Goal: Contribute content: Contribute content

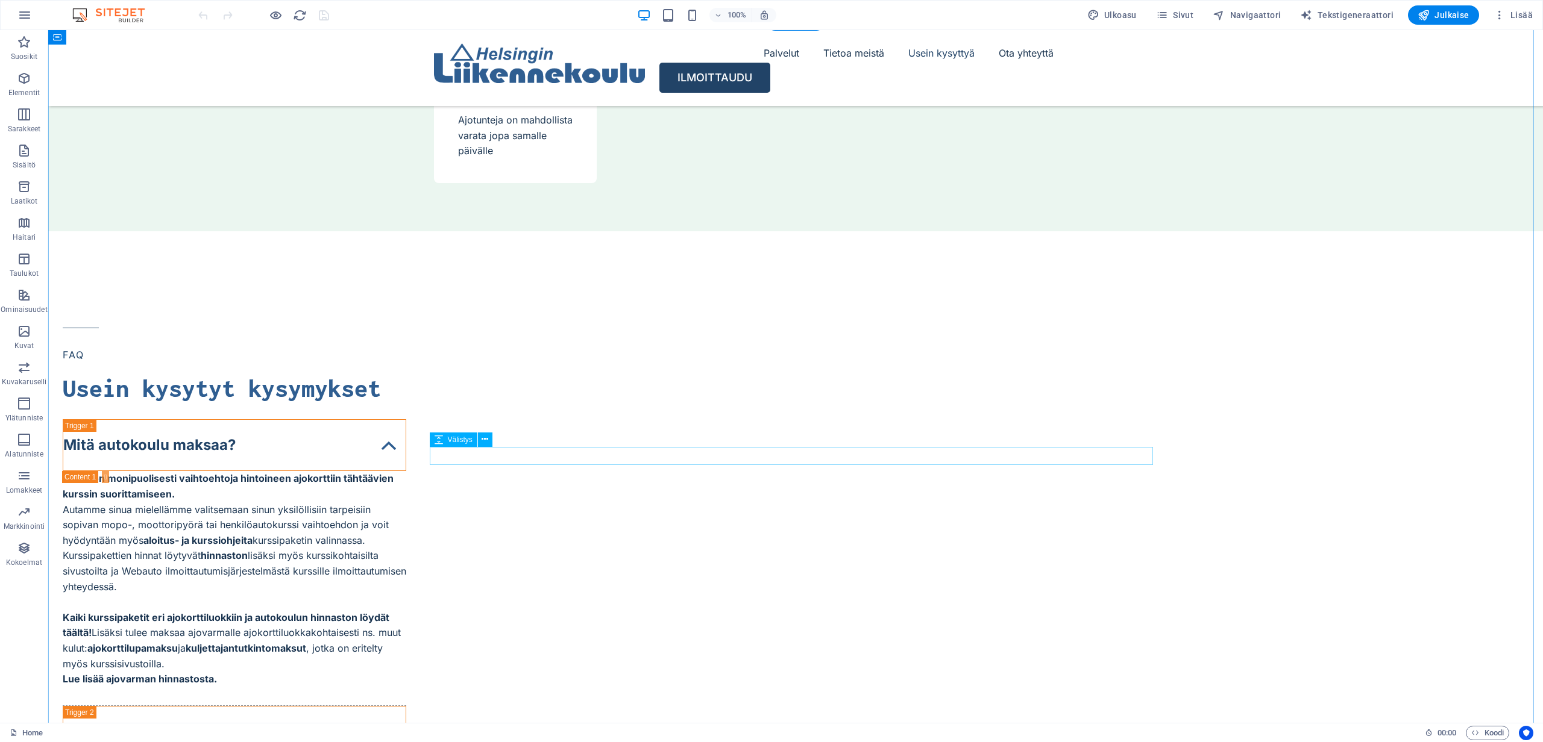
scroll to position [4915, 0]
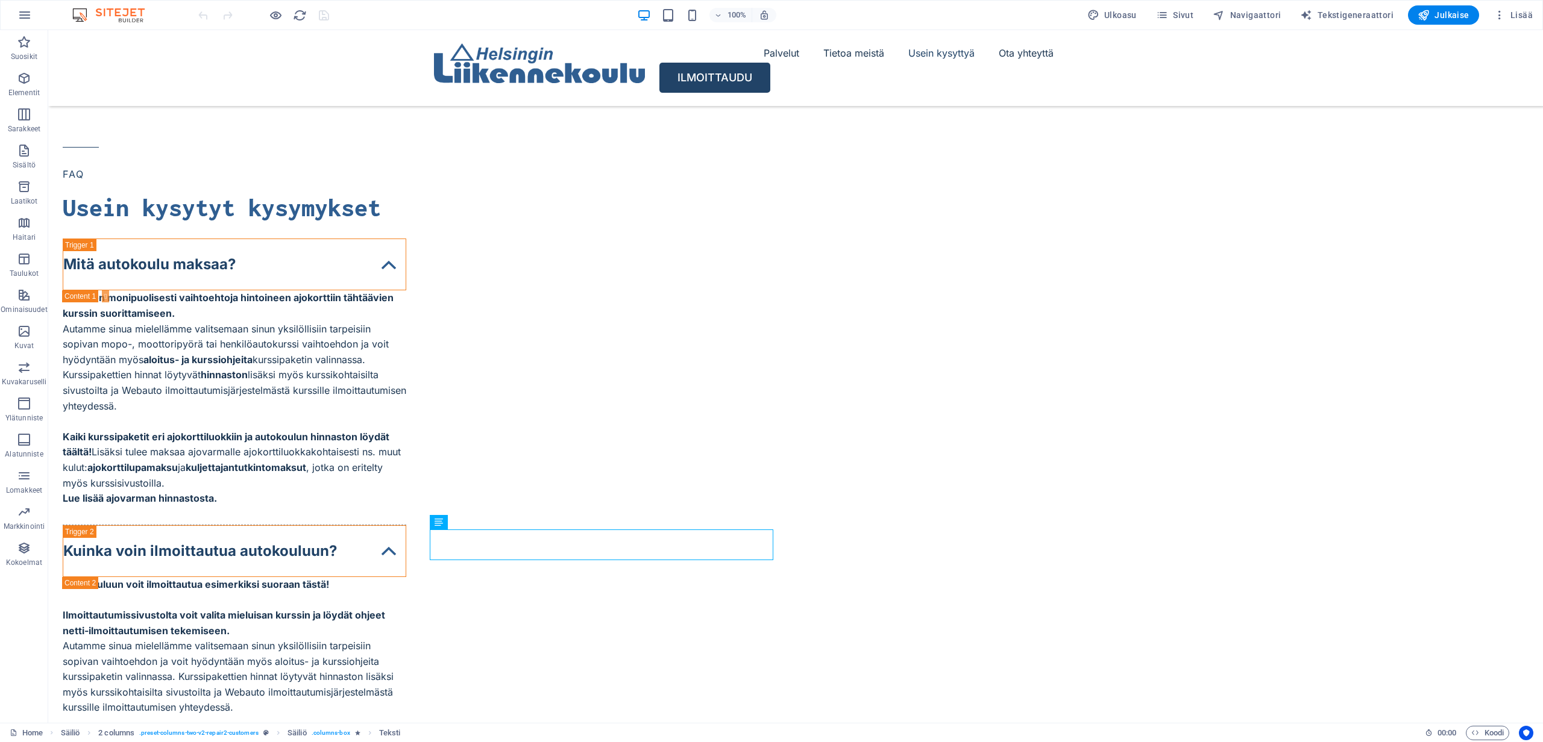
scroll to position [4722, 0]
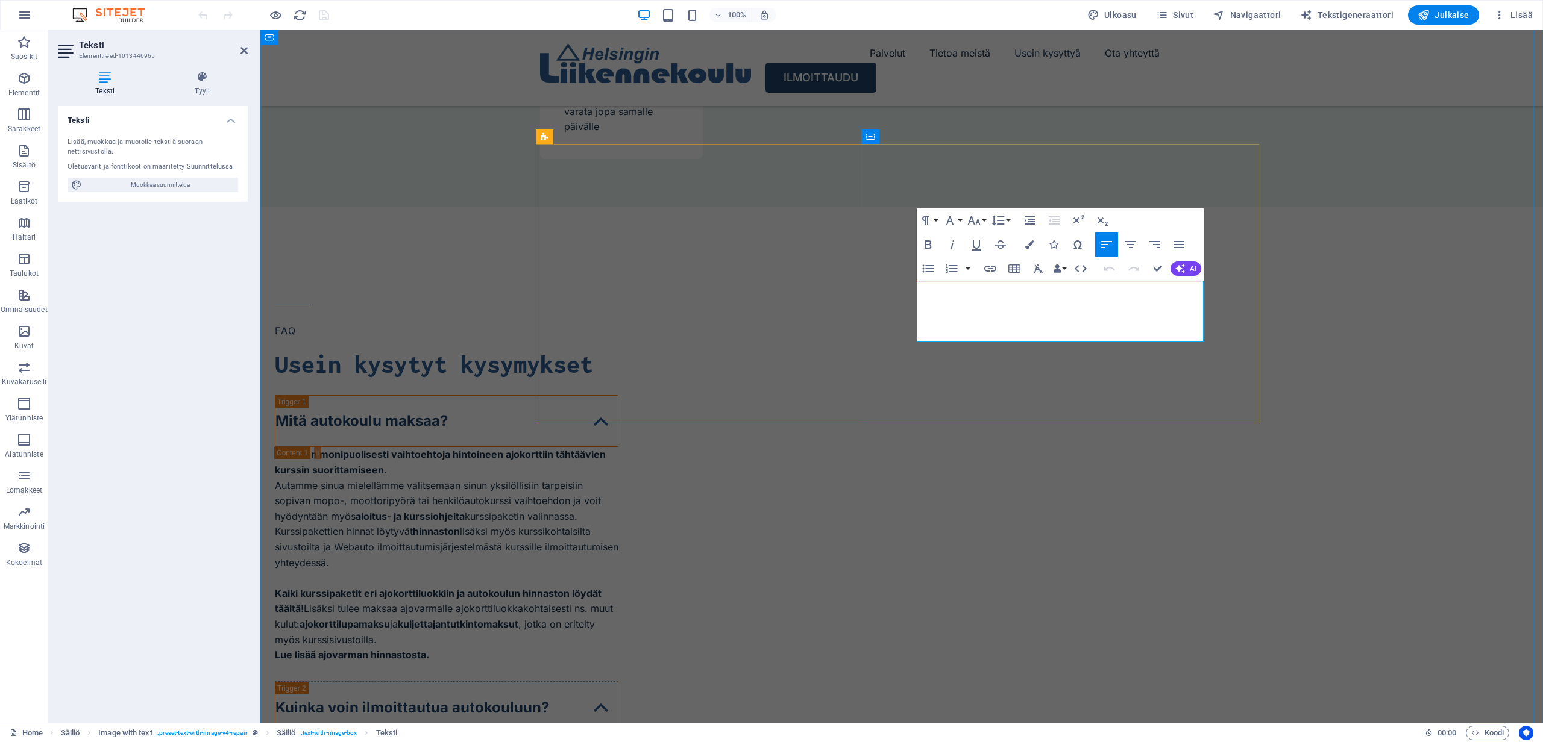
drag, startPoint x: 1112, startPoint y: 335, endPoint x: 918, endPoint y: 286, distance: 200.2
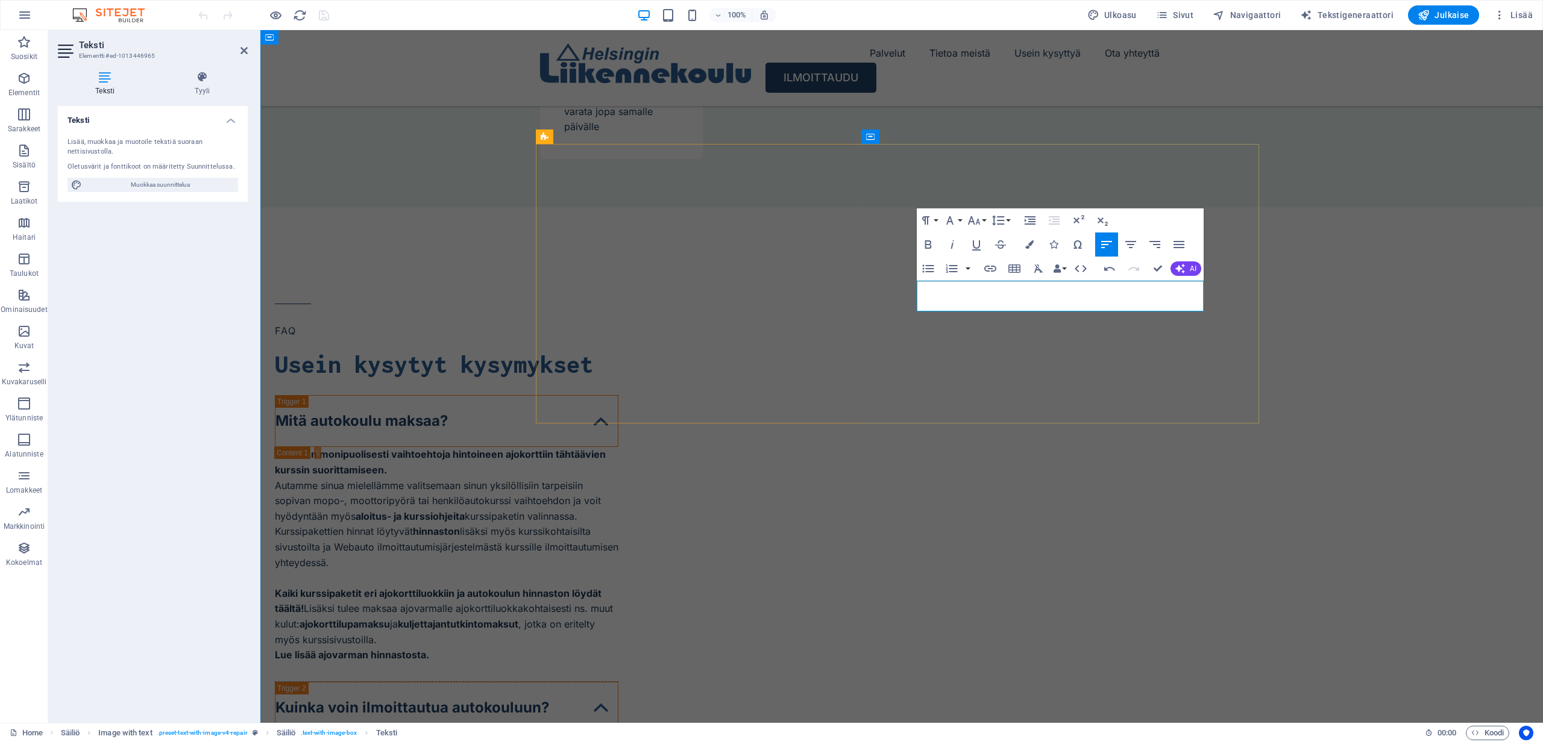
scroll to position [763, 2]
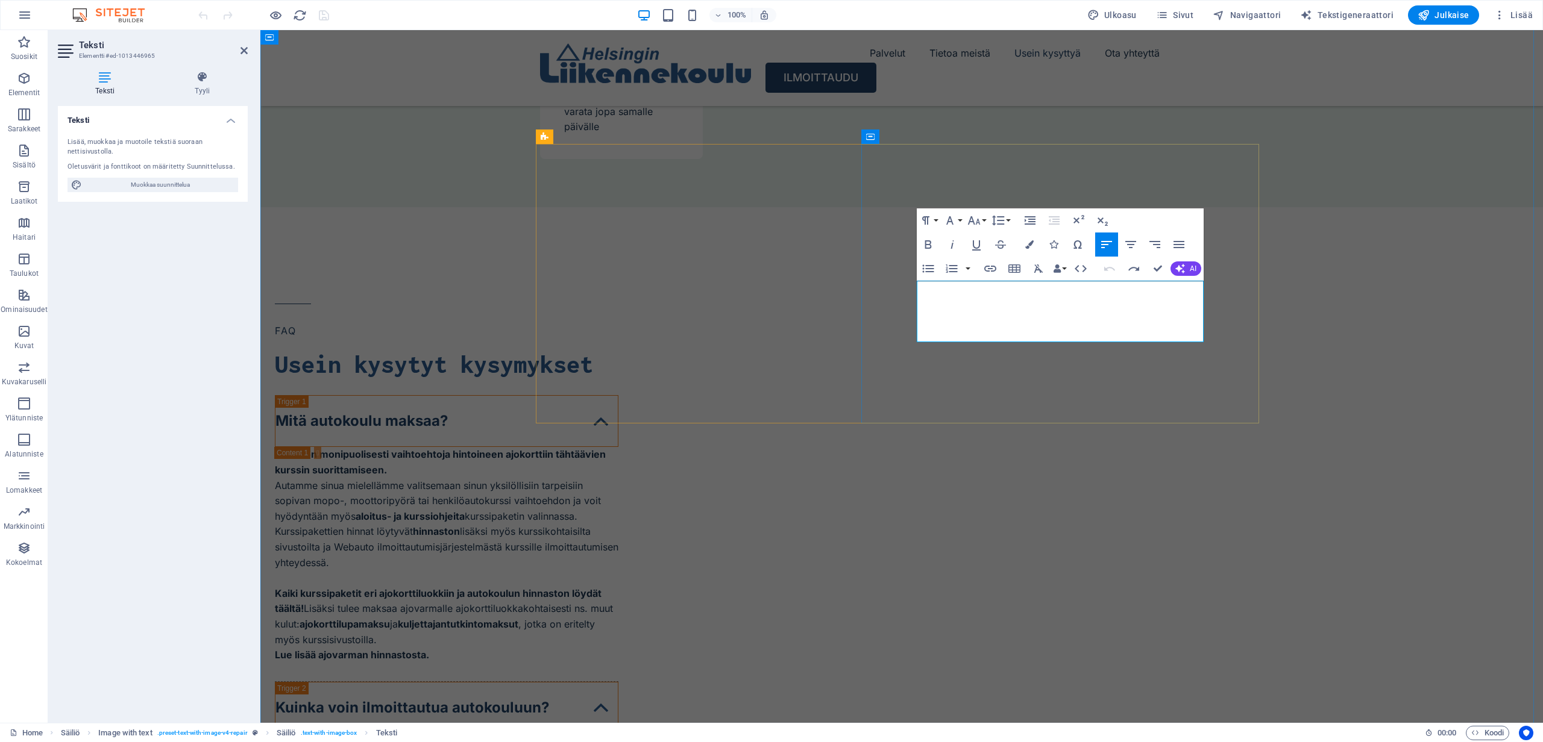
drag, startPoint x: 1109, startPoint y: 334, endPoint x: 917, endPoint y: 285, distance: 197.7
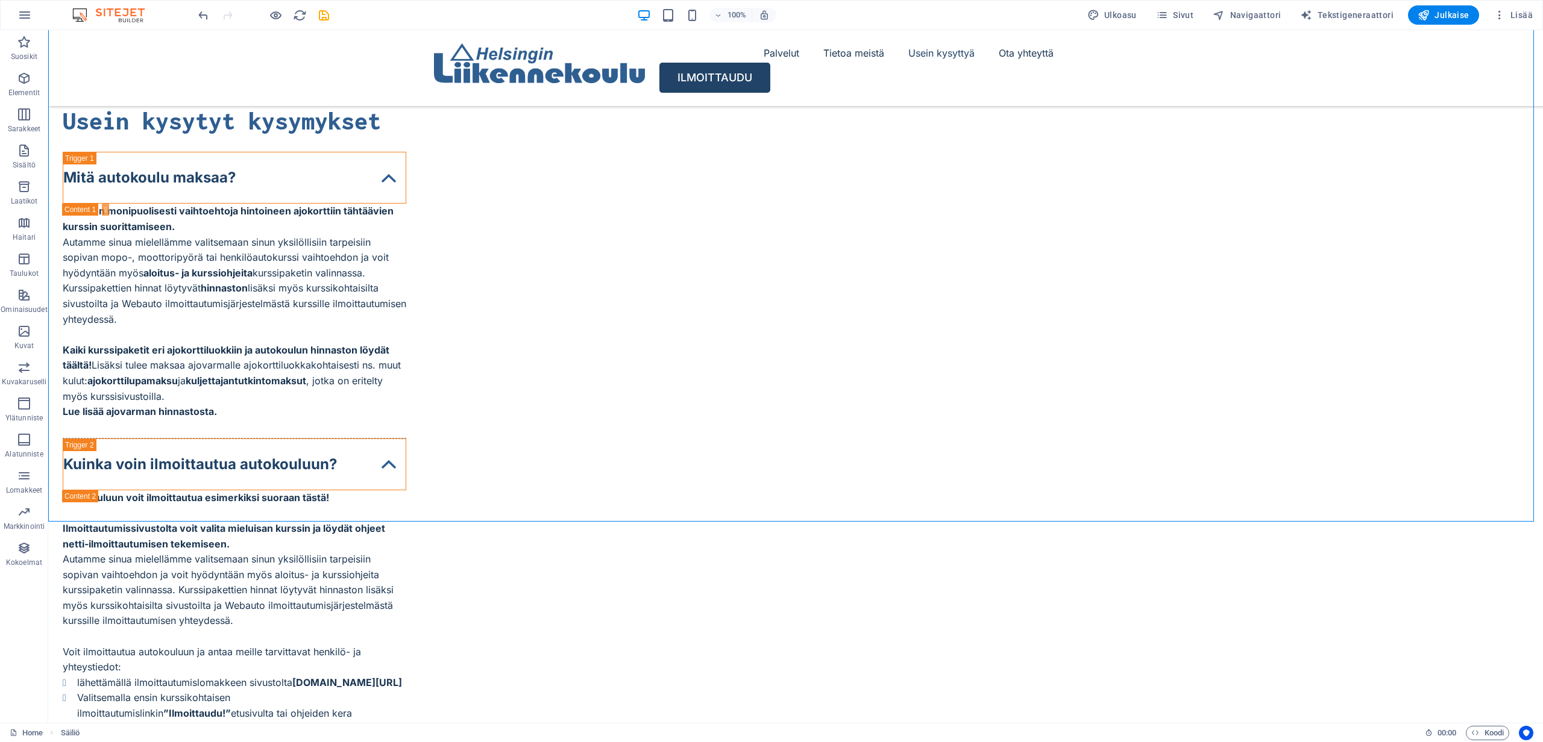
scroll to position [4953, 0]
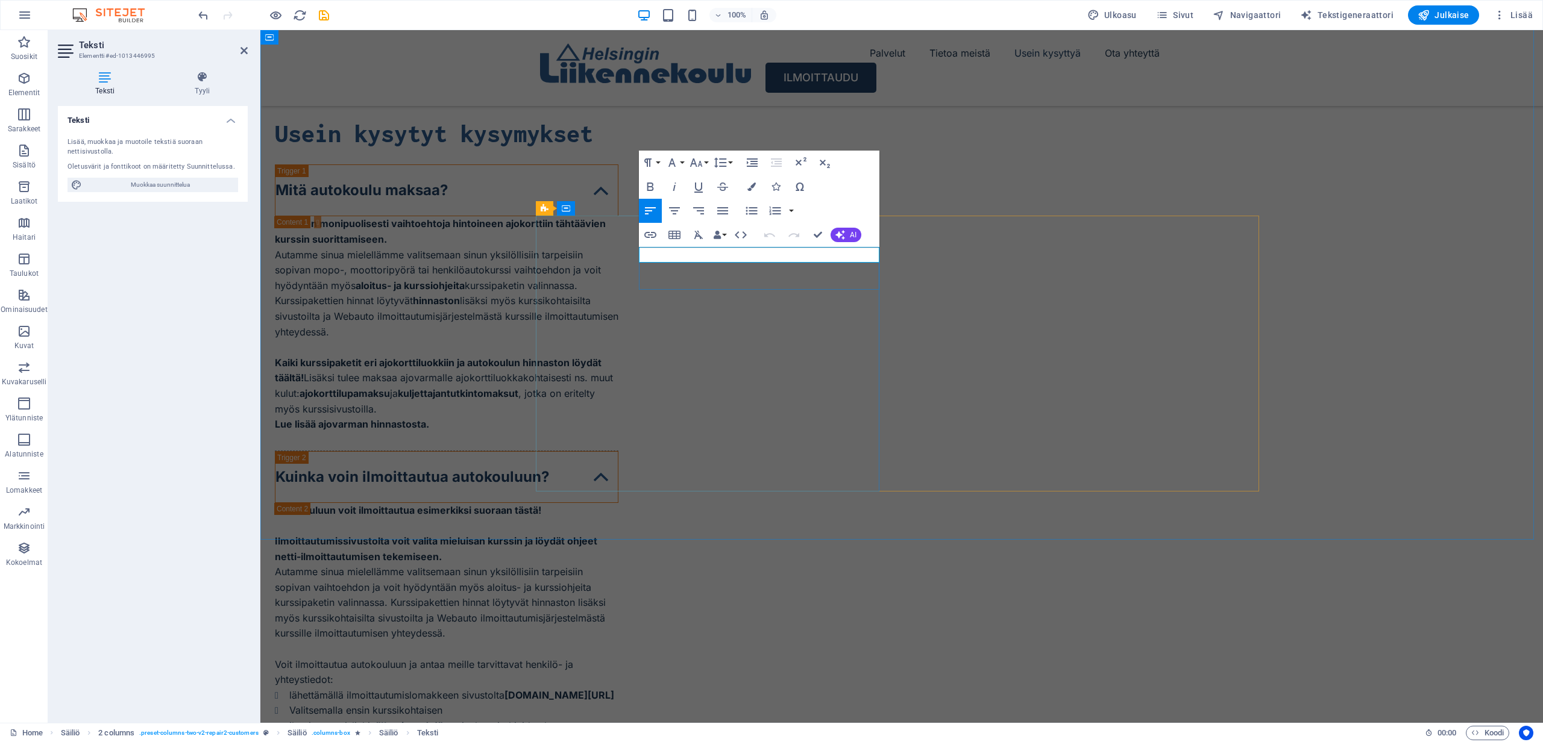
drag, startPoint x: 642, startPoint y: 256, endPoint x: 663, endPoint y: 257, distance: 21.7
drag, startPoint x: 699, startPoint y: 257, endPoint x: 641, endPoint y: 252, distance: 58.0
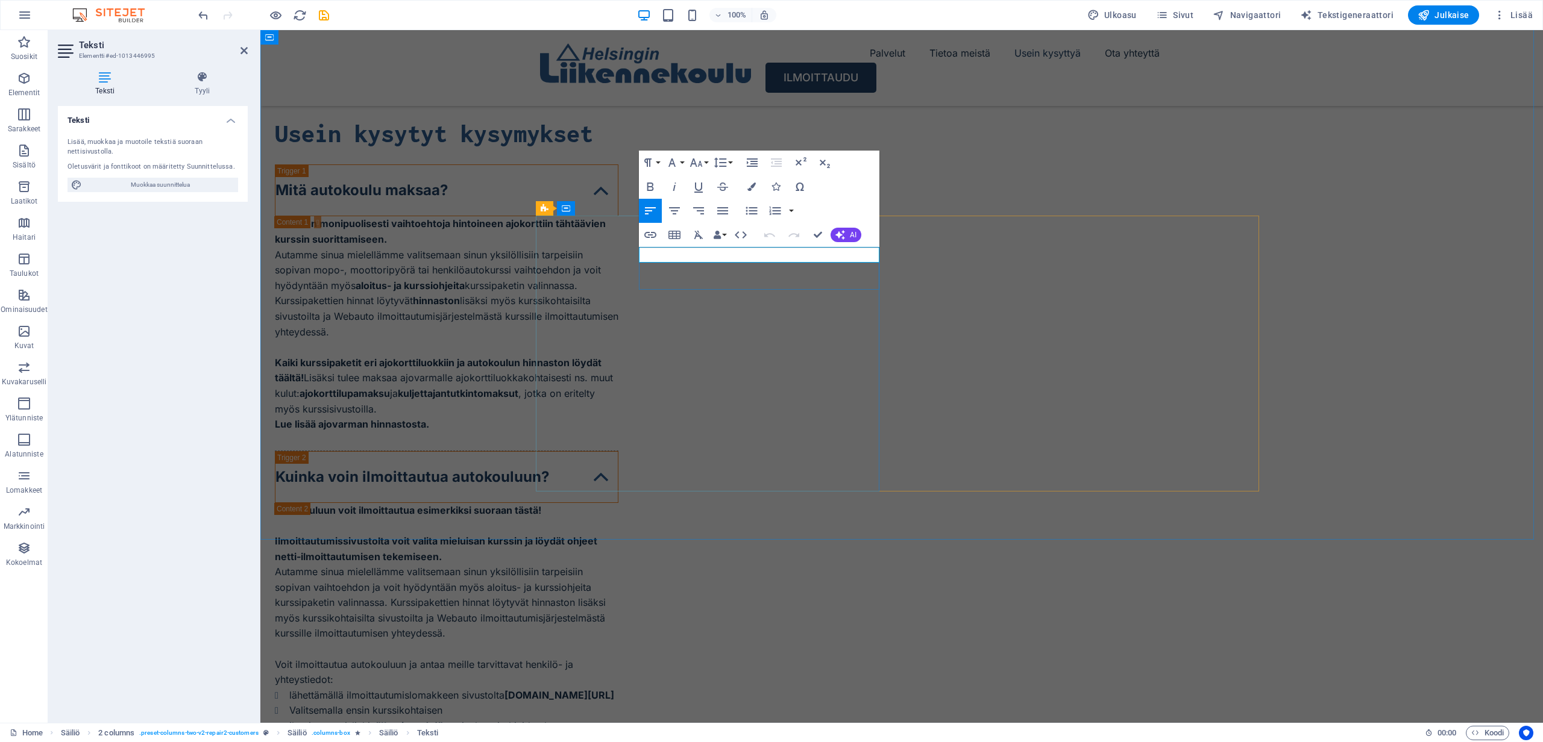
drag, startPoint x: 641, startPoint y: 254, endPoint x: 874, endPoint y: 259, distance: 233.2
click at [650, 186] on icon "button" at bounding box center [650, 187] width 14 height 14
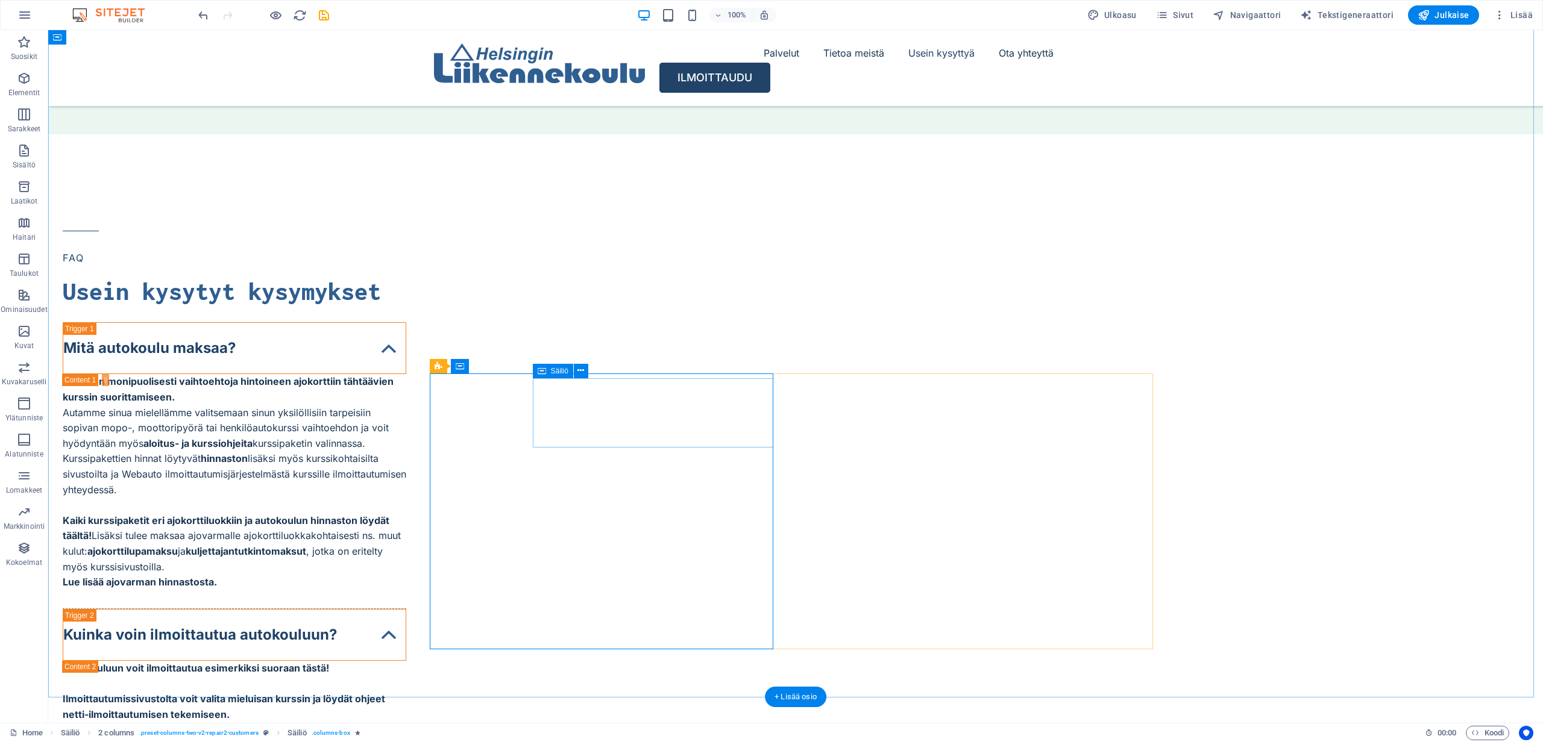
scroll to position [4796, 0]
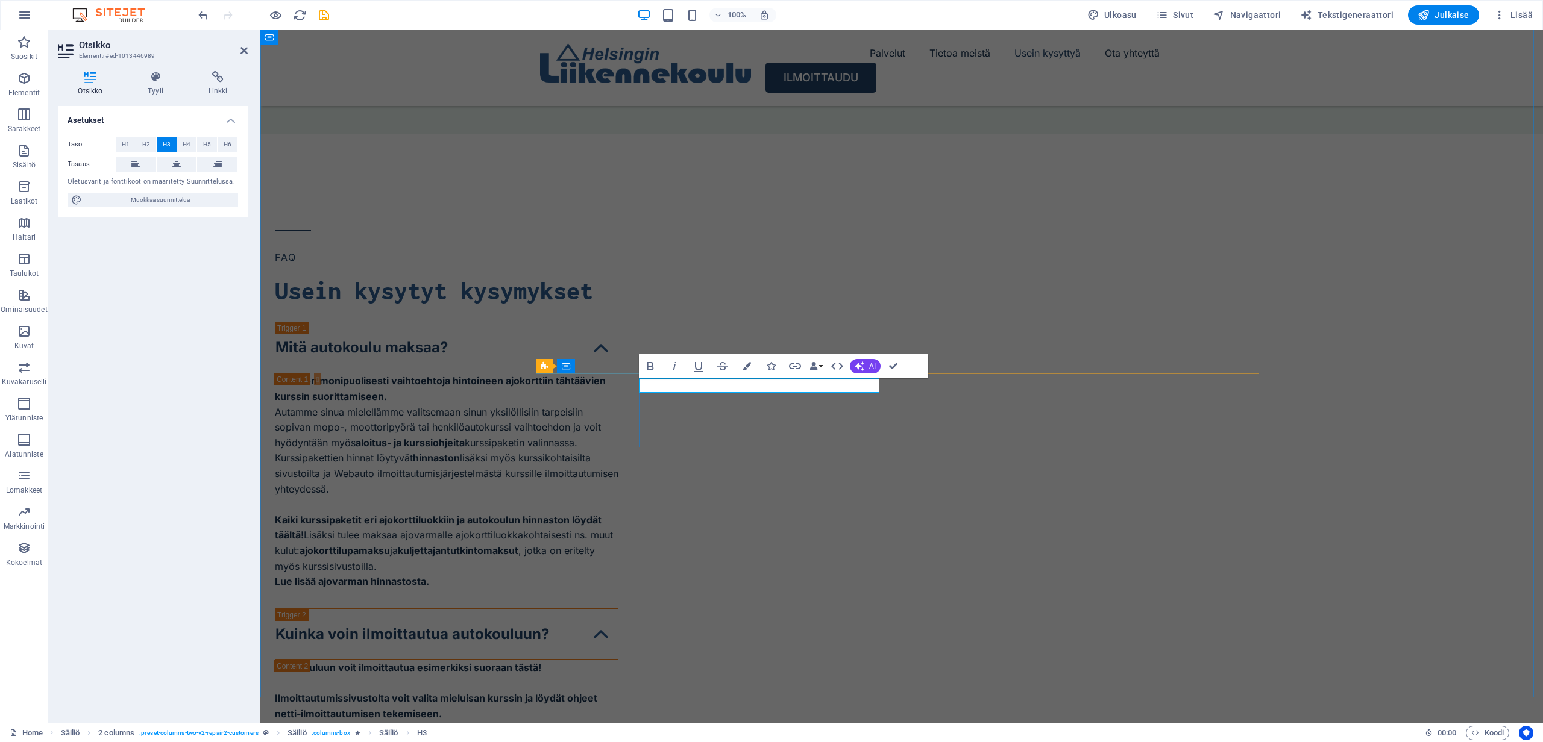
drag, startPoint x: 721, startPoint y: 386, endPoint x: 641, endPoint y: 381, distance: 79.6
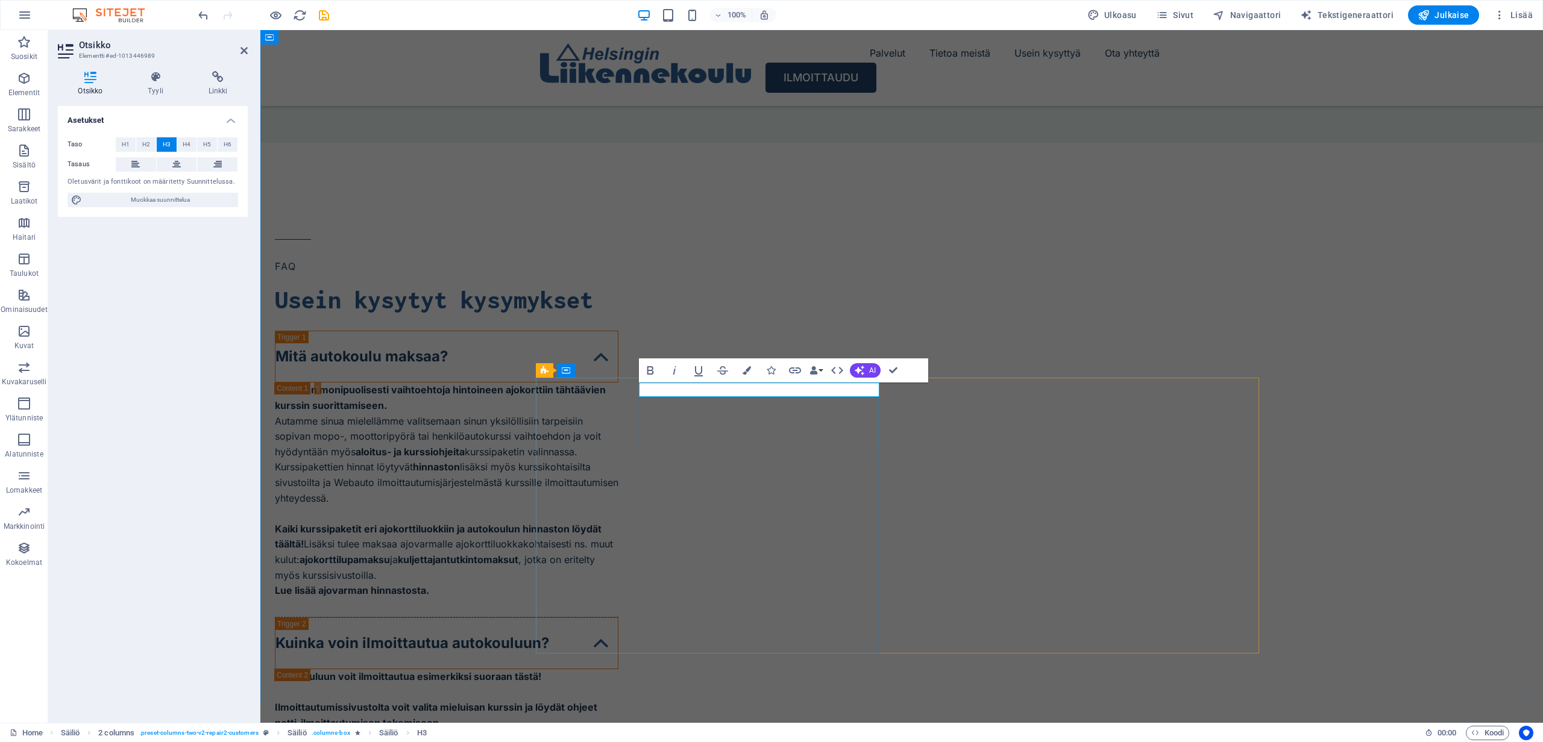
scroll to position [4791, 0]
drag, startPoint x: 686, startPoint y: 391, endPoint x: 641, endPoint y: 384, distance: 45.7
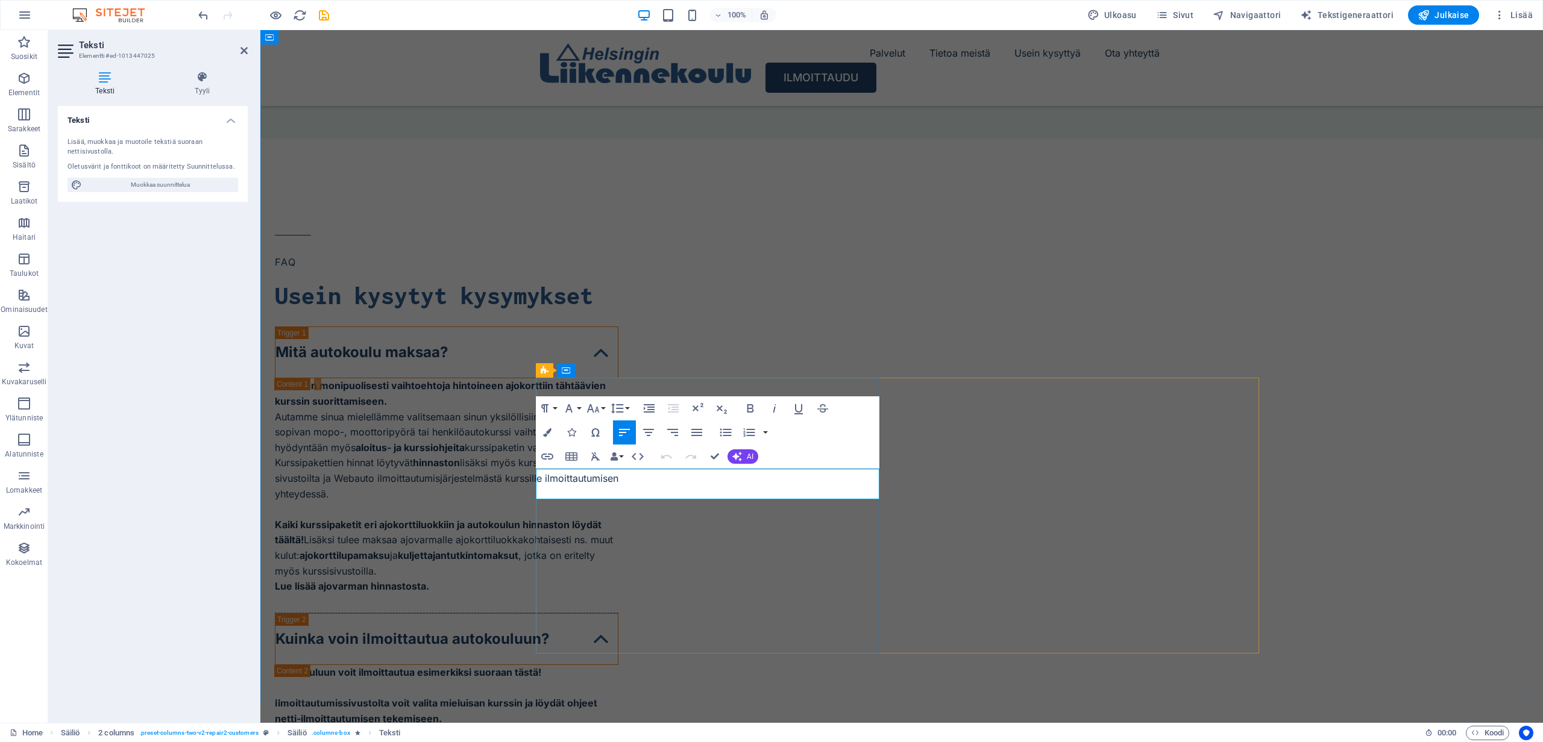
drag, startPoint x: 594, startPoint y: 491, endPoint x: 538, endPoint y: 477, distance: 57.3
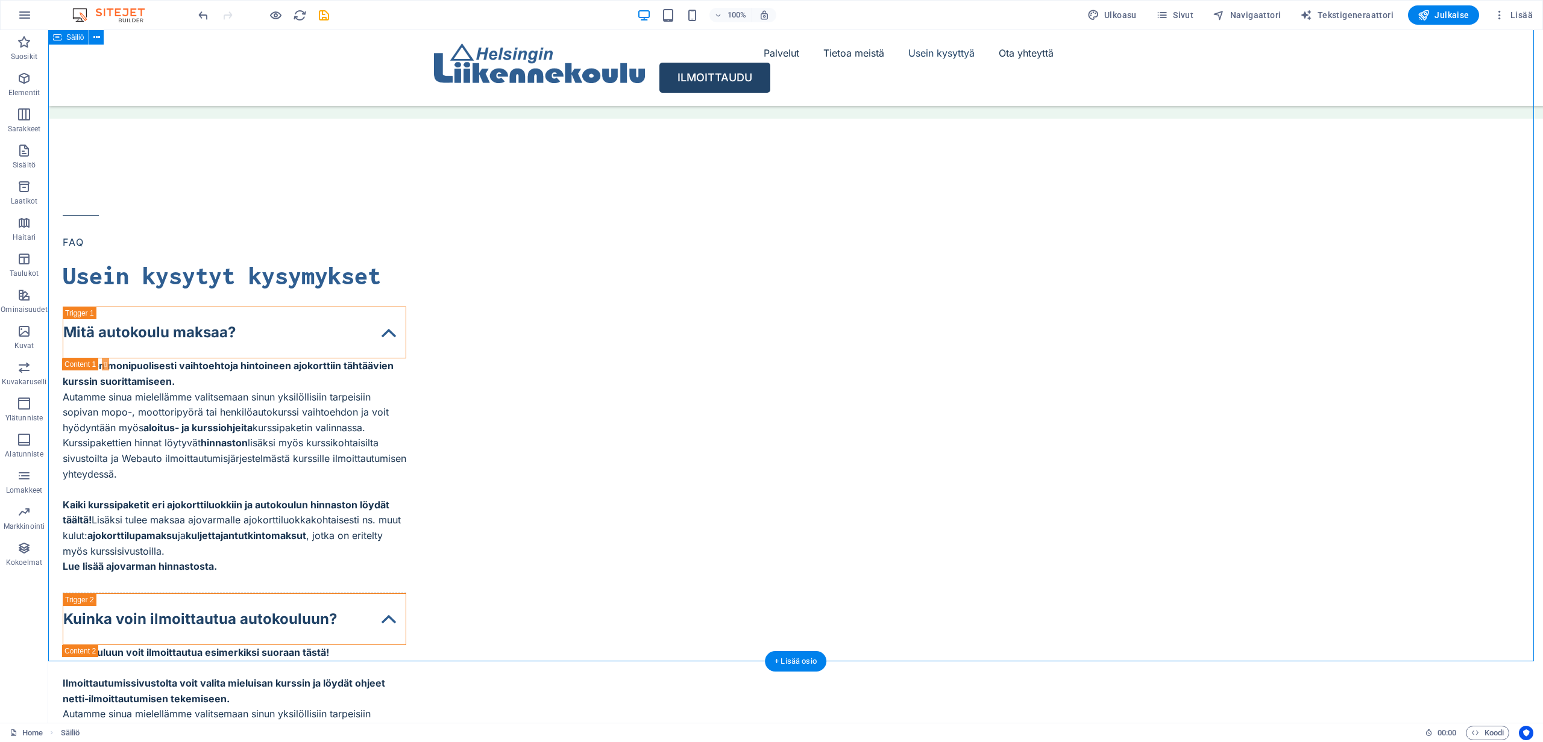
scroll to position [4783, 0]
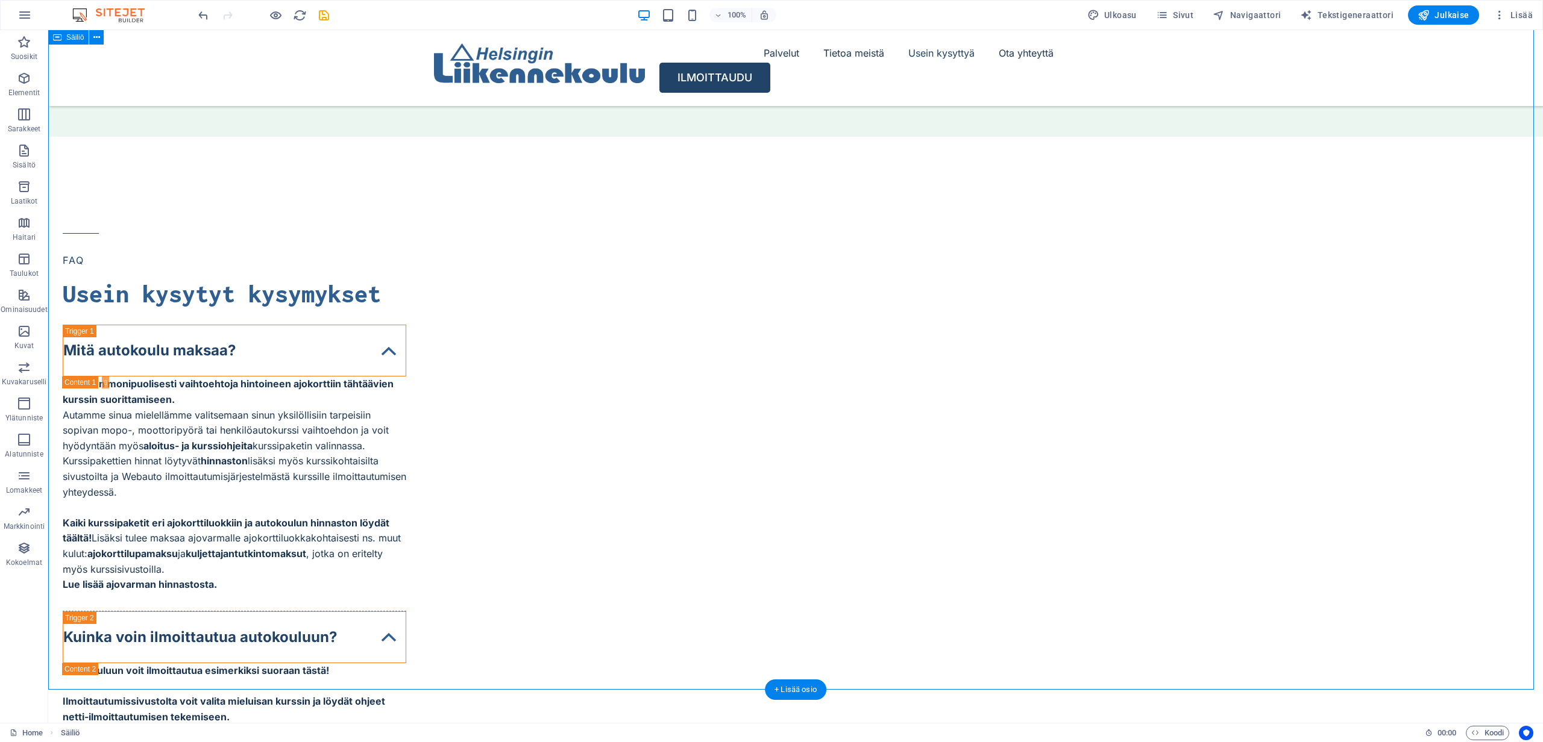
scroll to position [4949, 0]
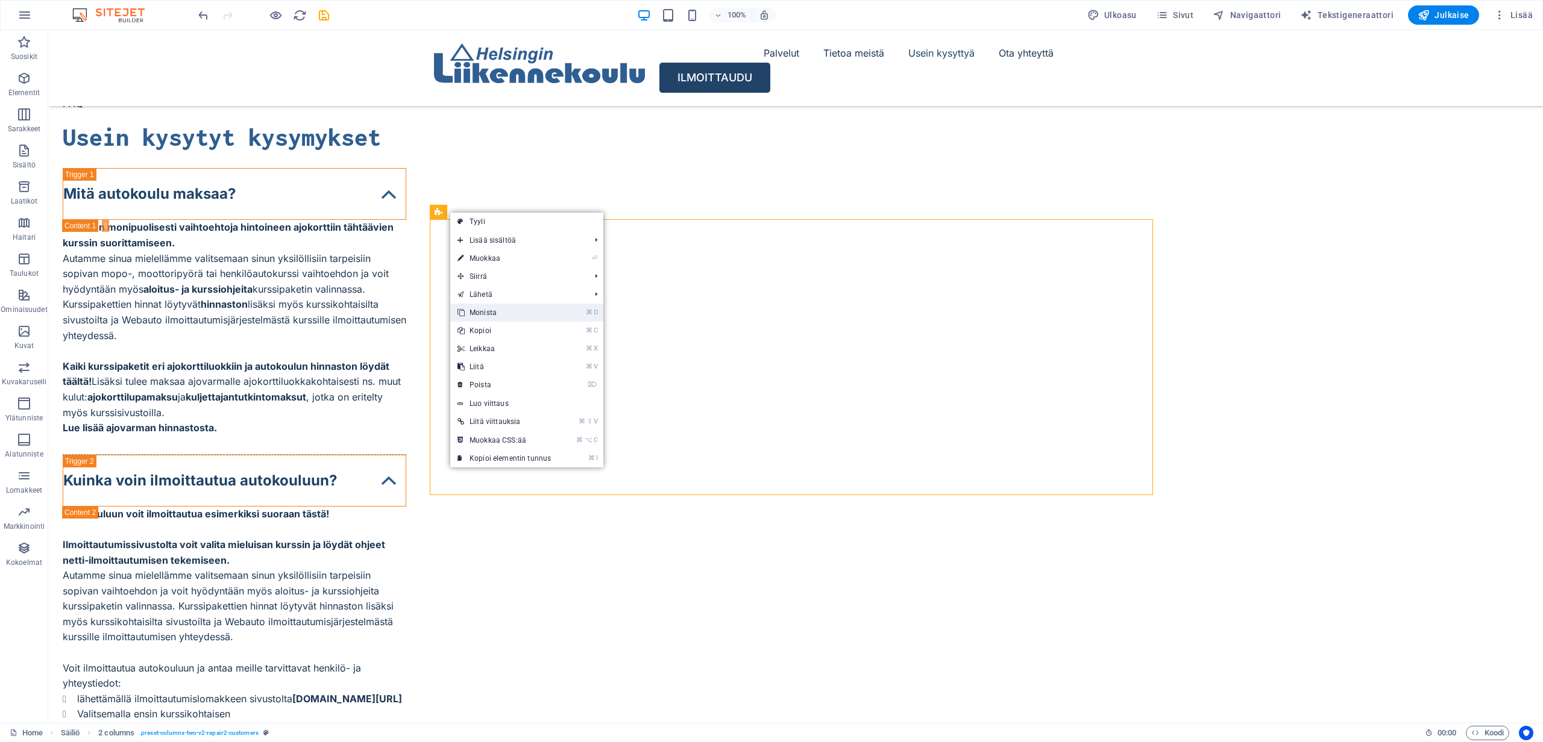
click at [492, 311] on link "⌘ D Monista" at bounding box center [504, 313] width 108 height 18
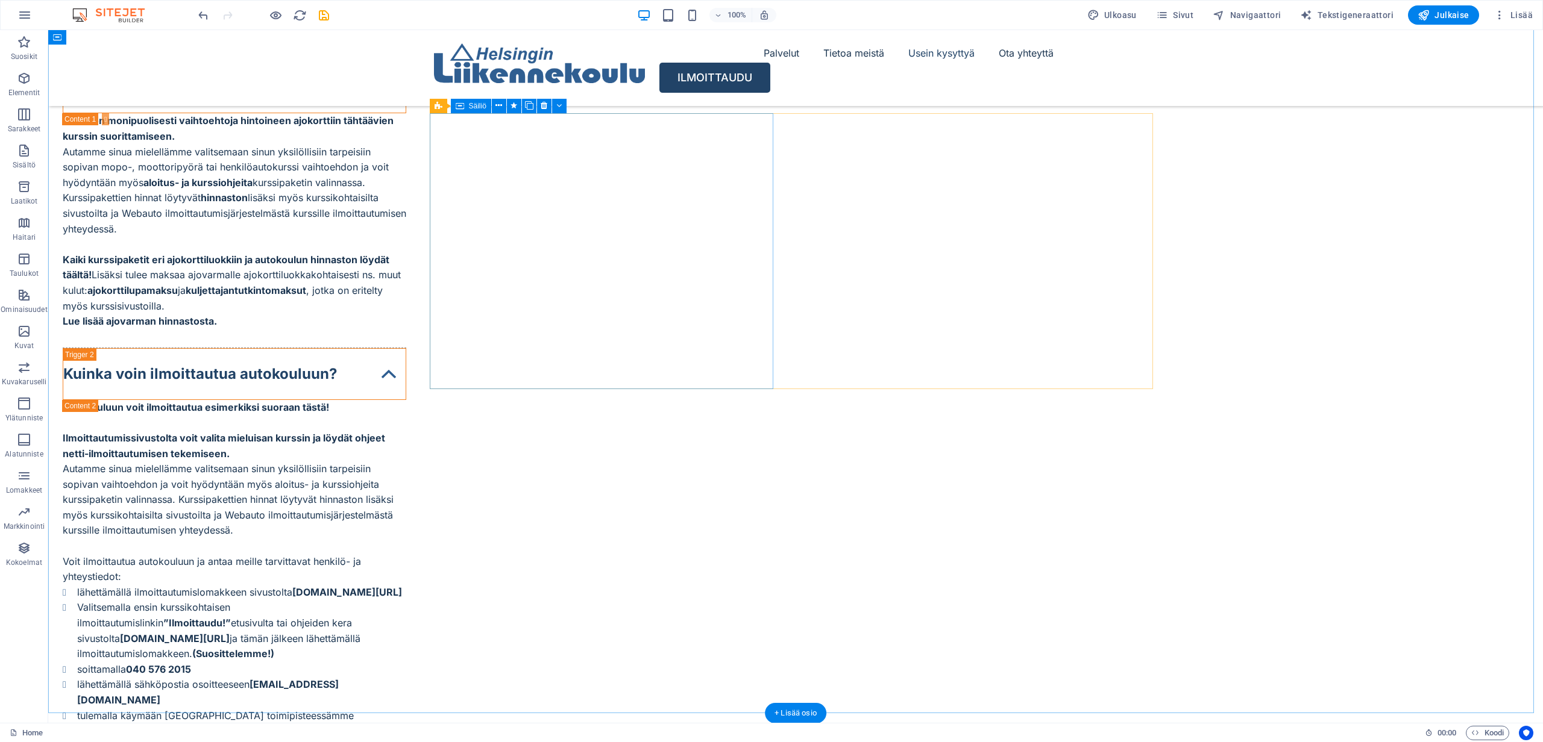
scroll to position [5045, 0]
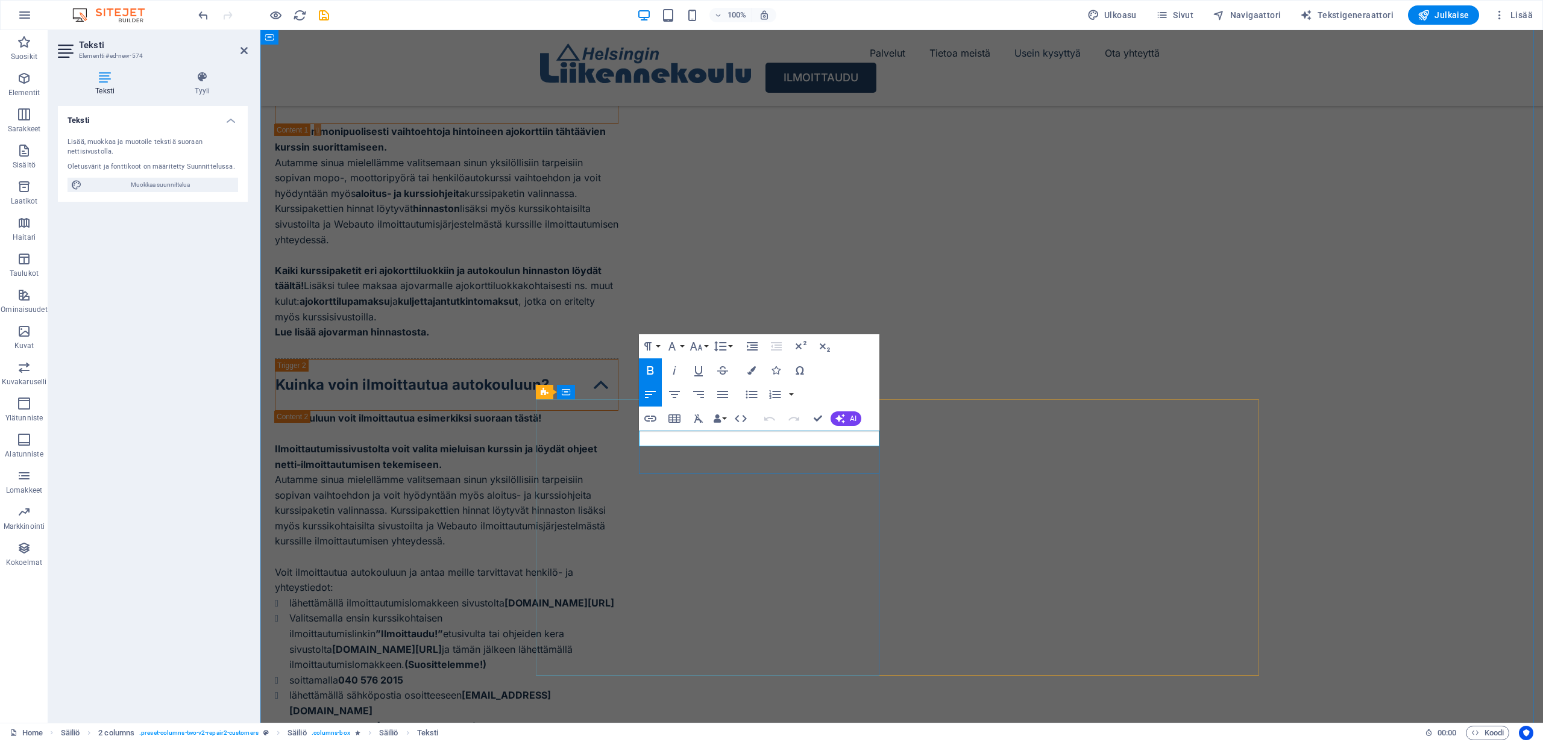
drag, startPoint x: 836, startPoint y: 440, endPoint x: 639, endPoint y: 438, distance: 197.1
click at [651, 369] on icon "button" at bounding box center [650, 370] width 7 height 8
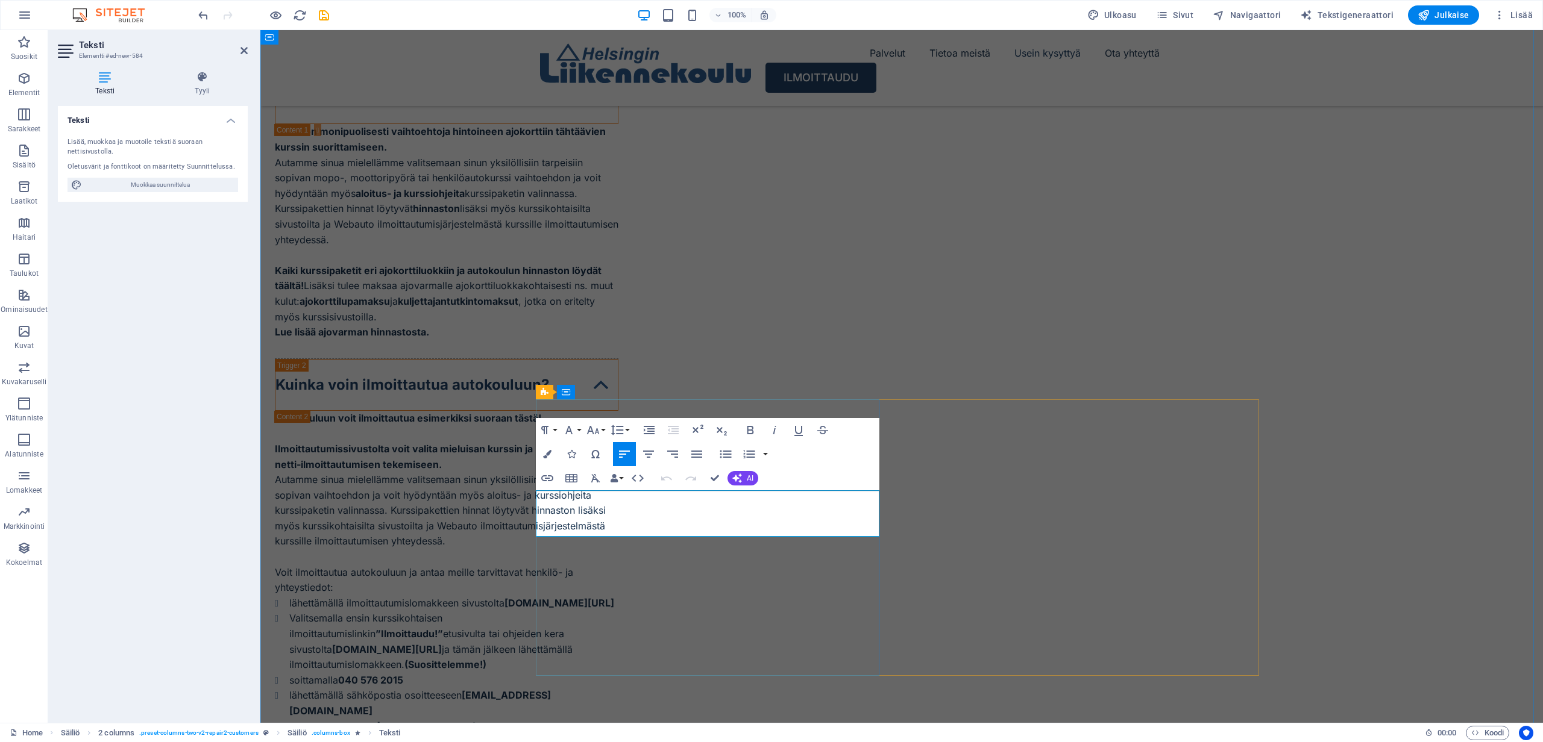
drag, startPoint x: 844, startPoint y: 529, endPoint x: 538, endPoint y: 493, distance: 308.2
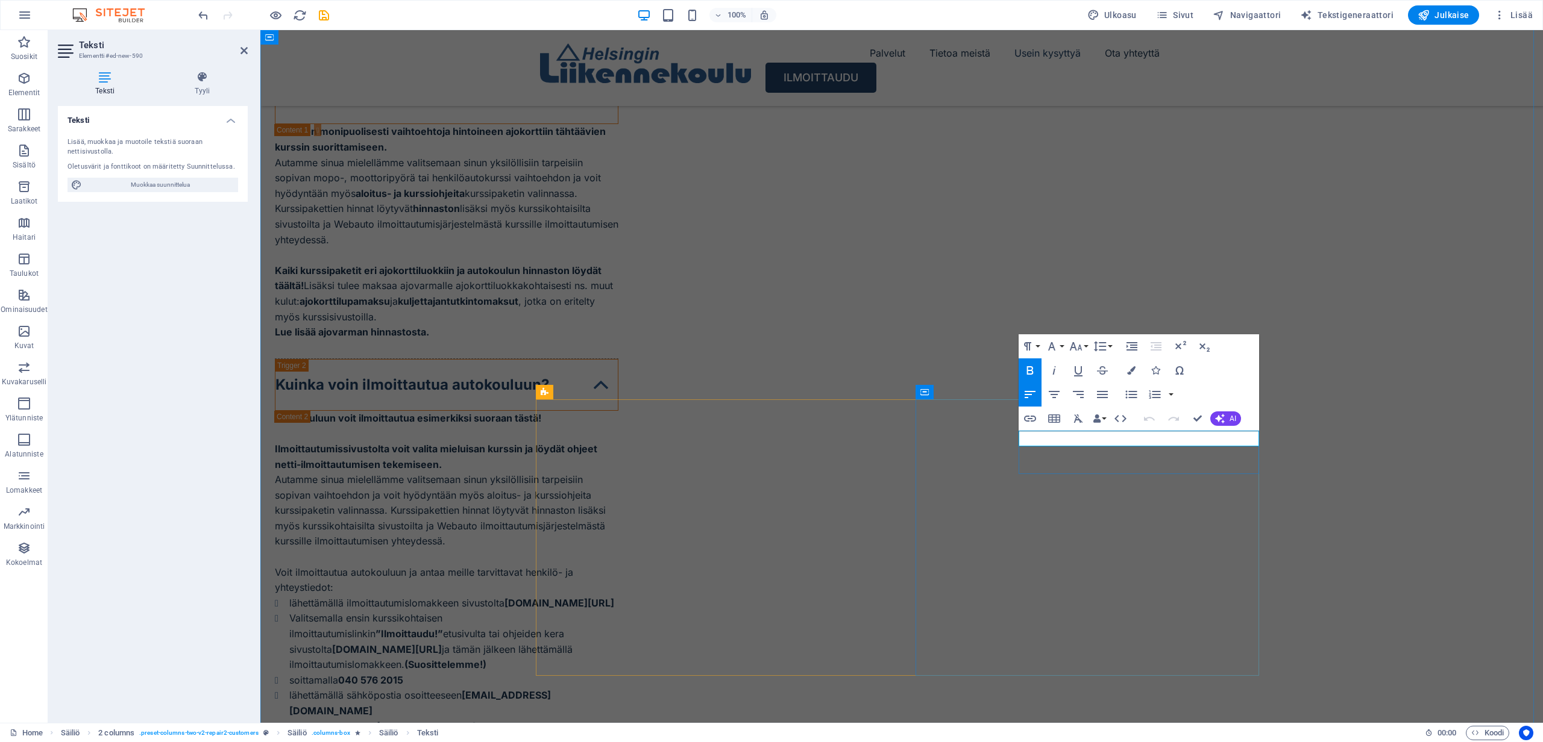
drag, startPoint x: 1171, startPoint y: 438, endPoint x: 1032, endPoint y: 430, distance: 140.0
drag, startPoint x: 1166, startPoint y: 436, endPoint x: 1281, endPoint y: 454, distance: 116.5
click at [1033, 371] on icon "button" at bounding box center [1030, 370] width 14 height 14
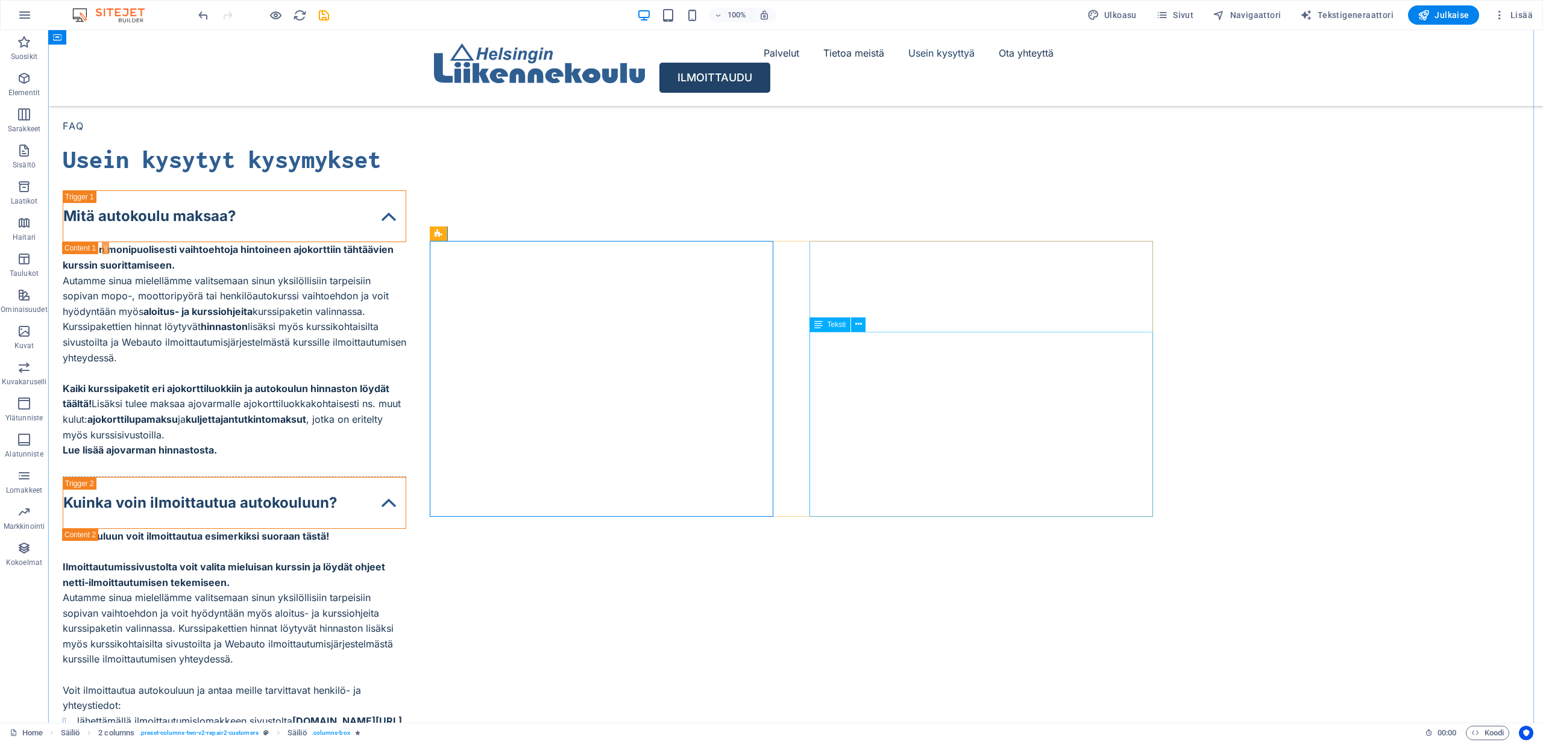
scroll to position [4963, 0]
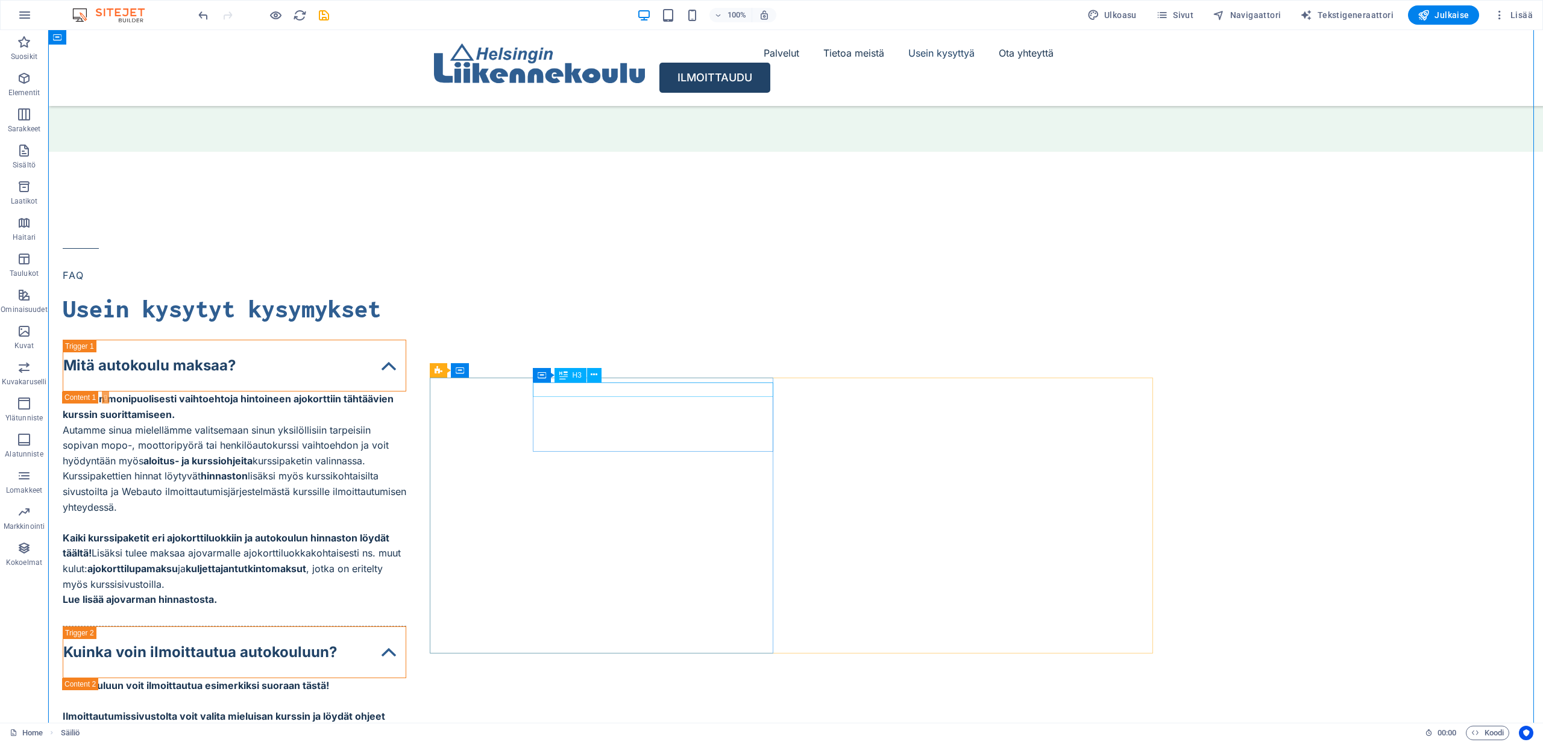
scroll to position [4798, 0]
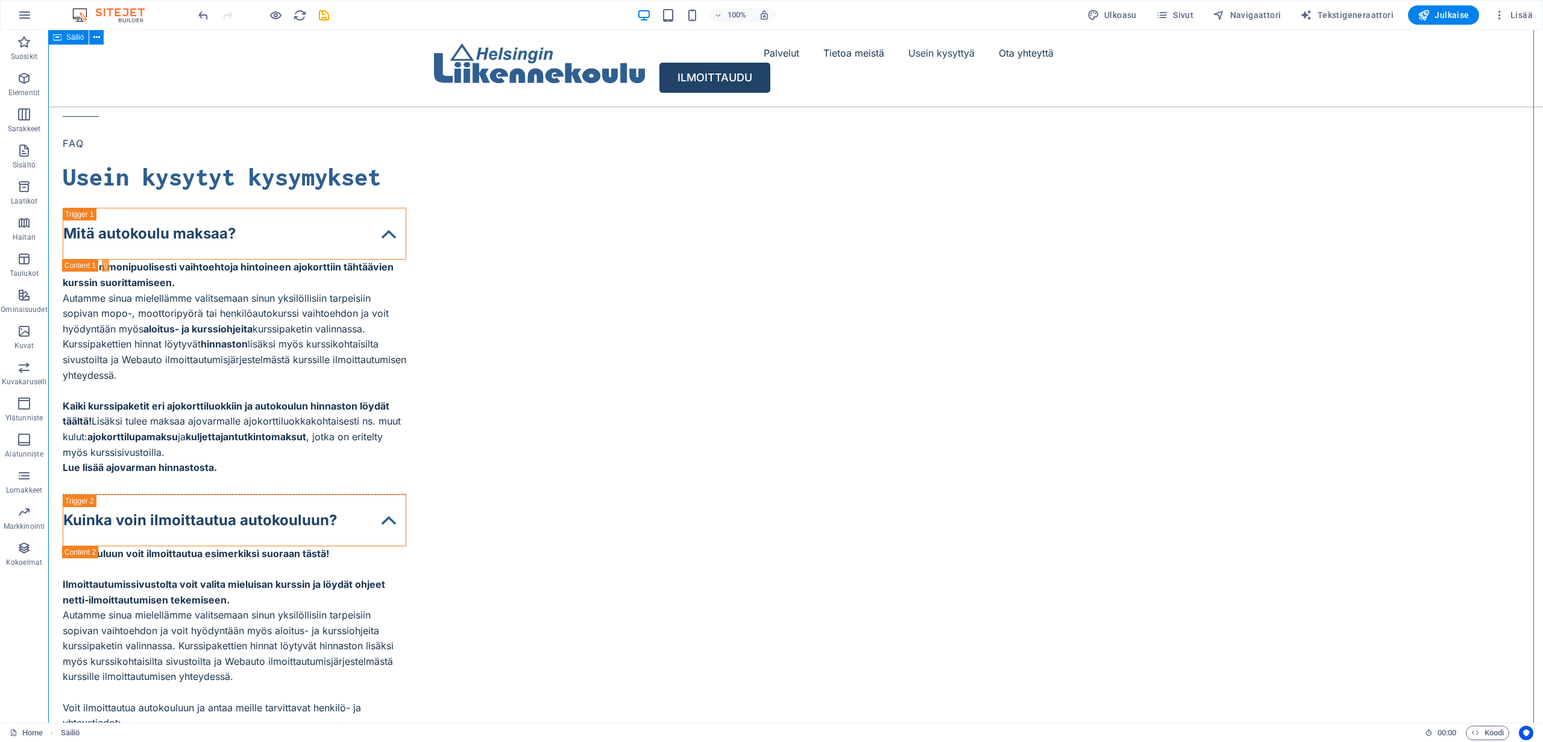
scroll to position [4910, 0]
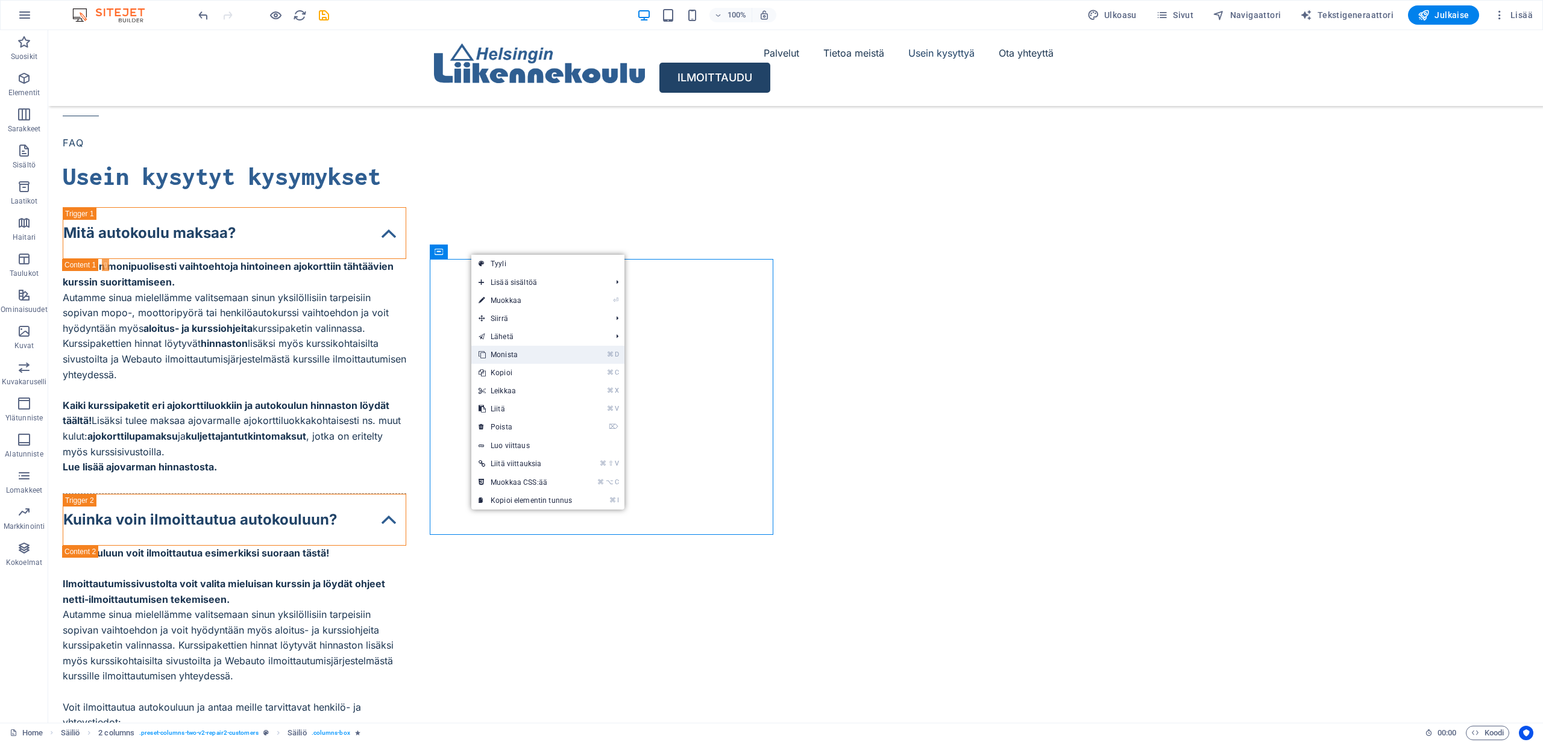
click at [509, 352] on link "⌘ D Monista" at bounding box center [525, 355] width 108 height 18
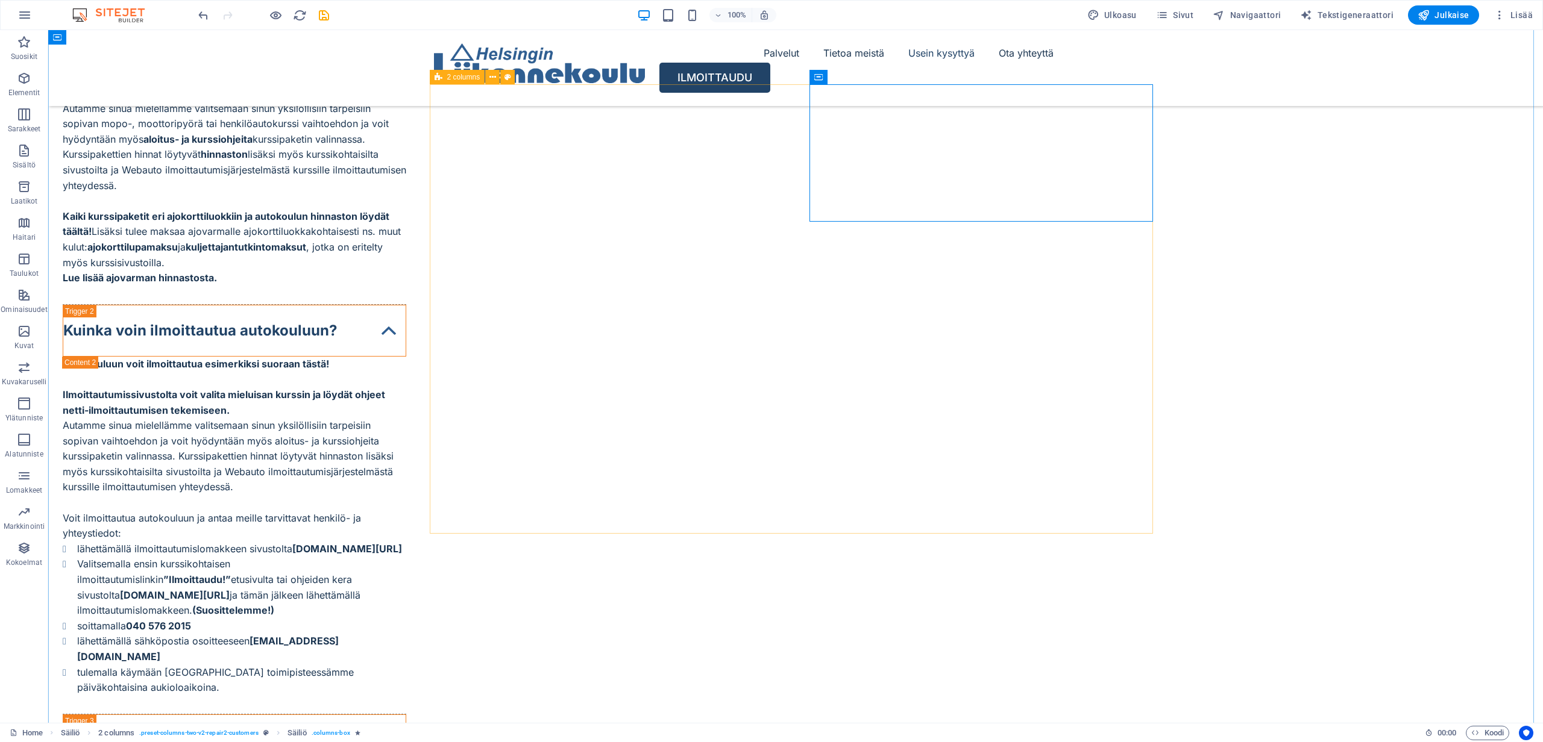
scroll to position [5082, 0]
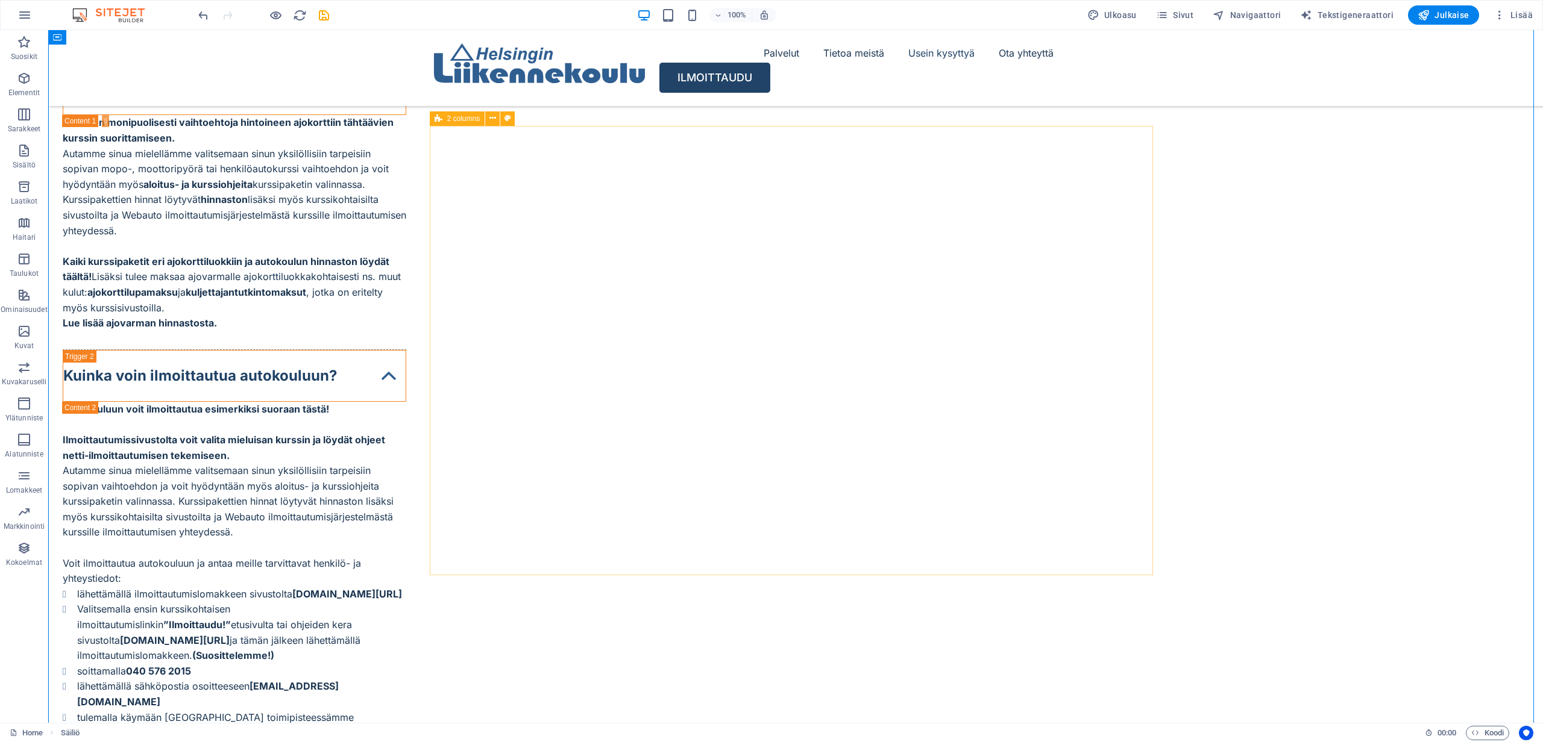
scroll to position [5032, 0]
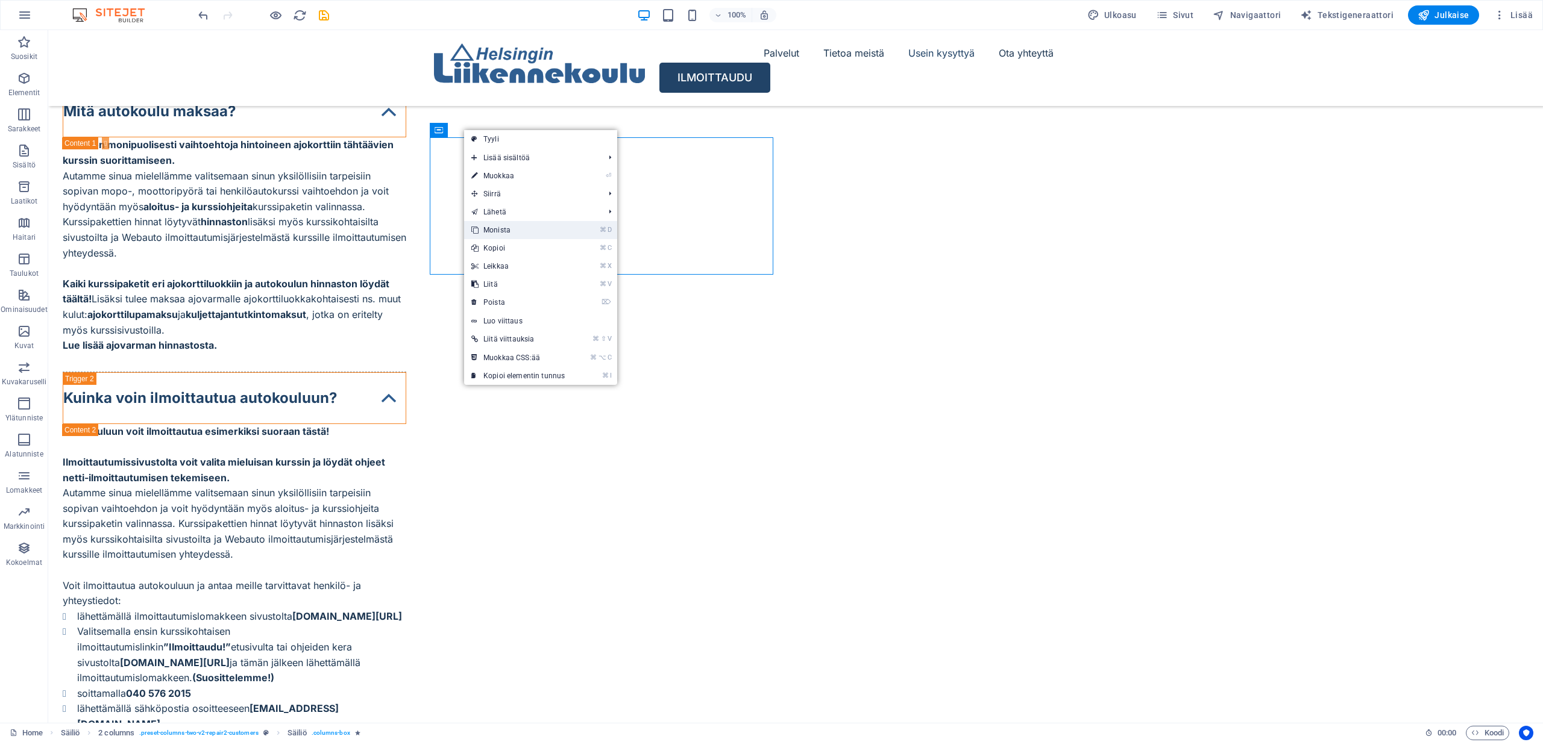
click at [508, 226] on link "⌘ D Monista" at bounding box center [518, 230] width 108 height 18
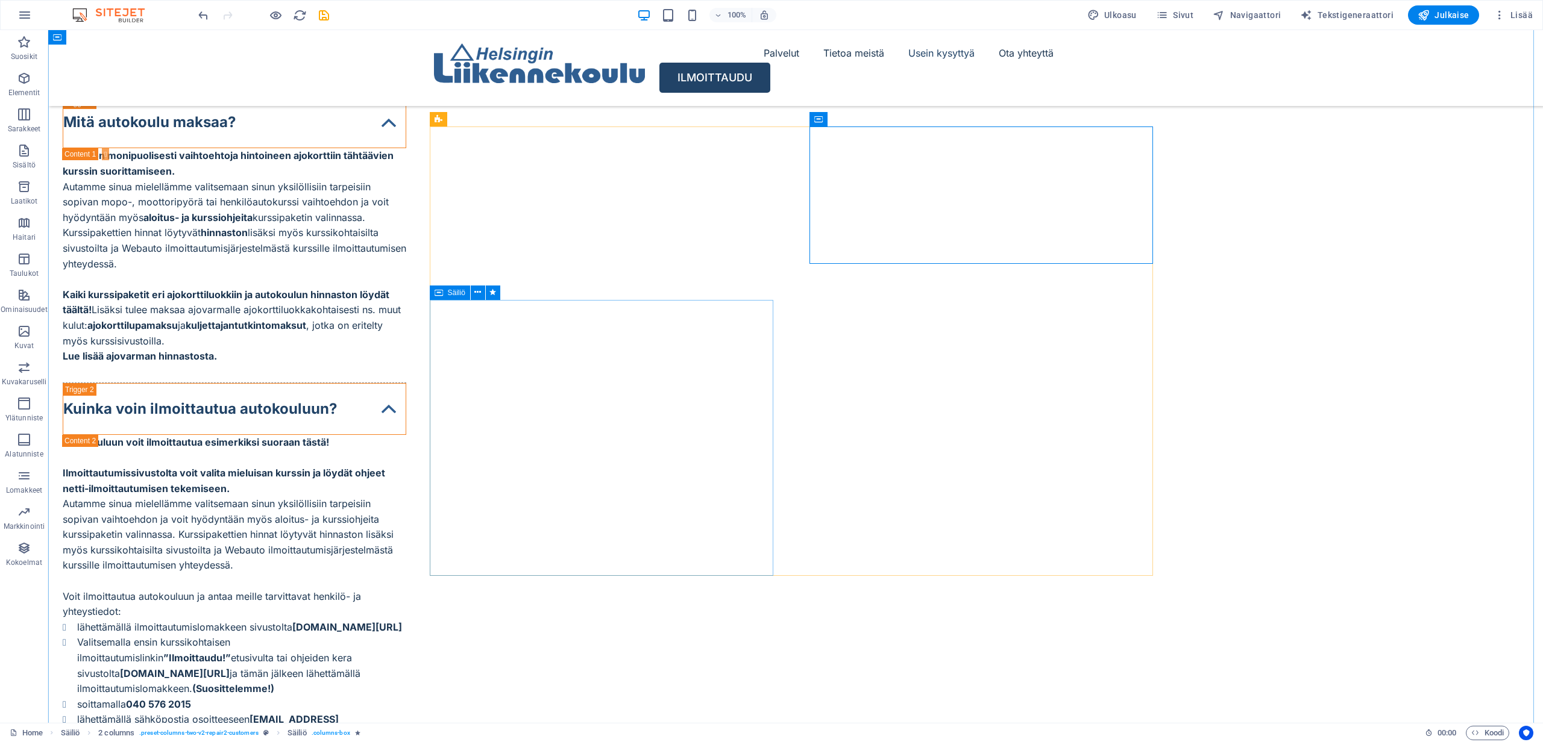
scroll to position [5043, 0]
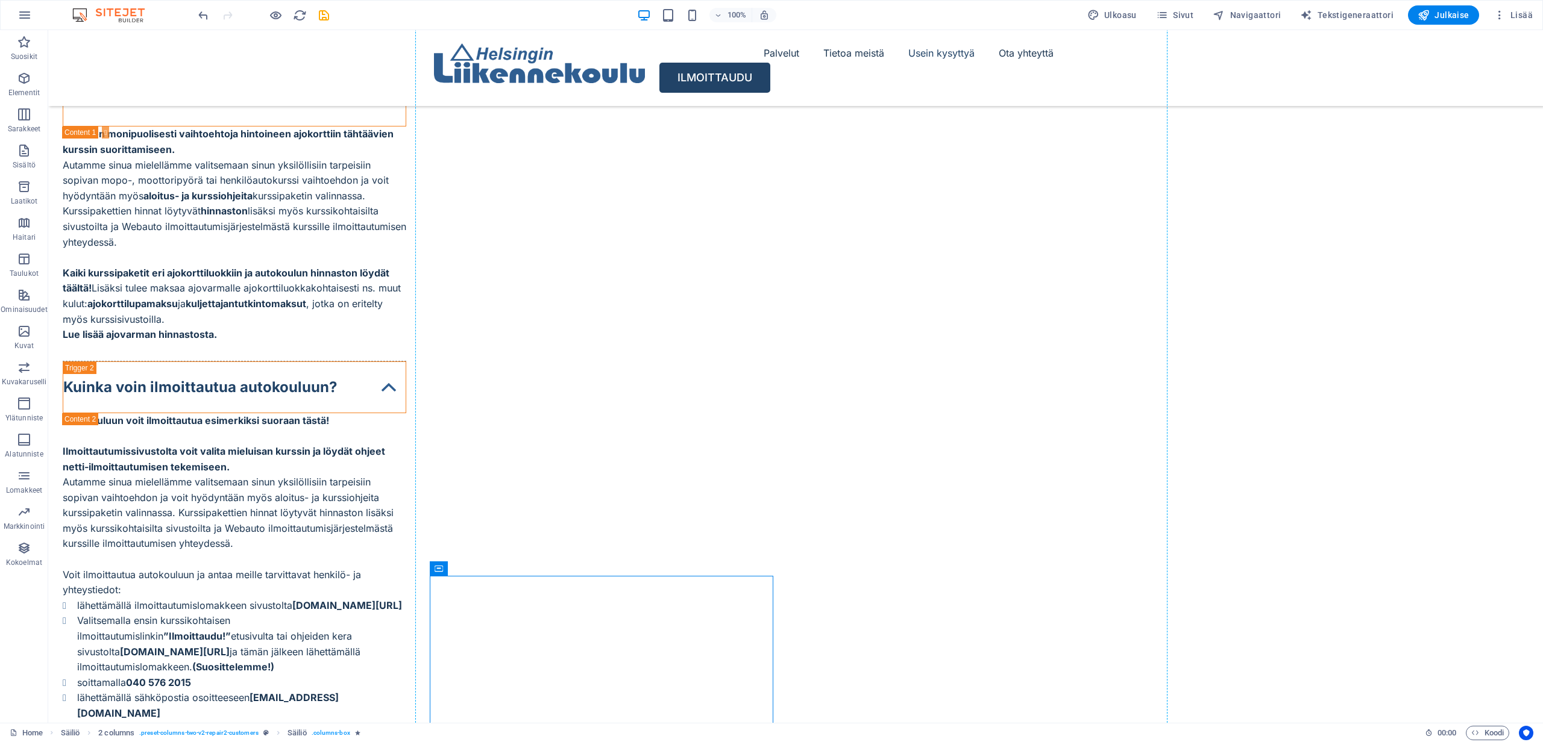
drag, startPoint x: 508, startPoint y: 598, endPoint x: 499, endPoint y: 297, distance: 300.8
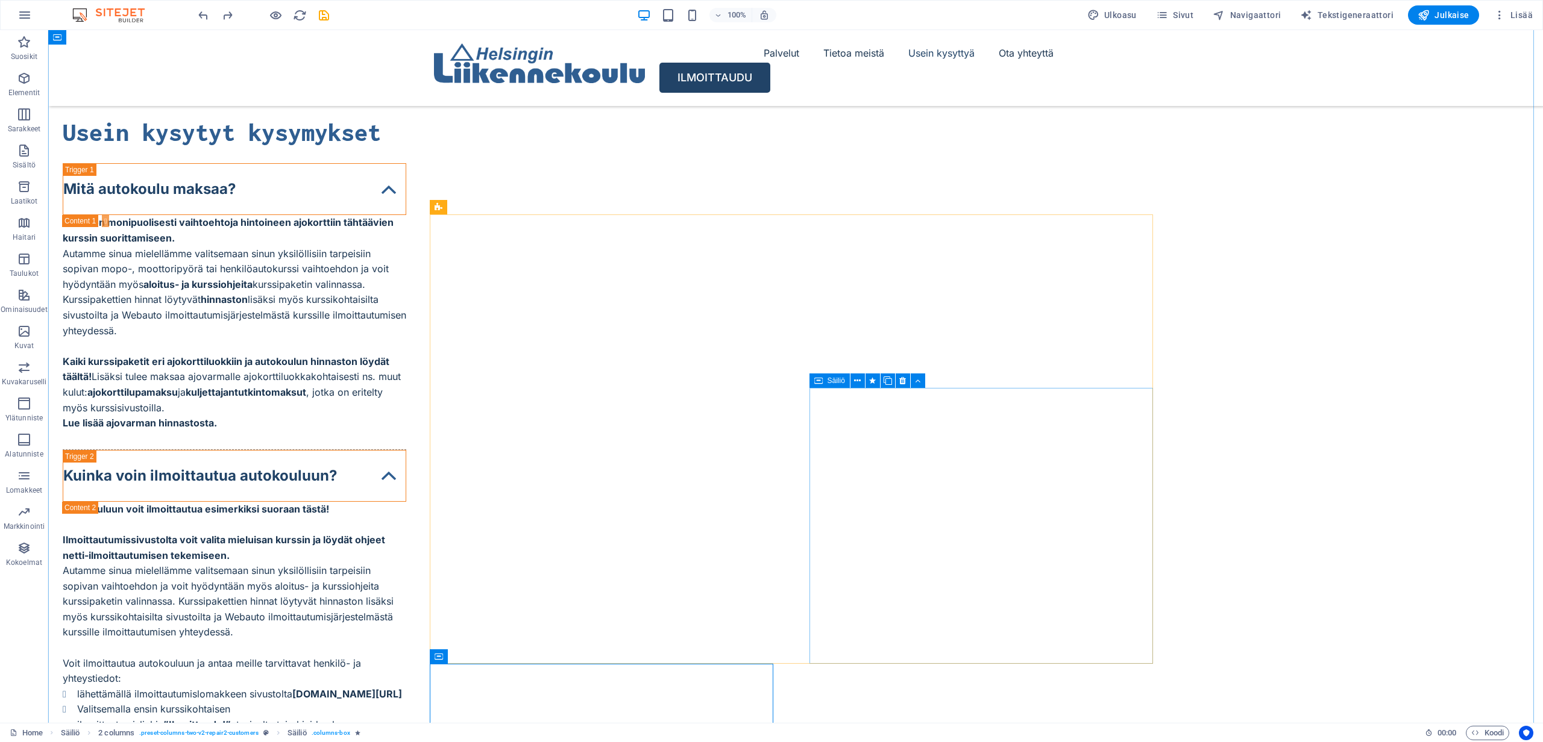
scroll to position [5079, 0]
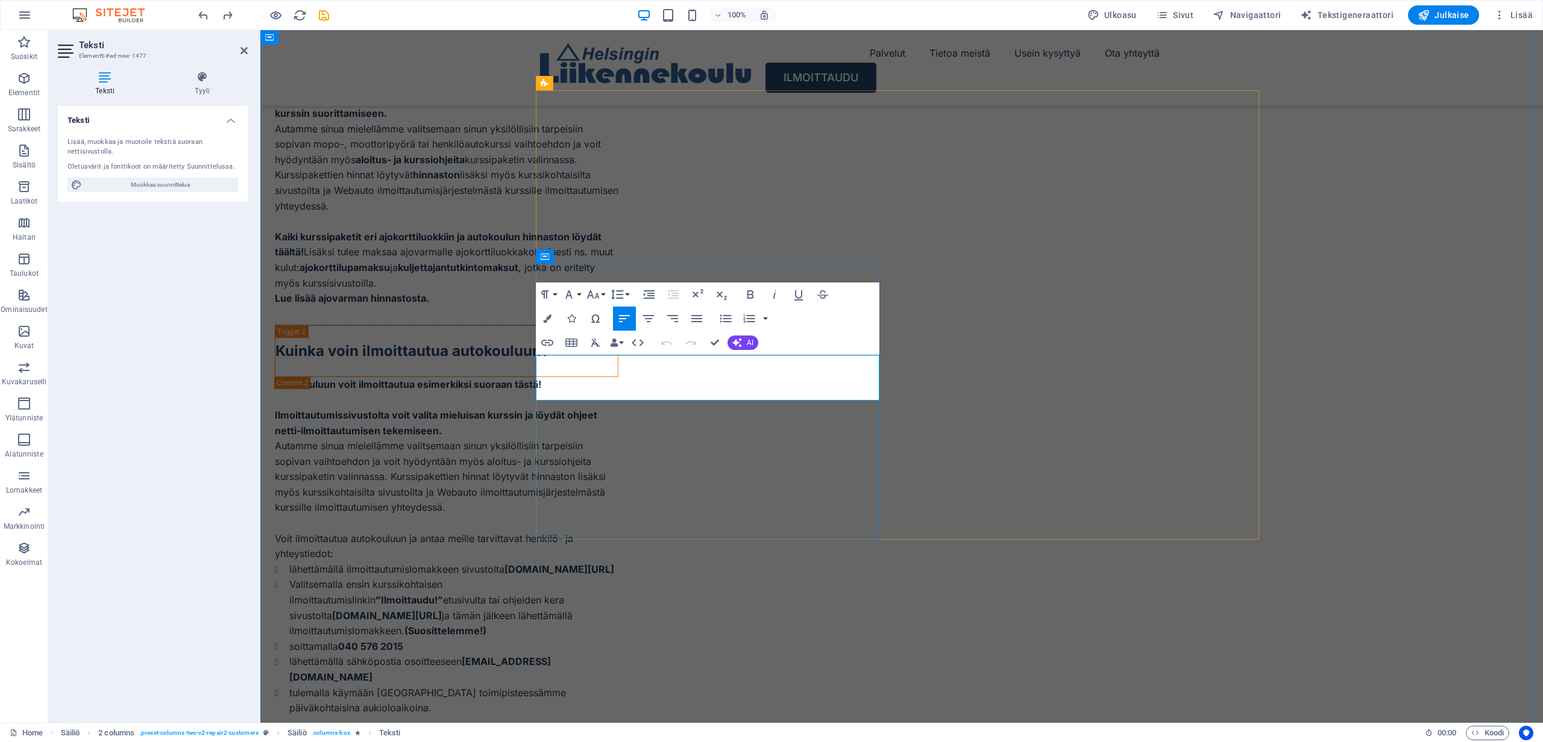
drag, startPoint x: 841, startPoint y: 393, endPoint x: 537, endPoint y: 361, distance: 304.8
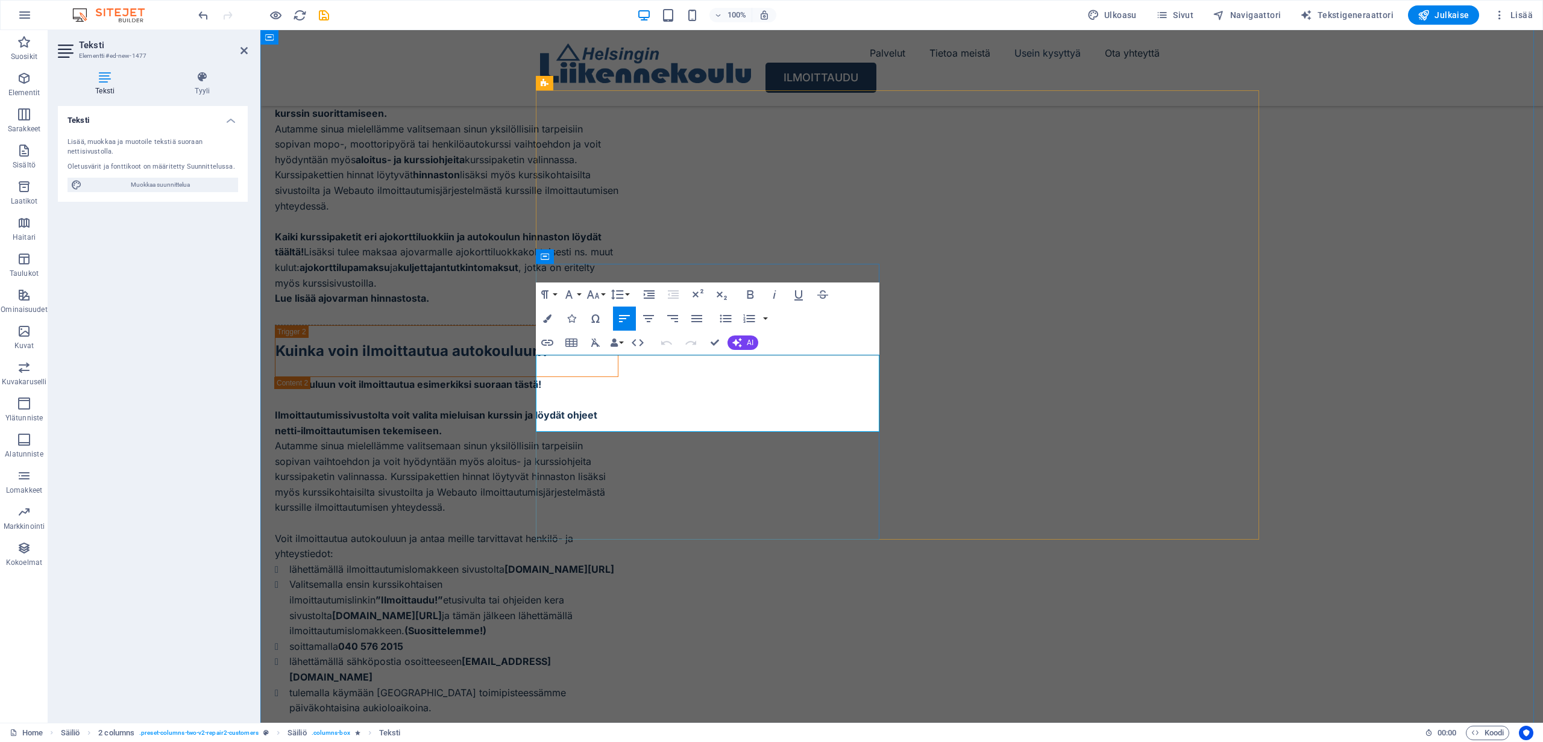
drag, startPoint x: 772, startPoint y: 393, endPoint x: 732, endPoint y: 407, distance: 41.9
copy span "Sekä opetus että asiakaspalvelu on joustavaa ja erinomaista!"
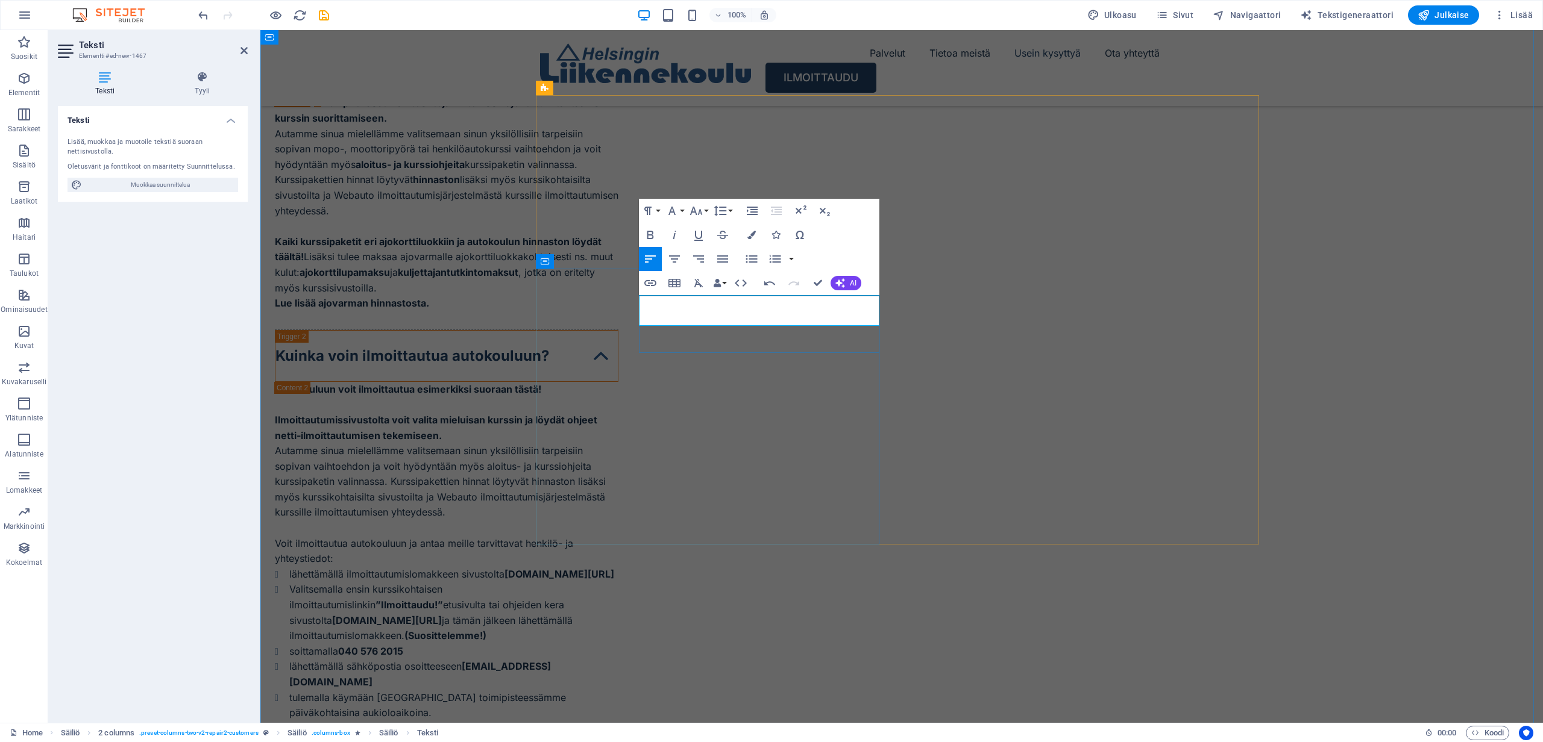
drag, startPoint x: 698, startPoint y: 318, endPoint x: 907, endPoint y: 310, distance: 209.9
click at [652, 233] on icon "button" at bounding box center [650, 235] width 7 height 8
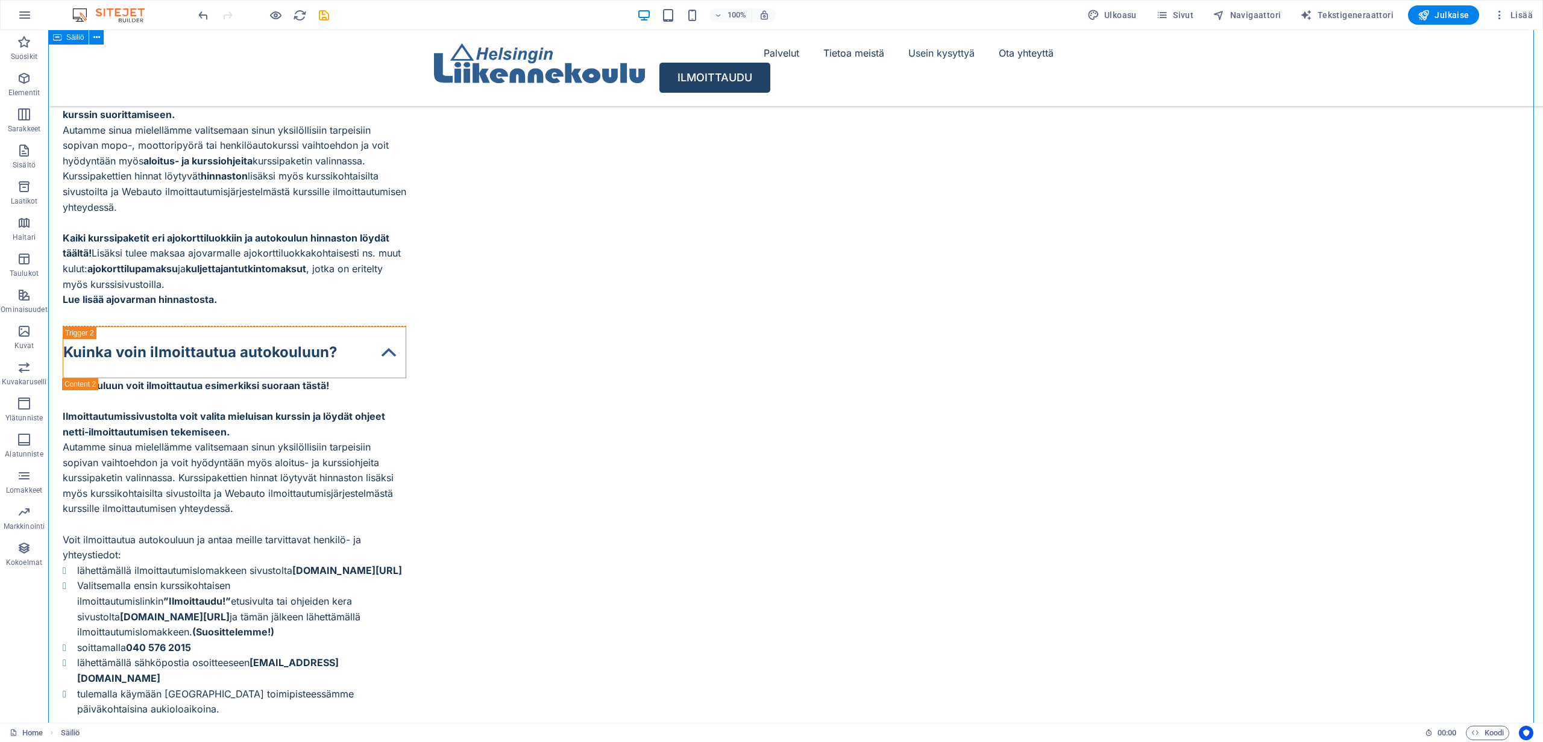
scroll to position [5079, 0]
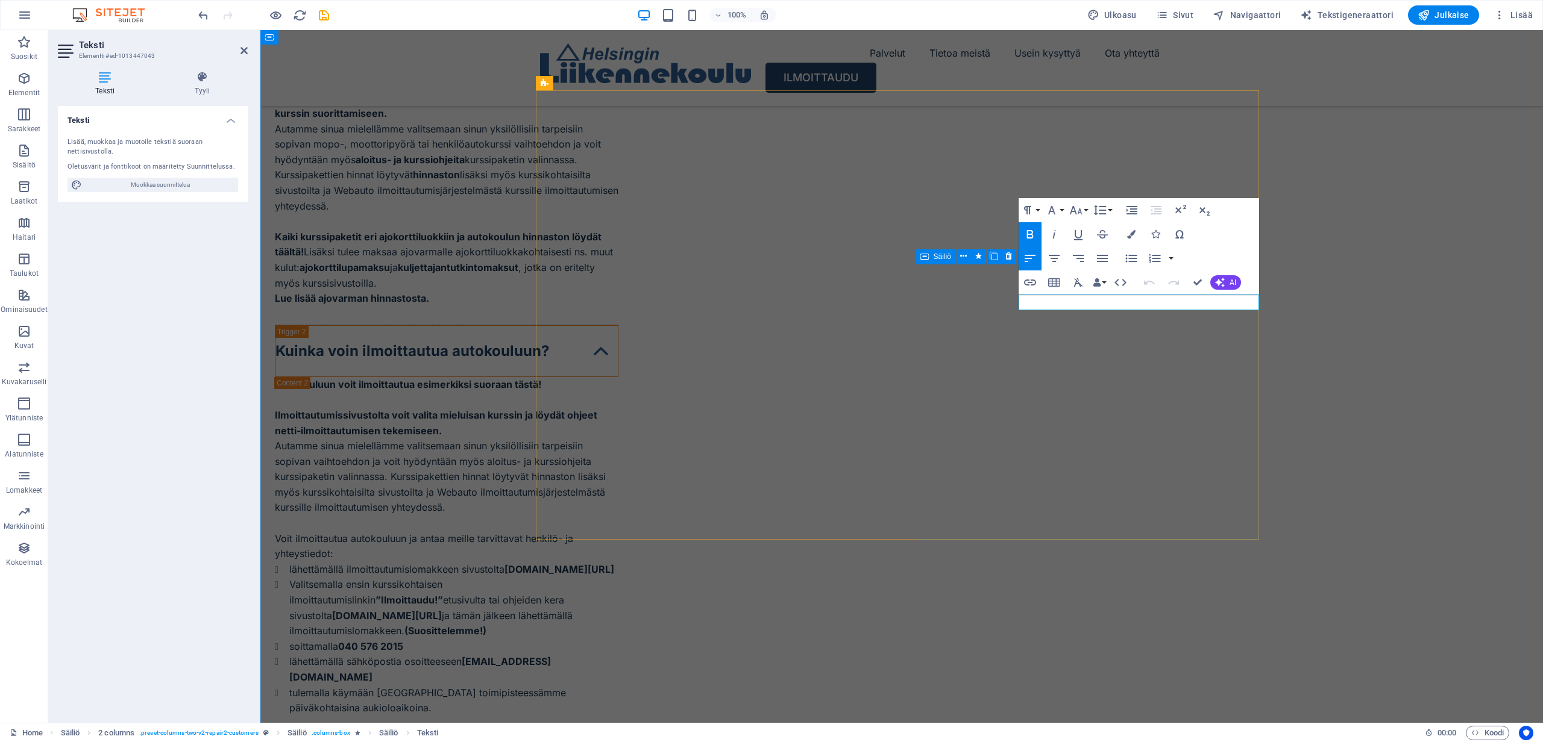
drag, startPoint x: 1176, startPoint y: 302, endPoint x: 1003, endPoint y: 295, distance: 172.5
drag, startPoint x: 1209, startPoint y: 303, endPoint x: 1020, endPoint y: 298, distance: 189.3
click at [1035, 234] on icon "button" at bounding box center [1030, 234] width 14 height 14
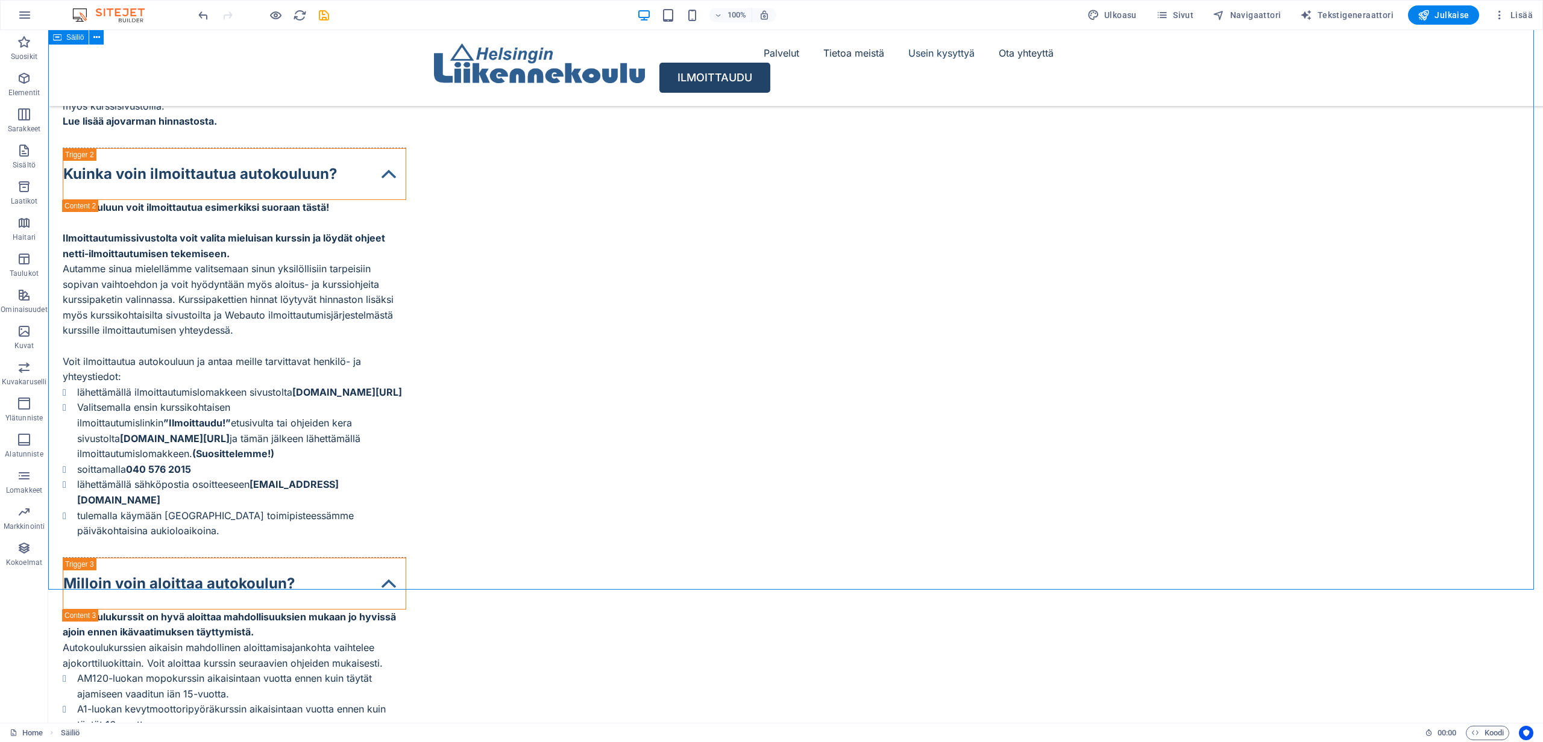
scroll to position [5237, 0]
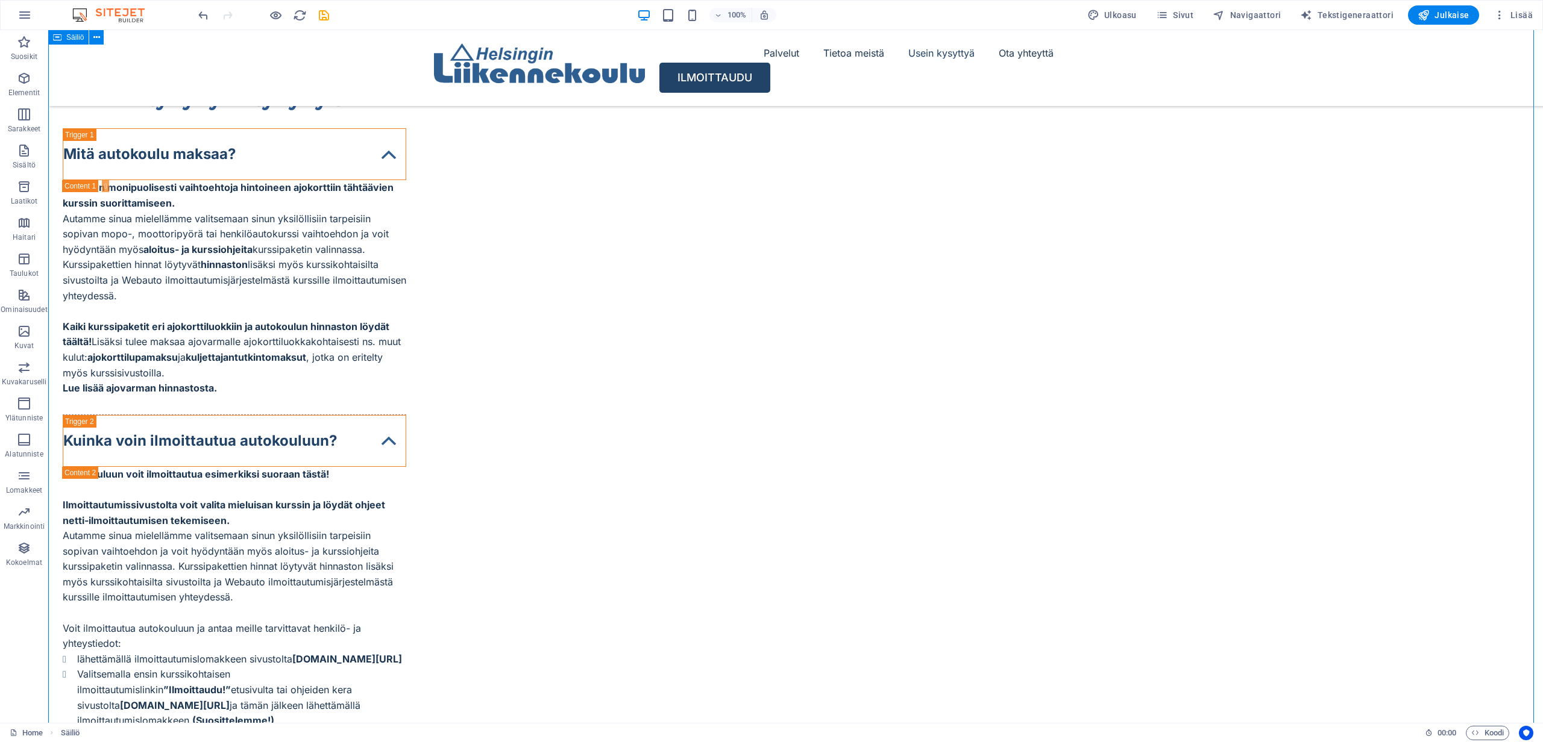
scroll to position [4977, 0]
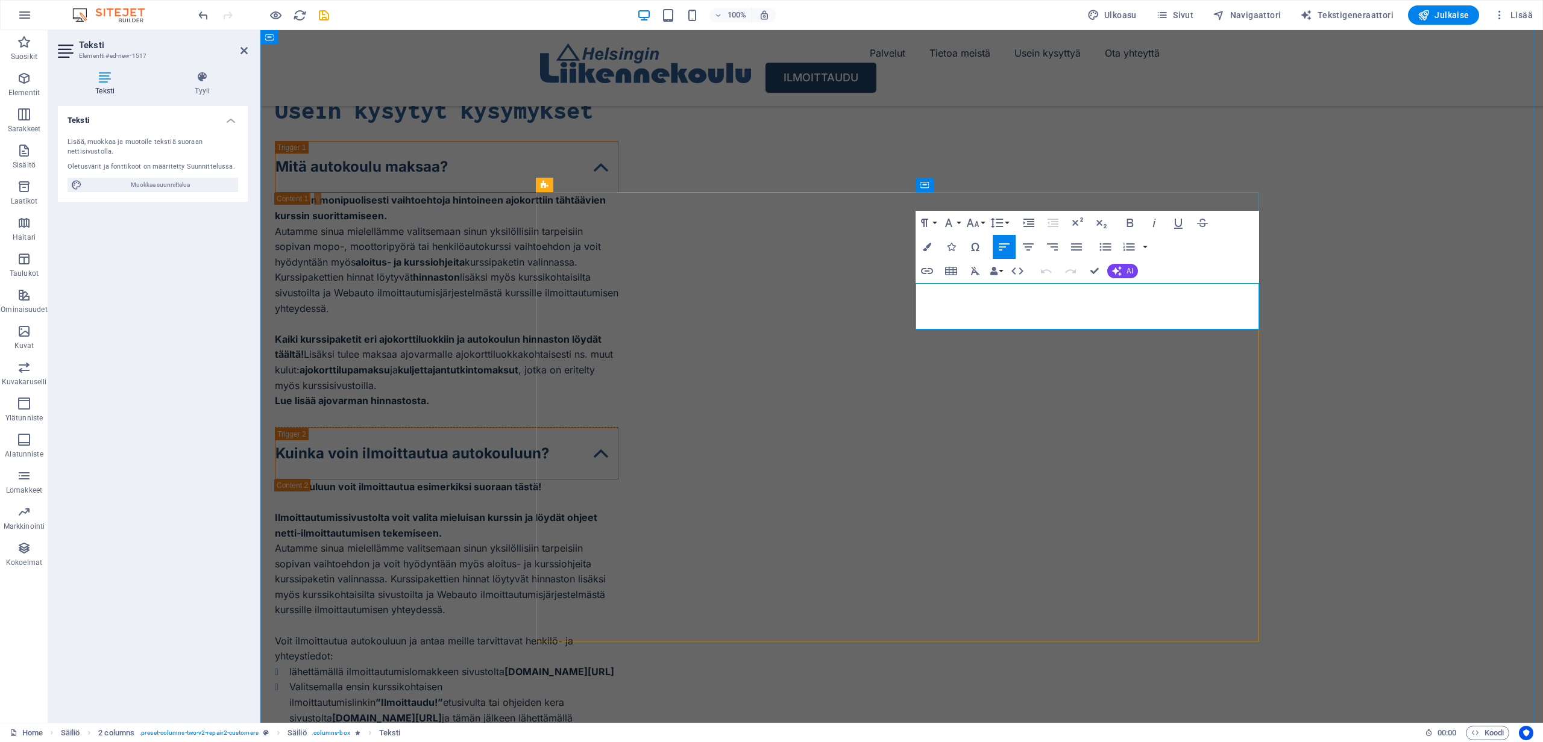
drag, startPoint x: 1217, startPoint y: 321, endPoint x: 918, endPoint y: 292, distance: 300.3
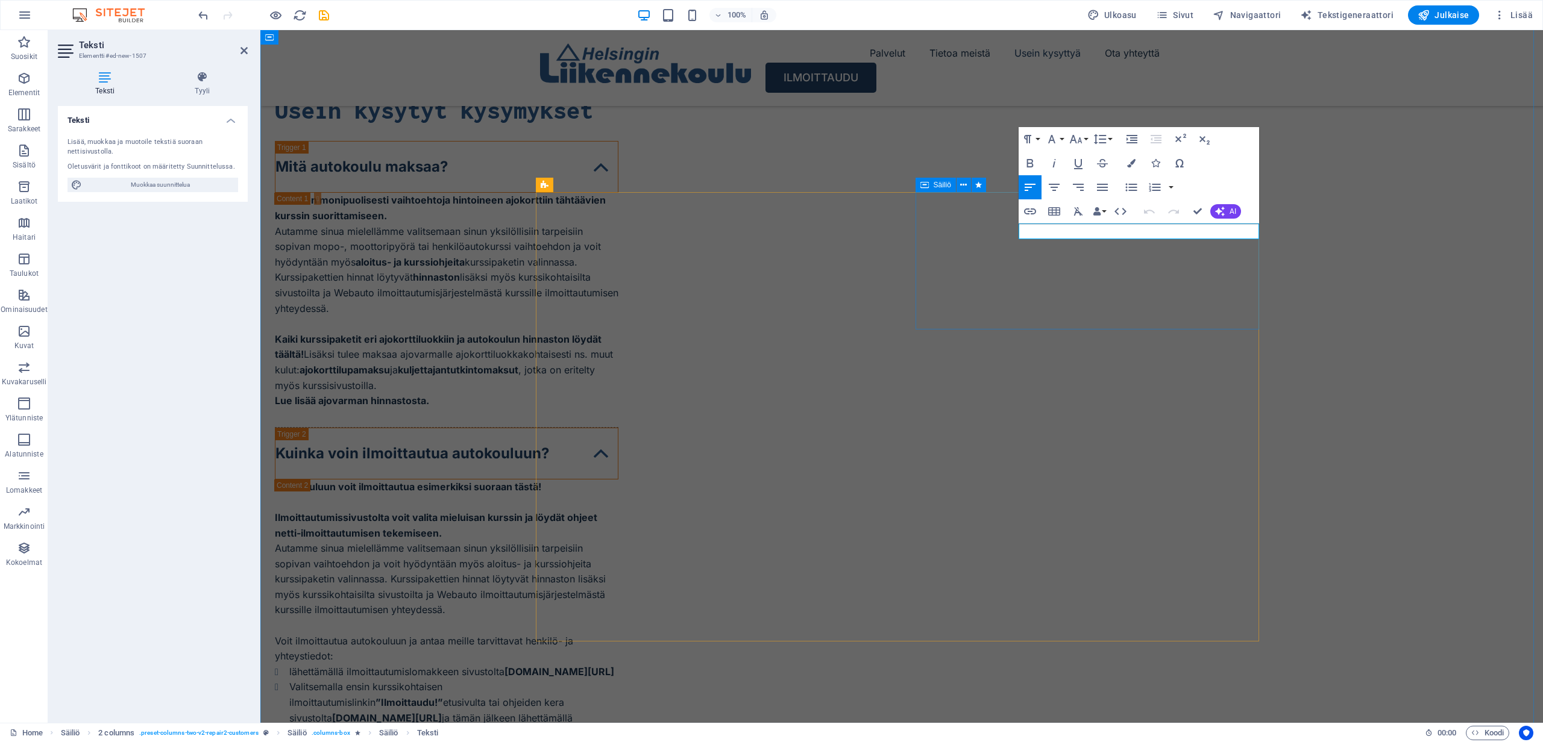
drag, startPoint x: 1150, startPoint y: 233, endPoint x: 1307, endPoint y: 218, distance: 157.4
click at [1032, 164] on icon "button" at bounding box center [1029, 163] width 7 height 8
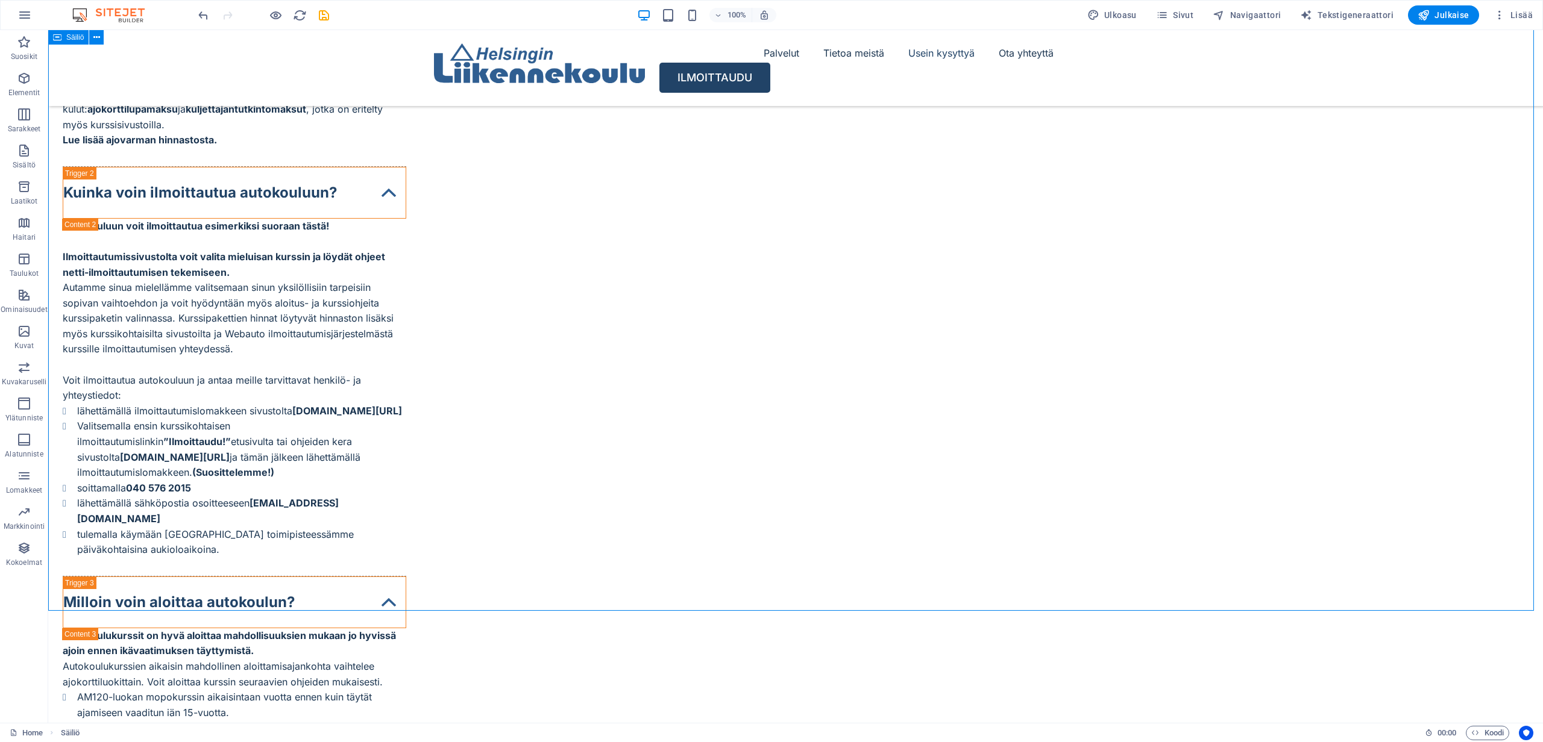
scroll to position [5241, 0]
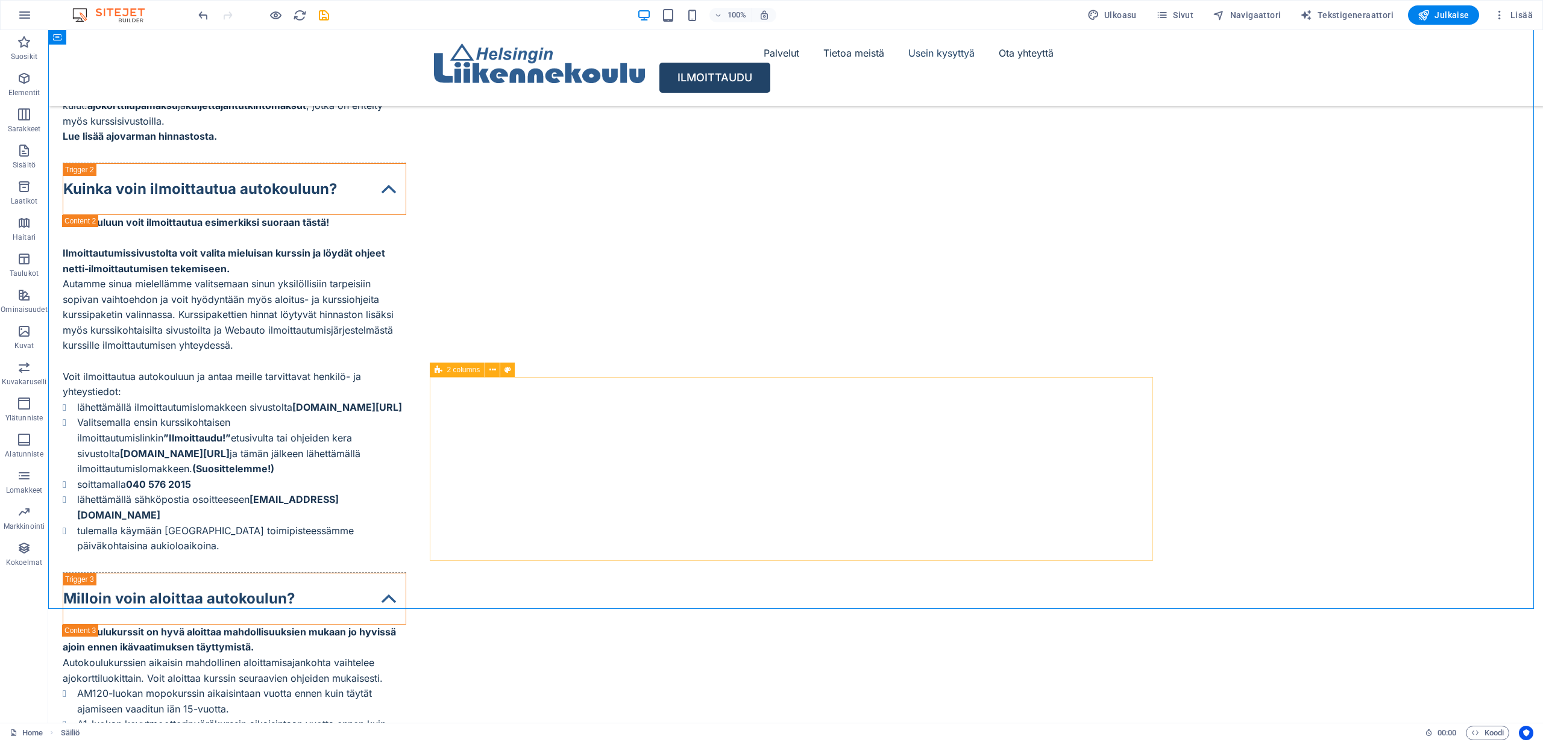
click at [437, 371] on icon at bounding box center [438, 370] width 8 height 14
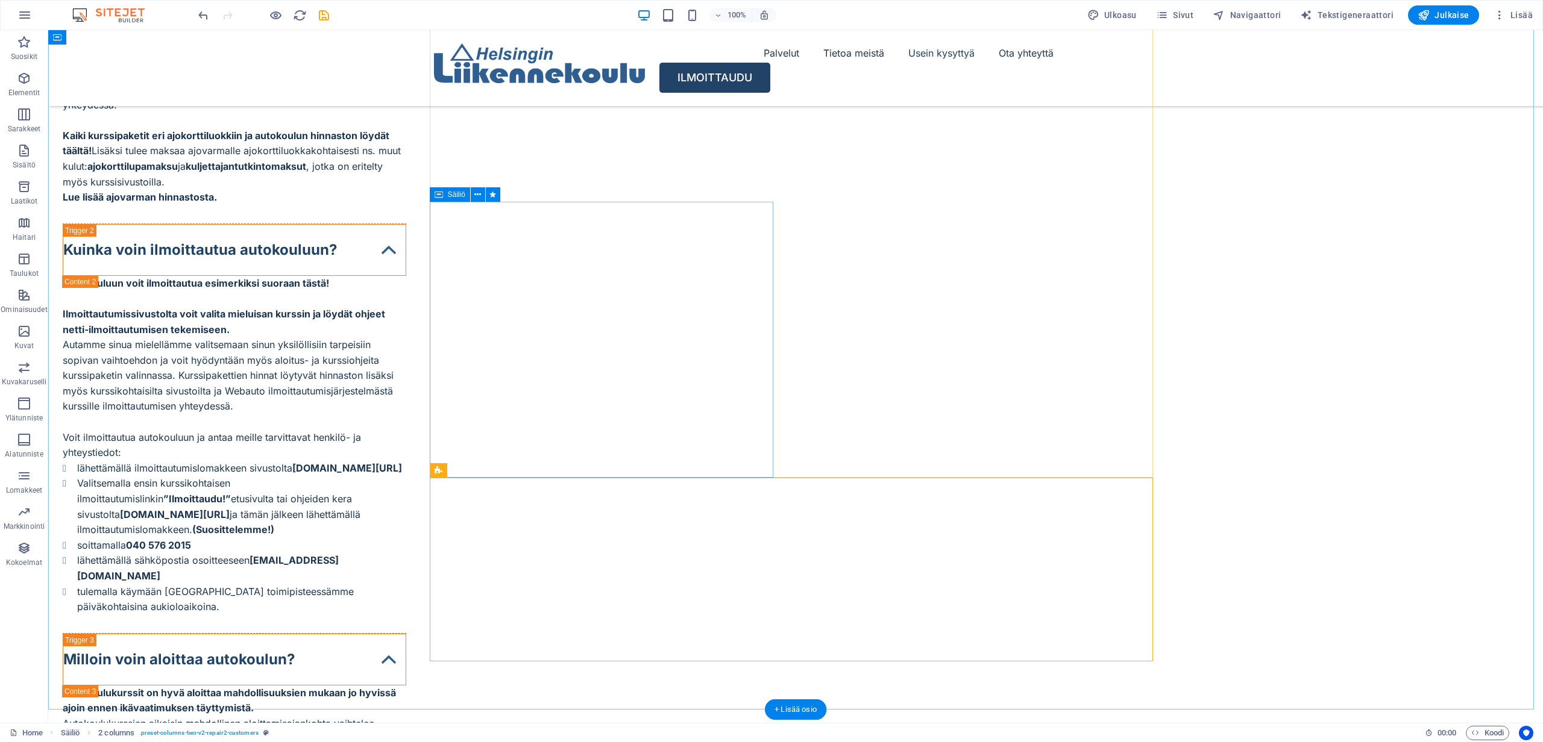
scroll to position [5289, 0]
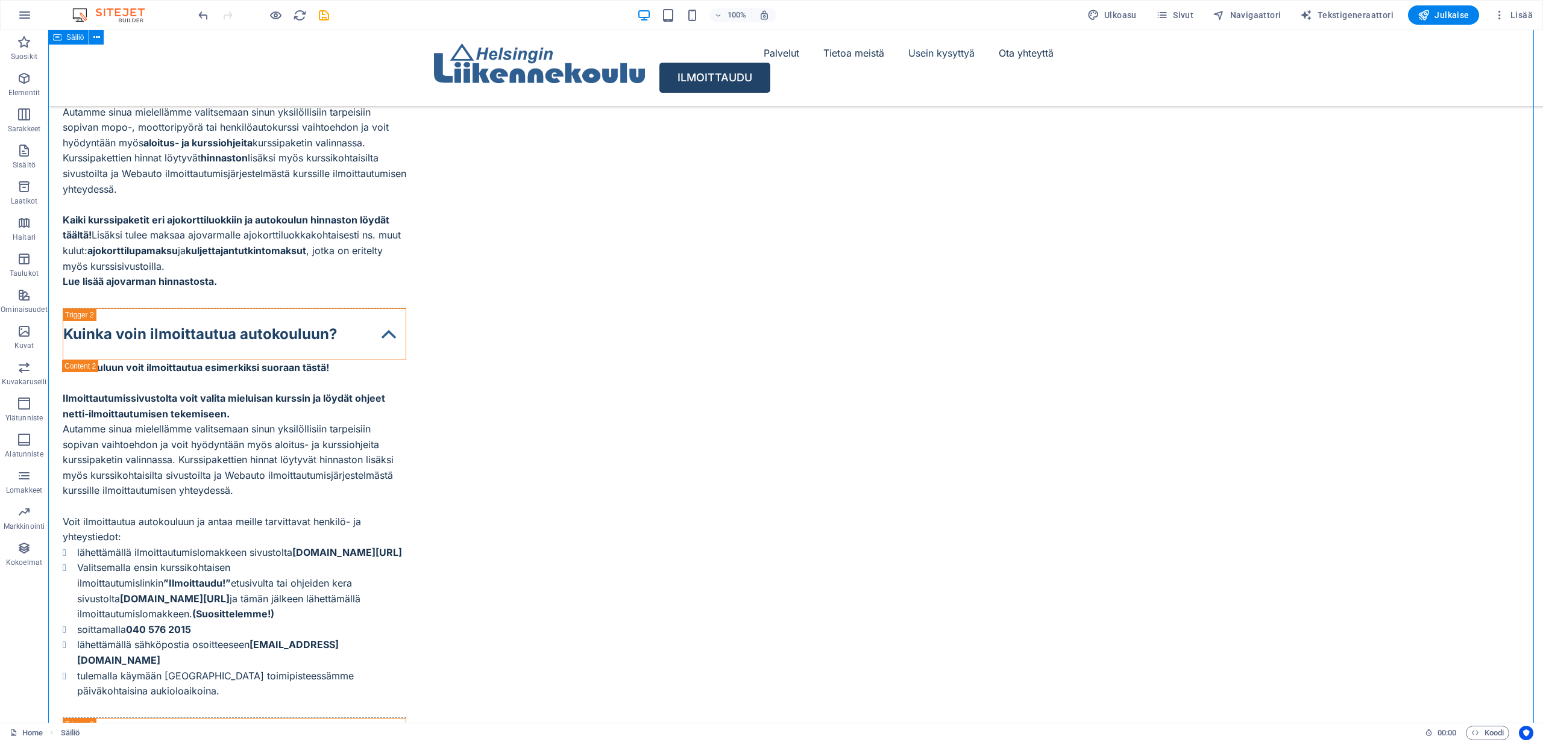
scroll to position [5096, 0]
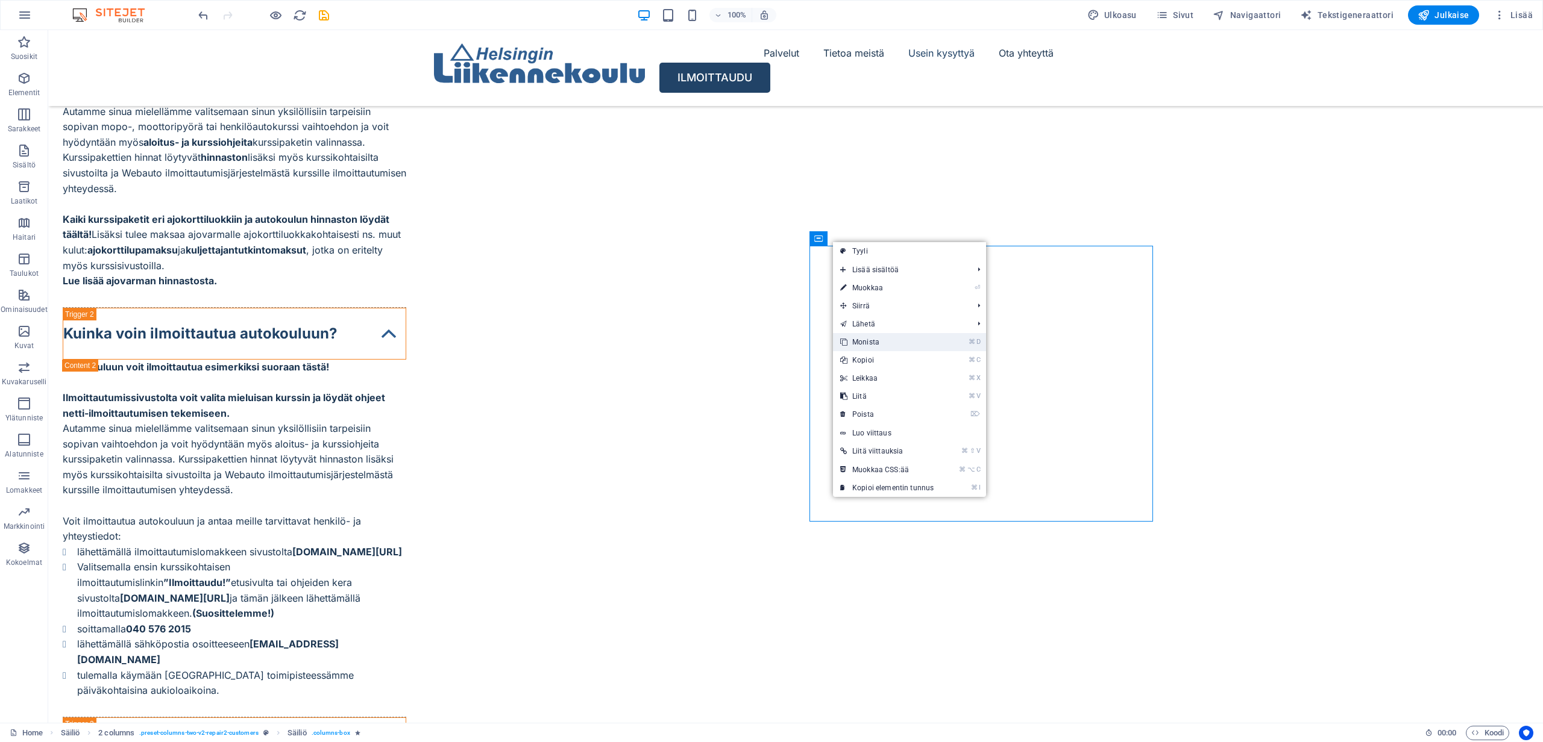
click at [877, 339] on link "⌘ D Monista" at bounding box center [887, 342] width 108 height 18
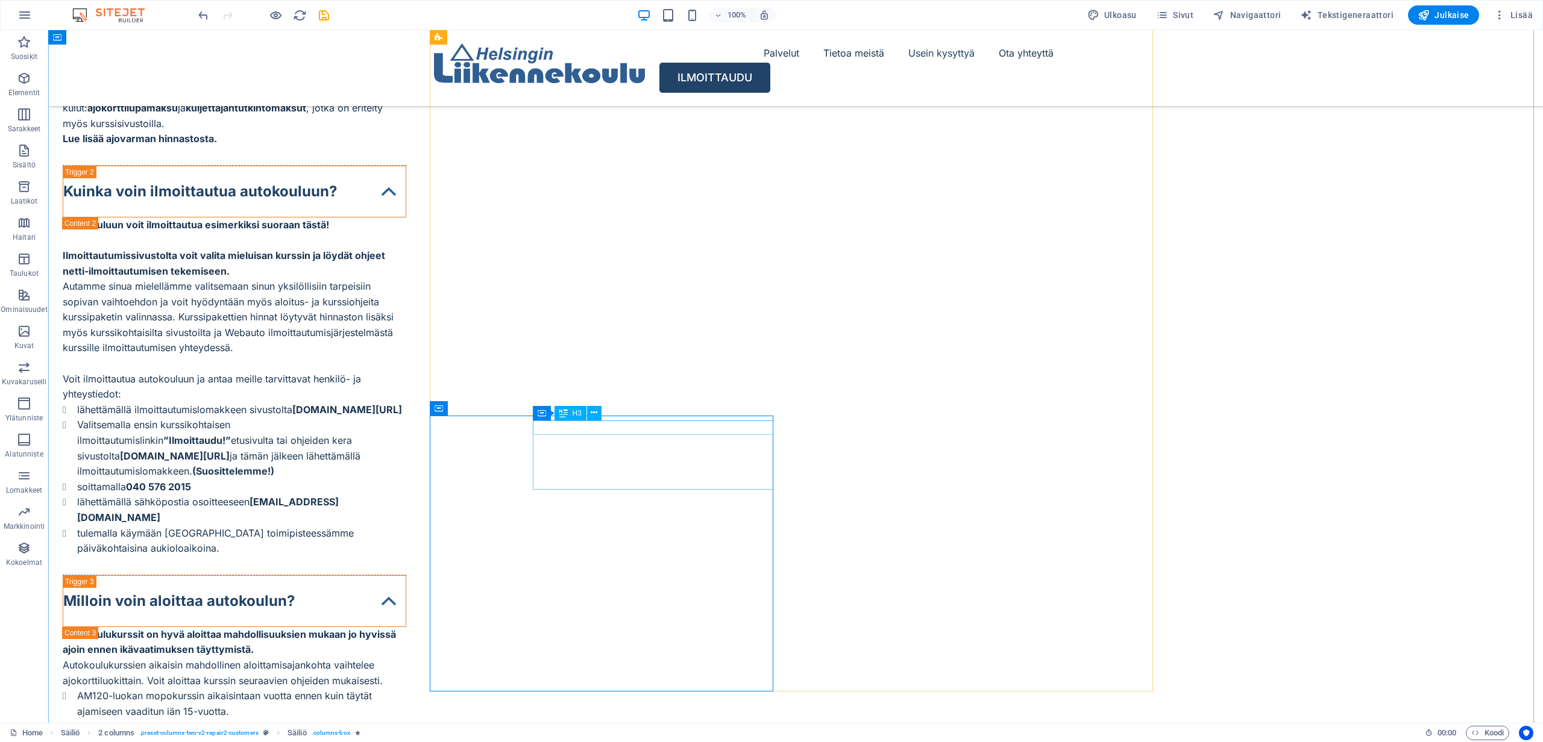
scroll to position [5239, 0]
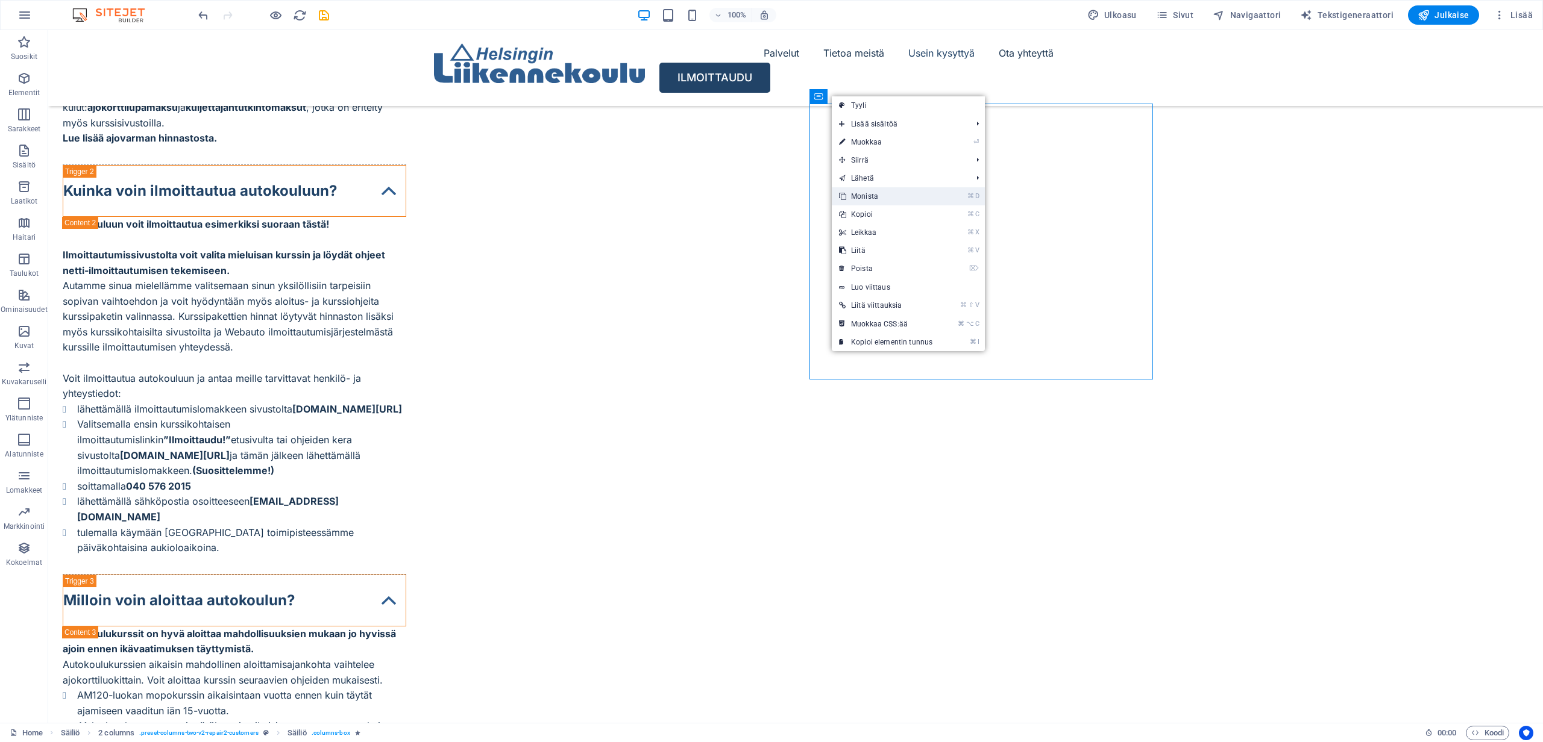
click at [872, 196] on link "⌘ D Monista" at bounding box center [886, 196] width 108 height 18
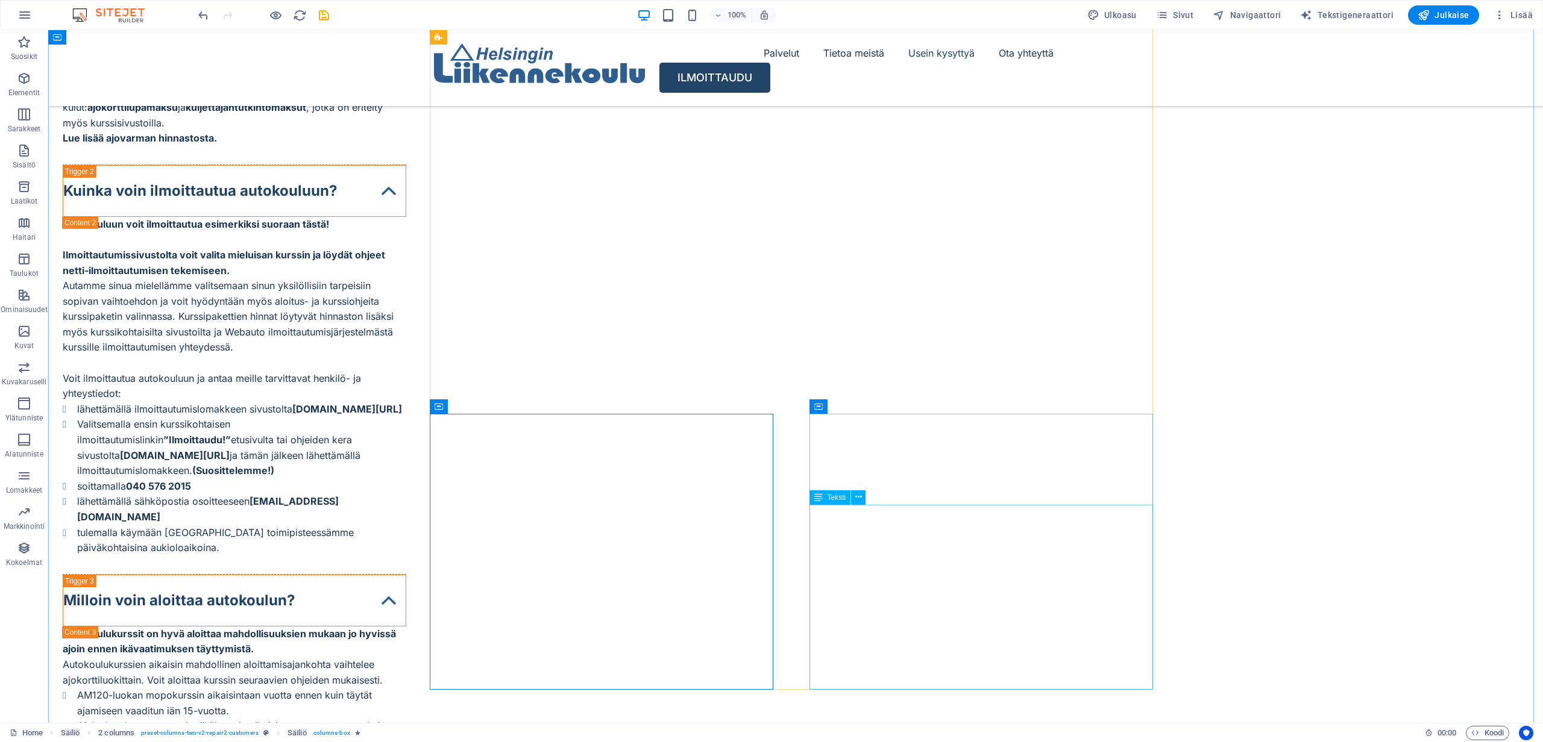
scroll to position [5447, 0]
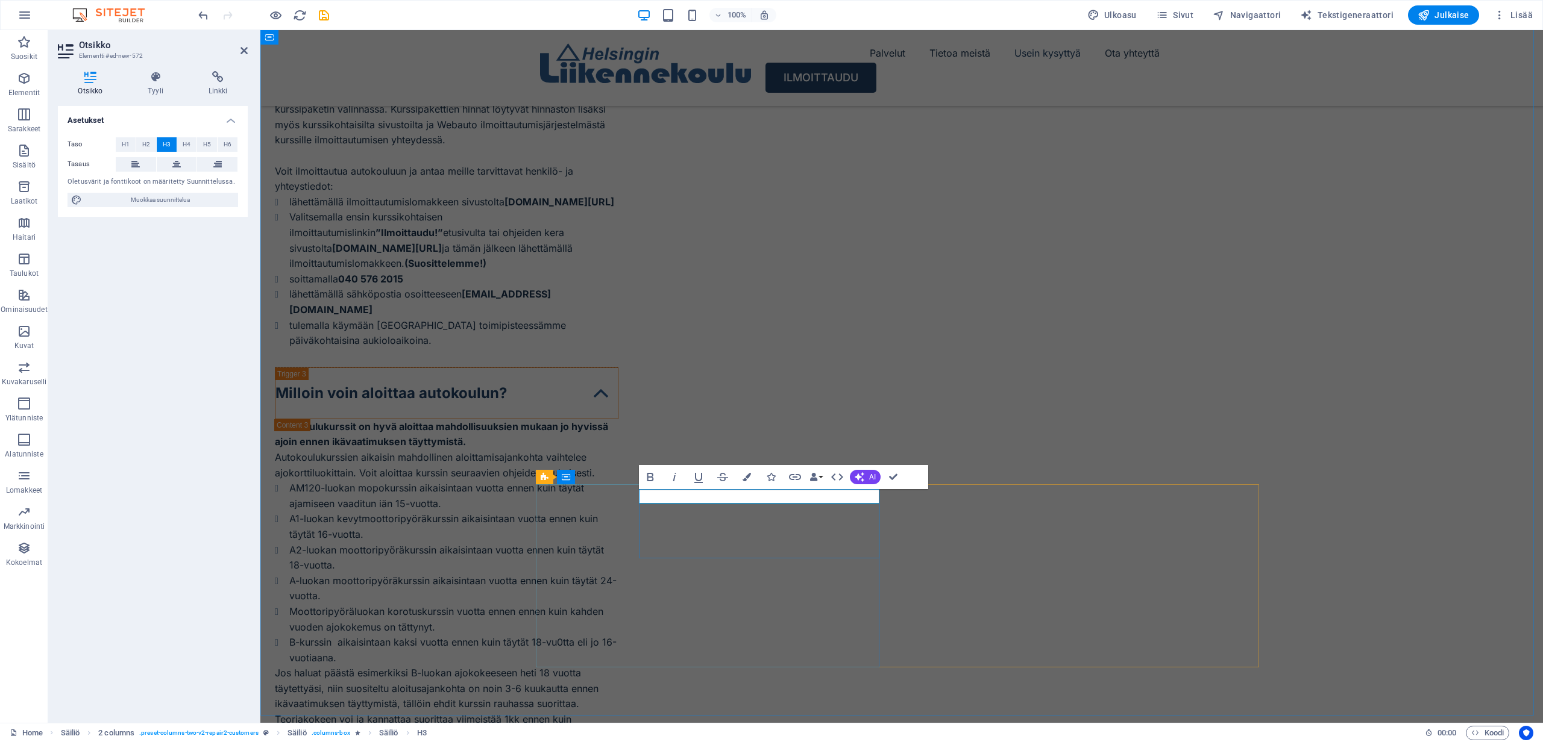
drag, startPoint x: 741, startPoint y: 497, endPoint x: 641, endPoint y: 496, distance: 100.0
copy h3 "[PERSON_NAME]"
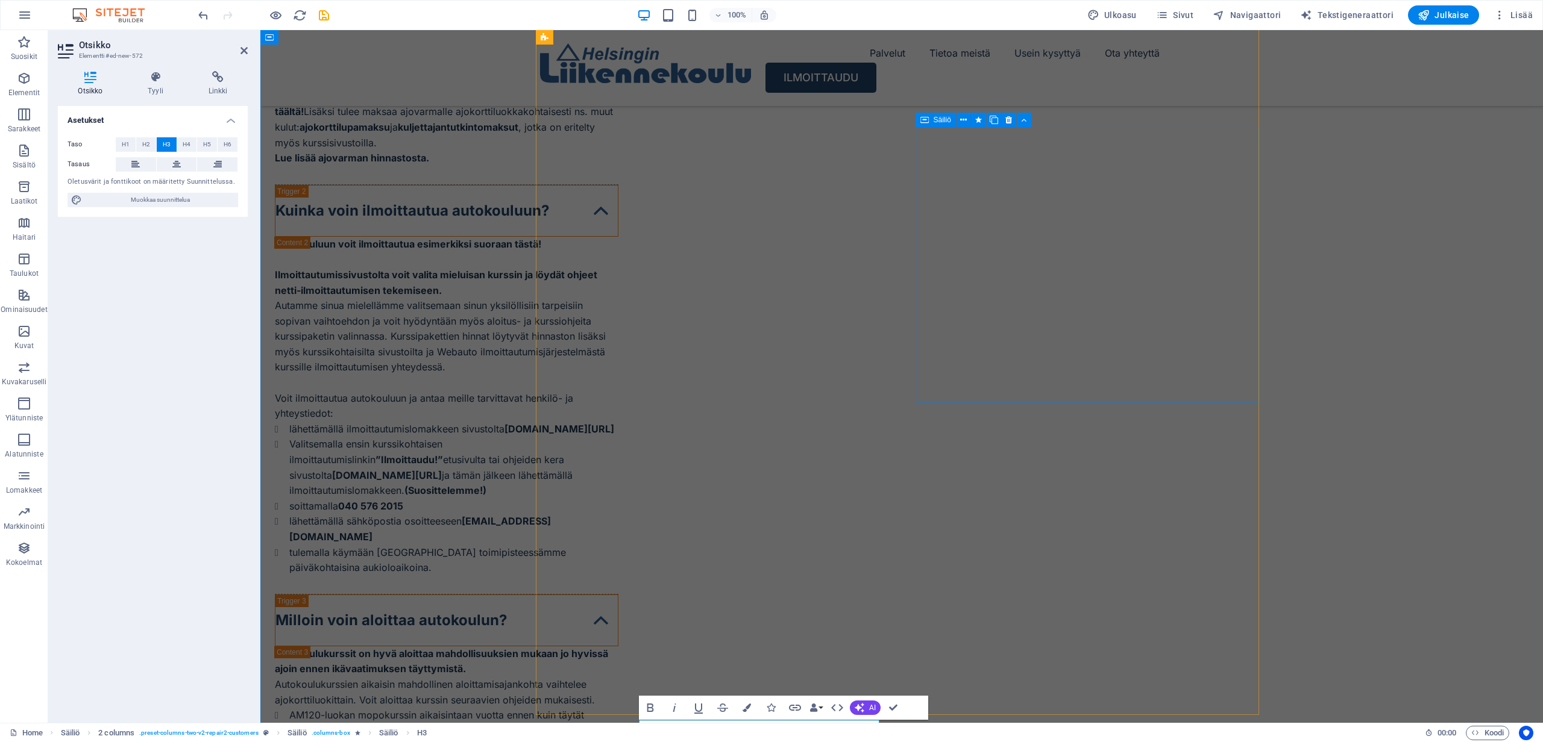
scroll to position [5201, 0]
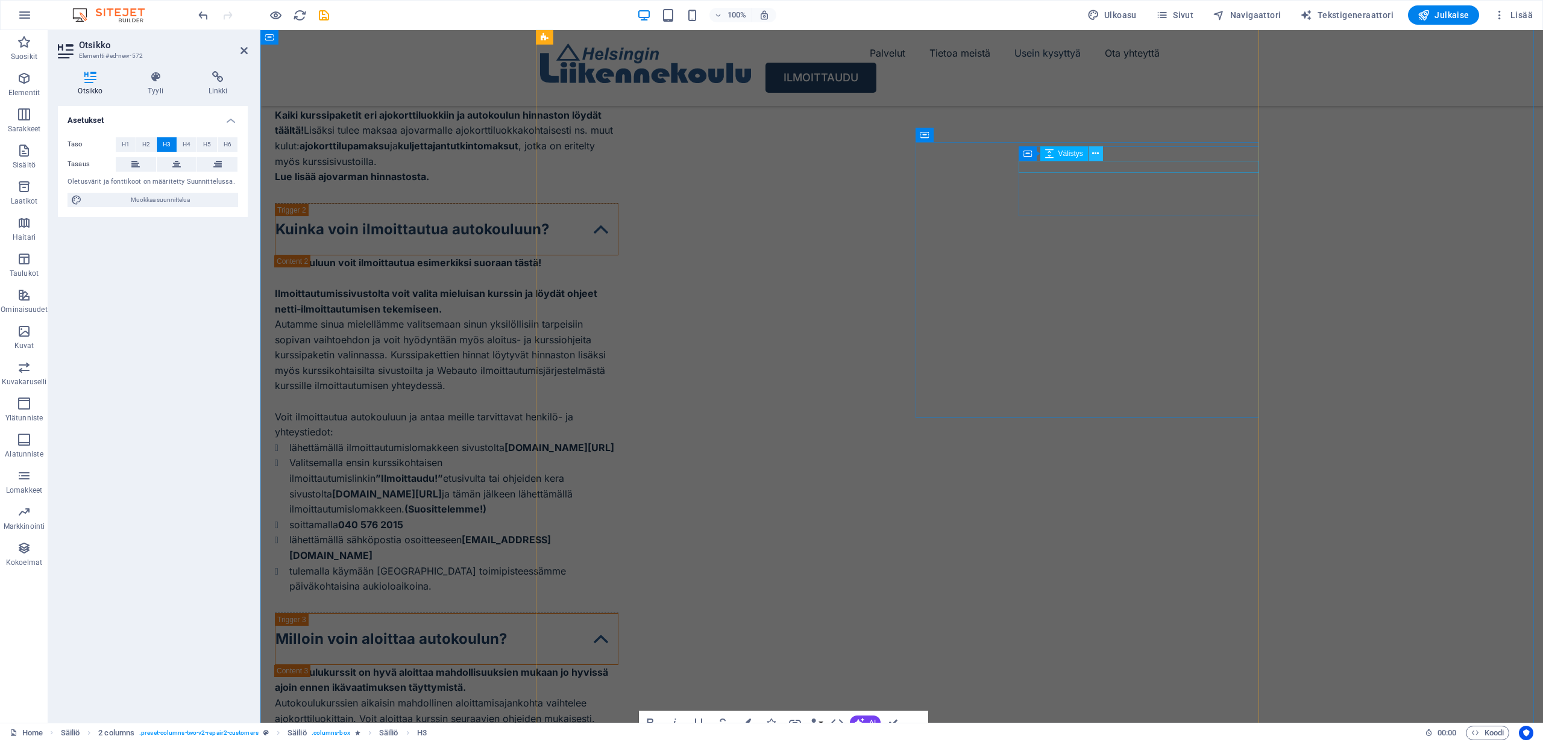
click at [1092, 152] on icon at bounding box center [1095, 154] width 7 height 13
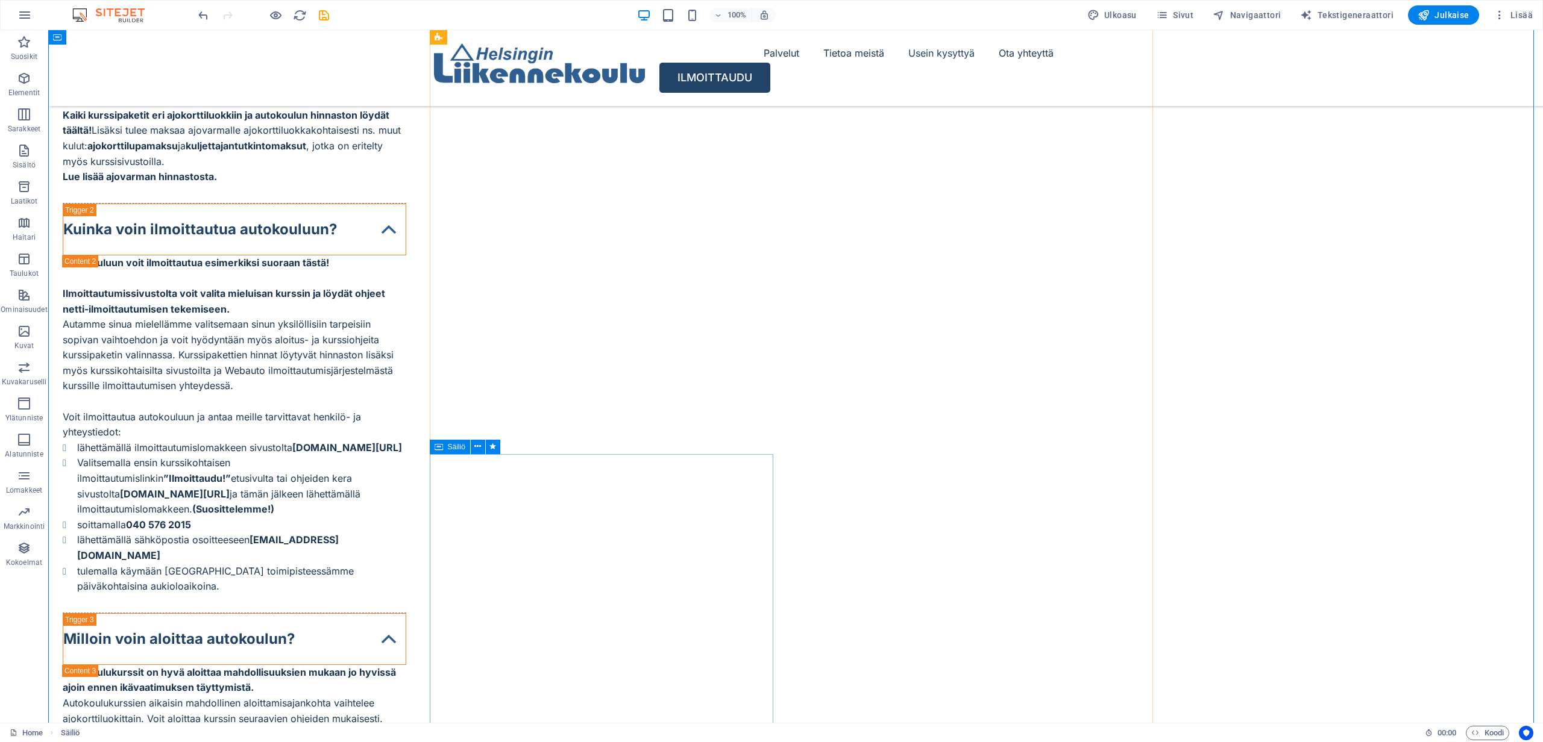
scroll to position [5671, 0]
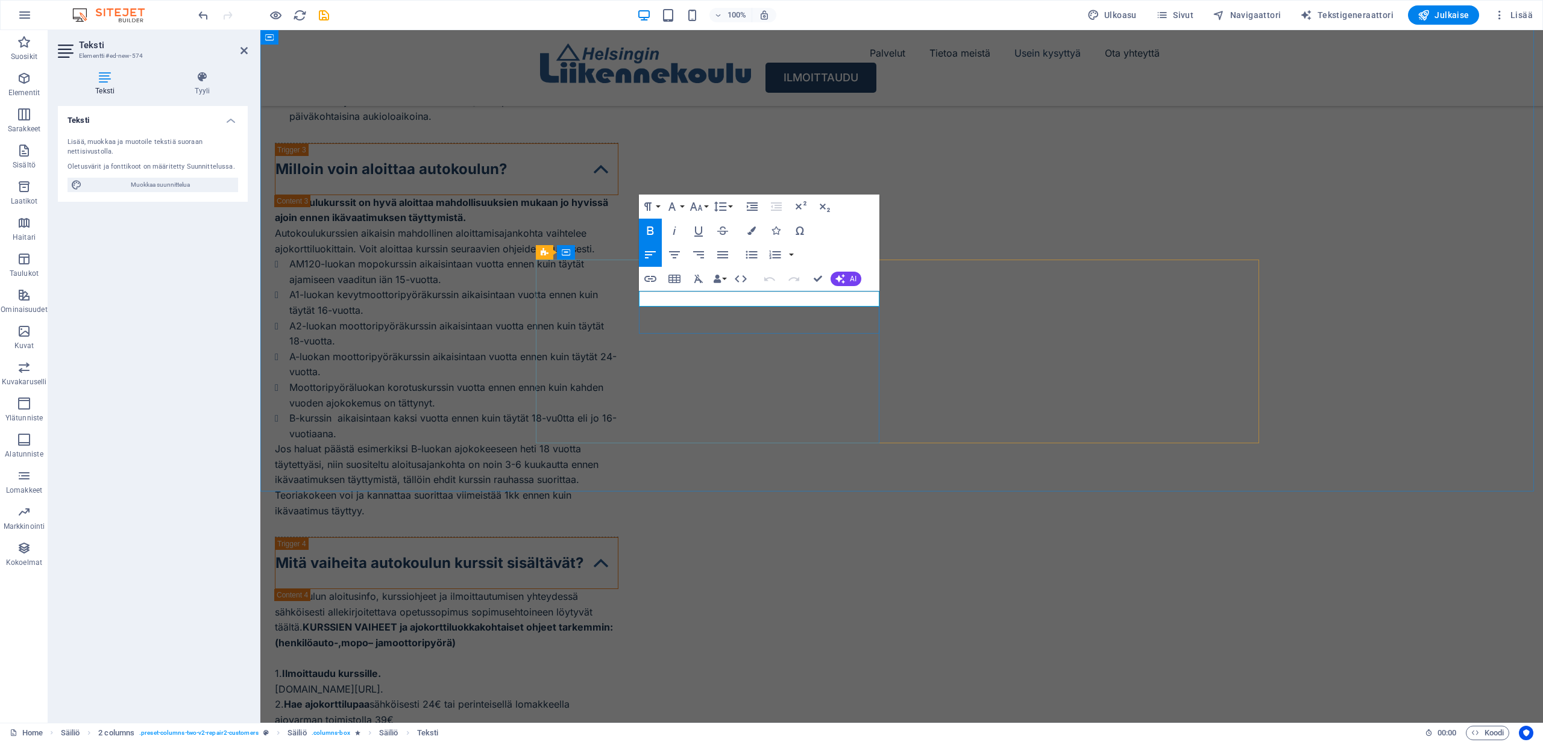
drag, startPoint x: 844, startPoint y: 299, endPoint x: 638, endPoint y: 294, distance: 205.5
copy strong "Onneksi valitsin Helsingin Liikennekoulun."
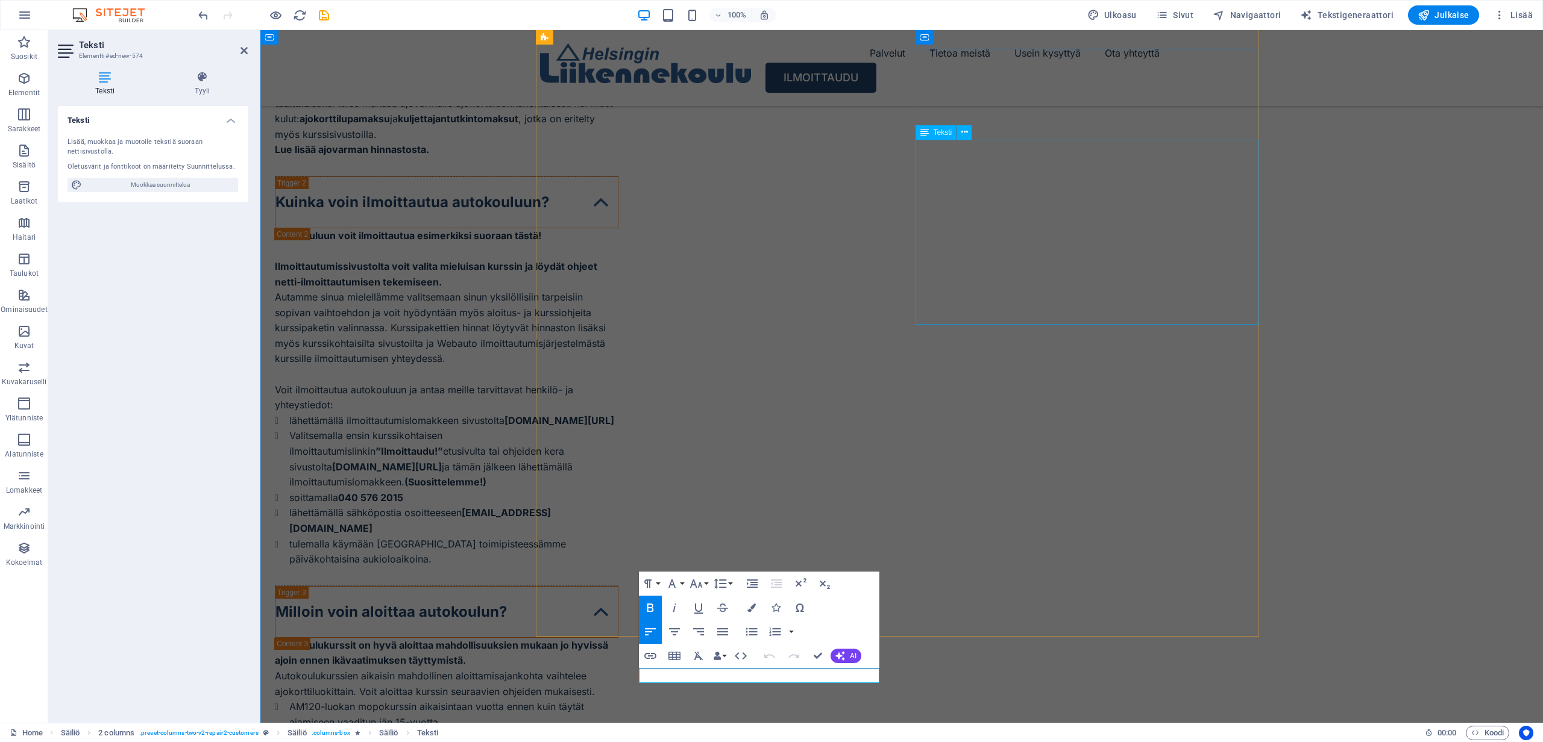
scroll to position [5148, 0]
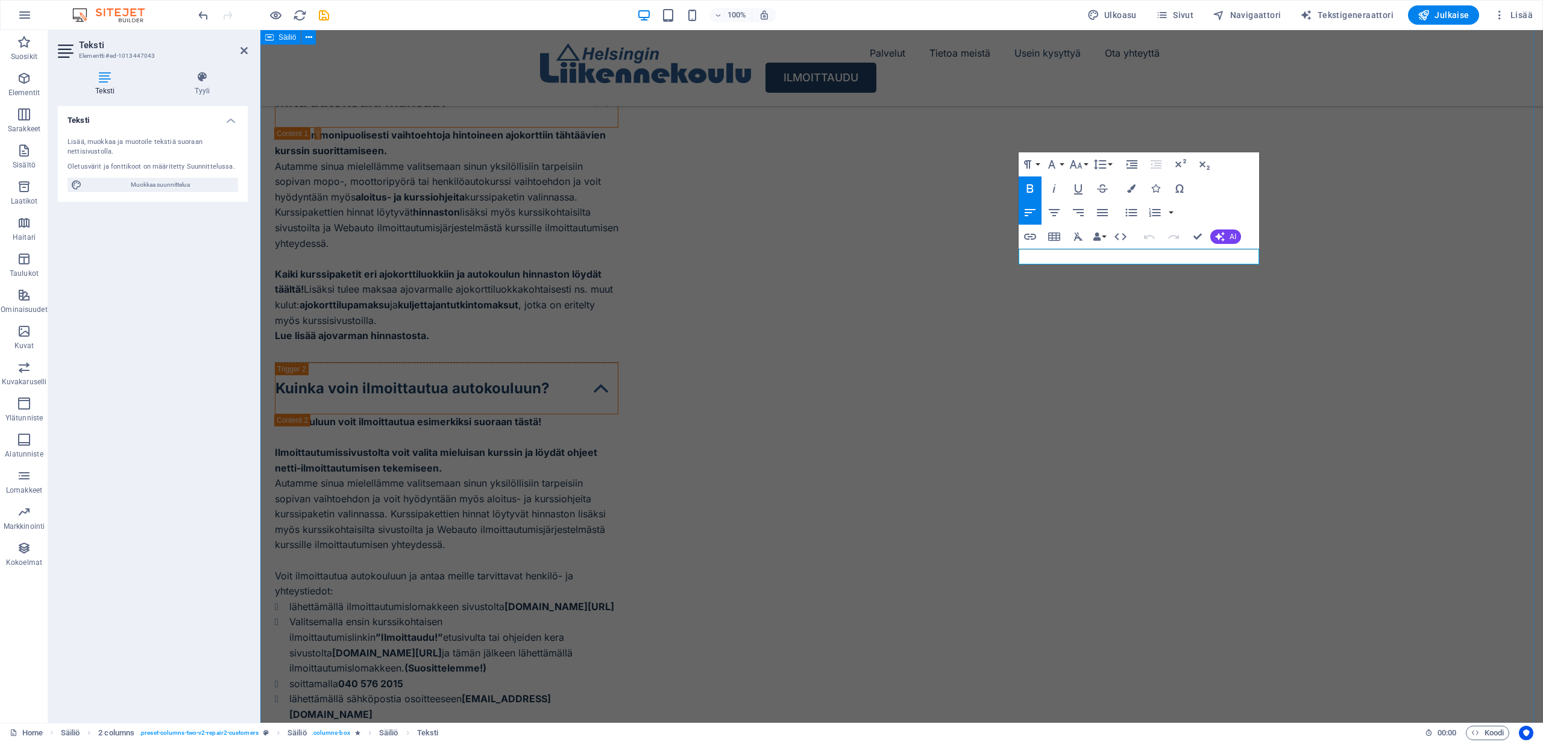
scroll to position [5125, 0]
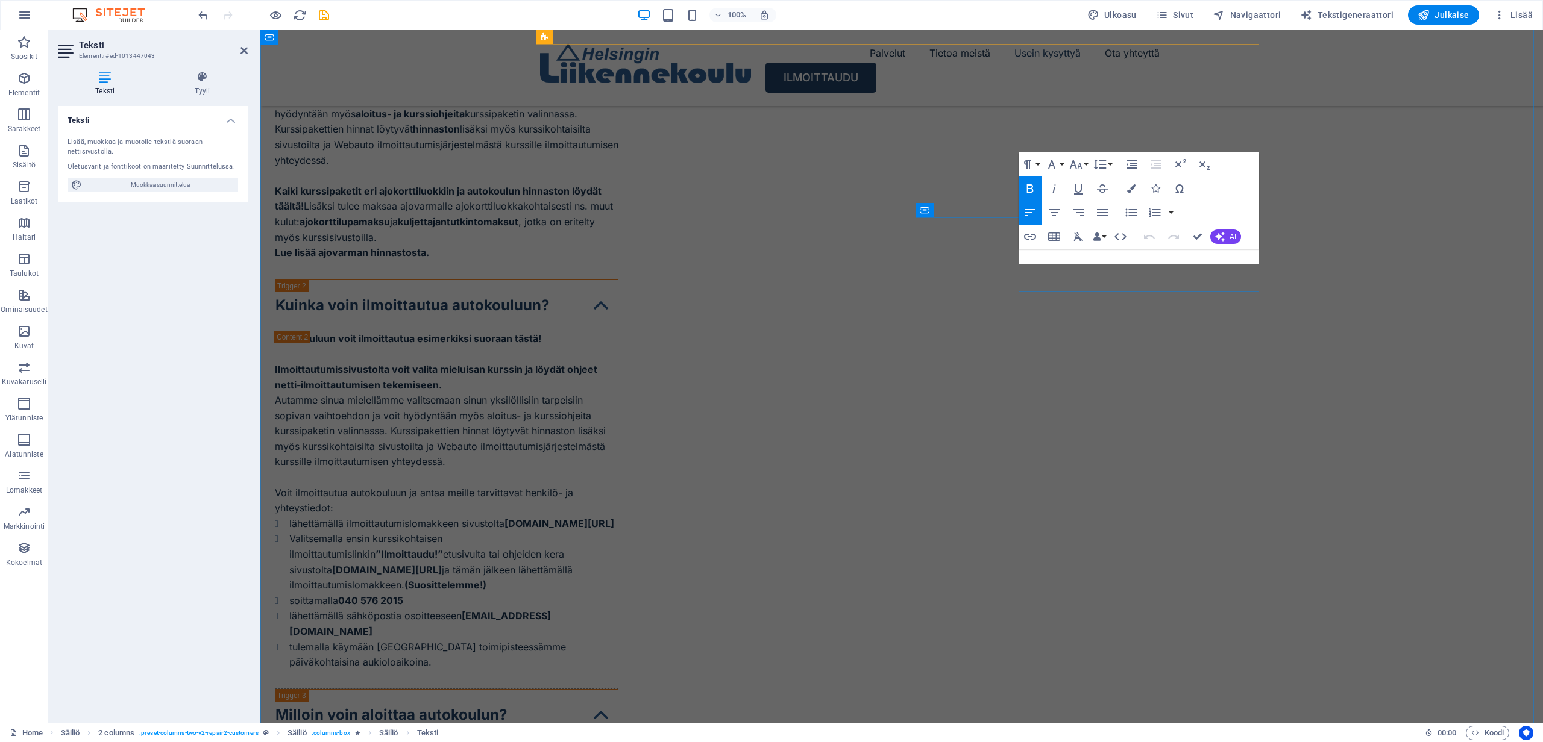
drag, startPoint x: 1212, startPoint y: 259, endPoint x: 1019, endPoint y: 250, distance: 193.6
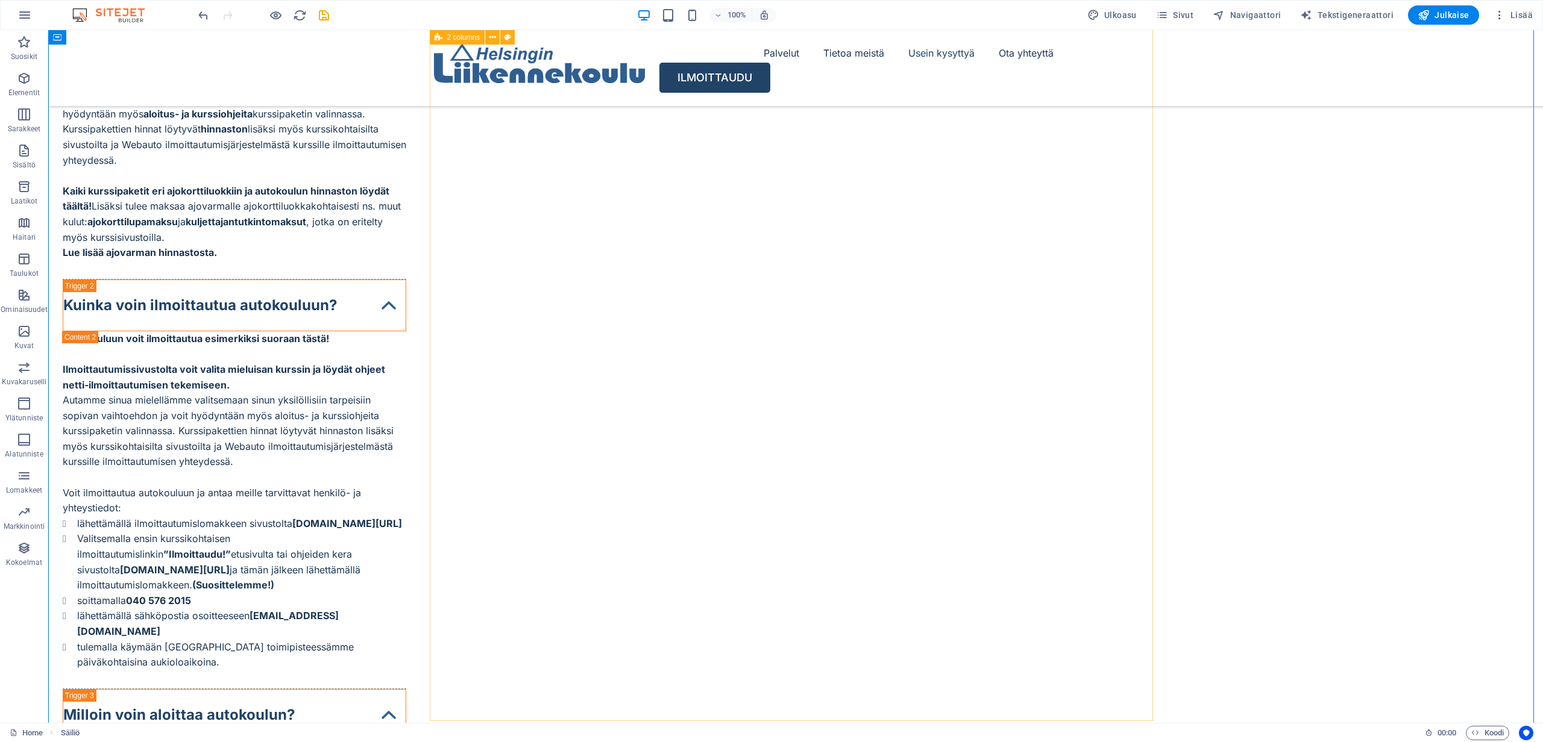
scroll to position [5649, 0]
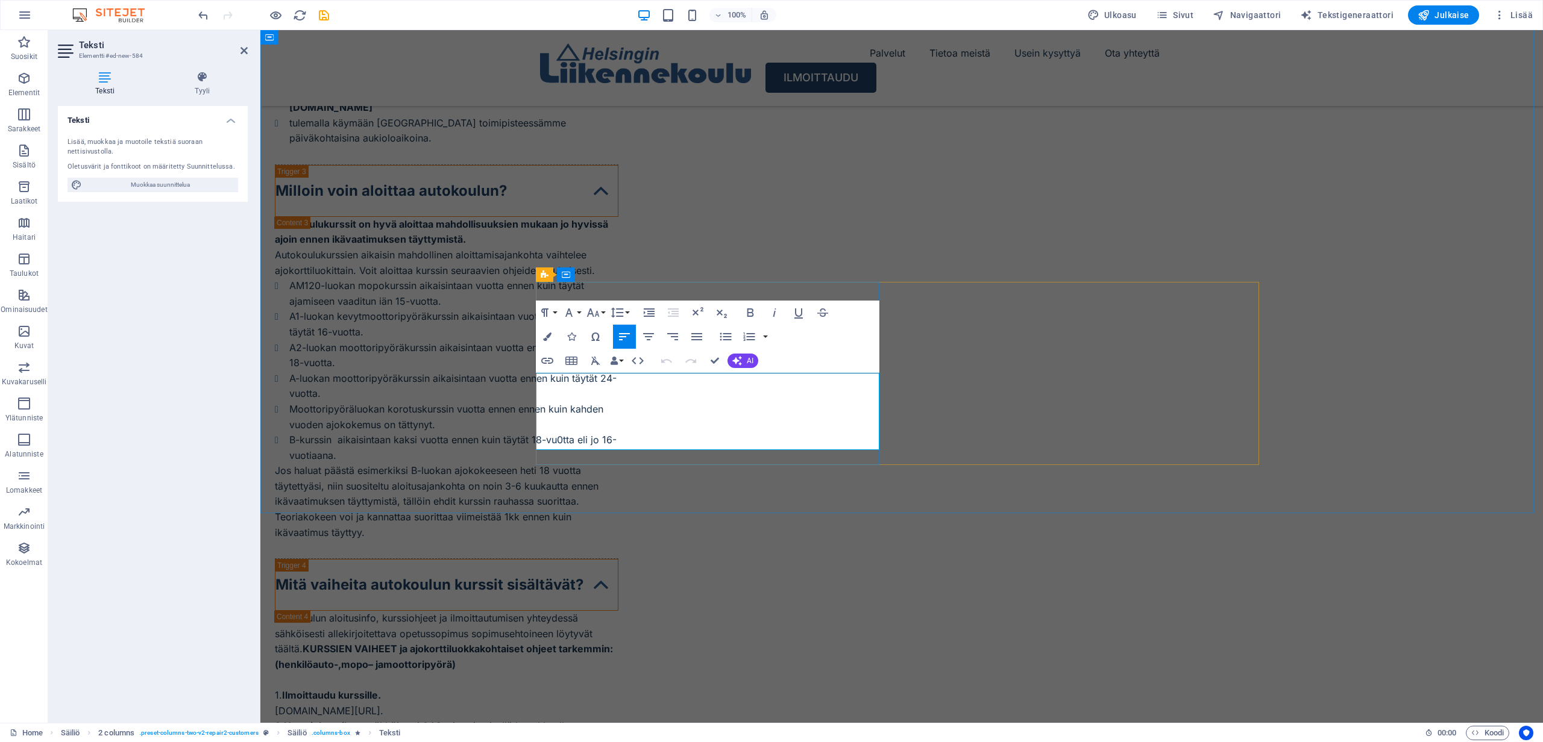
drag, startPoint x: 779, startPoint y: 443, endPoint x: 538, endPoint y: 378, distance: 249.7
copy span "Palvelu oli erinomaista alusta lähtien. Opetussuunnitelma tehdään joustavasti j…"
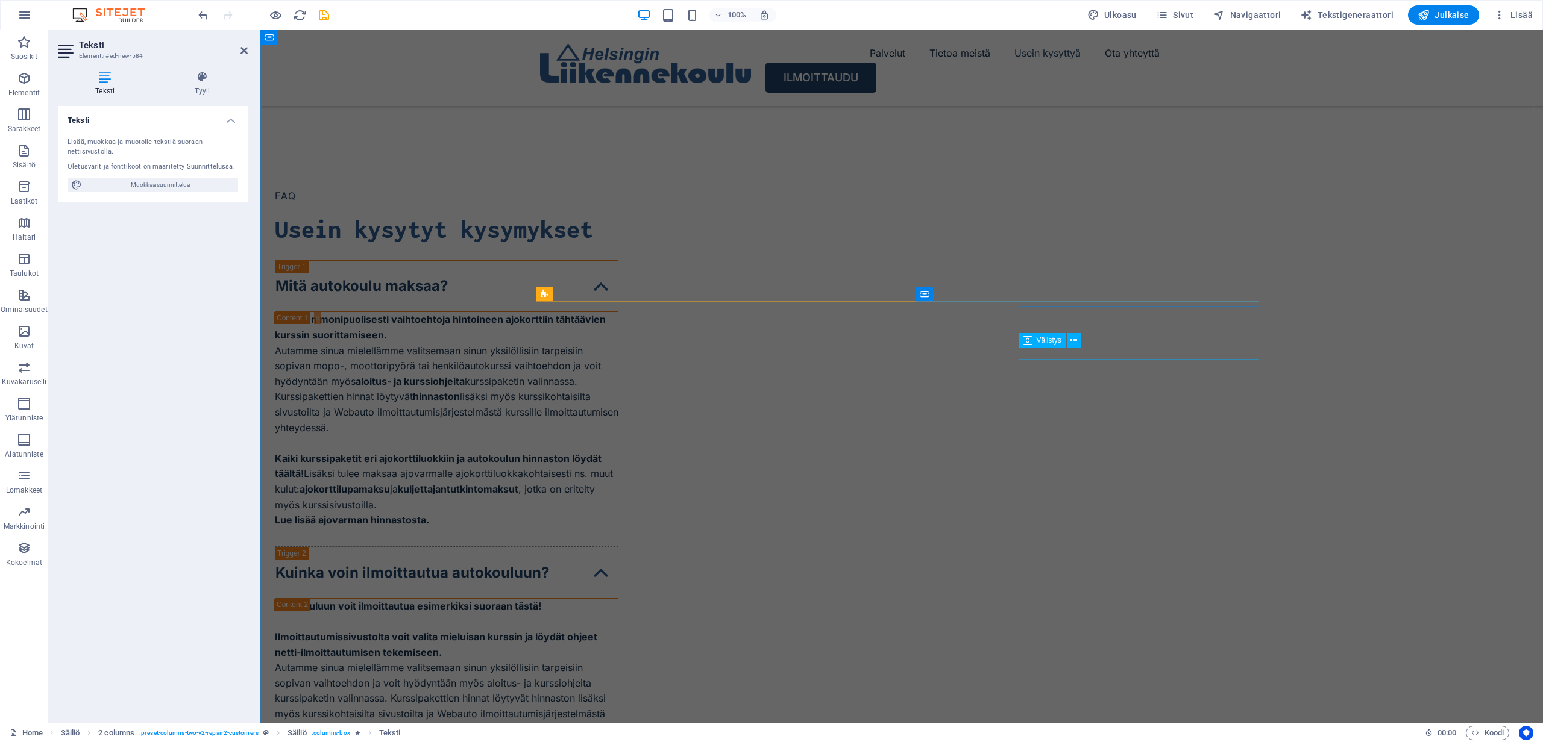
scroll to position [5046, 0]
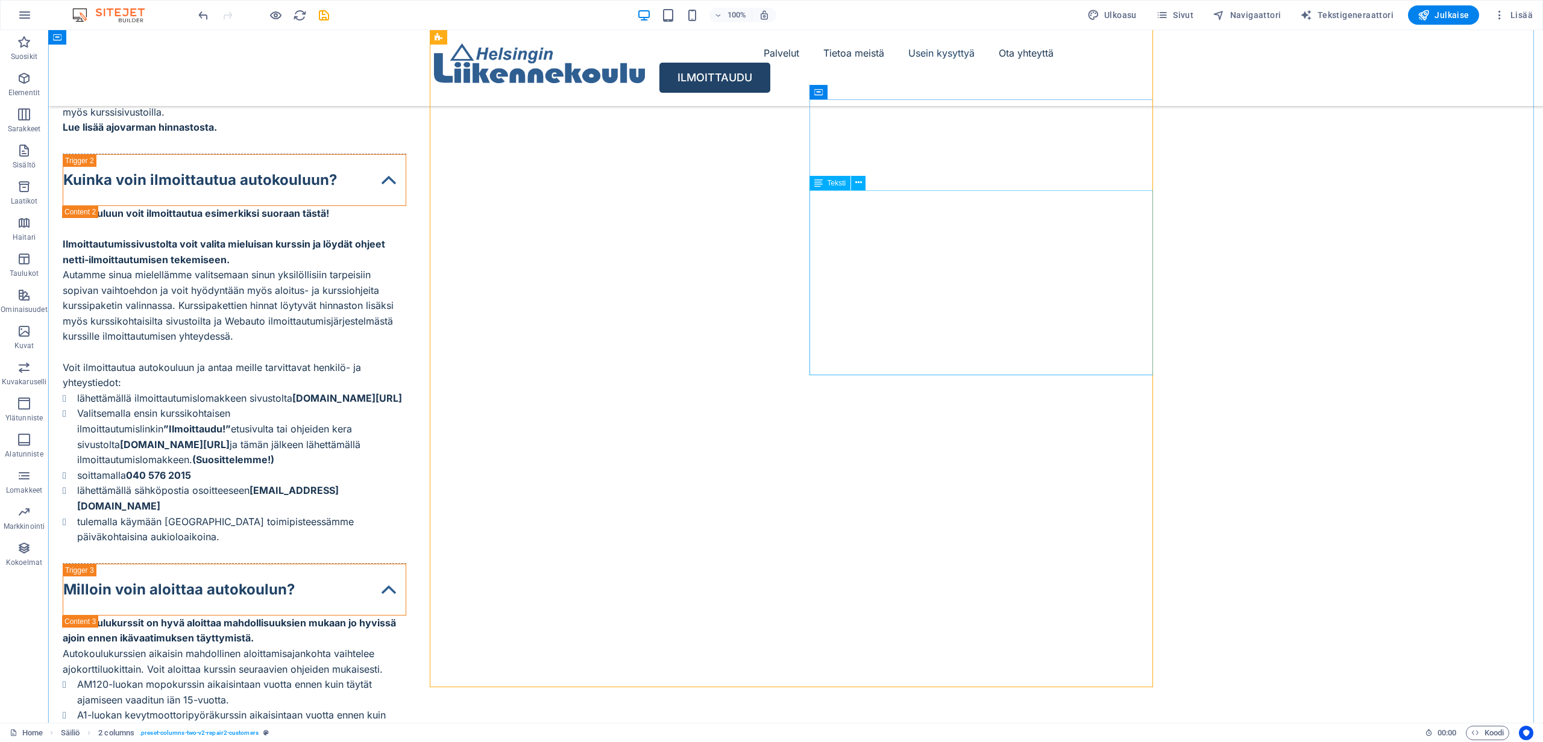
scroll to position [5243, 0]
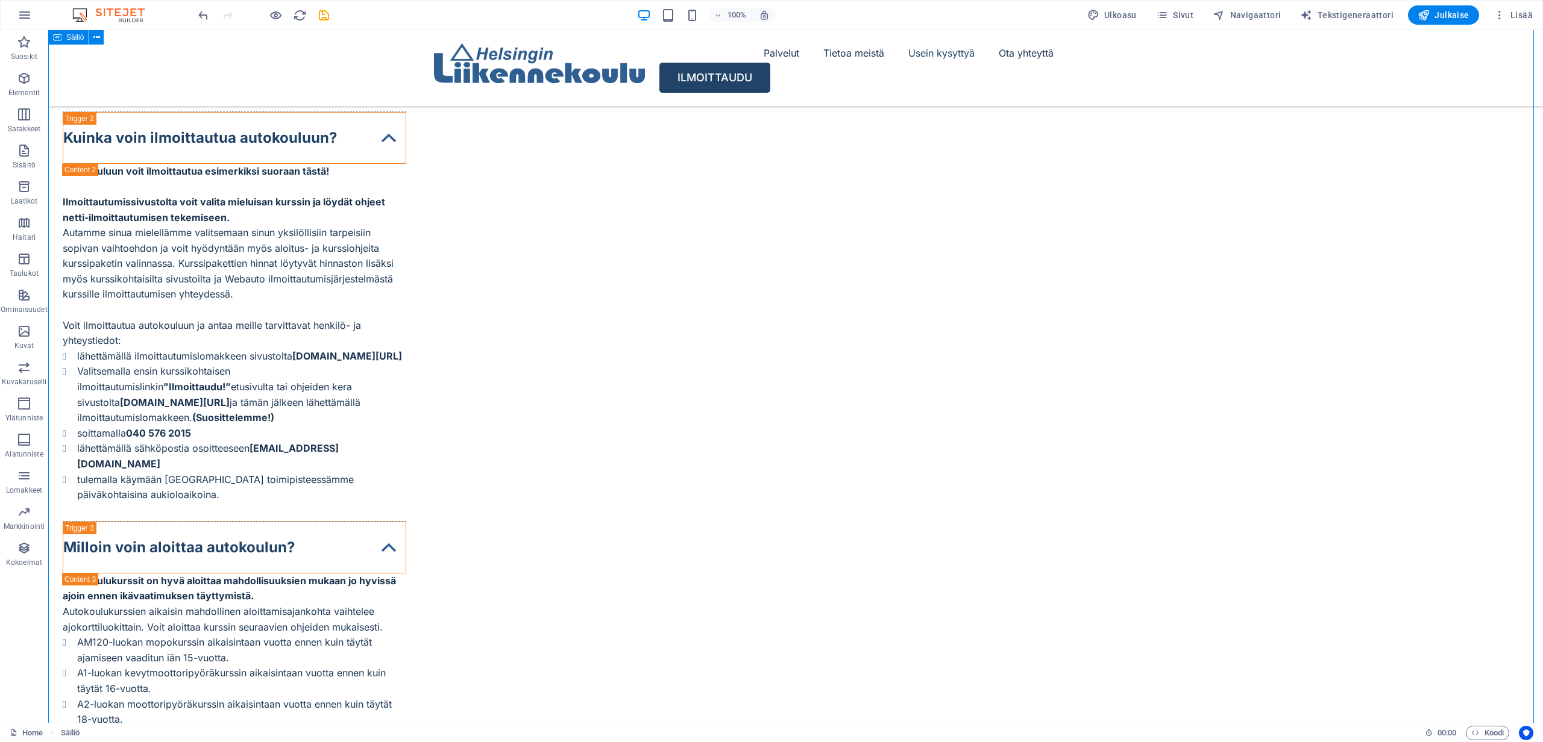
scroll to position [5303, 0]
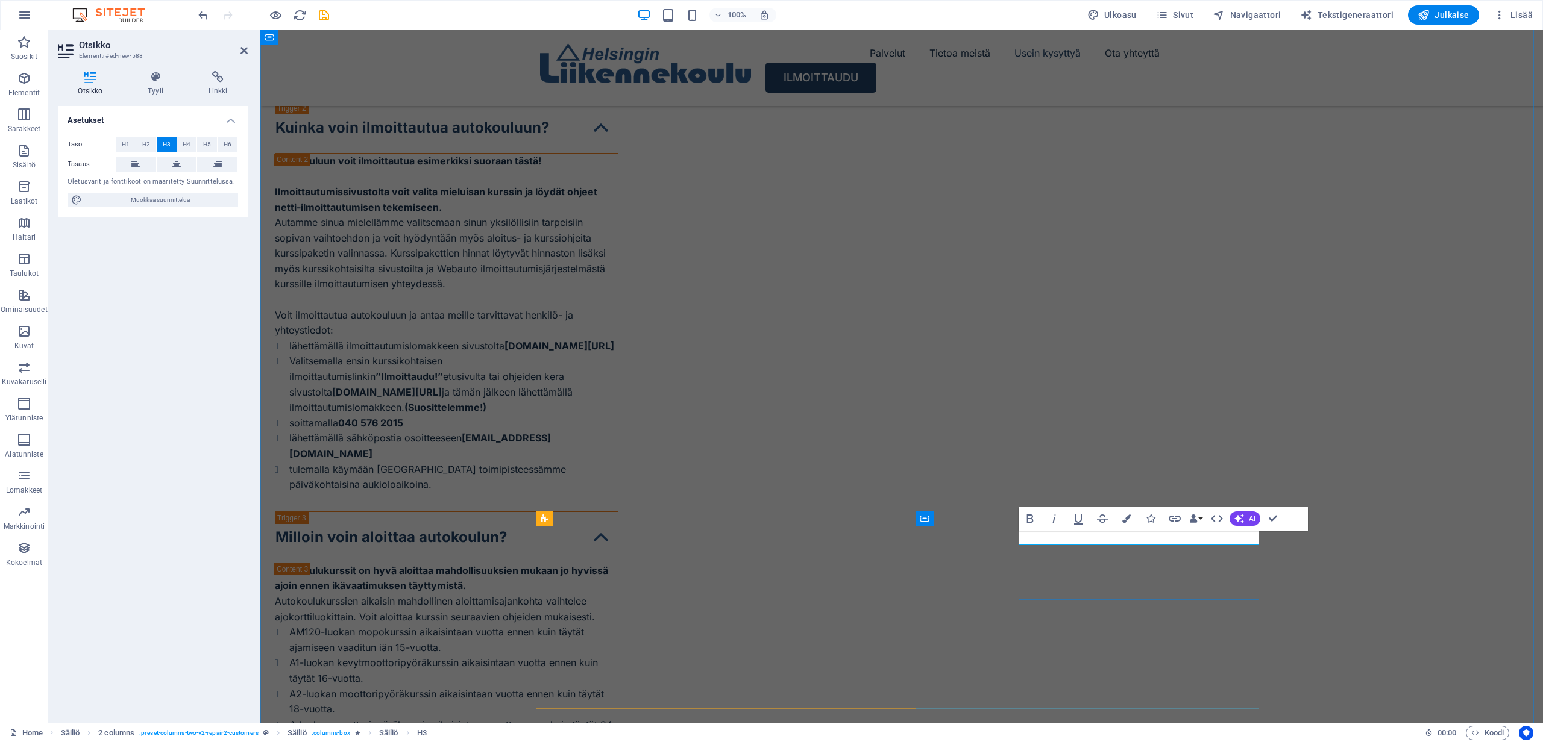
drag, startPoint x: 1115, startPoint y: 540, endPoint x: 1020, endPoint y: 537, distance: 94.6
copy h3 "[PERSON_NAME]"
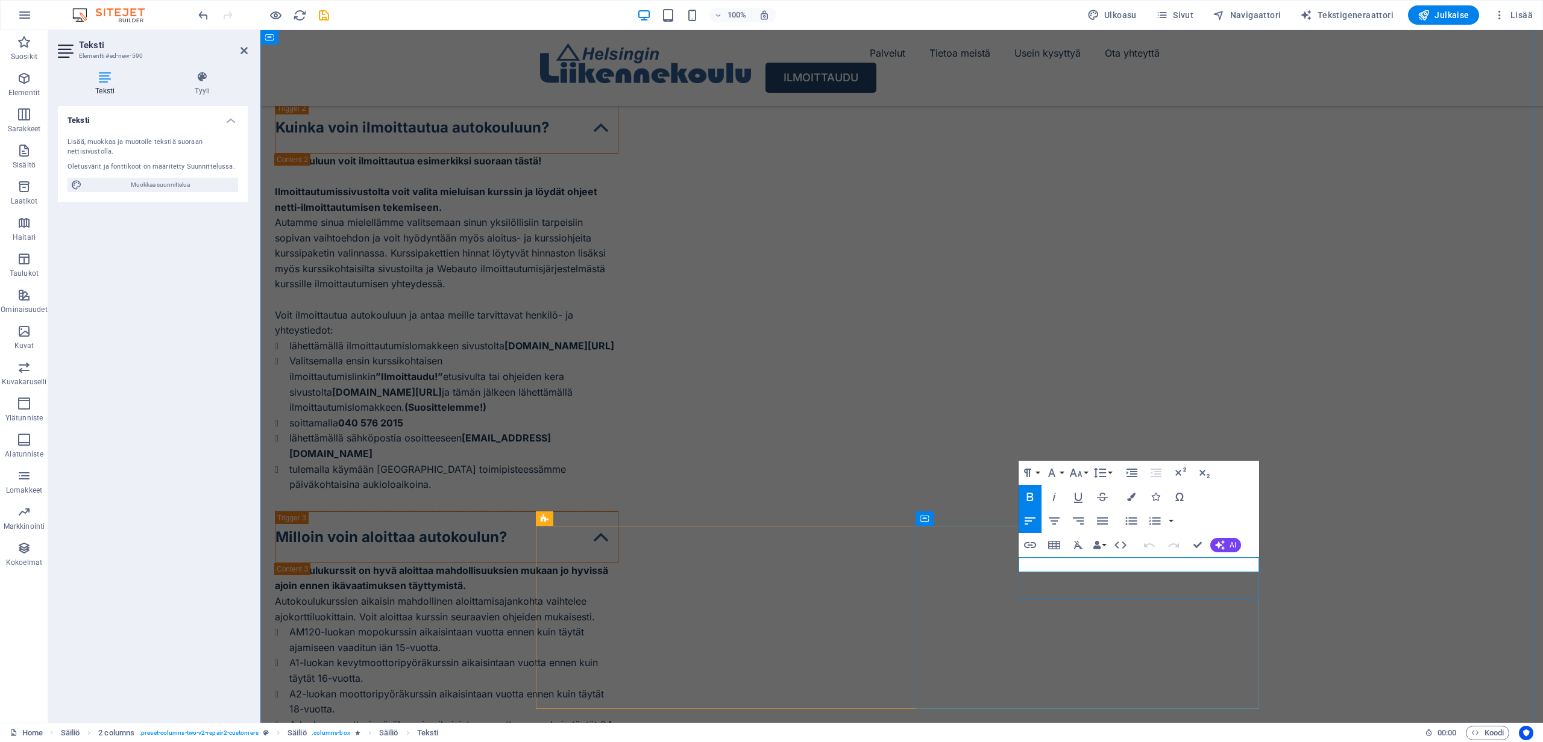
drag, startPoint x: 1177, startPoint y: 563, endPoint x: 1037, endPoint y: 548, distance: 141.2
copy strong "Onneksi löytyi tämä autokoulu!"
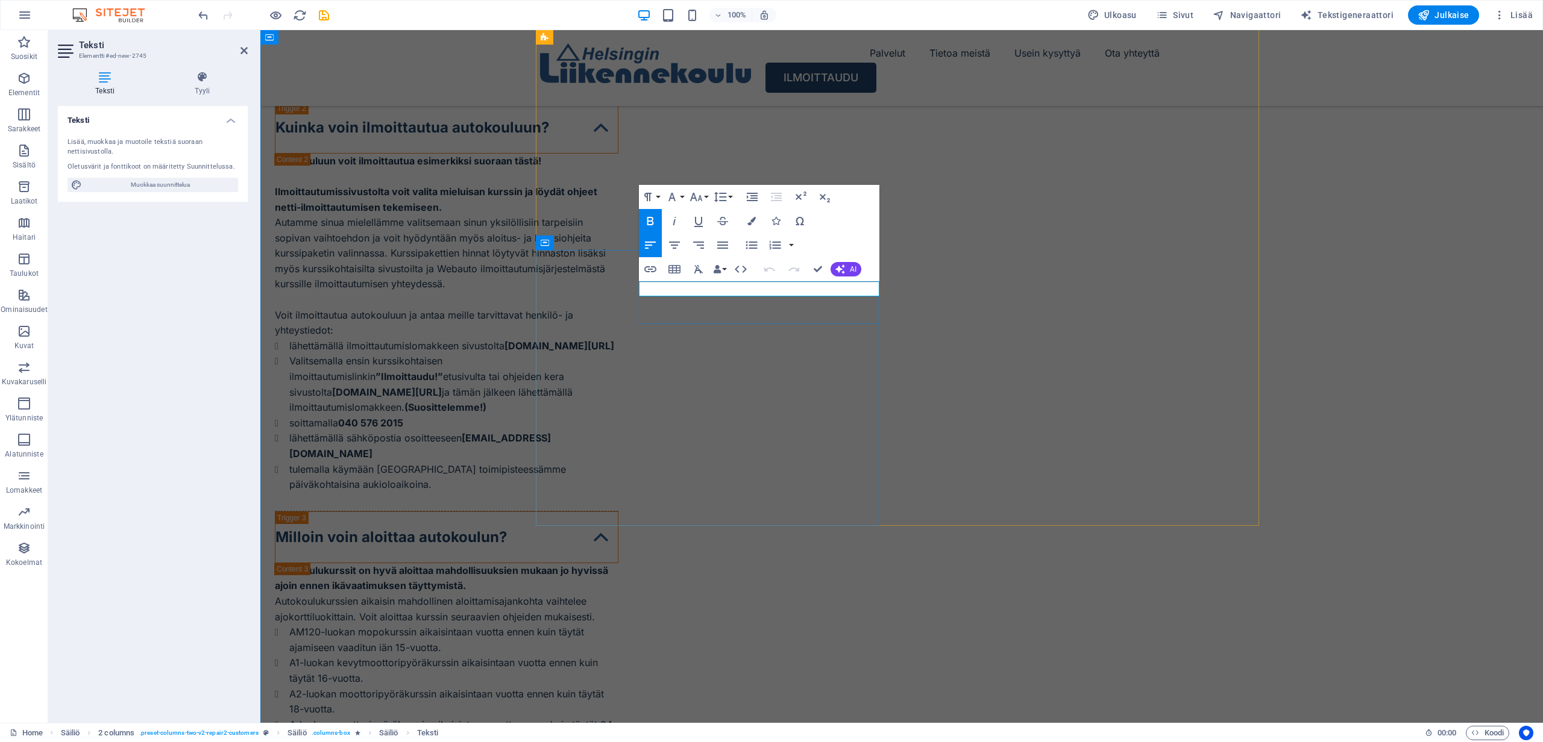
drag, startPoint x: 834, startPoint y: 291, endPoint x: 642, endPoint y: 281, distance: 192.5
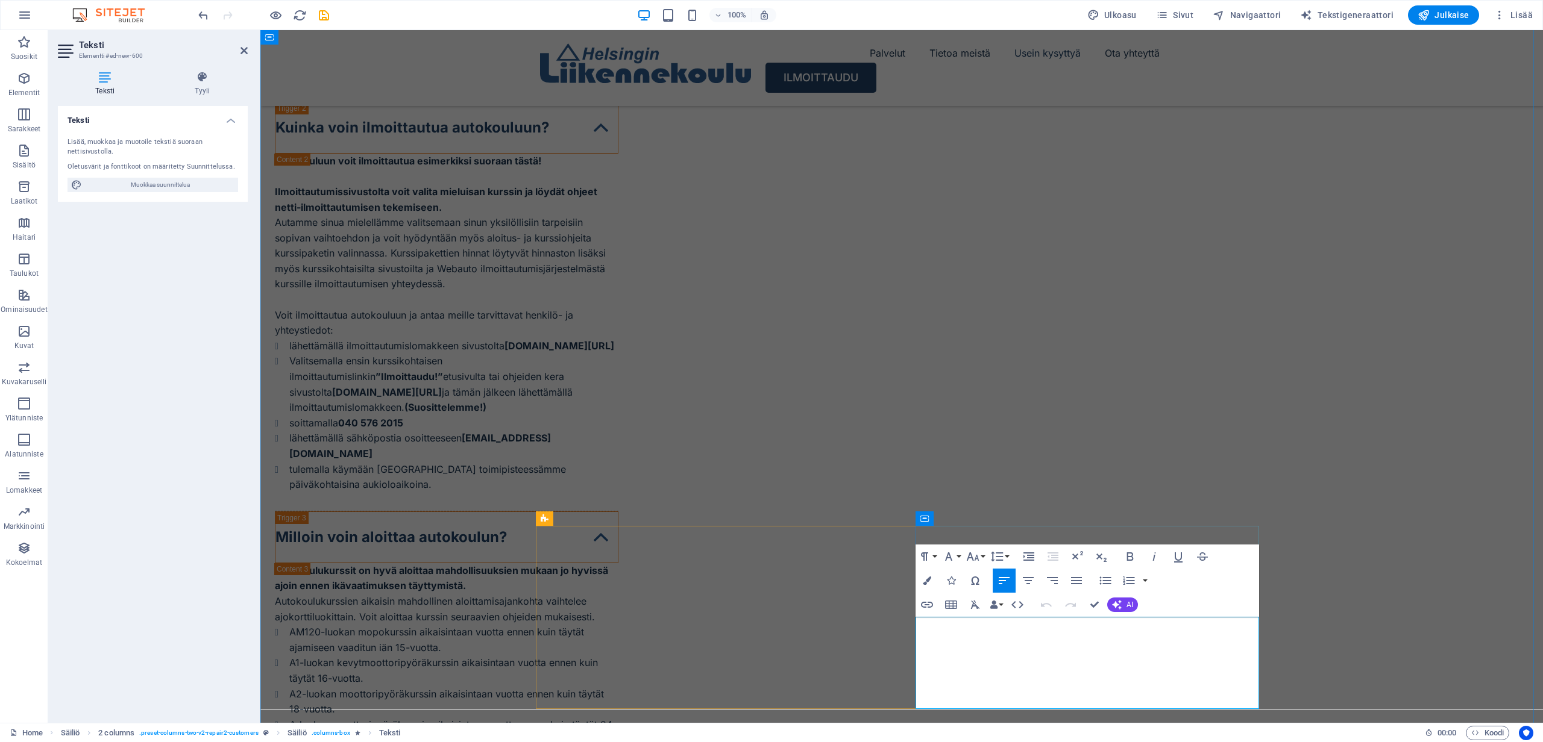
drag, startPoint x: 1161, startPoint y: 701, endPoint x: 925, endPoint y: 615, distance: 251.2
copy span "Olin aloittanut autokoulun Cap:illa, mutta parin ensimmäisen tunnin jälkeen tie…"
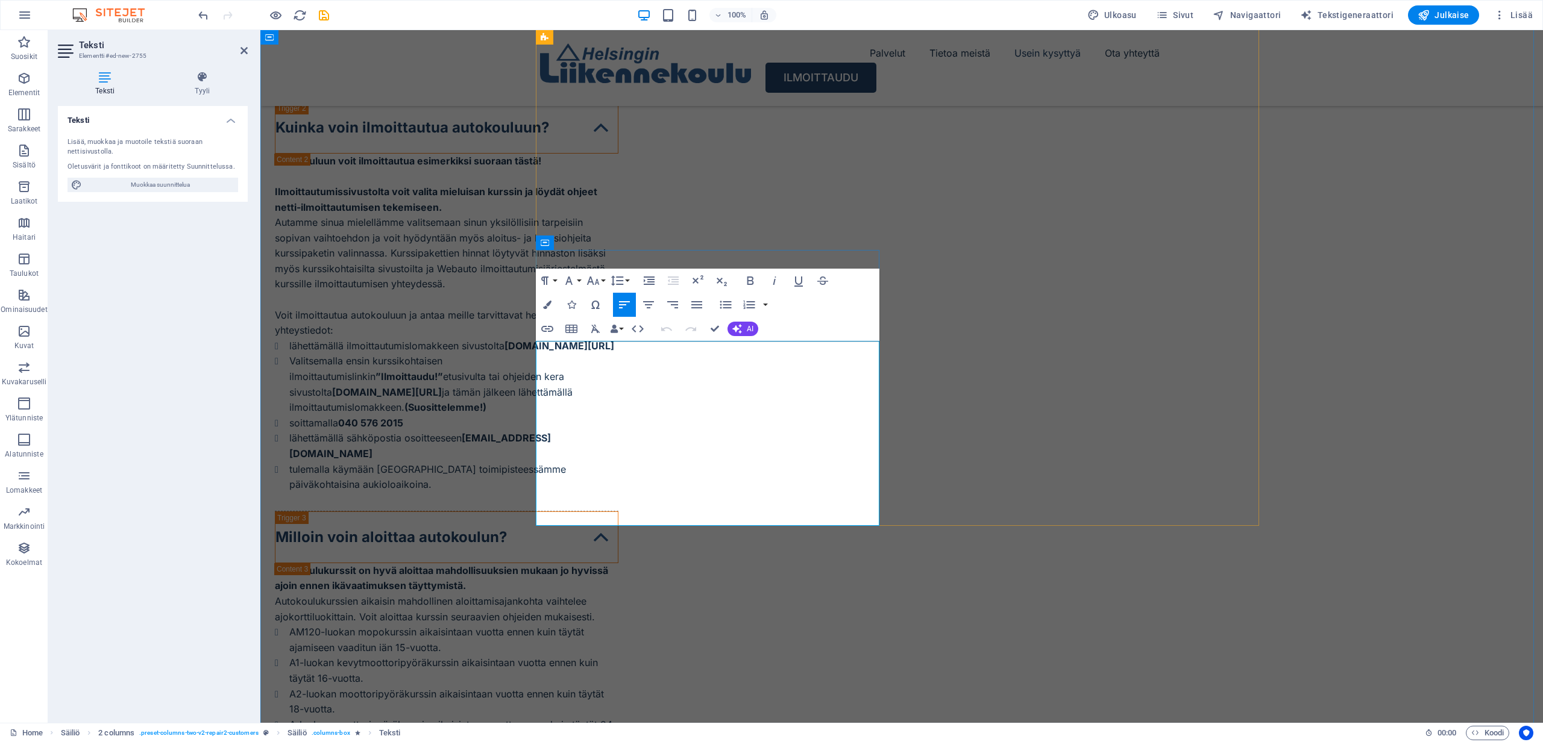
drag, startPoint x: 668, startPoint y: 519, endPoint x: 535, endPoint y: 343, distance: 220.3
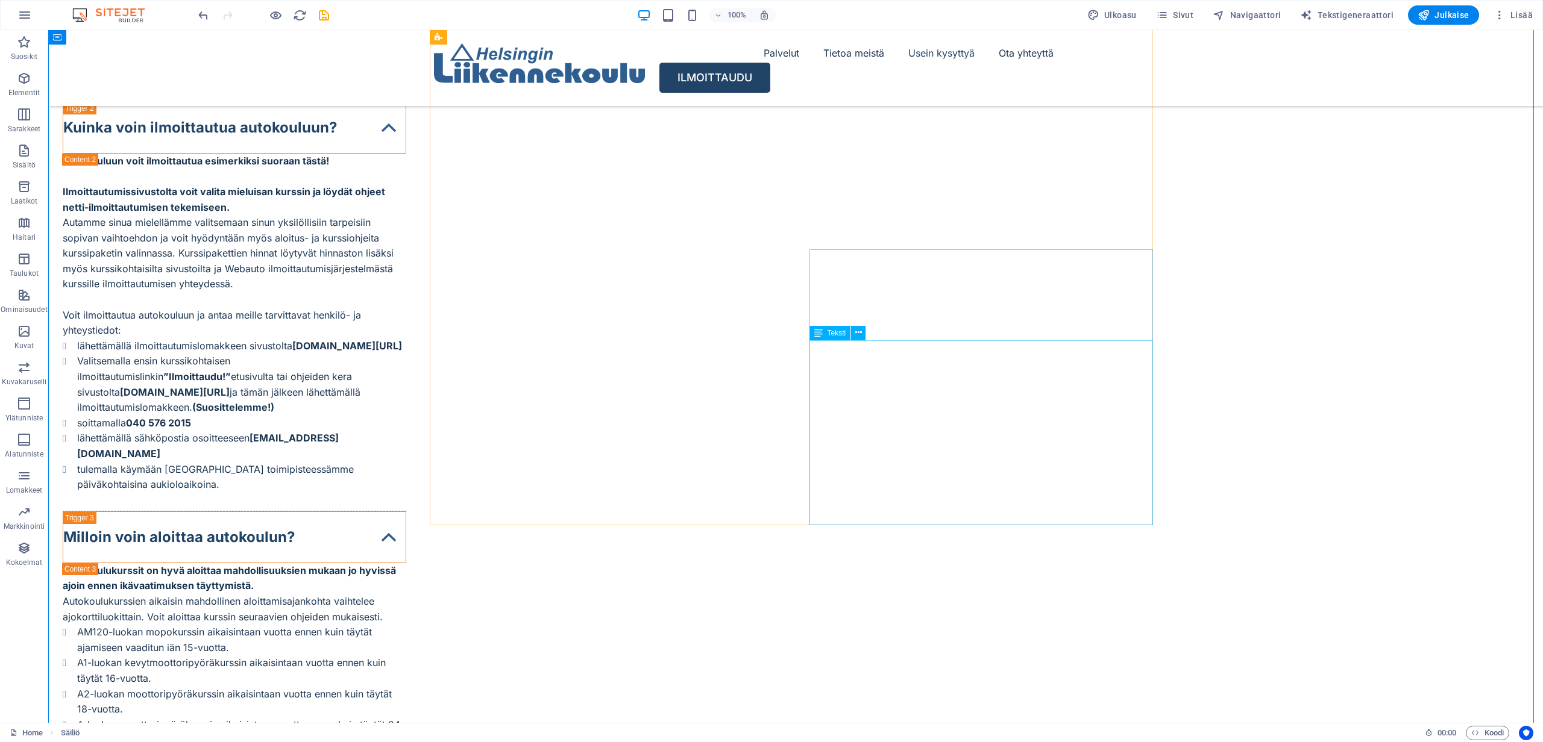
scroll to position [5329, 0]
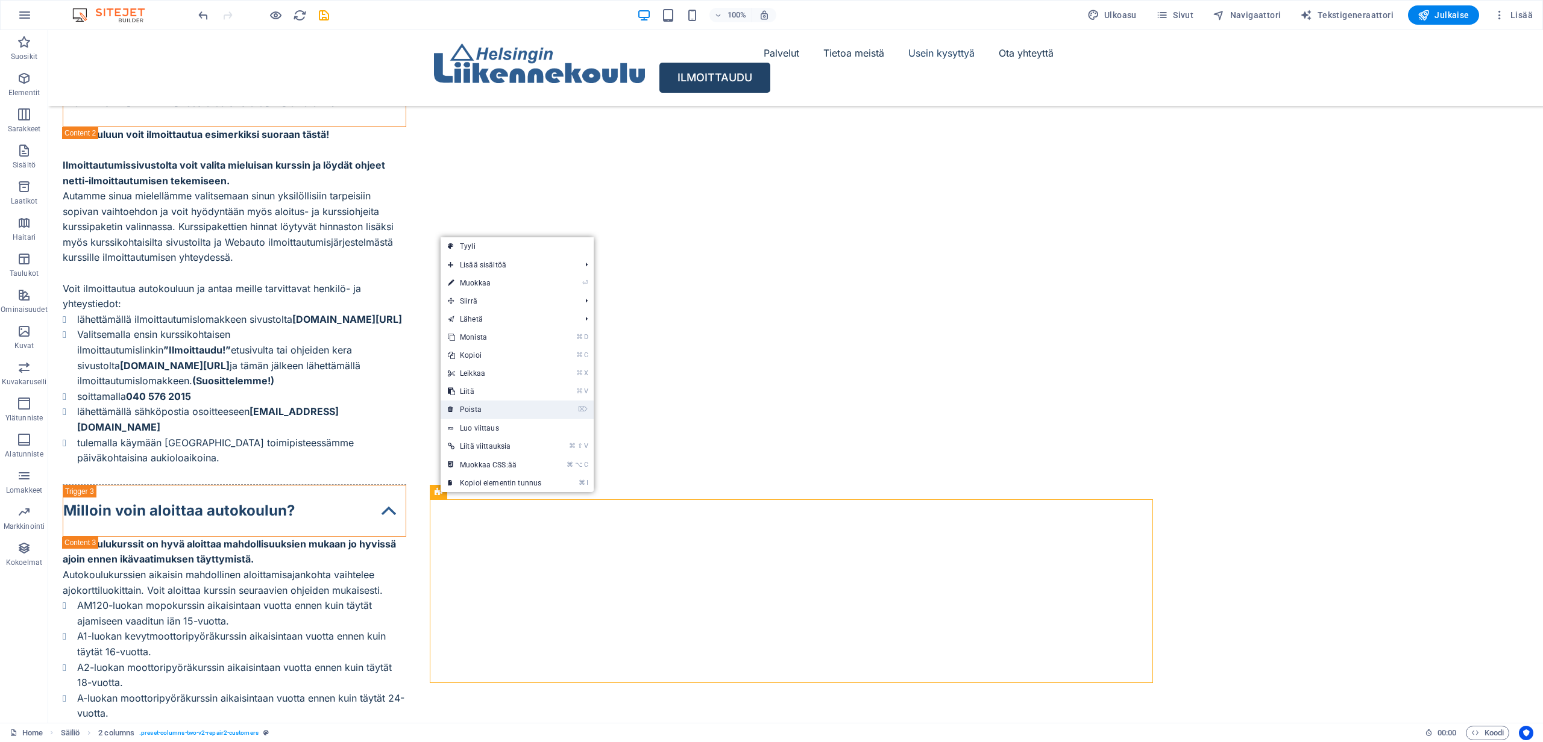
click at [472, 411] on link "⌦ Poista" at bounding box center [494, 410] width 108 height 18
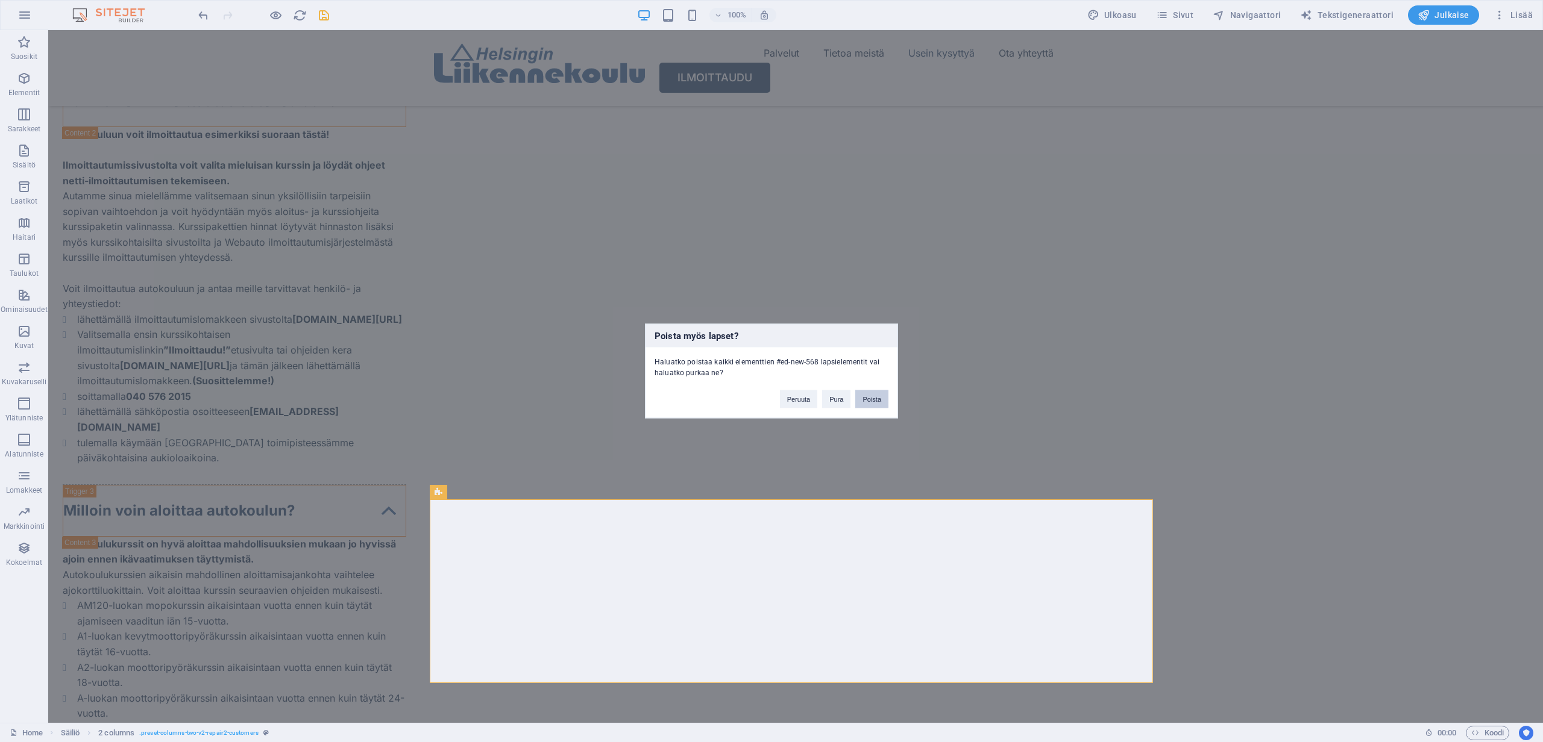
click at [865, 397] on button "Poista" at bounding box center [871, 399] width 33 height 18
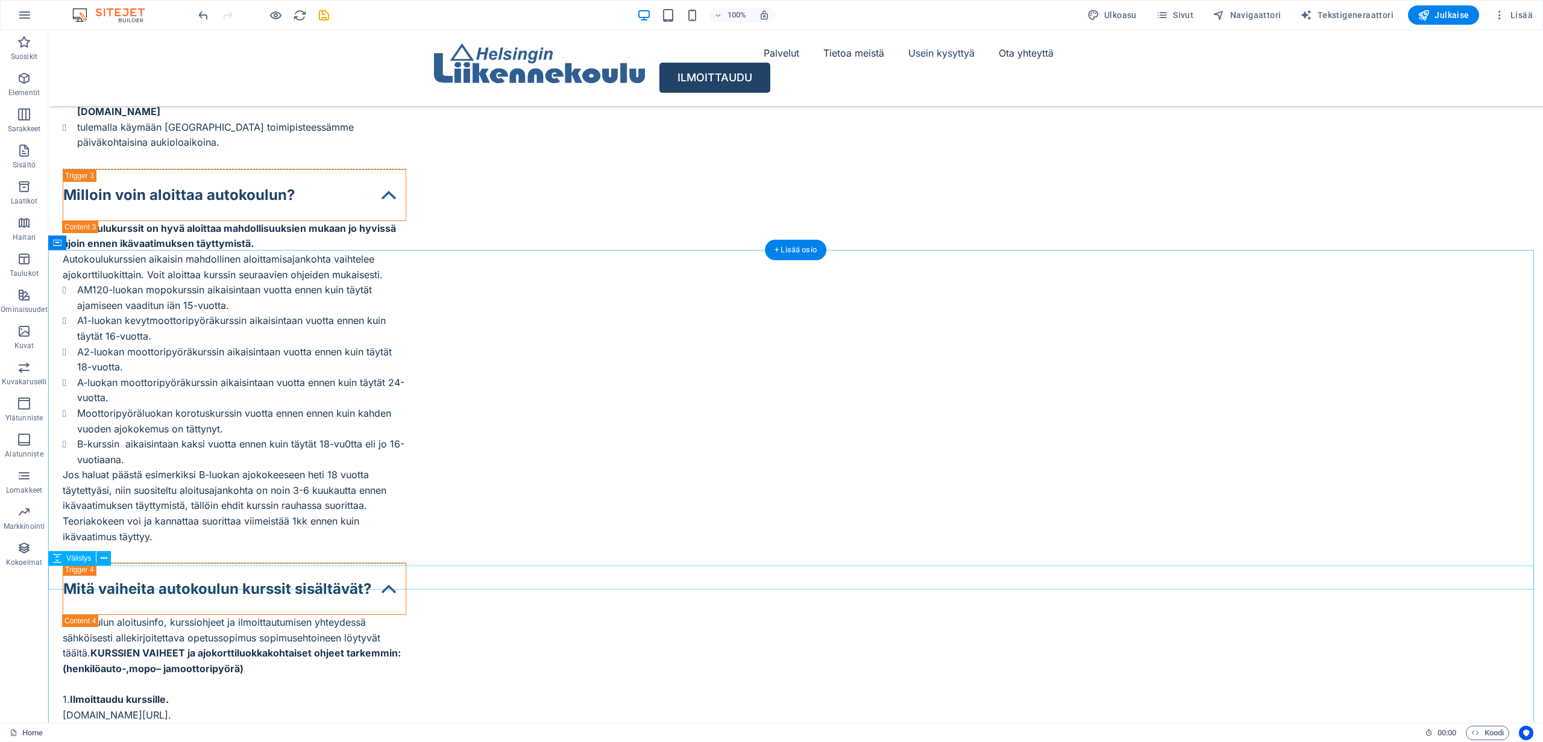
scroll to position [5803, 0]
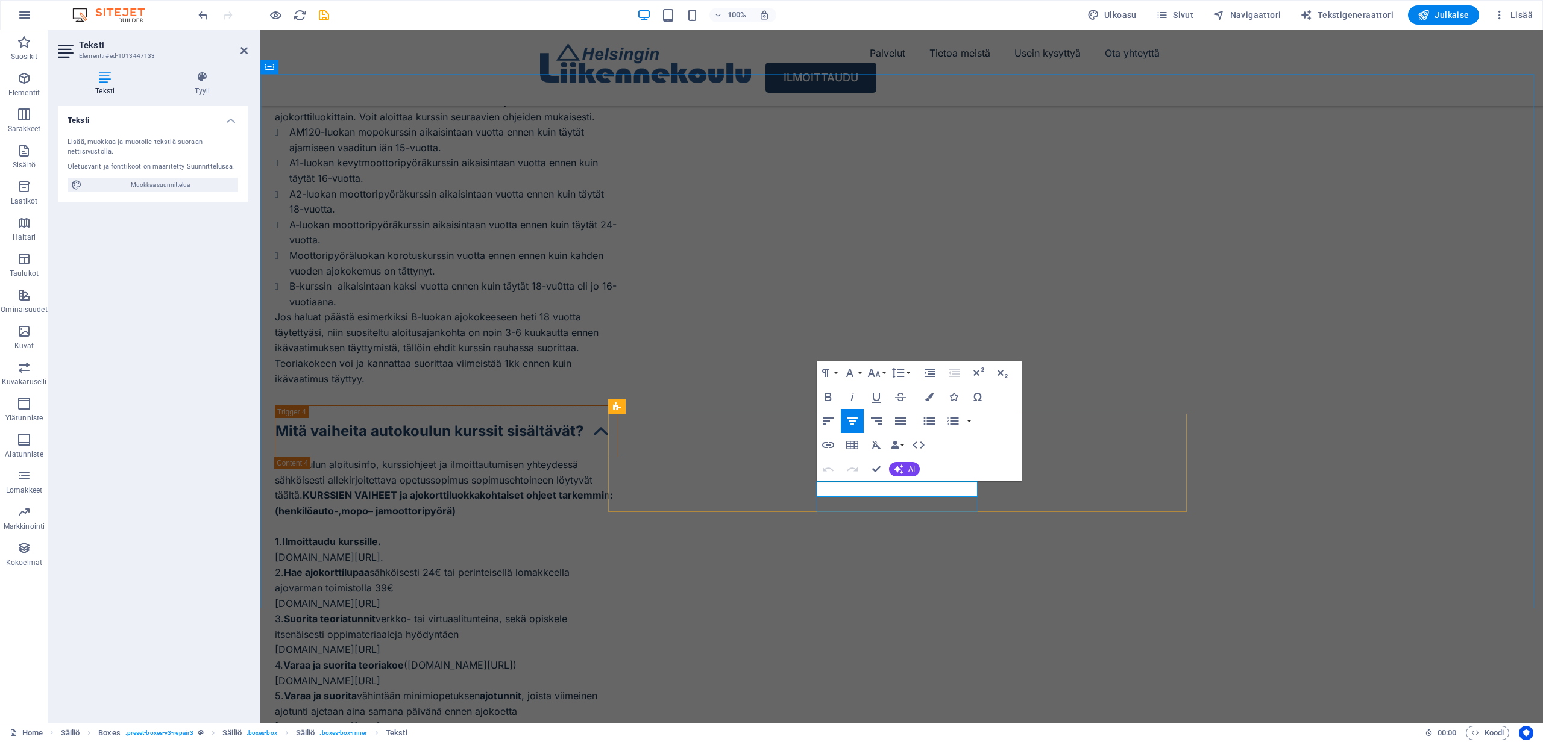
drag, startPoint x: 942, startPoint y: 489, endPoint x: 865, endPoint y: 489, distance: 76.5
drag, startPoint x: 857, startPoint y: 488, endPoint x: 922, endPoint y: 488, distance: 64.5
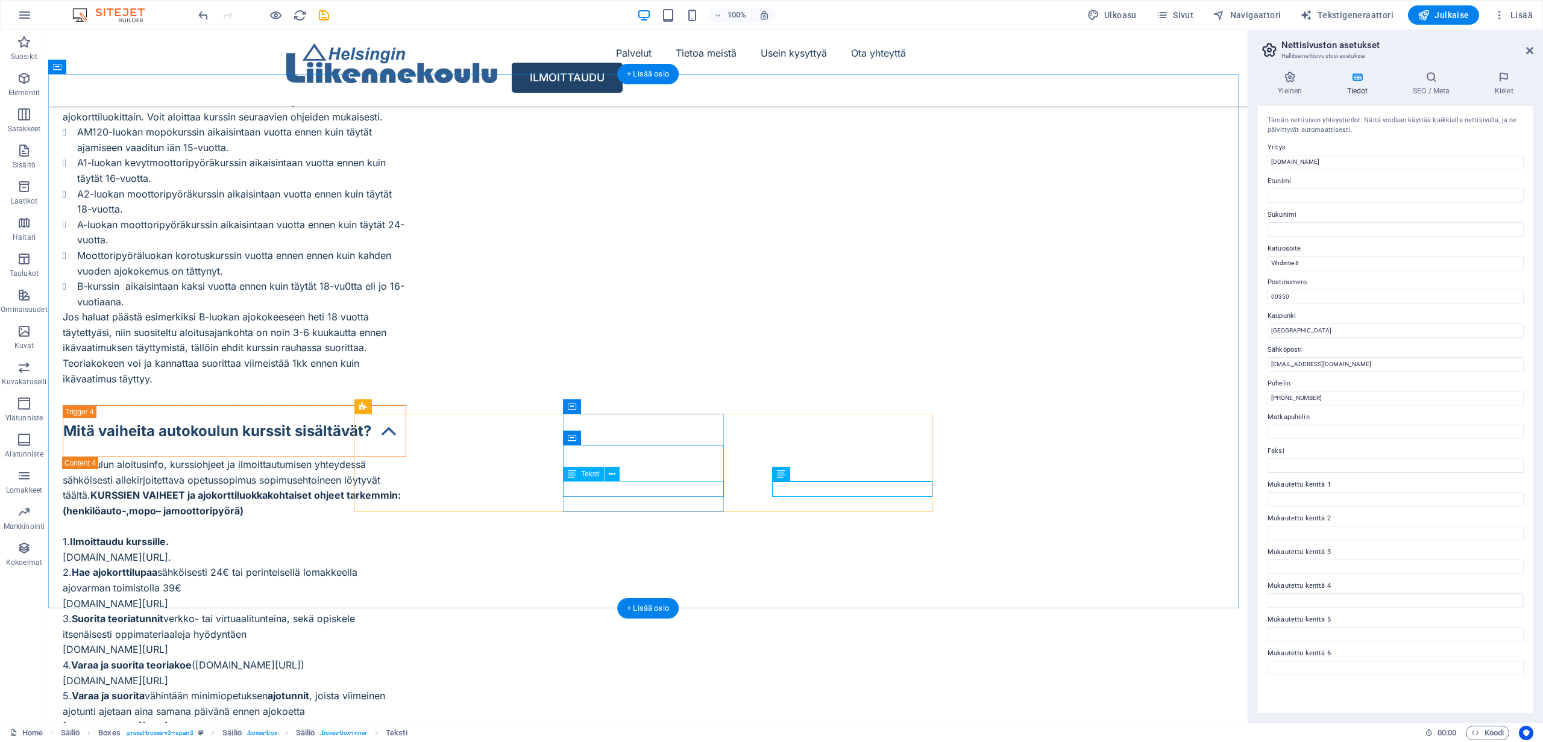
drag, startPoint x: 684, startPoint y: 490, endPoint x: 603, endPoint y: 490, distance: 80.7
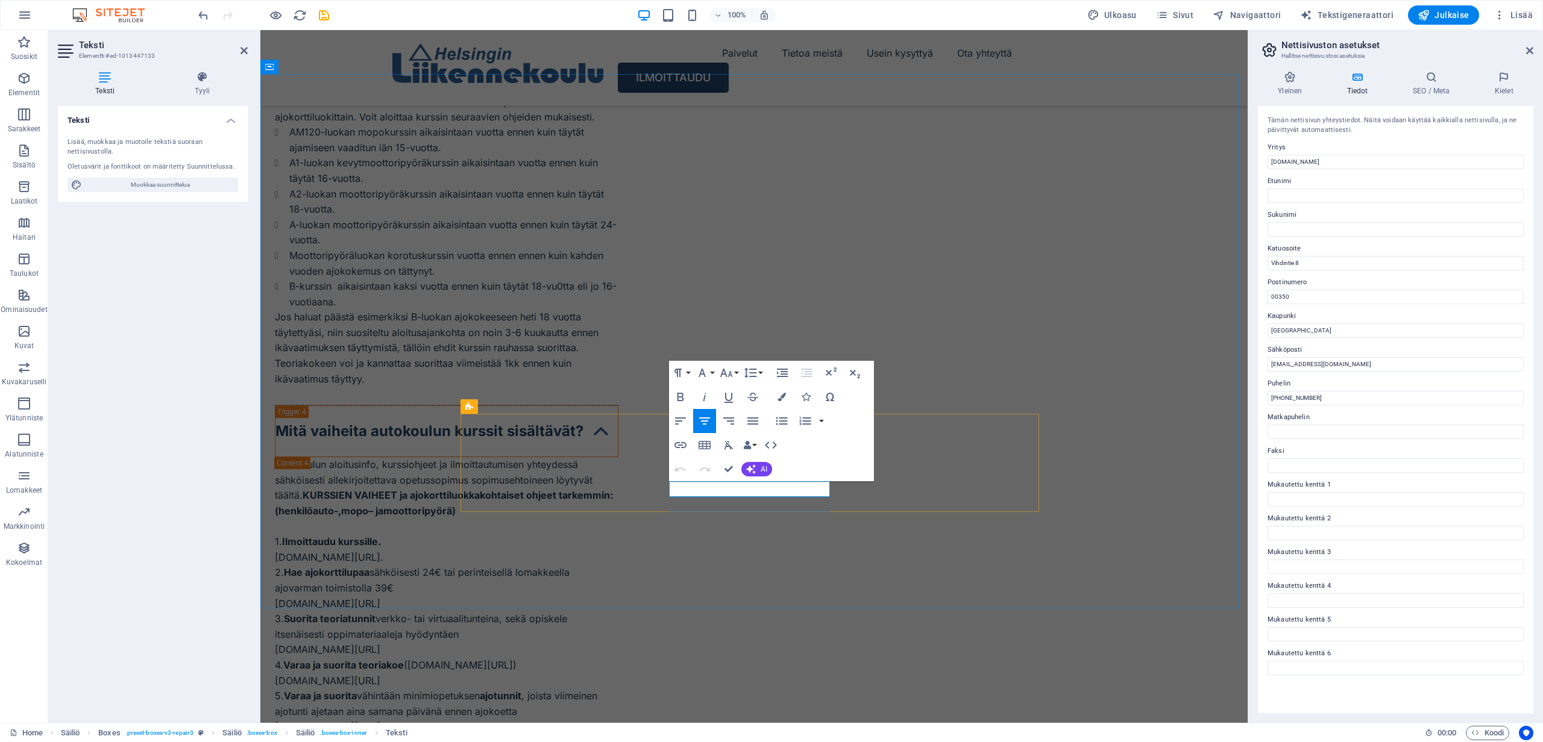
drag, startPoint x: 793, startPoint y: 489, endPoint x: 731, endPoint y: 489, distance: 62.1
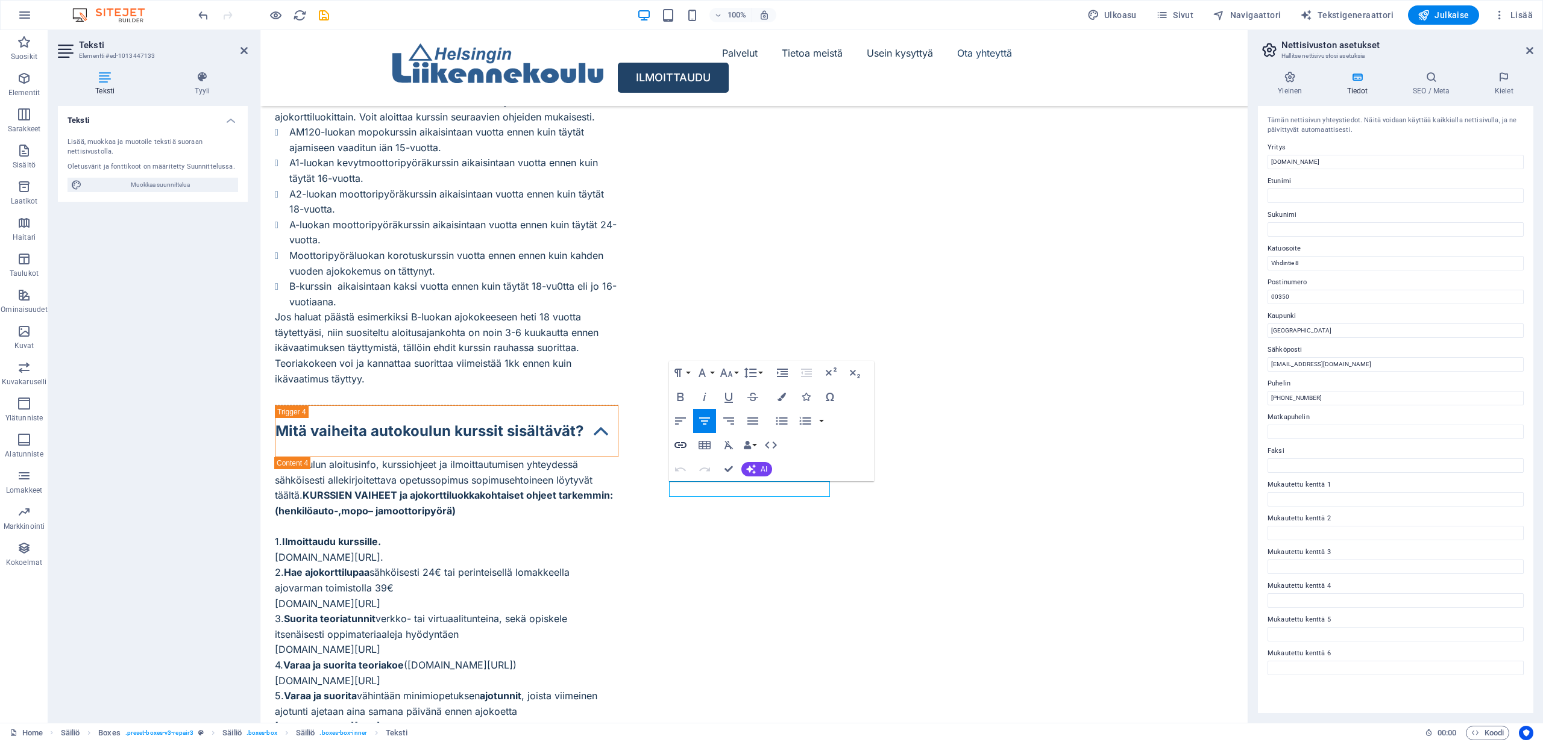
click at [683, 445] on icon "button" at bounding box center [680, 445] width 14 height 14
type input "tel: [PHONE_NUMBER]"
click at [689, 550] on input "checkbox" at bounding box center [690, 548] width 11 height 11
checkbox input "true"
click at [844, 567] on button "Insert" at bounding box center [847, 569] width 31 height 14
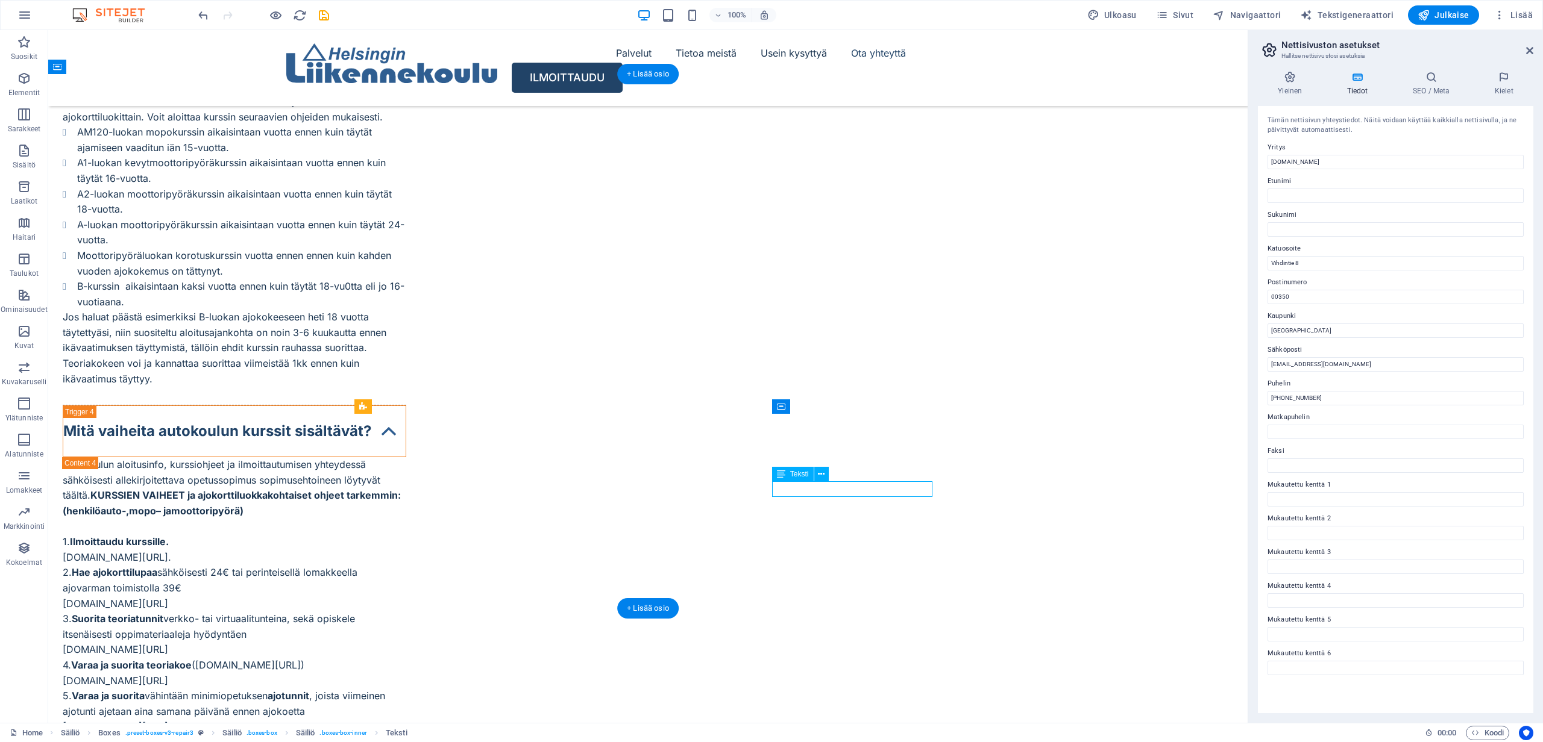
drag, startPoint x: 925, startPoint y: 489, endPoint x: 871, endPoint y: 491, distance: 53.7
drag, startPoint x: 920, startPoint y: 488, endPoint x: 883, endPoint y: 488, distance: 36.8
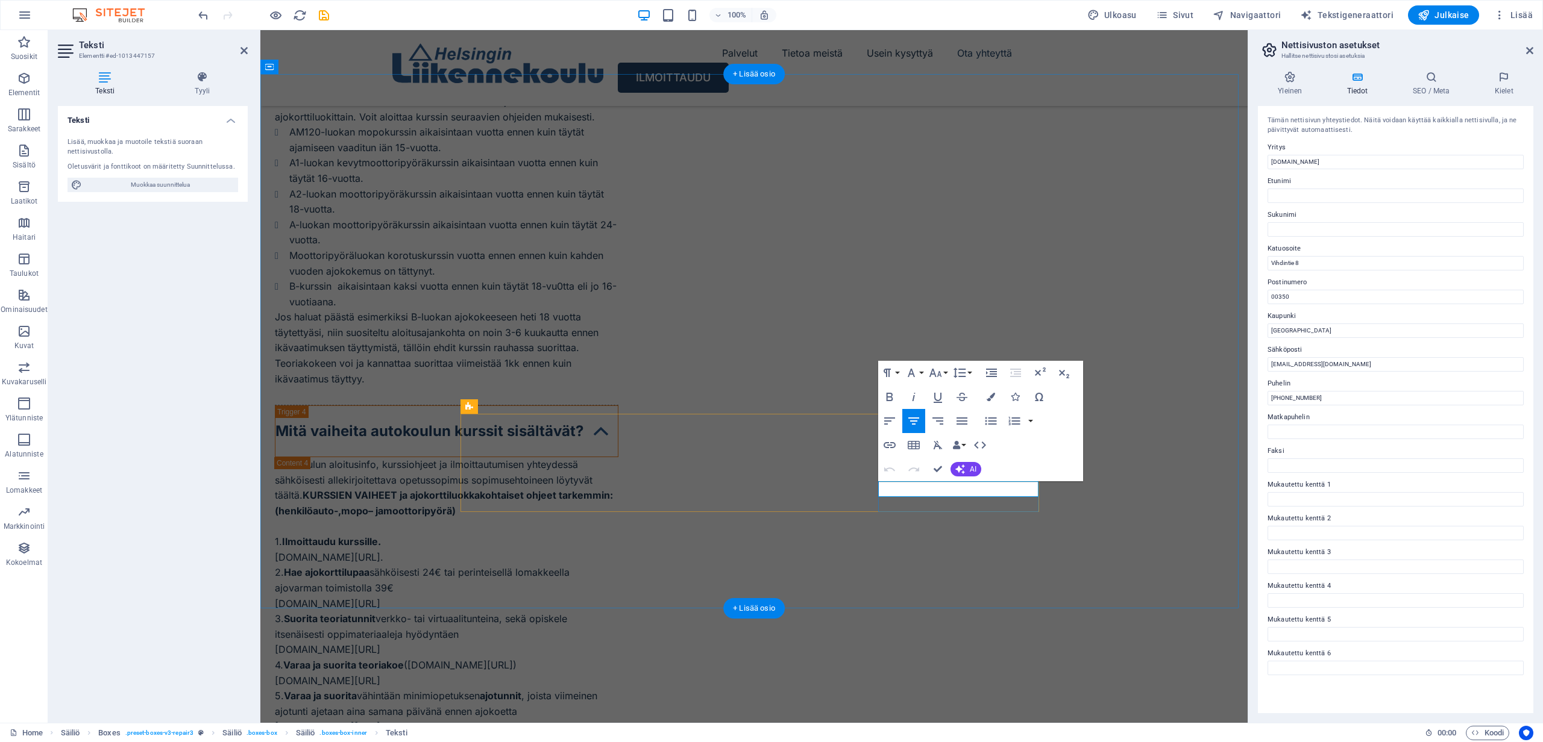
drag, startPoint x: 1030, startPoint y: 488, endPoint x: 905, endPoint y: 488, distance: 125.3
drag, startPoint x: 891, startPoint y: 489, endPoint x: 1020, endPoint y: 489, distance: 128.9
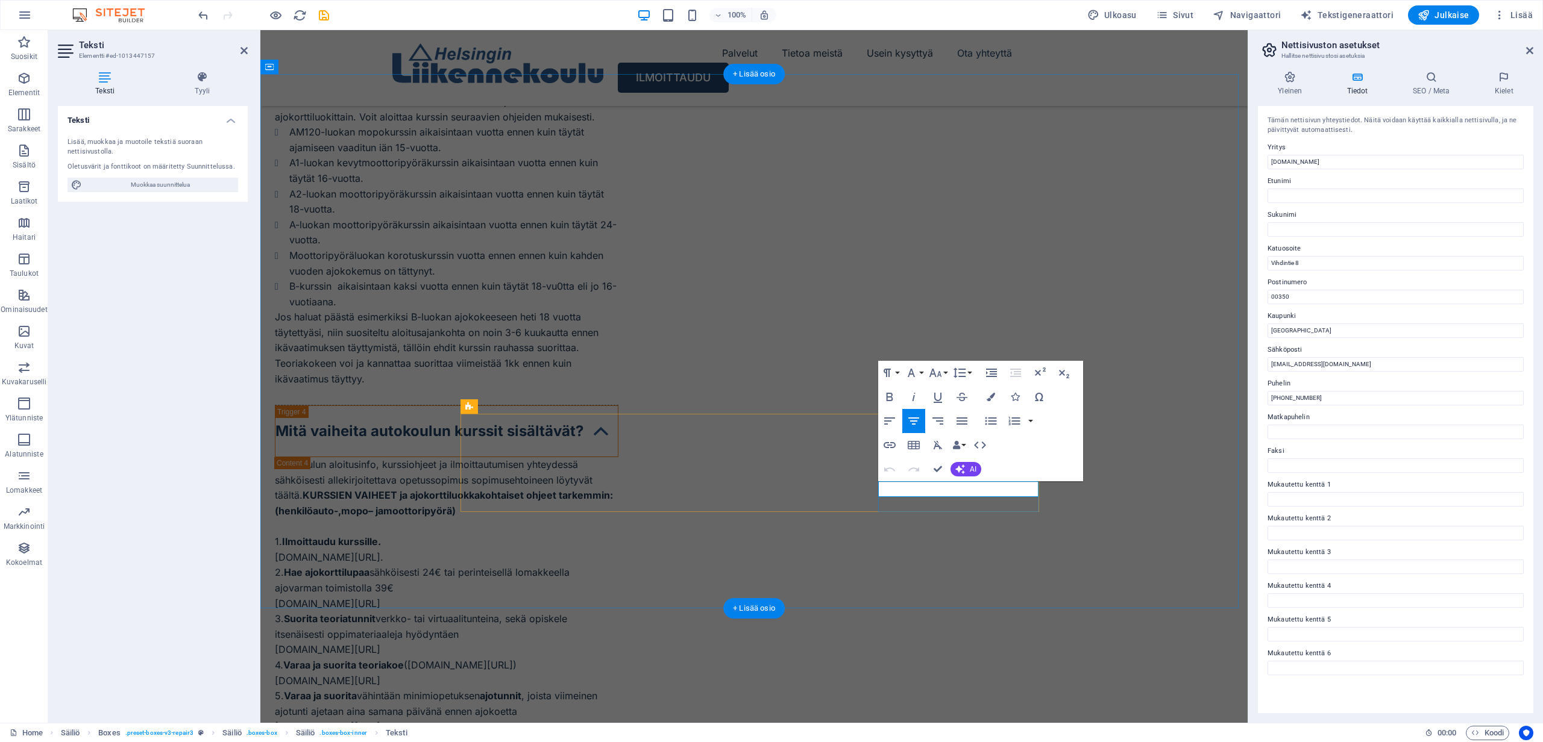
click at [941, 399] on icon "button" at bounding box center [937, 397] width 14 height 14
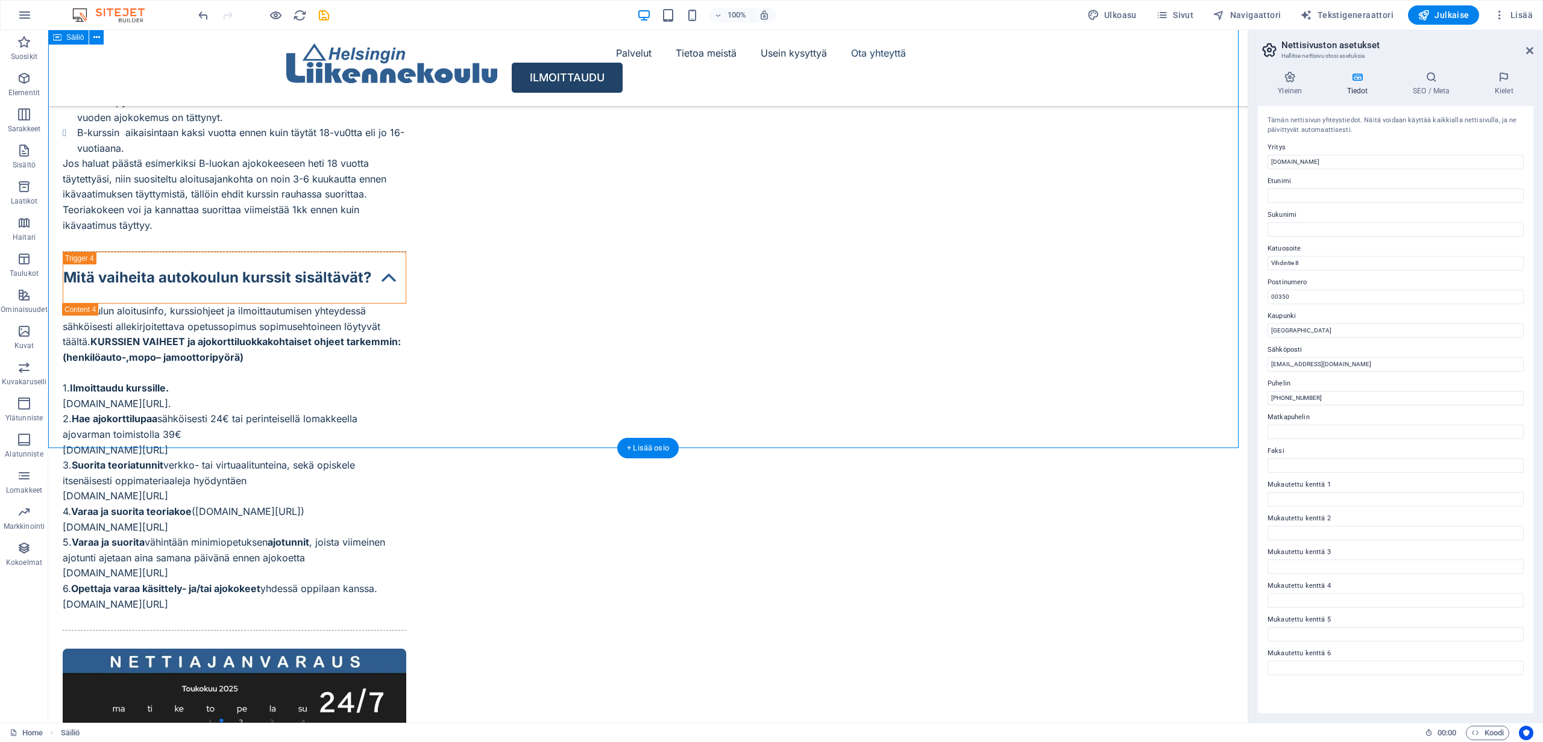
scroll to position [5786, 0]
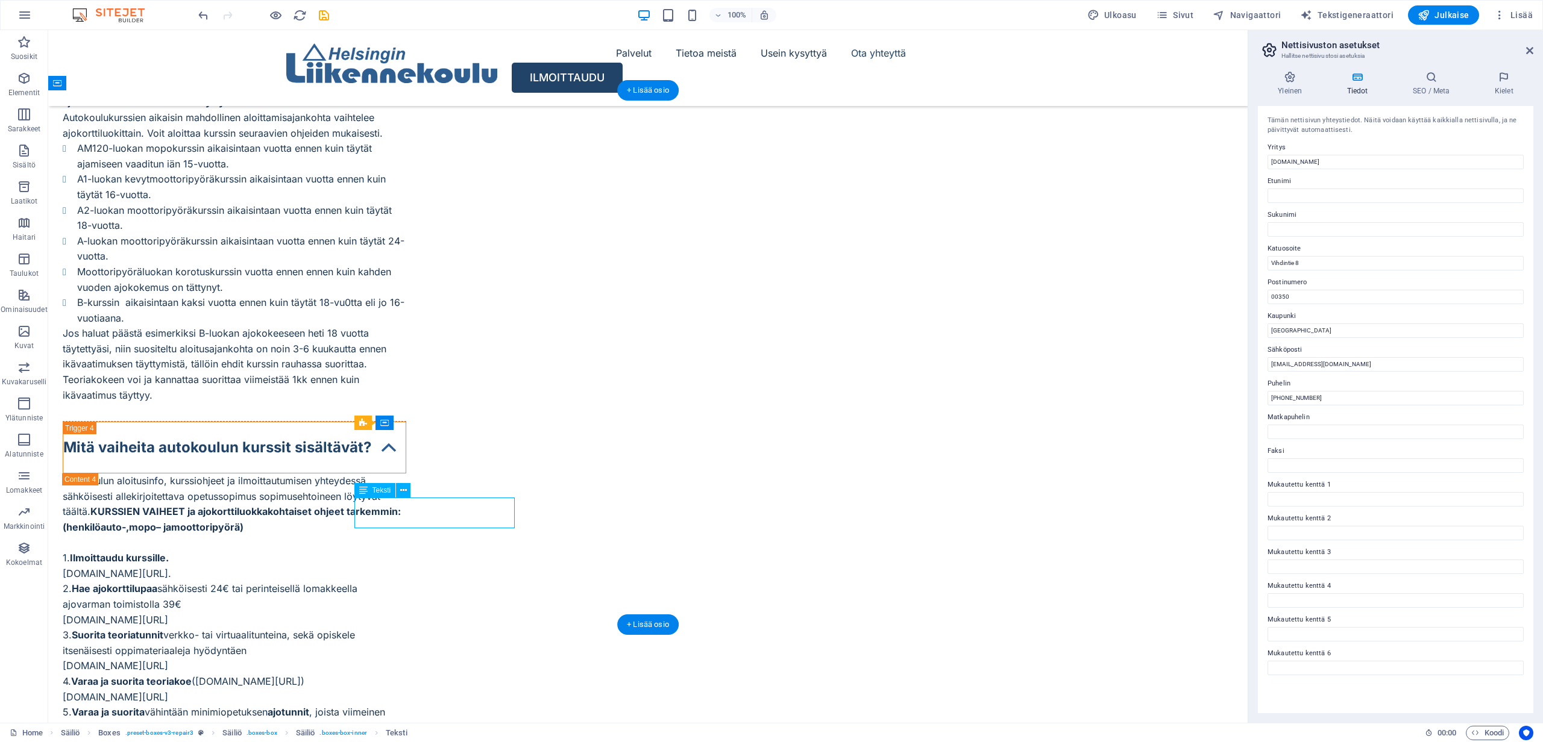
drag, startPoint x: 373, startPoint y: 505, endPoint x: 498, endPoint y: 506, distance: 125.3
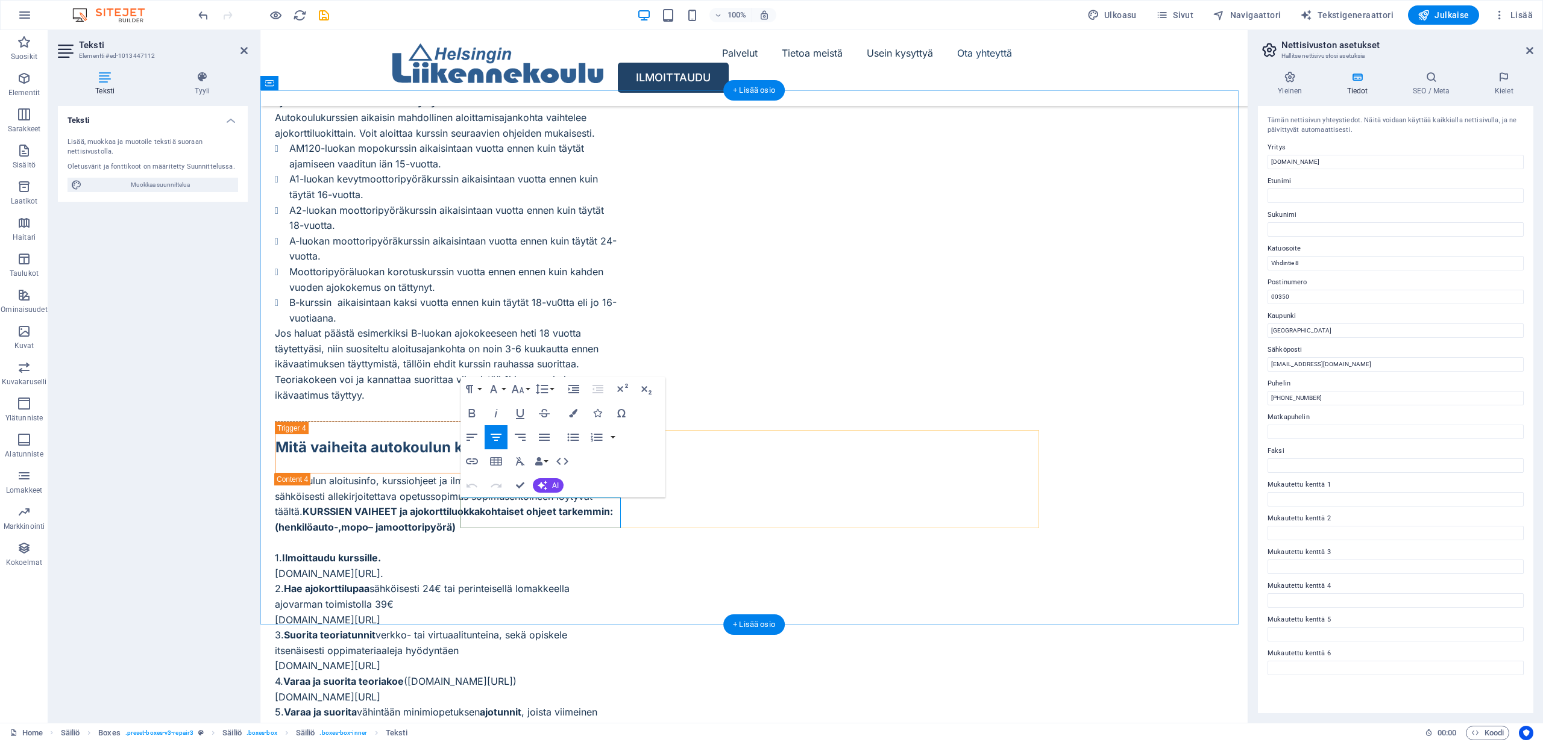
click at [474, 463] on icon "button" at bounding box center [472, 461] width 14 height 14
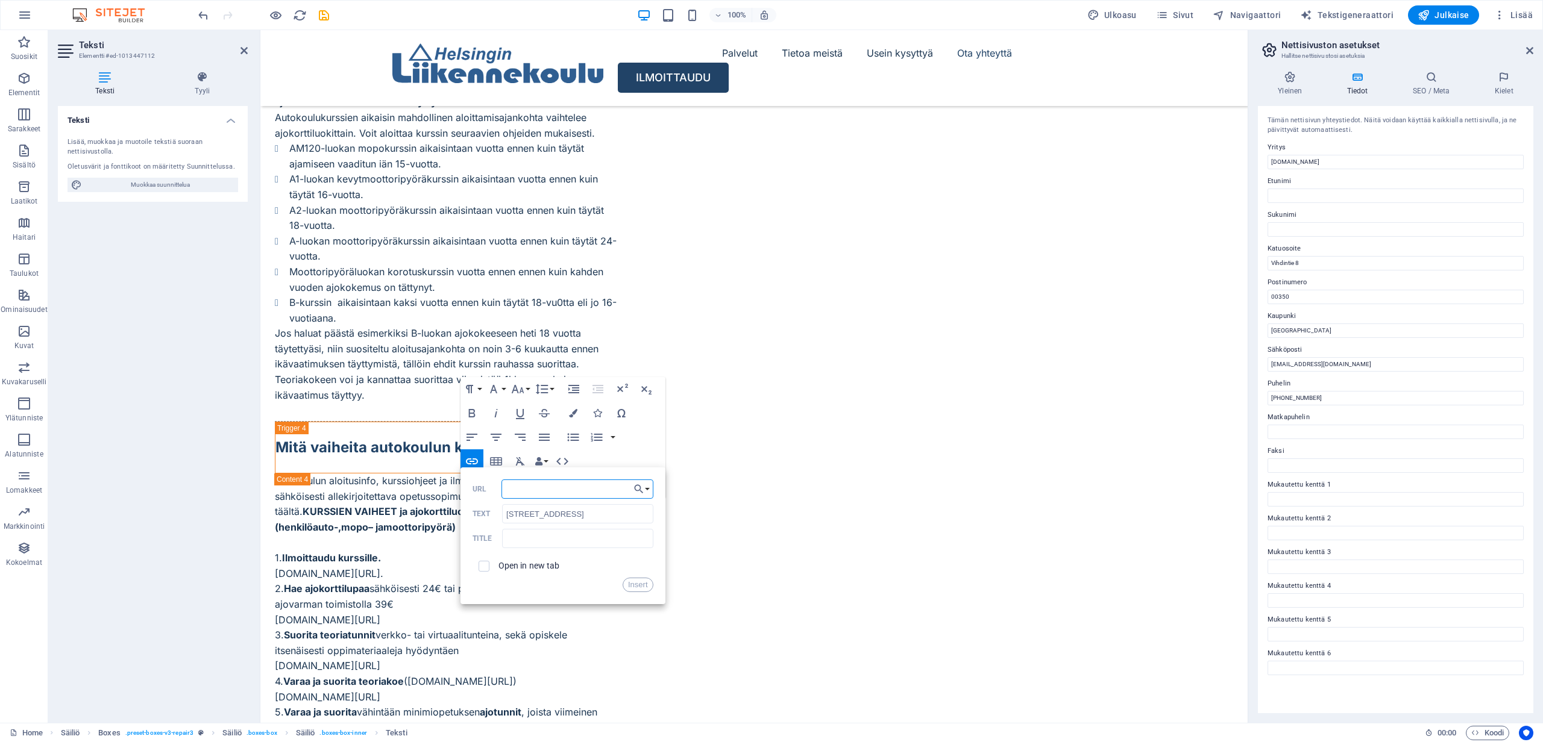
paste input "[URL][DOMAIN_NAME]"
type input "[URL][DOMAIN_NAME]"
click at [484, 566] on input "checkbox" at bounding box center [482, 564] width 11 height 11
checkbox input "true"
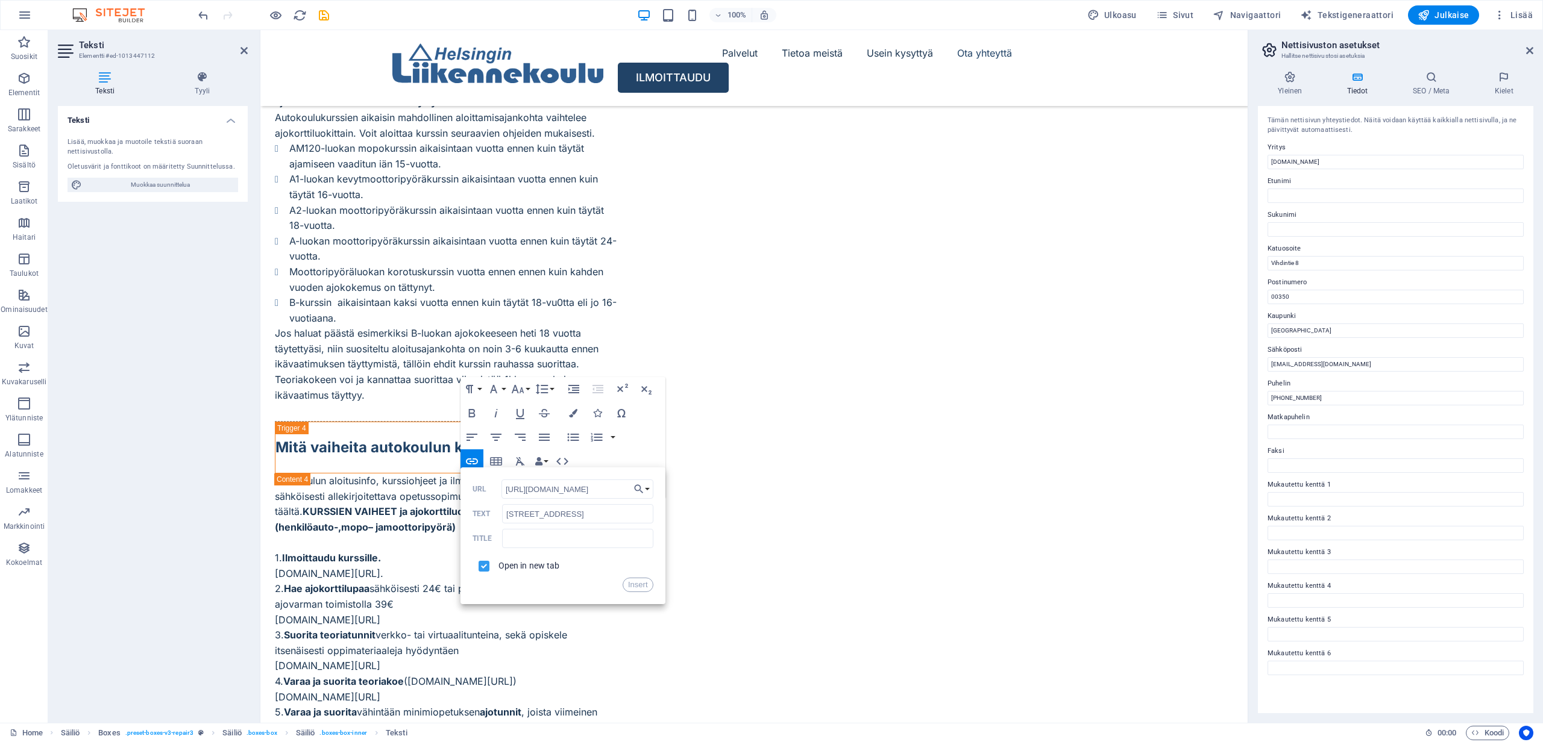
scroll to position [0, 0]
click at [521, 416] on icon "button" at bounding box center [520, 413] width 14 height 14
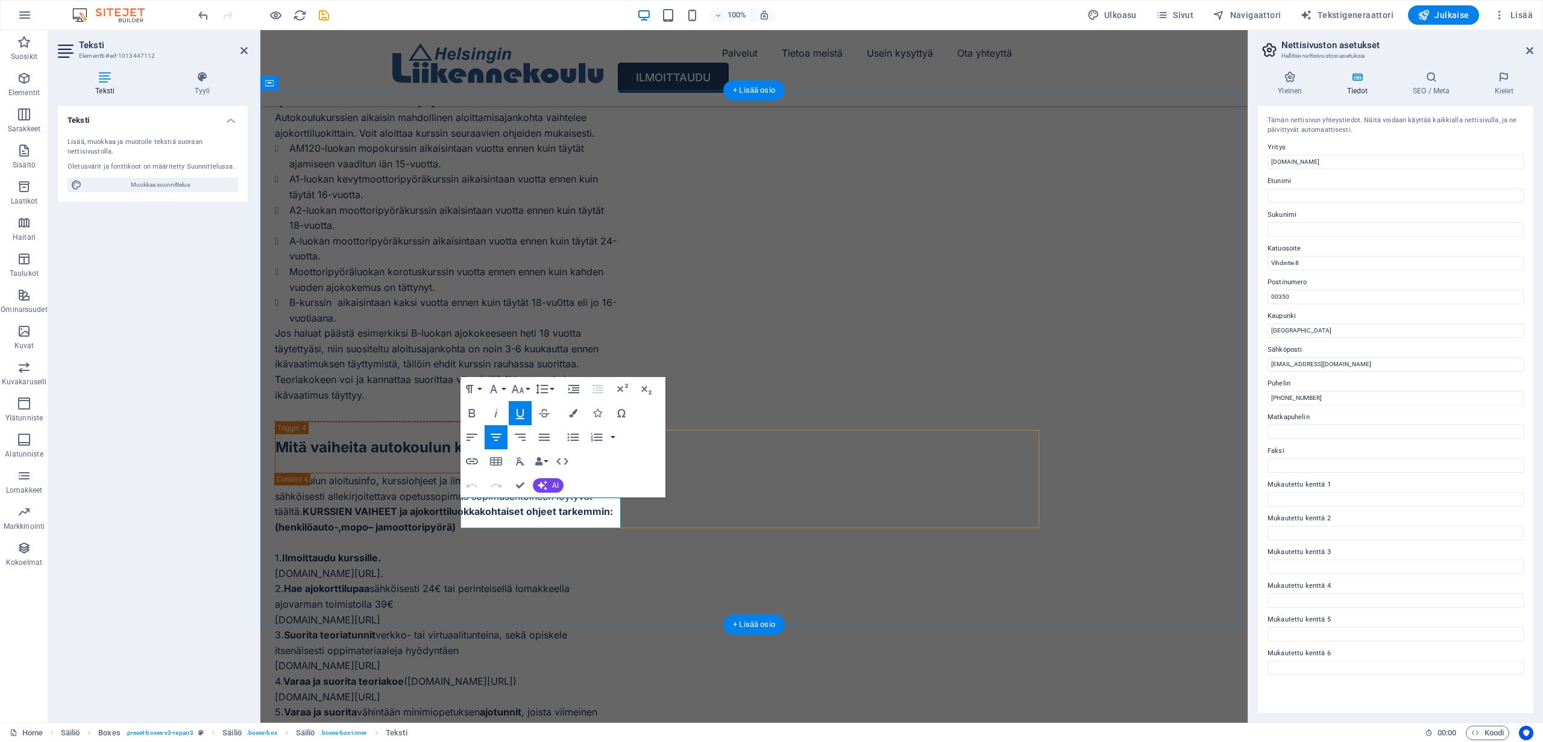
click at [521, 412] on icon "button" at bounding box center [520, 413] width 14 height 14
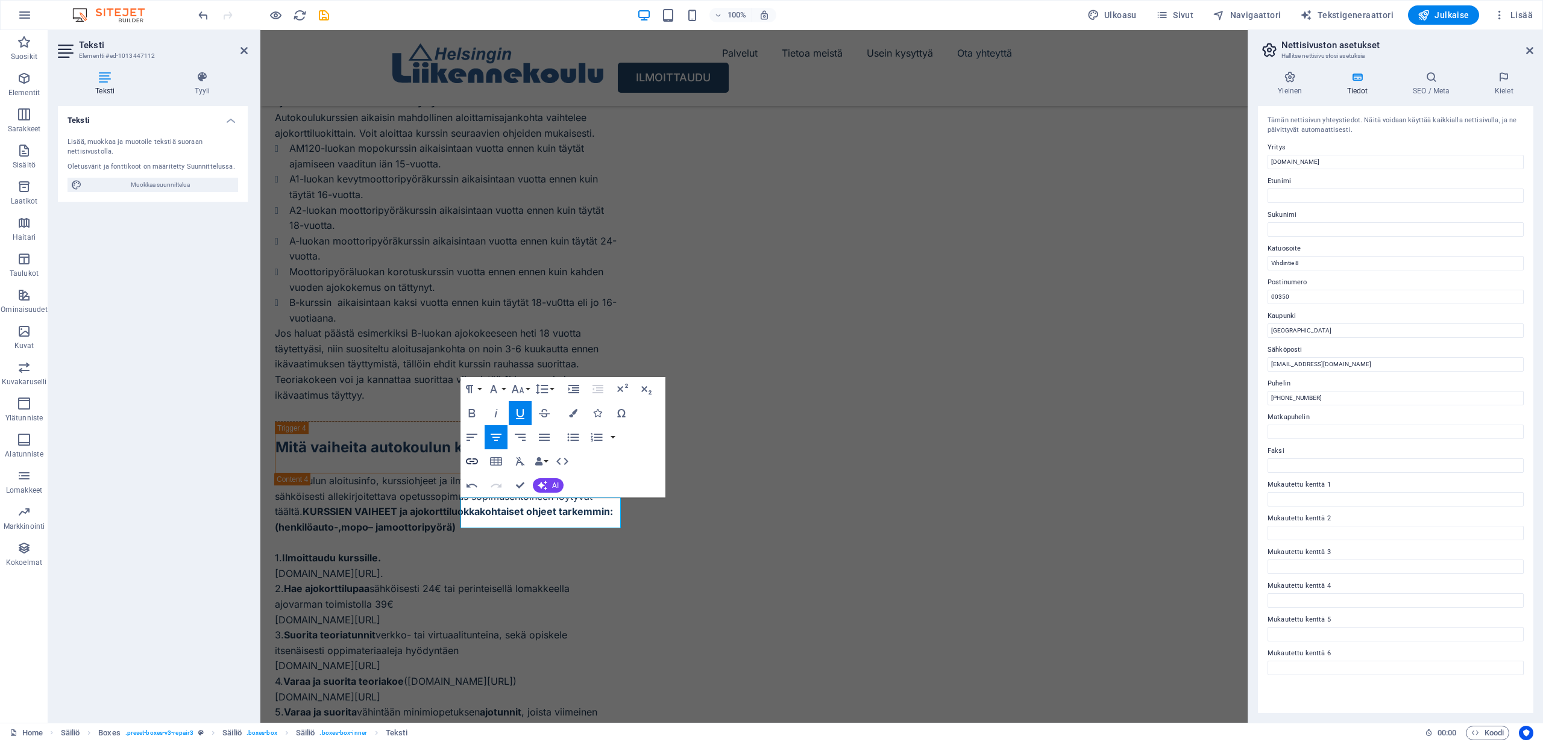
click at [475, 459] on icon "button" at bounding box center [472, 461] width 14 height 14
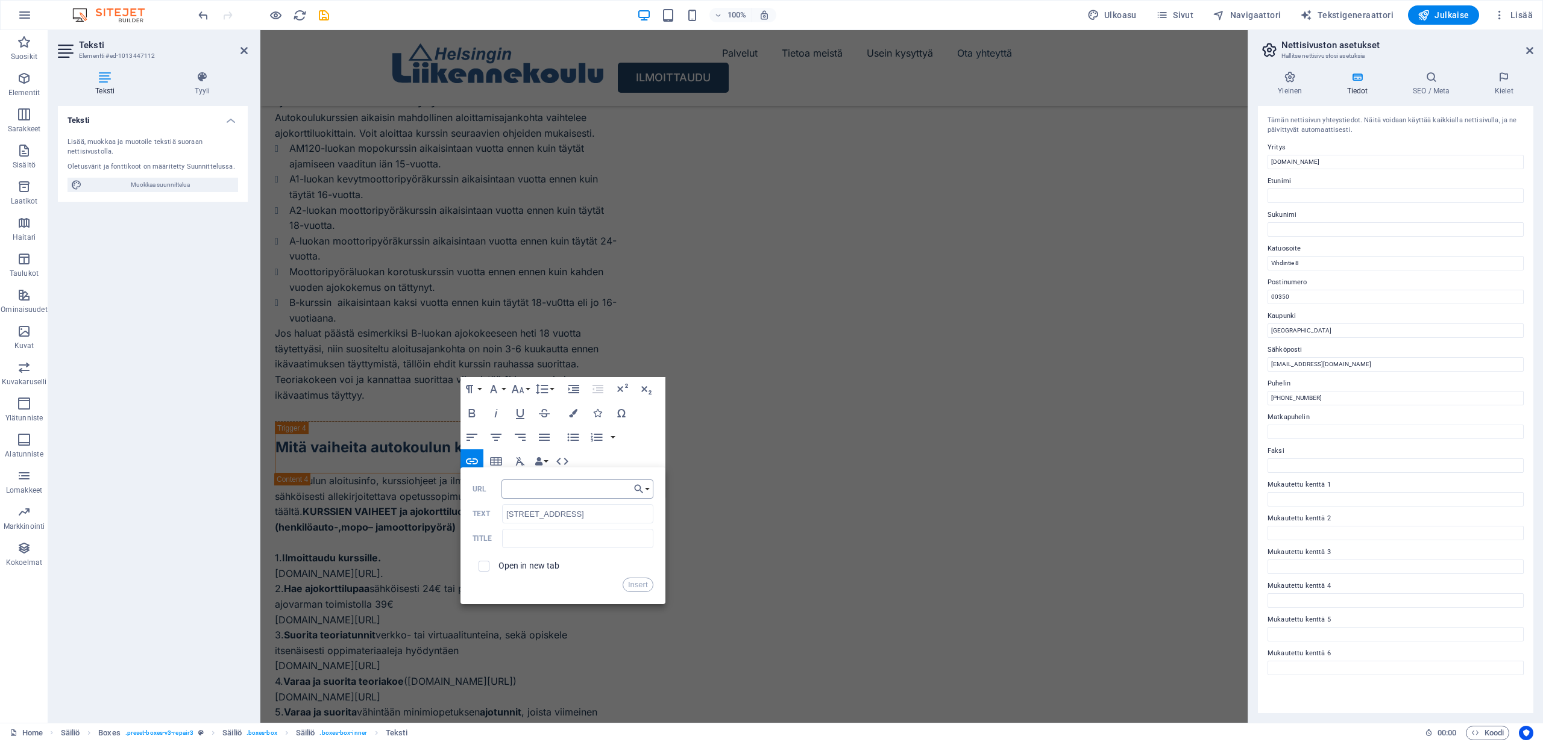
click at [597, 486] on input "URL" at bounding box center [577, 489] width 152 height 19
type input "[URL][DOMAIN_NAME]"
click at [484, 570] on span at bounding box center [483, 566] width 11 height 11
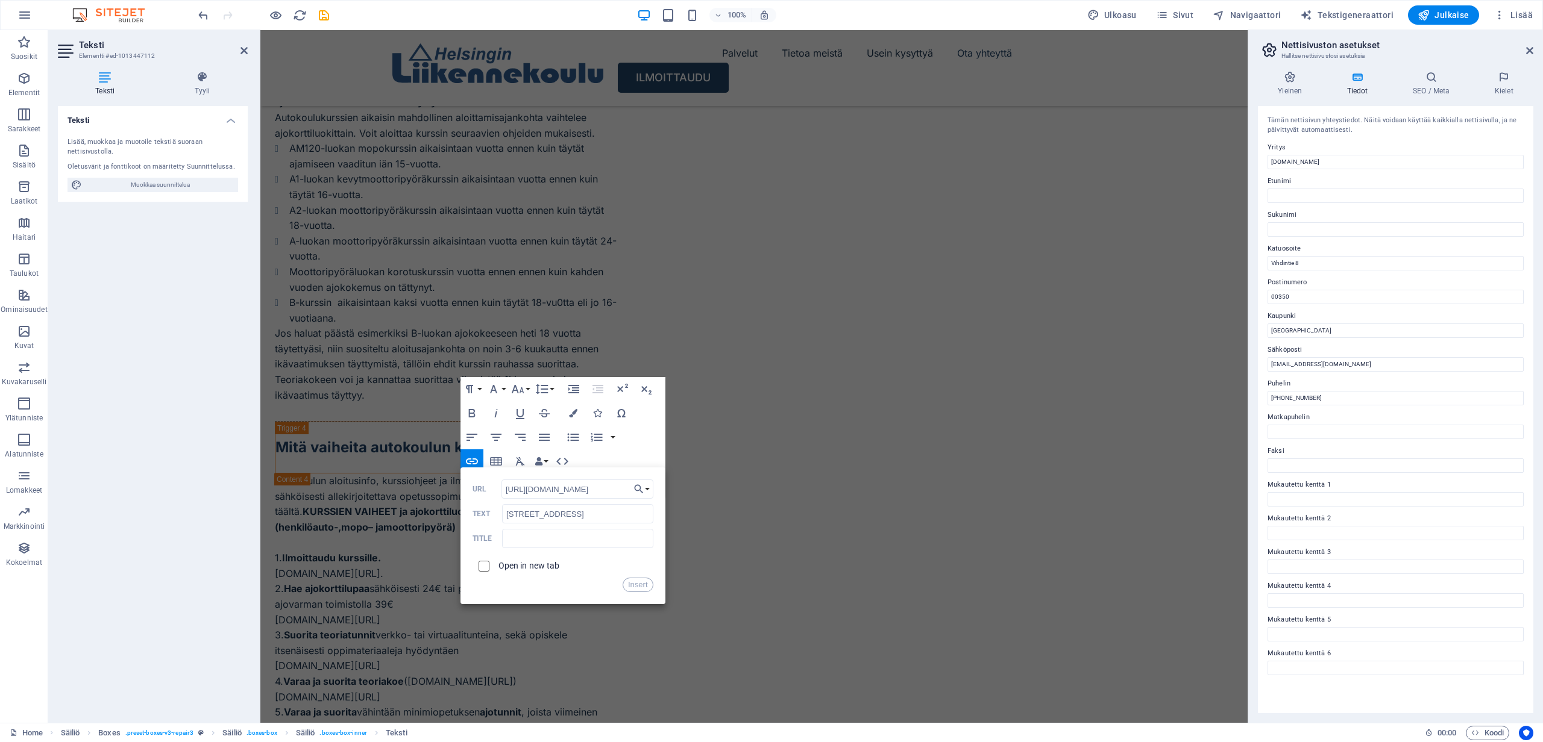
click at [484, 566] on input "checkbox" at bounding box center [482, 564] width 11 height 11
checkbox input "true"
click at [631, 584] on button "Insert" at bounding box center [637, 585] width 31 height 14
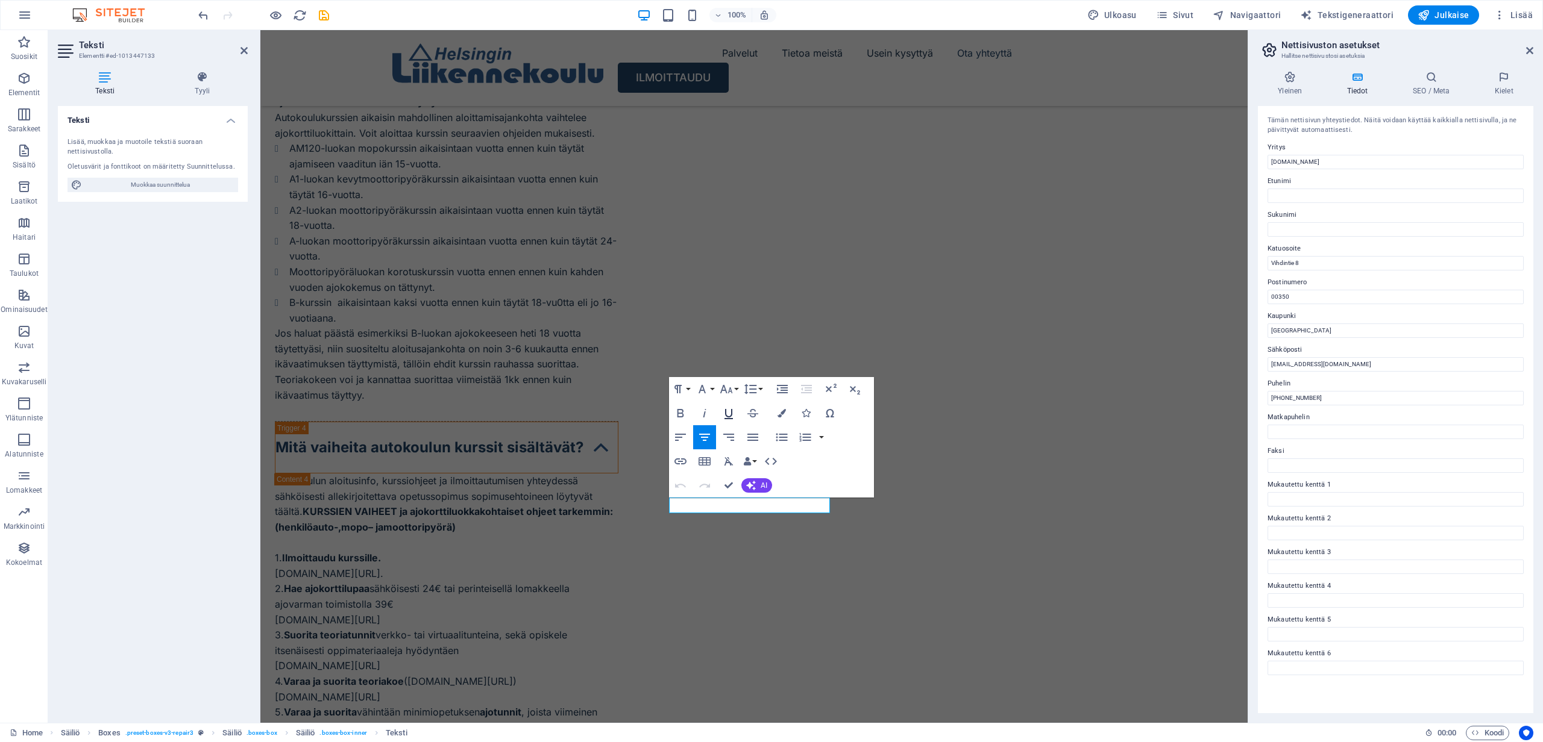
click at [731, 411] on icon "button" at bounding box center [728, 414] width 8 height 10
click at [683, 462] on icon "button" at bounding box center [680, 461] width 14 height 14
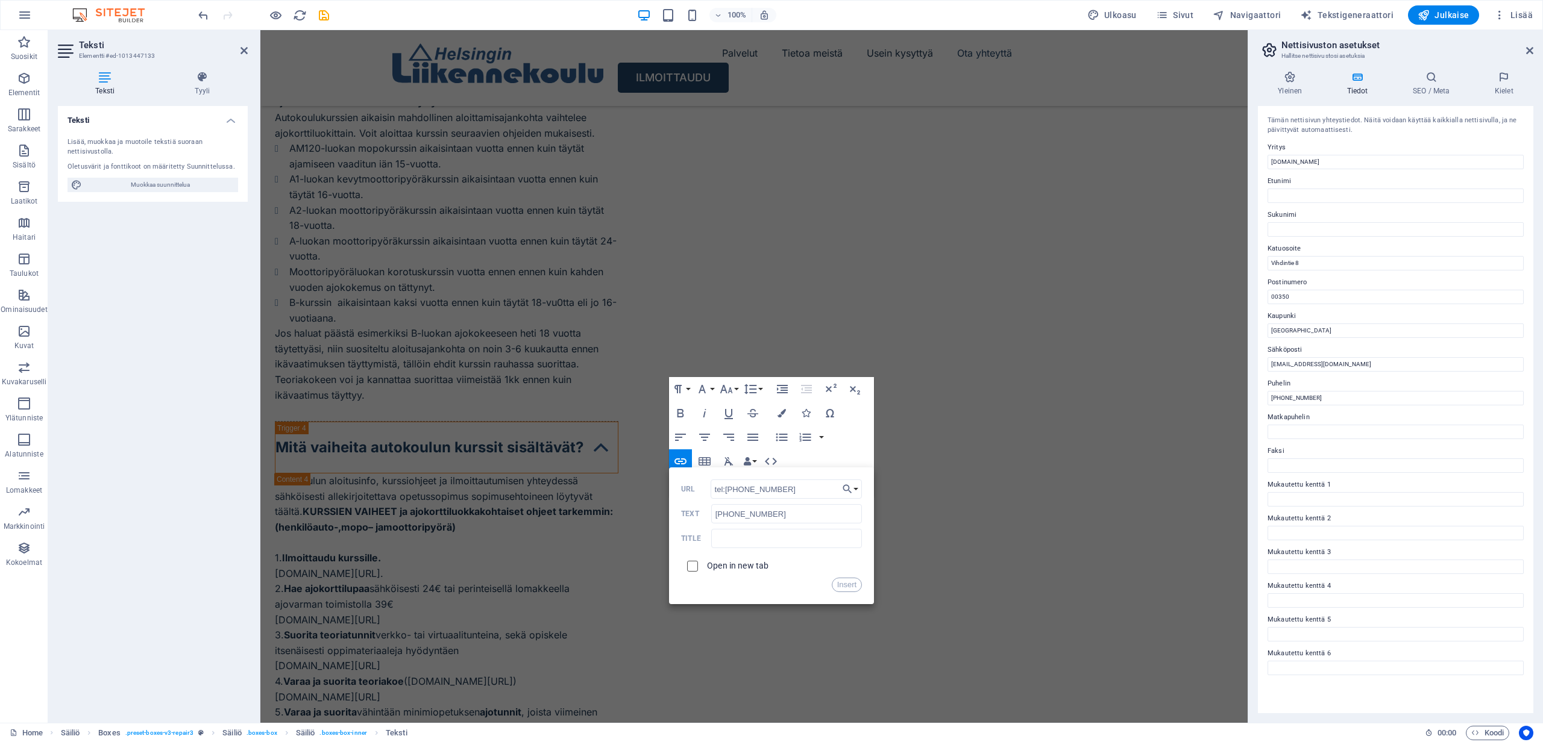
type input "tel:[PHONE_NUMBER]"
click at [695, 569] on input "checkbox" at bounding box center [690, 564] width 11 height 11
checkbox input "true"
click at [840, 583] on button "Insert" at bounding box center [847, 585] width 31 height 14
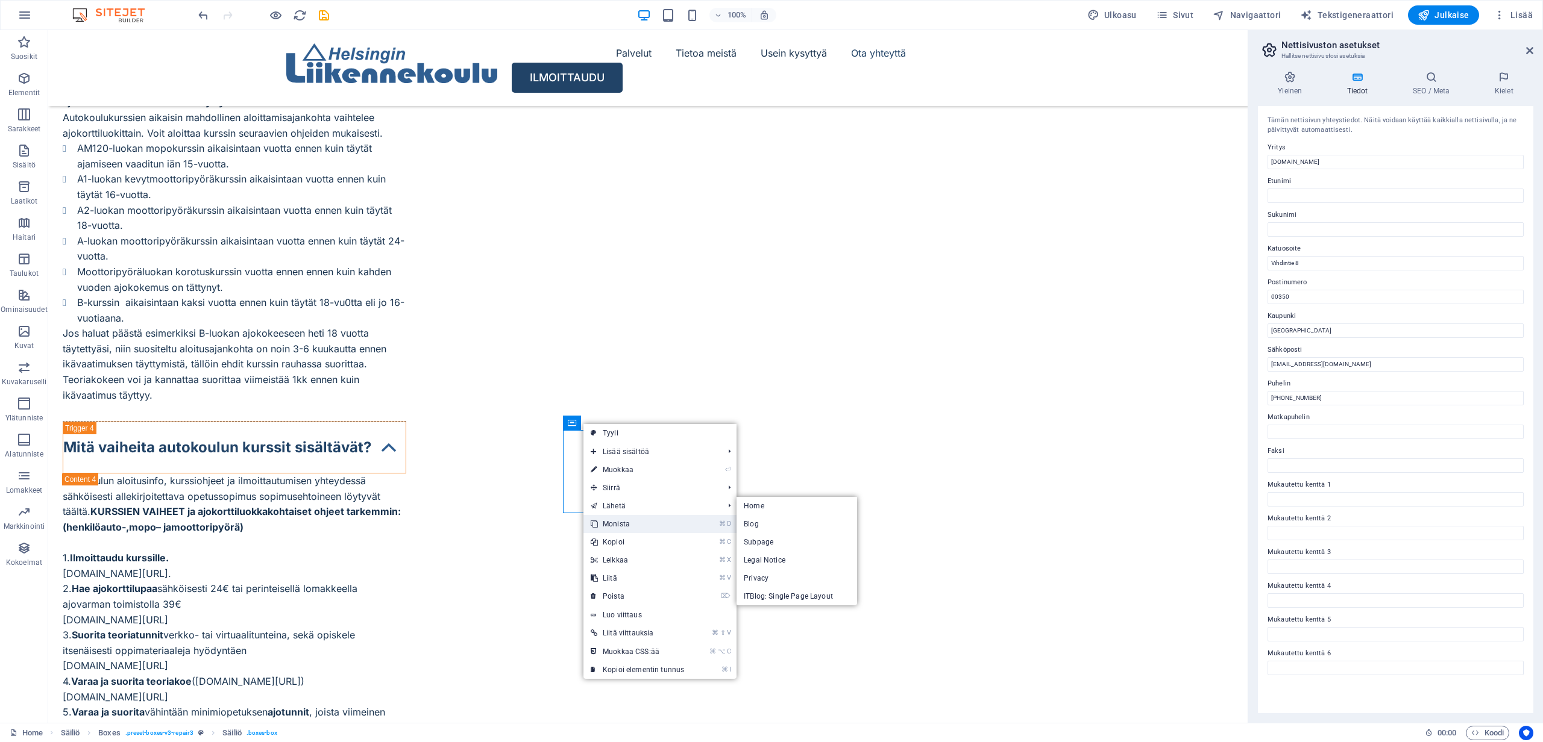
click at [626, 521] on link "⌘ D Monista" at bounding box center [637, 524] width 108 height 18
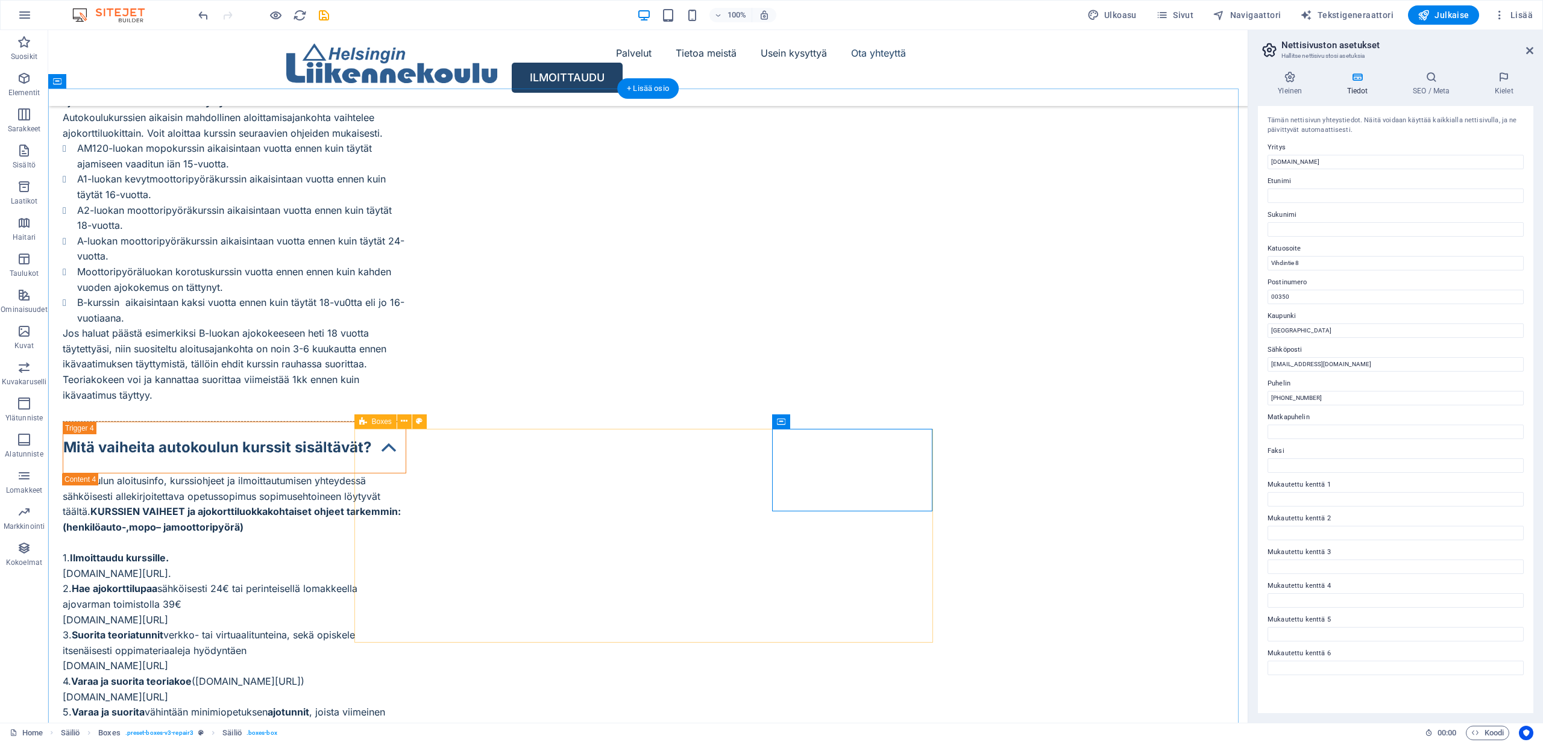
scroll to position [5809, 0]
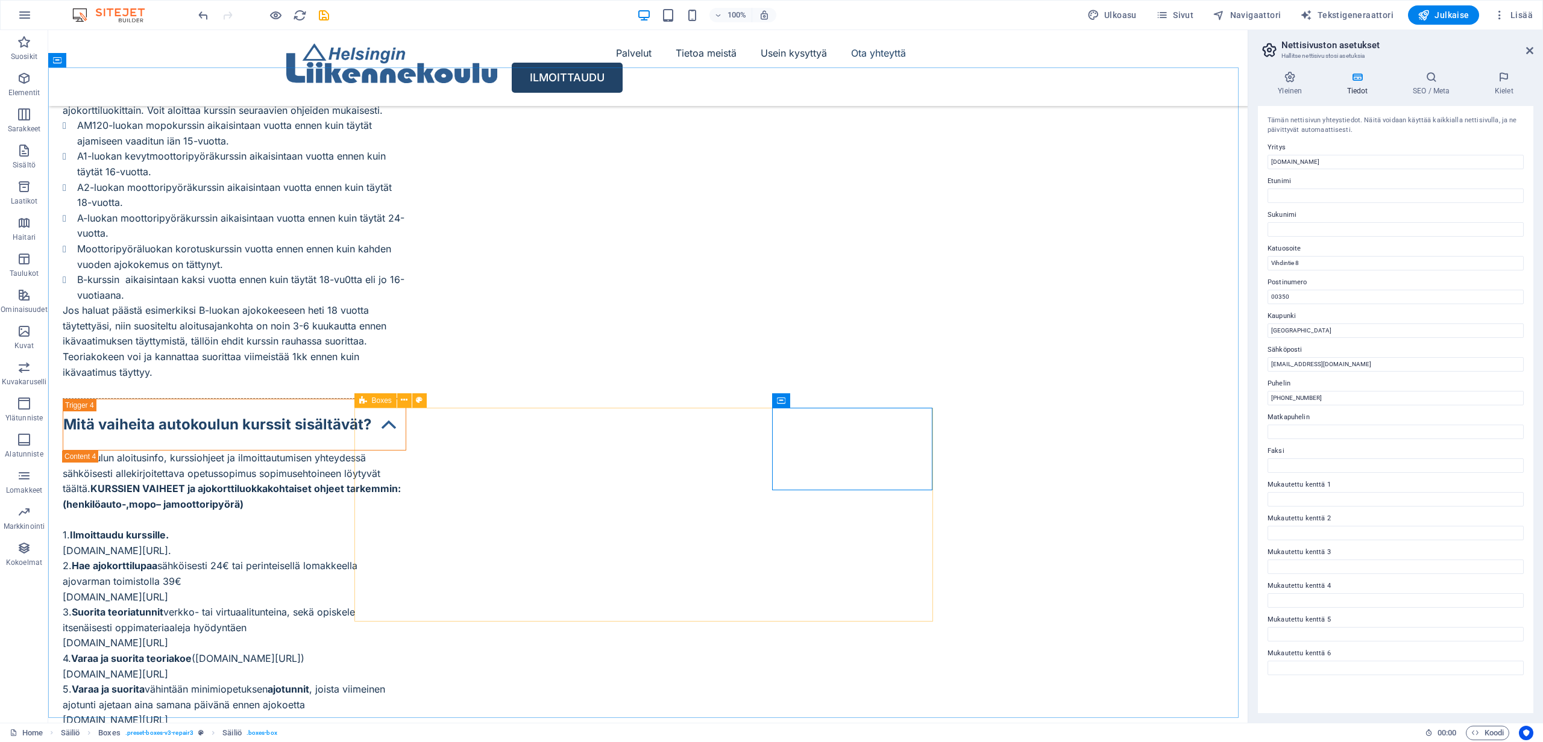
click at [363, 398] on icon at bounding box center [363, 400] width 8 height 14
click at [368, 398] on div "Boxes" at bounding box center [375, 400] width 42 height 14
select select "px"
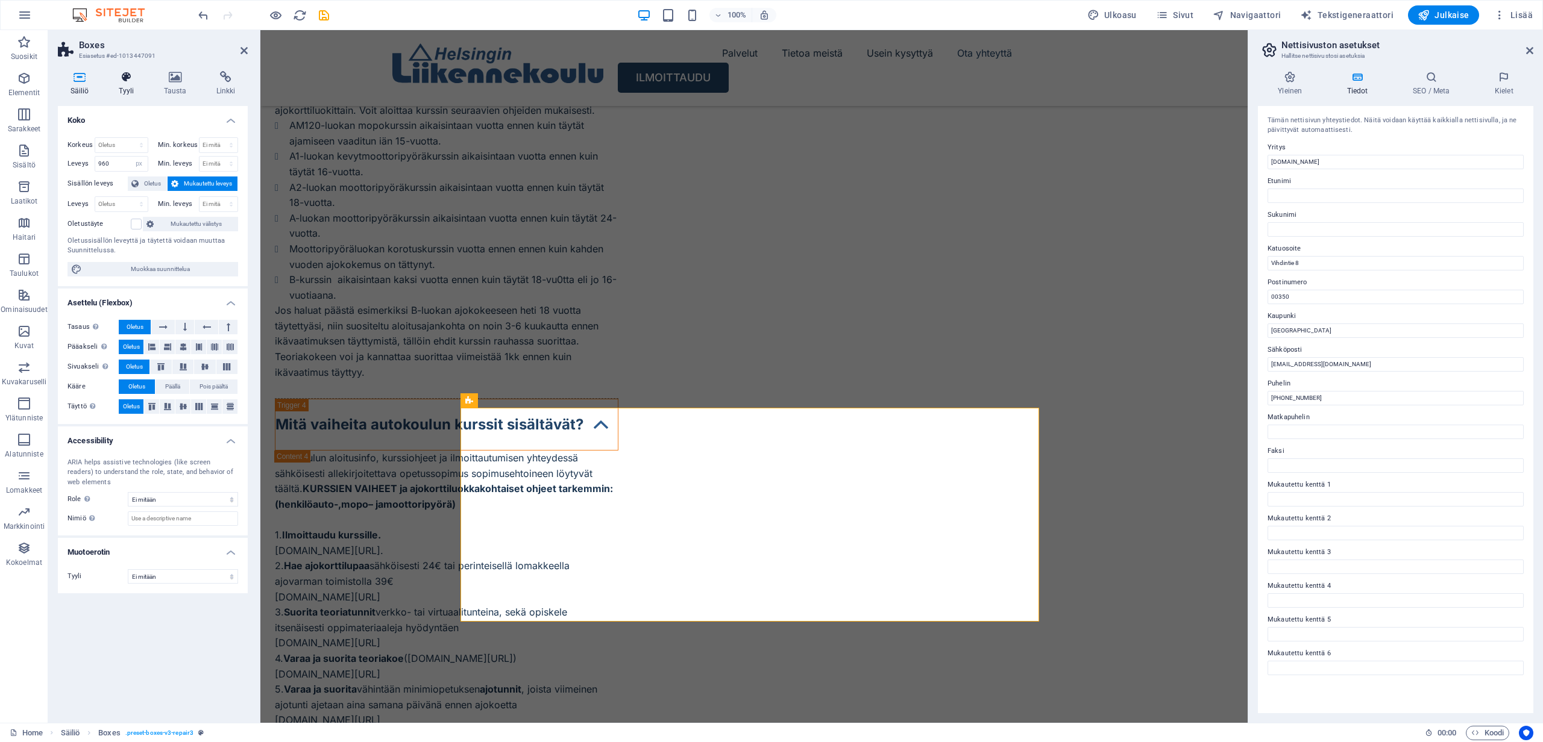
click at [121, 77] on icon at bounding box center [126, 77] width 40 height 12
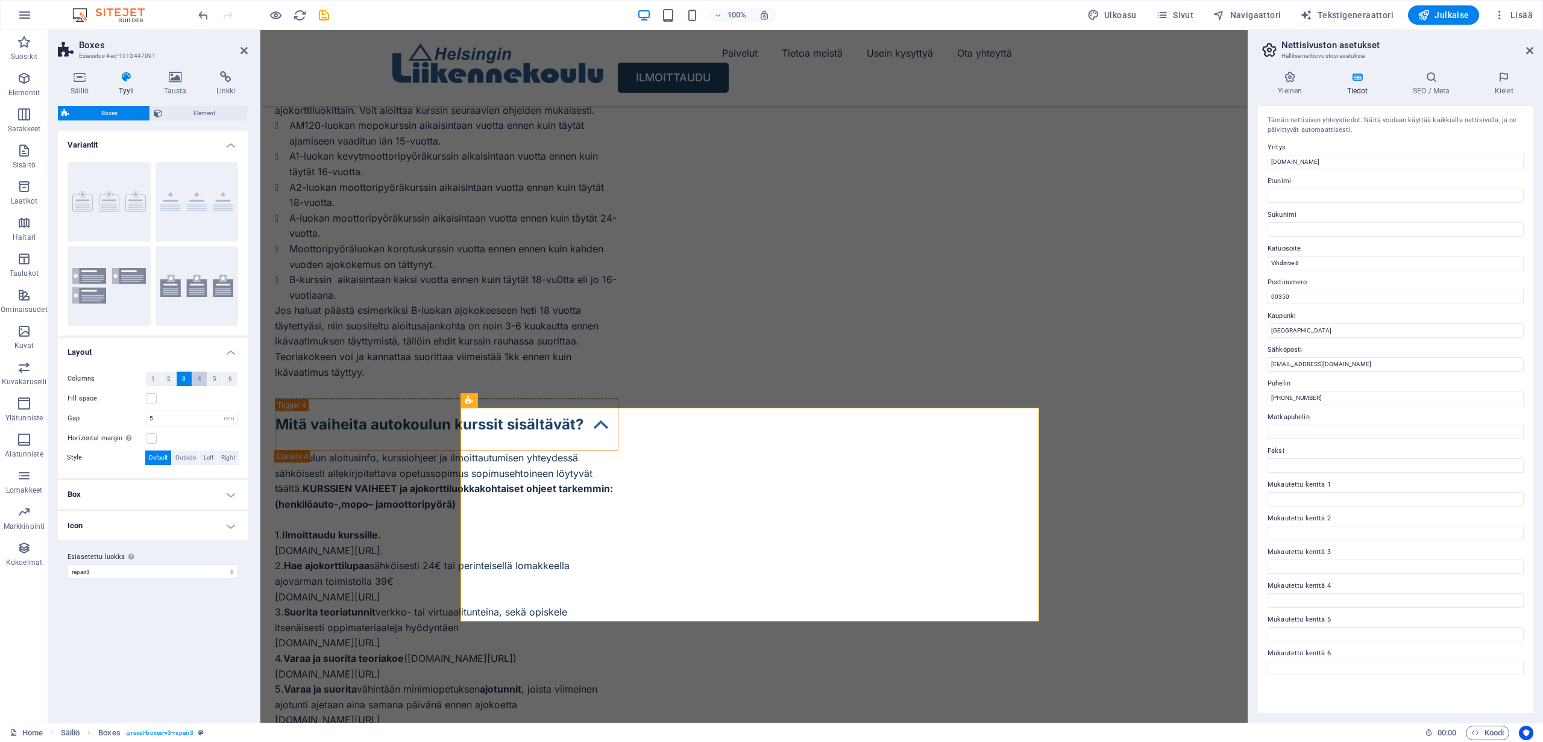
click at [200, 376] on span "4" at bounding box center [200, 379] width 4 height 14
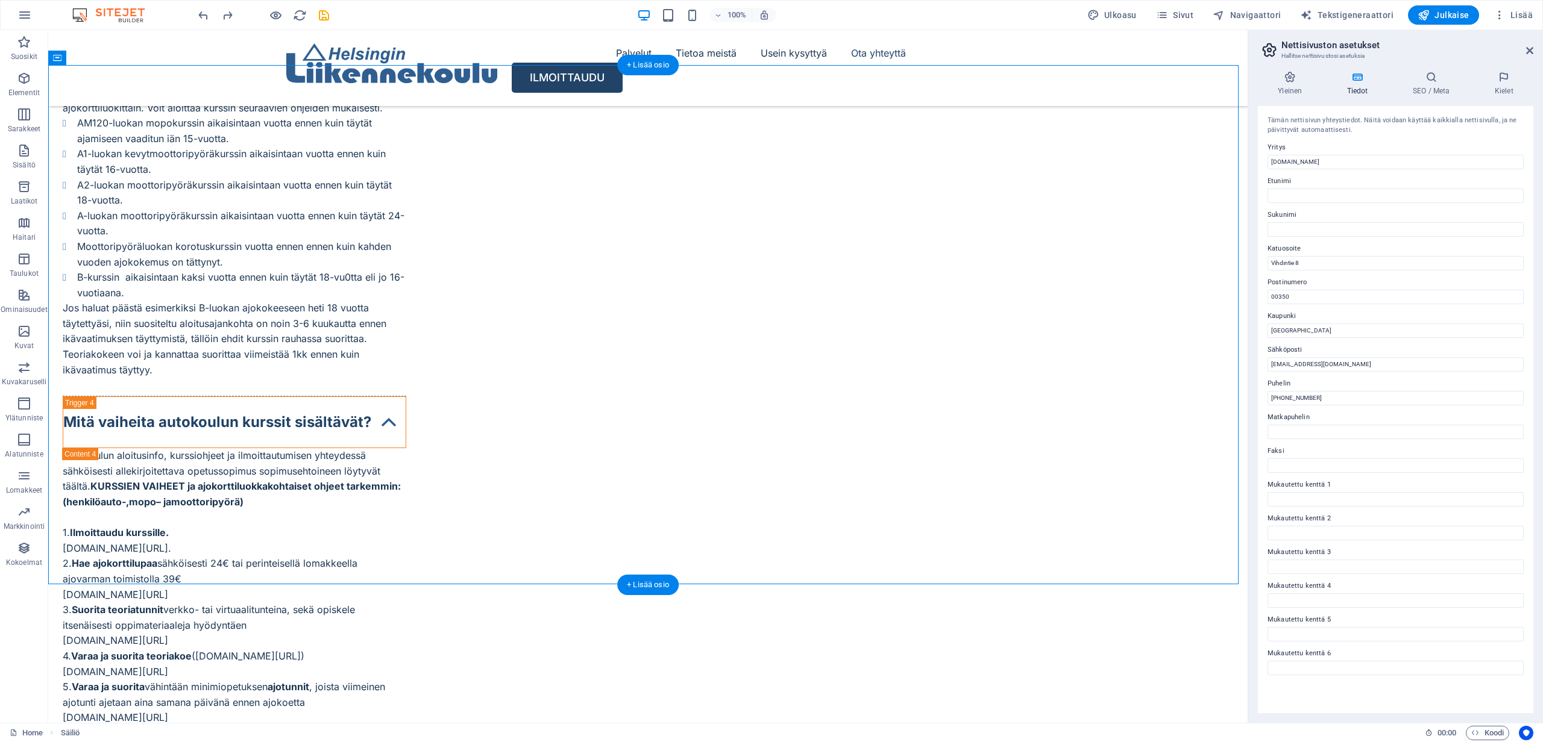
click at [1450, 16] on span "Julkaise" at bounding box center [1443, 15] width 52 height 12
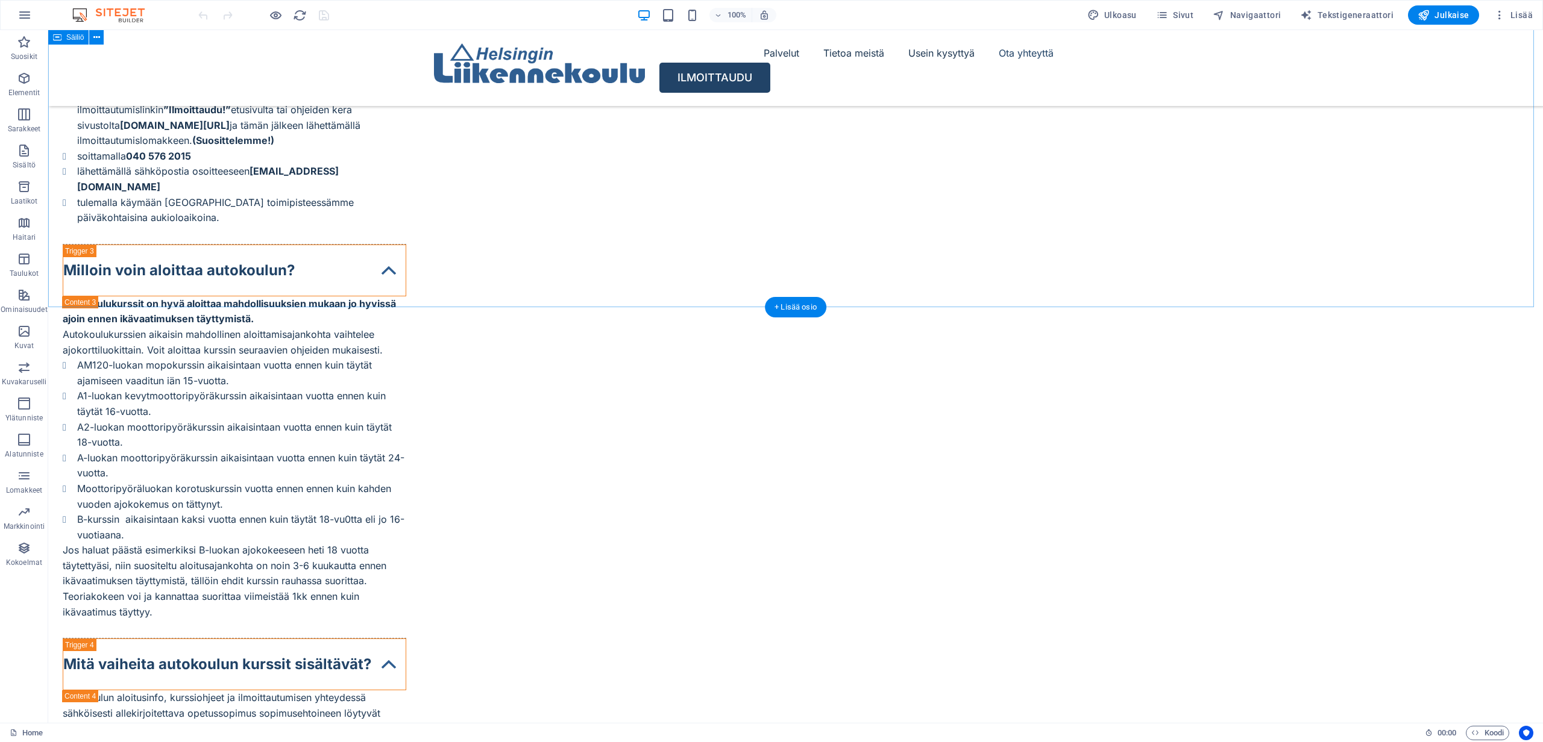
scroll to position [5948, 0]
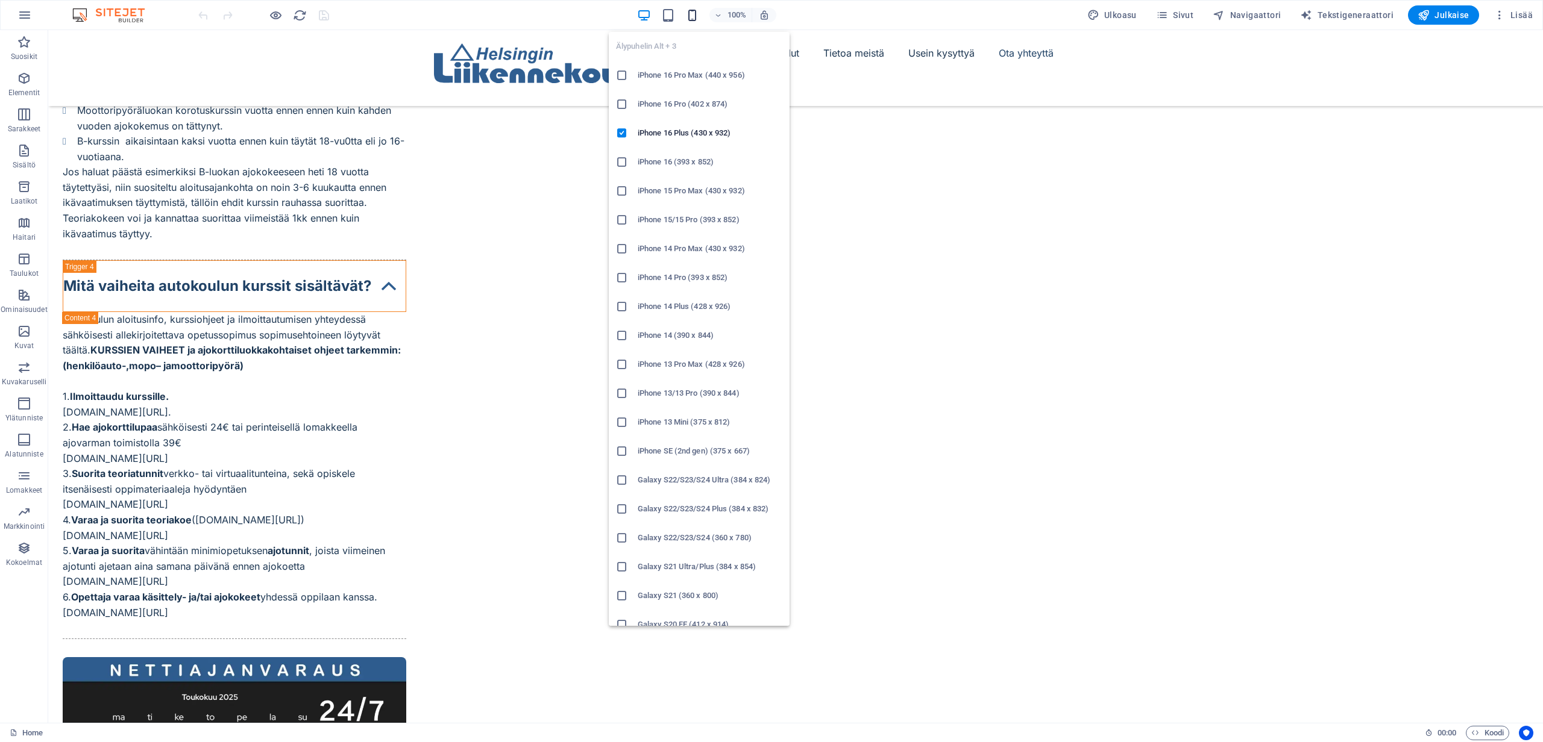
click at [698, 14] on icon "button" at bounding box center [692, 15] width 14 height 14
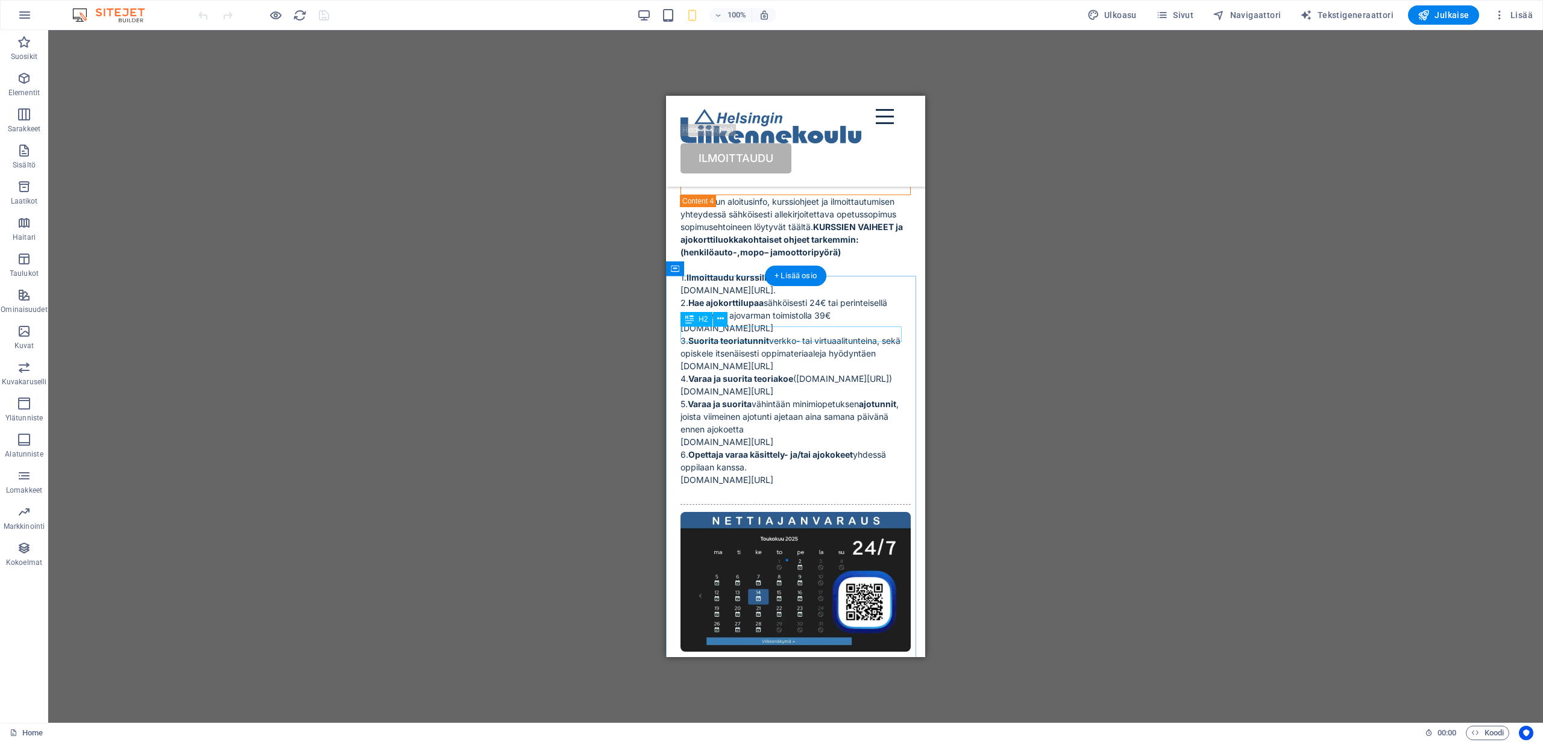
scroll to position [4831, 0]
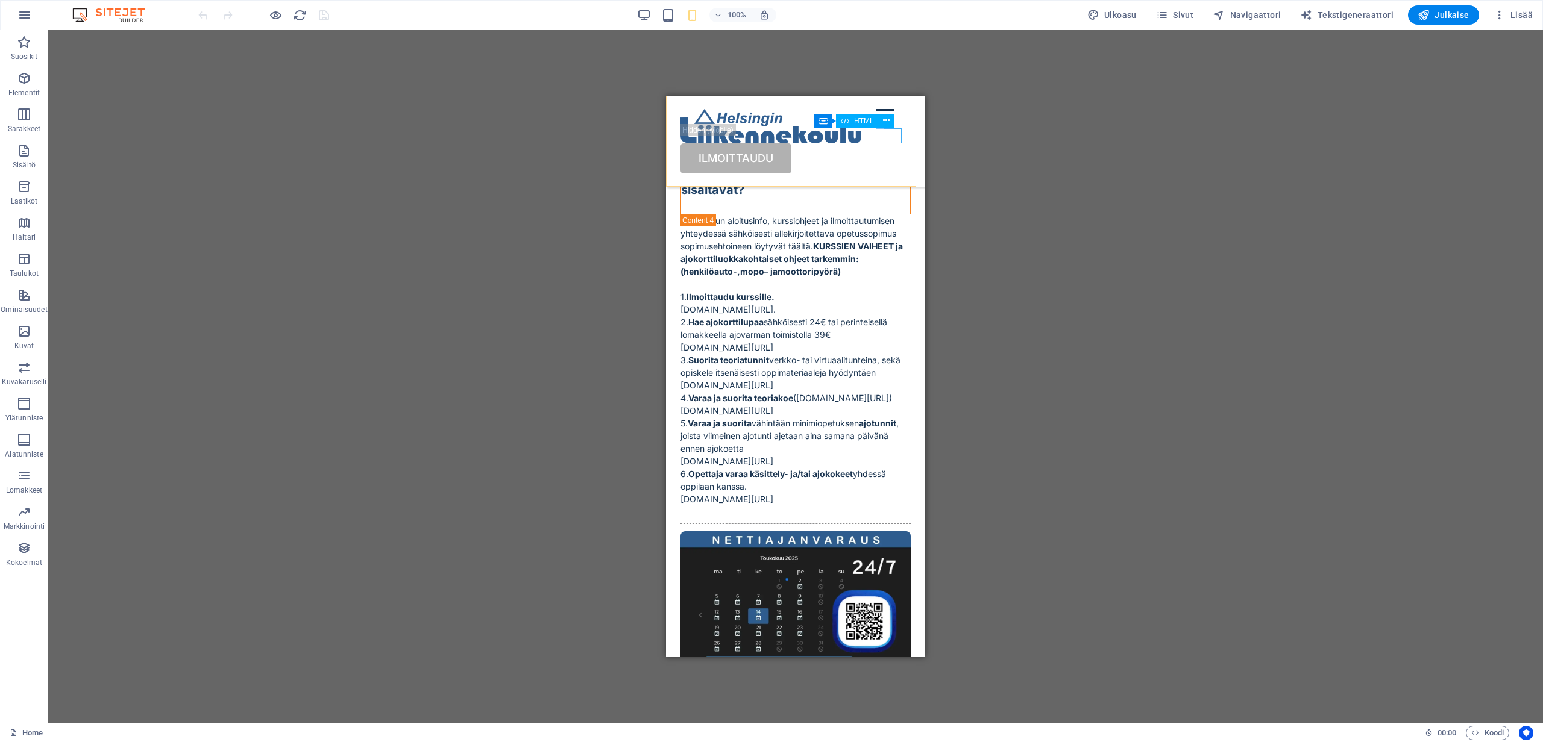
click at [892, 124] on div "Menu" at bounding box center [893, 116] width 35 height 15
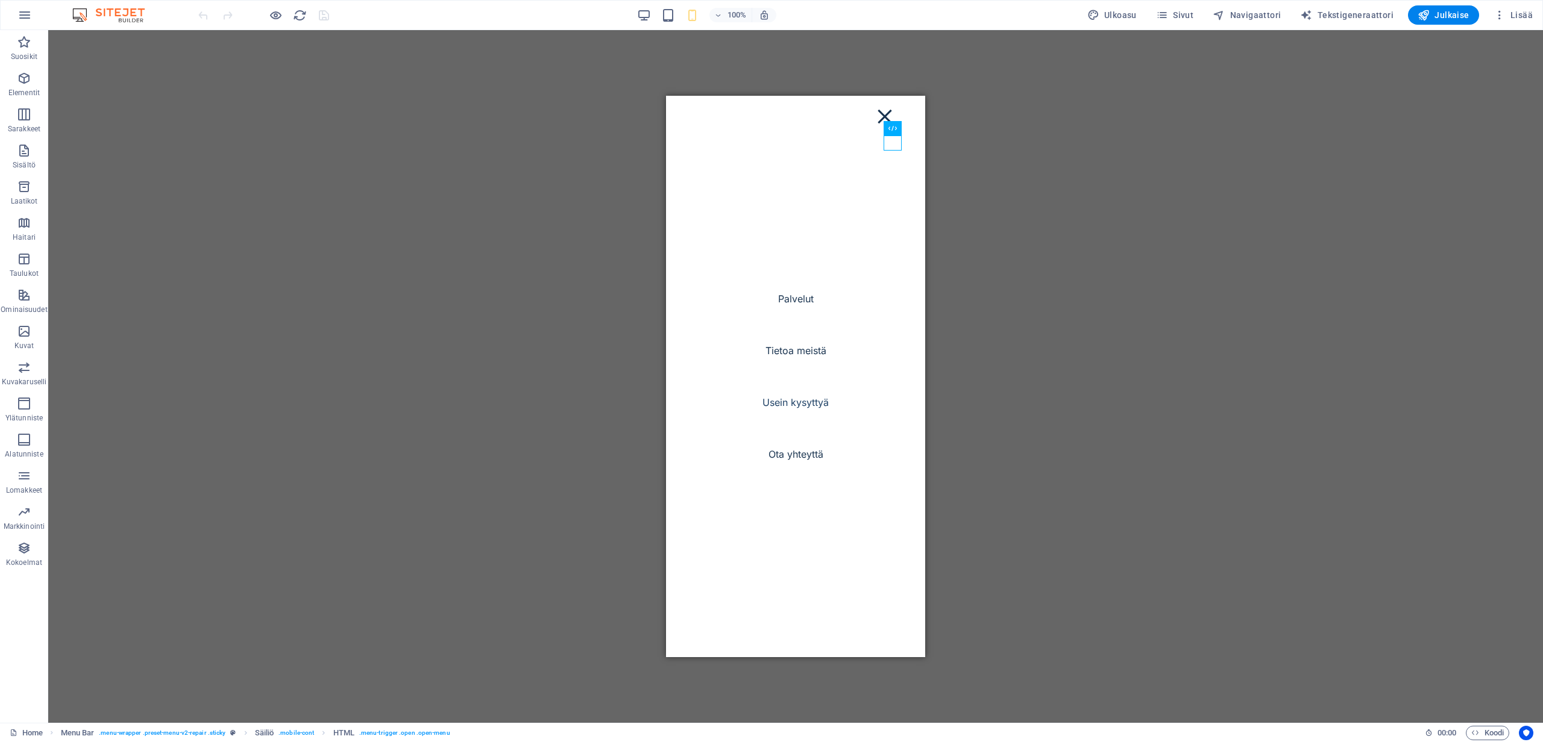
click at [979, 290] on div "Vedä tähän korvataksesi nykyisen sisällön. Paina "Ctrl", jos haluat luoda uuden…" at bounding box center [795, 376] width 1494 height 693
click at [859, 104] on nav "Palvelut Tietoa meistä Usein kysyttyä Ota yhteyttä" at bounding box center [795, 377] width 259 height 562
click at [885, 124] on div "Menu" at bounding box center [885, 116] width 18 height 15
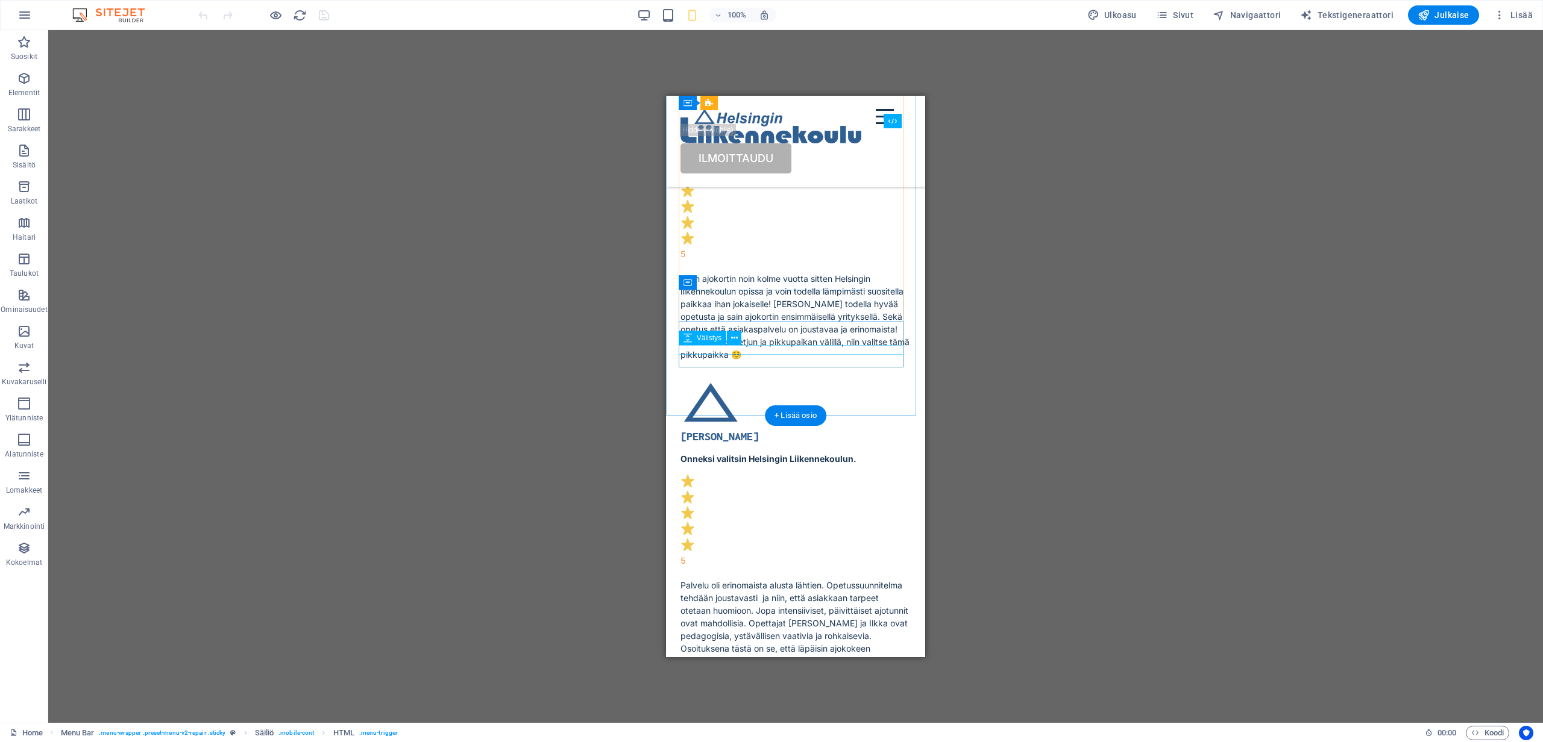
scroll to position [7962, 0]
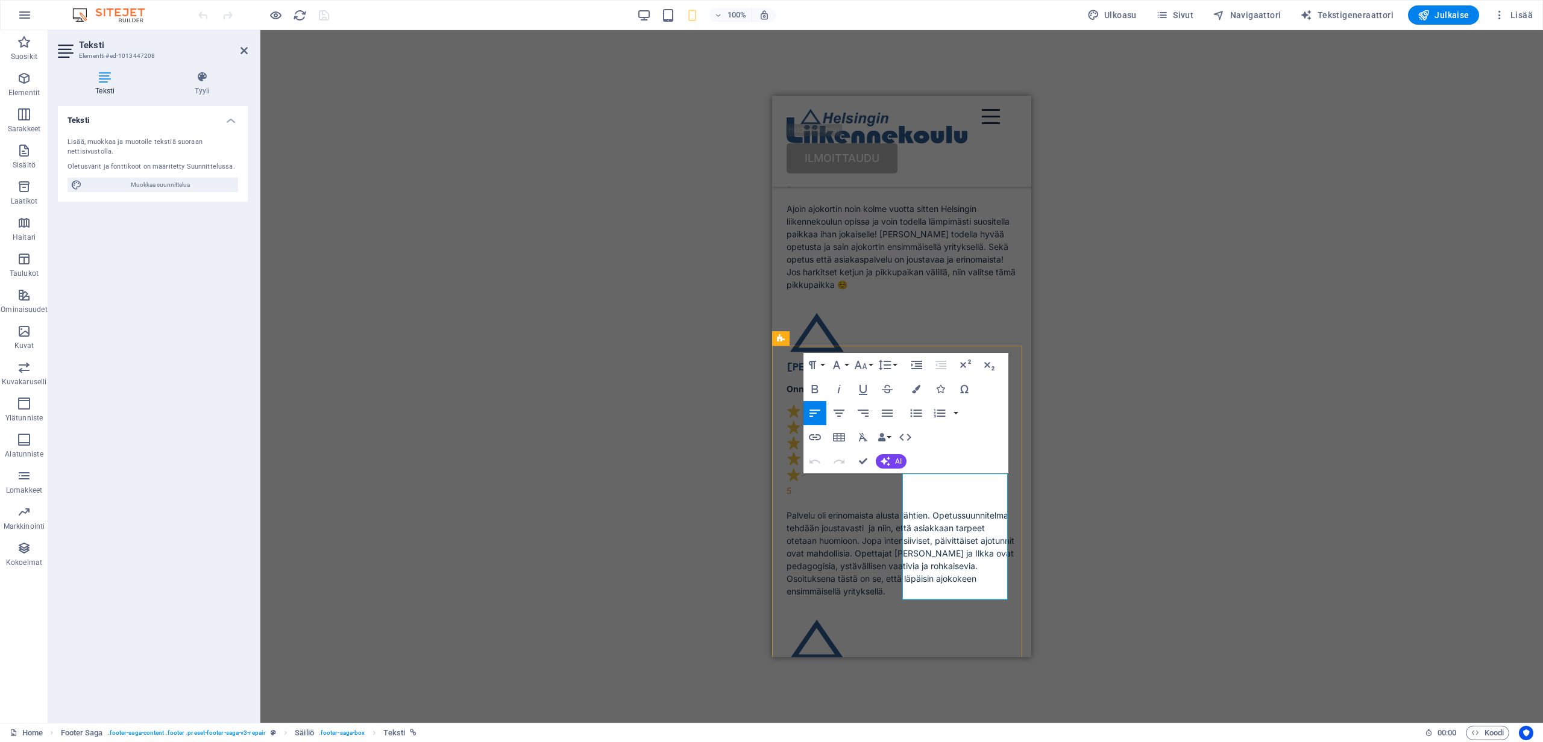
click at [1076, 550] on div "H1 Text on background Säiliö Välistys 2 columns Säiliö H3 Säiliö Boxes Säiliö S…" at bounding box center [901, 376] width 1282 height 693
click at [1084, 553] on div "H1 Text on background Säiliö Välistys 2 columns Säiliö H3 Säiliö Boxes Säiliö S…" at bounding box center [901, 376] width 1282 height 693
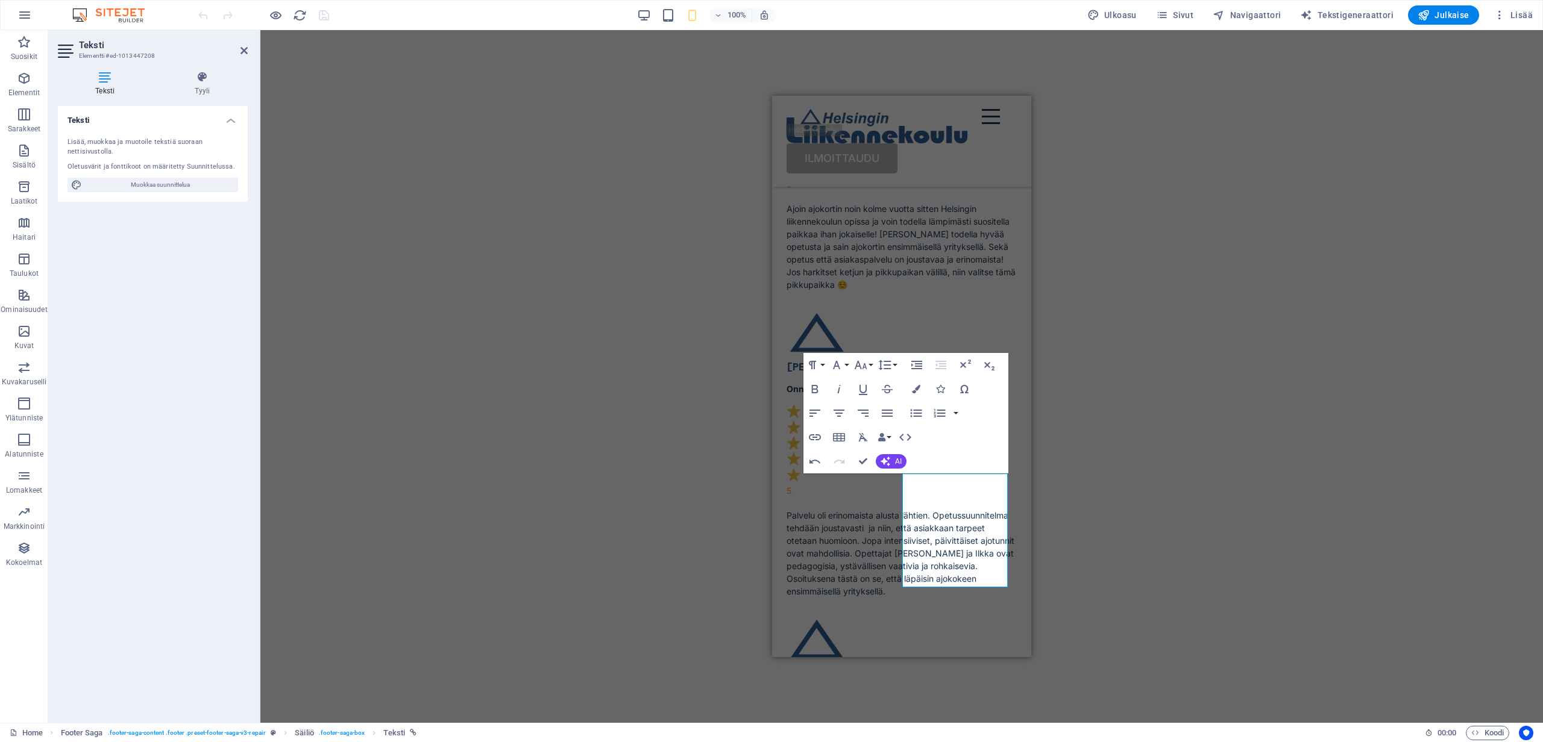
click at [1094, 377] on div "H1 Text on background Säiliö Välistys 2 columns Säiliö H3 Säiliö Boxes Säiliö S…" at bounding box center [901, 376] width 1282 height 693
click at [1102, 383] on div "H1 Text on background Säiliö Välistys 2 columns Säiliö H3 Säiliö Boxes Säiliö S…" at bounding box center [901, 376] width 1282 height 693
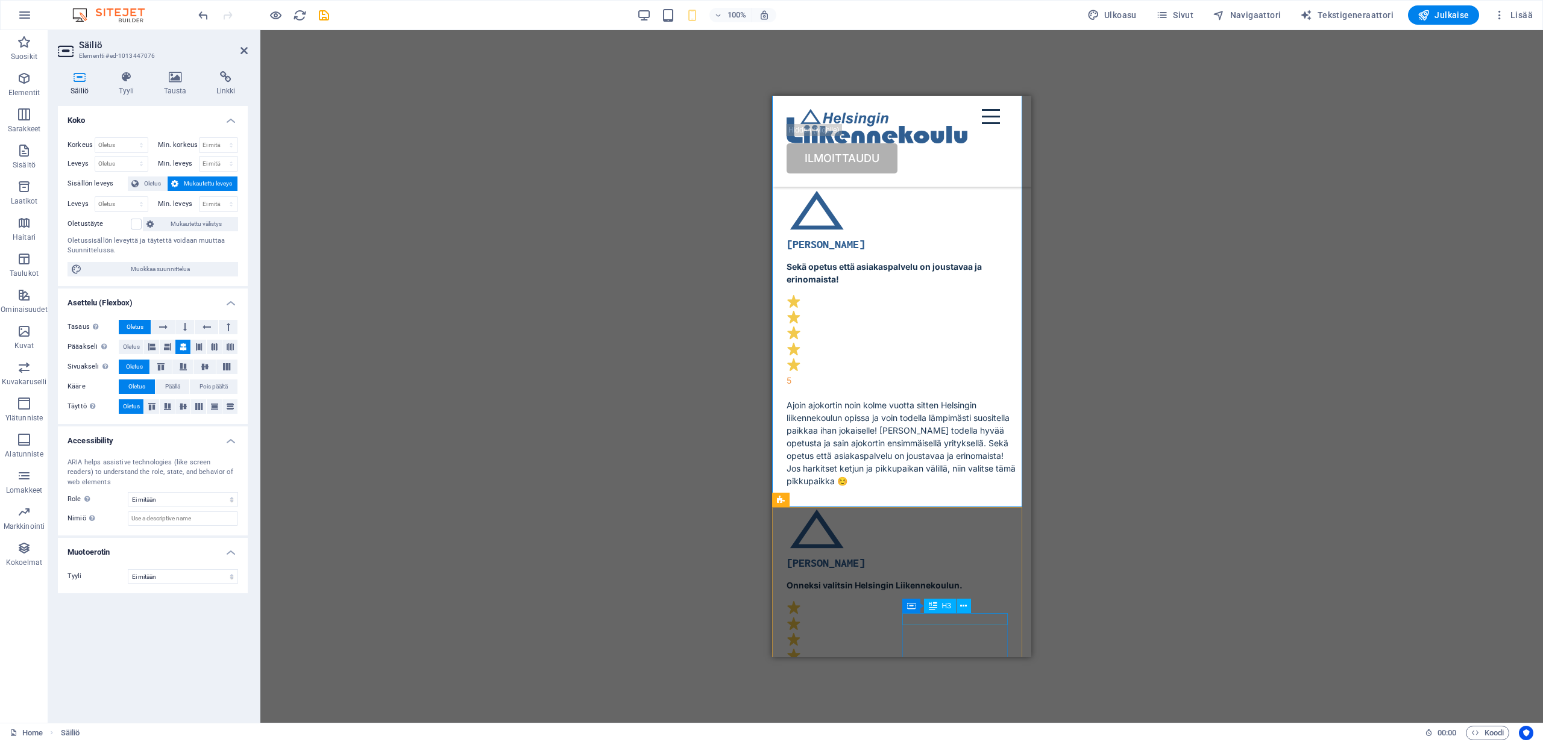
scroll to position [7825, 0]
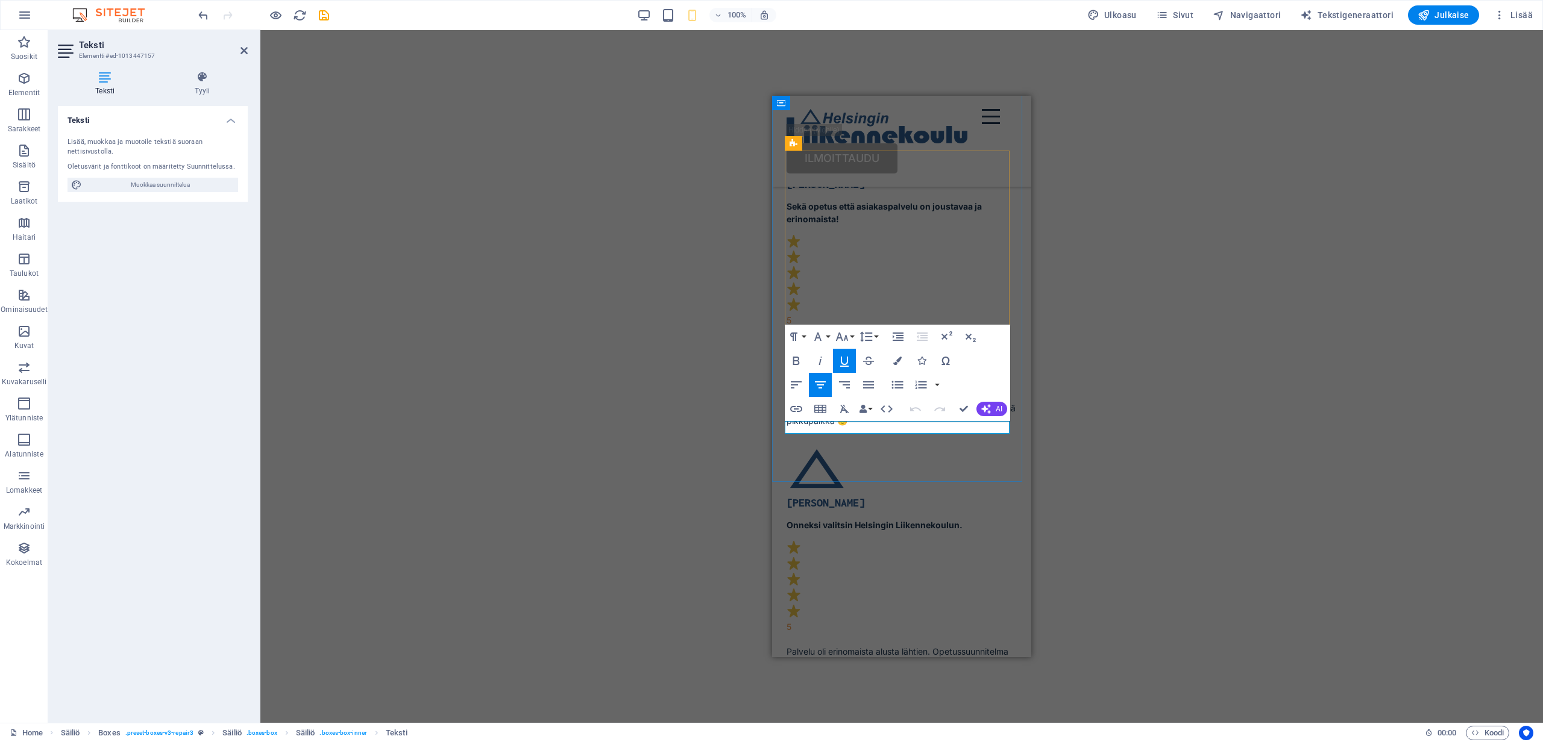
drag, startPoint x: 961, startPoint y: 428, endPoint x: 854, endPoint y: 427, distance: 106.7
drag, startPoint x: 836, startPoint y: 425, endPoint x: 876, endPoint y: 424, distance: 39.8
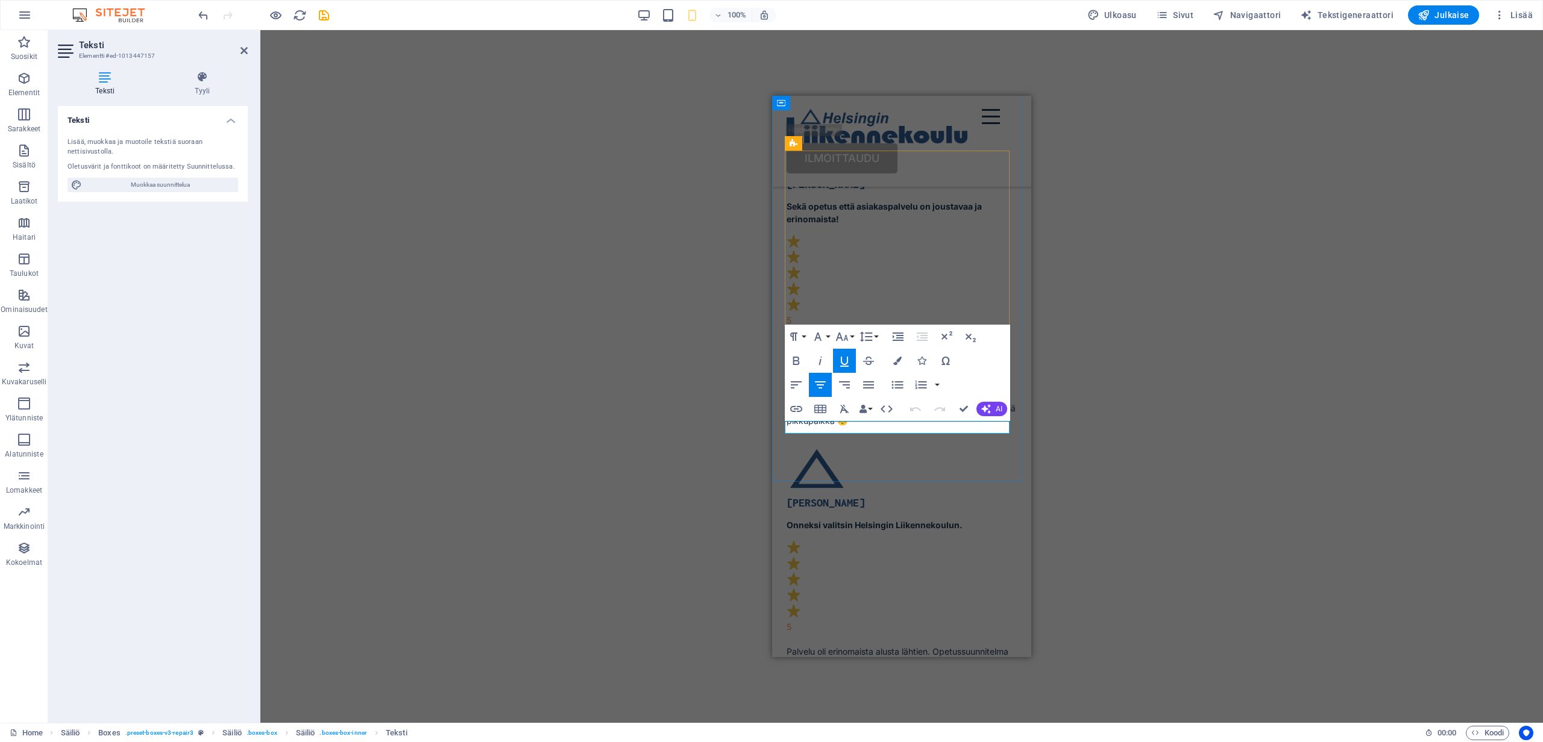
click at [847, 359] on icon "button" at bounding box center [844, 362] width 8 height 10
click at [847, 363] on icon "button" at bounding box center [844, 361] width 14 height 14
click at [1124, 426] on div "H1 Text on background Säiliö Välistys 2 columns Säiliö H3 Säiliö Boxes Säiliö S…" at bounding box center [901, 376] width 1282 height 693
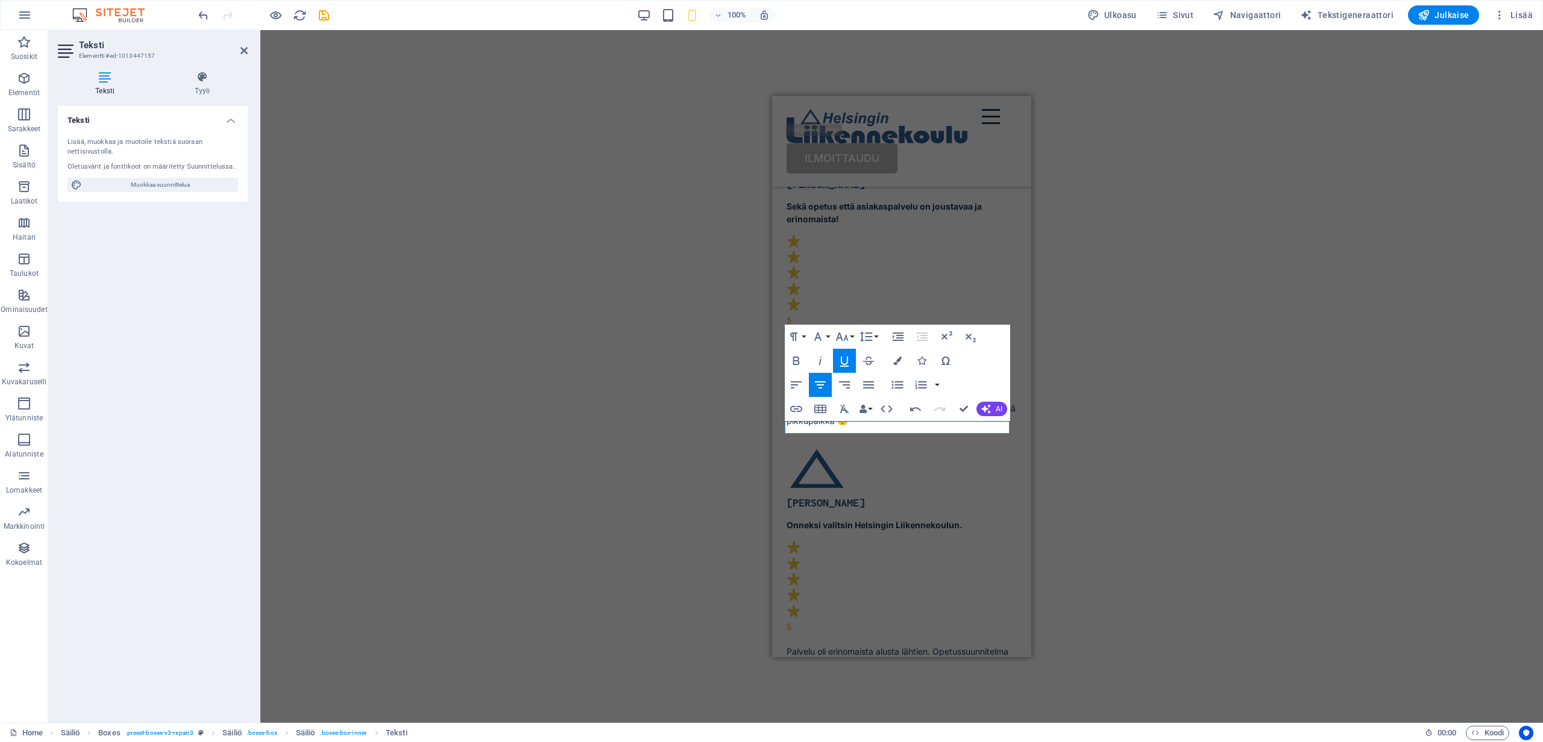
click at [1104, 436] on div "H1 Text on background Säiliö Välistys 2 columns Säiliö H3 Säiliö Boxes Säiliö S…" at bounding box center [901, 376] width 1282 height 693
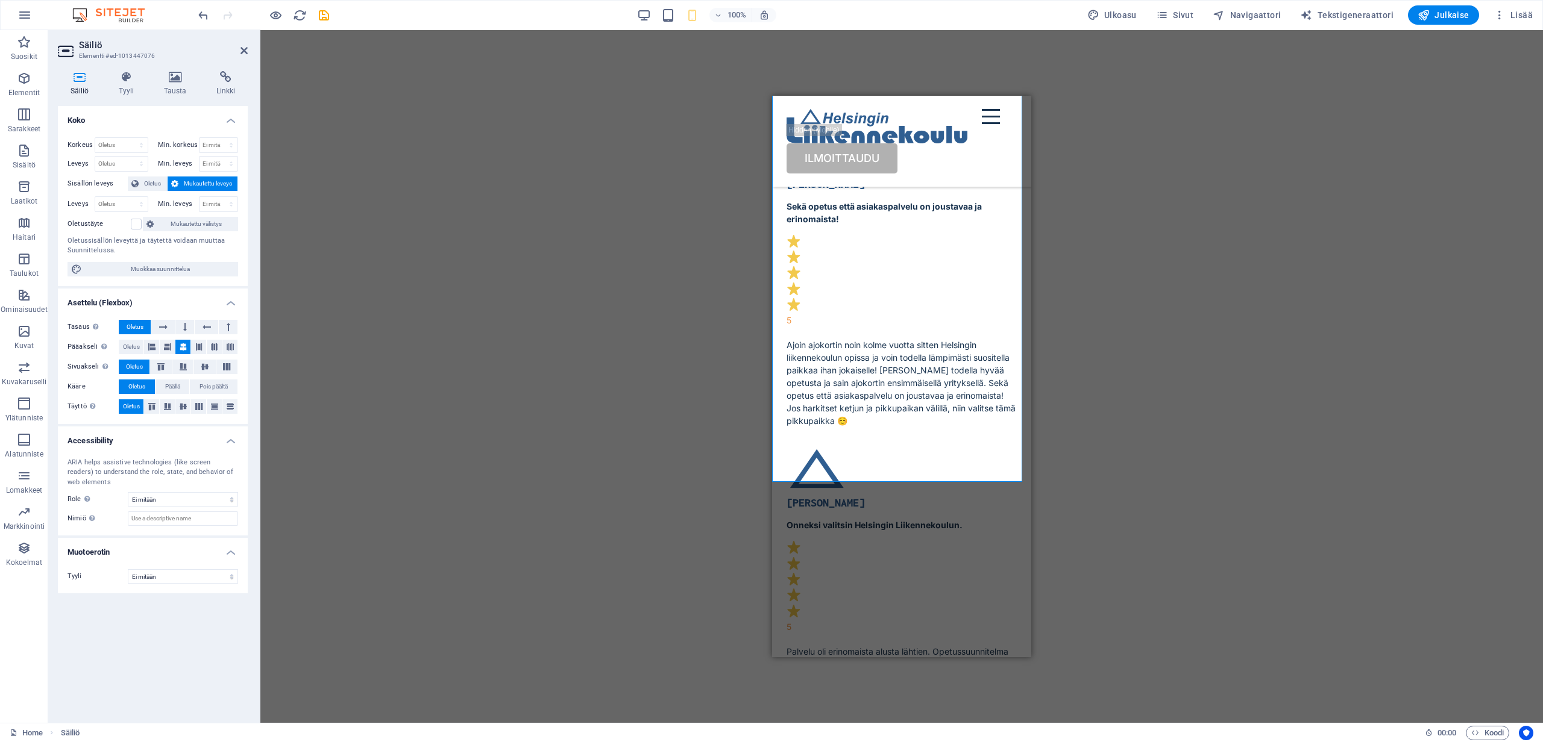
click at [742, 368] on div "Vedä tähän korvataksesi nykyisen sisällön. Paina "Ctrl", jos haluat luoda uuden…" at bounding box center [901, 376] width 1282 height 693
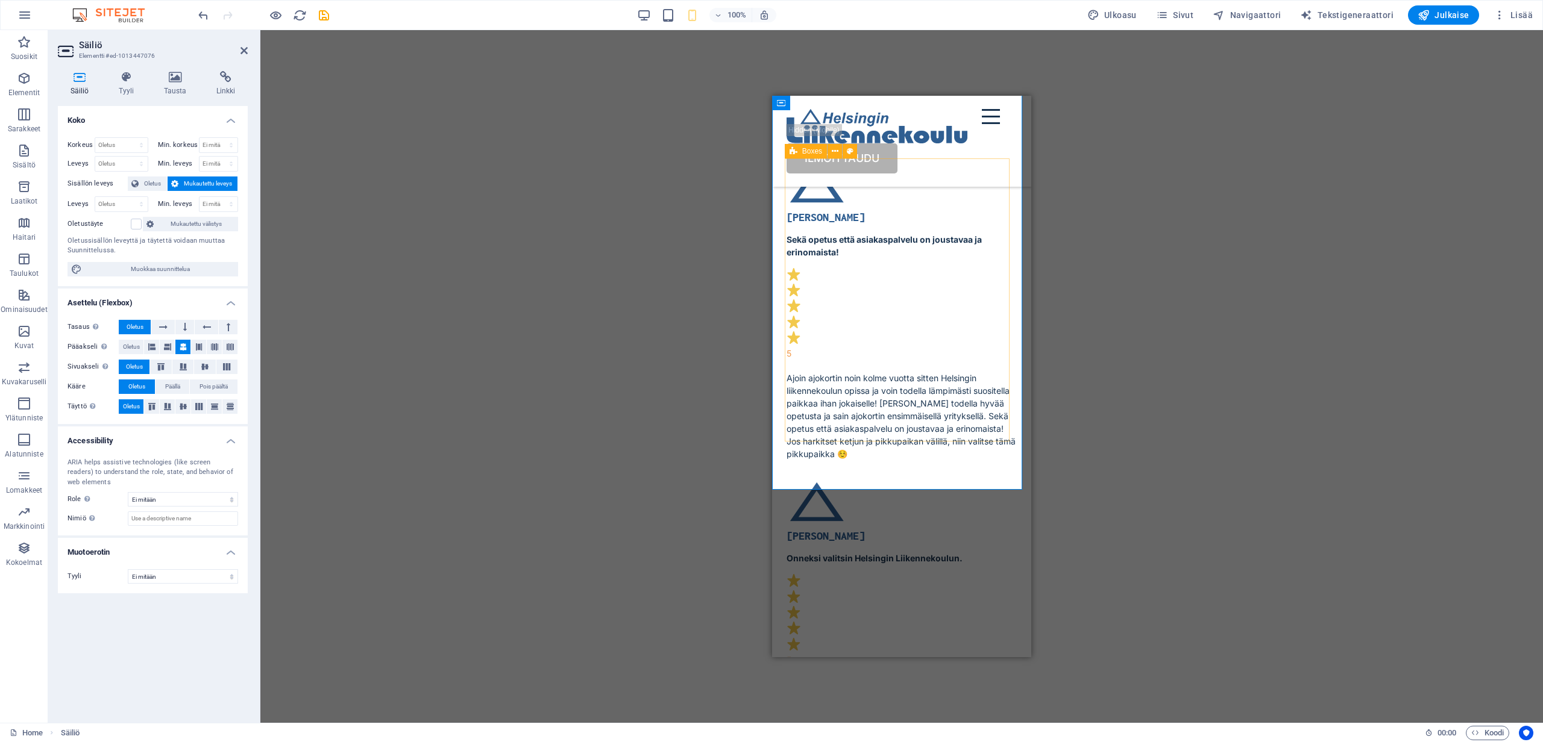
scroll to position [7786, 0]
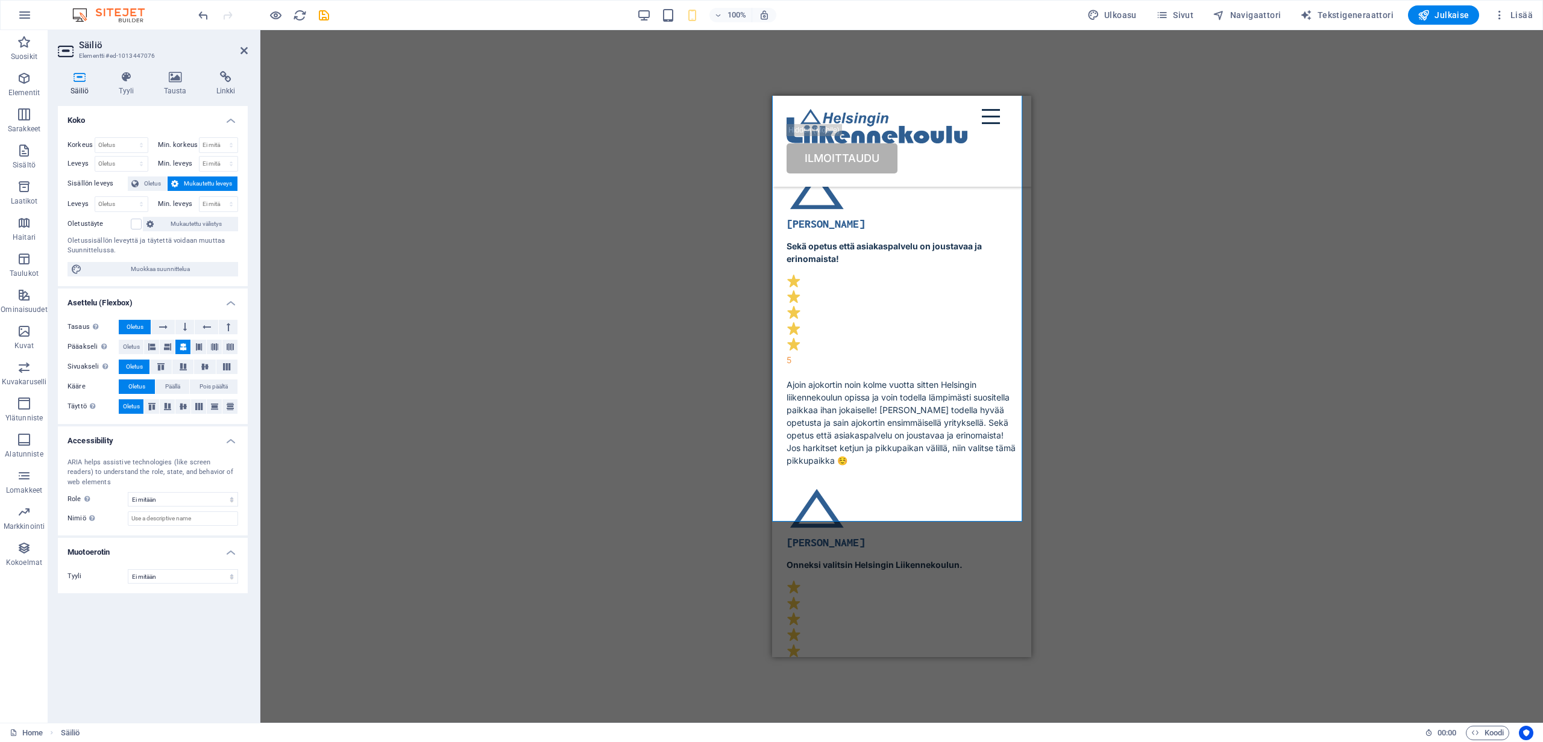
click at [668, 366] on div "Vedä tähän korvataksesi nykyisen sisällön. Paina "Ctrl", jos haluat luoda uuden…" at bounding box center [901, 376] width 1282 height 693
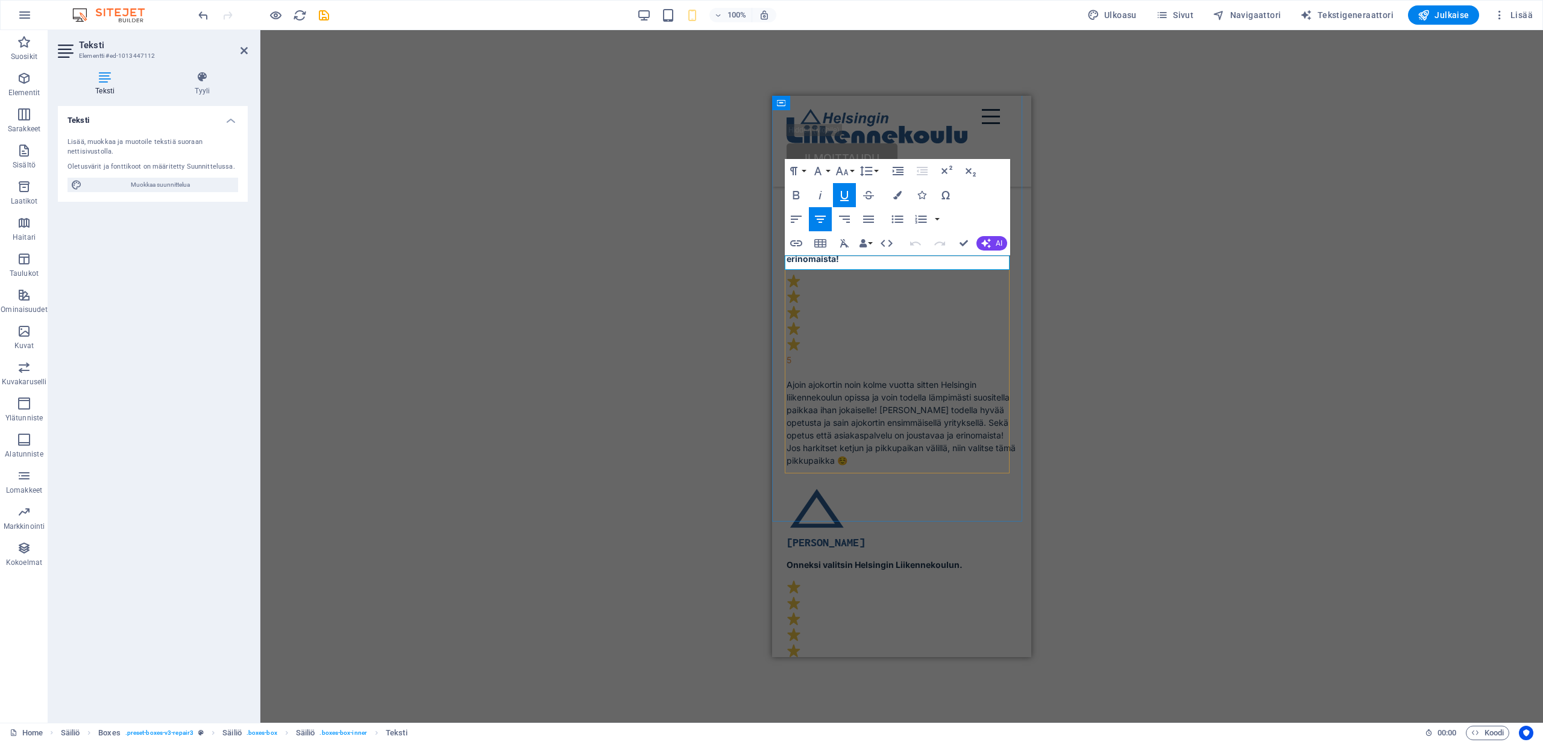
click at [850, 198] on icon "button" at bounding box center [844, 195] width 14 height 14
click at [683, 236] on div "H1 Text on background Säiliö Välistys 2 columns Säiliö H3 Säiliö Boxes Säiliö S…" at bounding box center [901, 376] width 1282 height 693
click at [724, 263] on div "H1 Text on background Säiliö Välistys 2 columns Säiliö H3 Säiliö Boxes Säiliö S…" at bounding box center [901, 376] width 1282 height 693
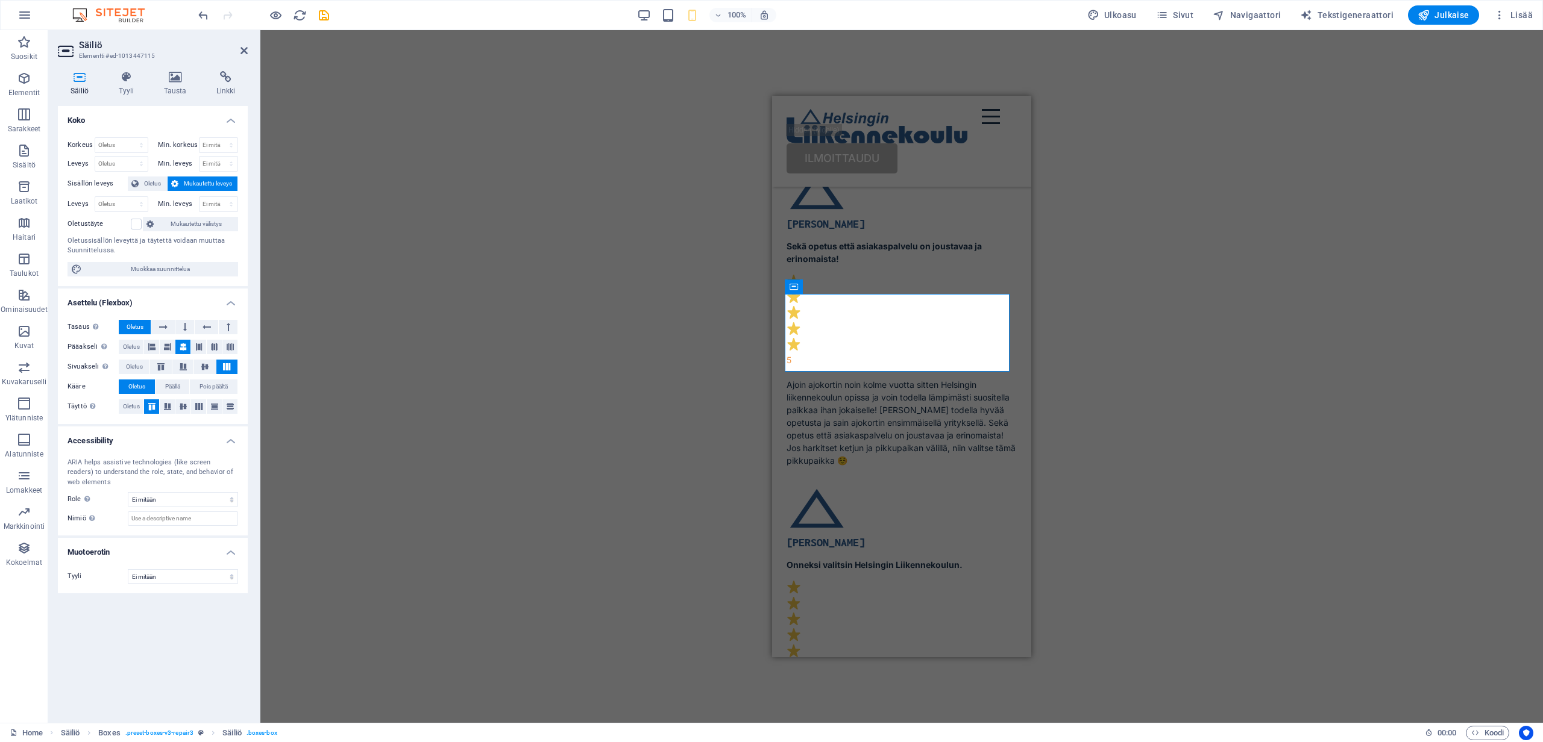
click at [1106, 398] on div "Vedä tähän korvataksesi nykyisen sisällön. Paina "Ctrl", jos haluat luoda uuden…" at bounding box center [901, 376] width 1282 height 693
select select "px"
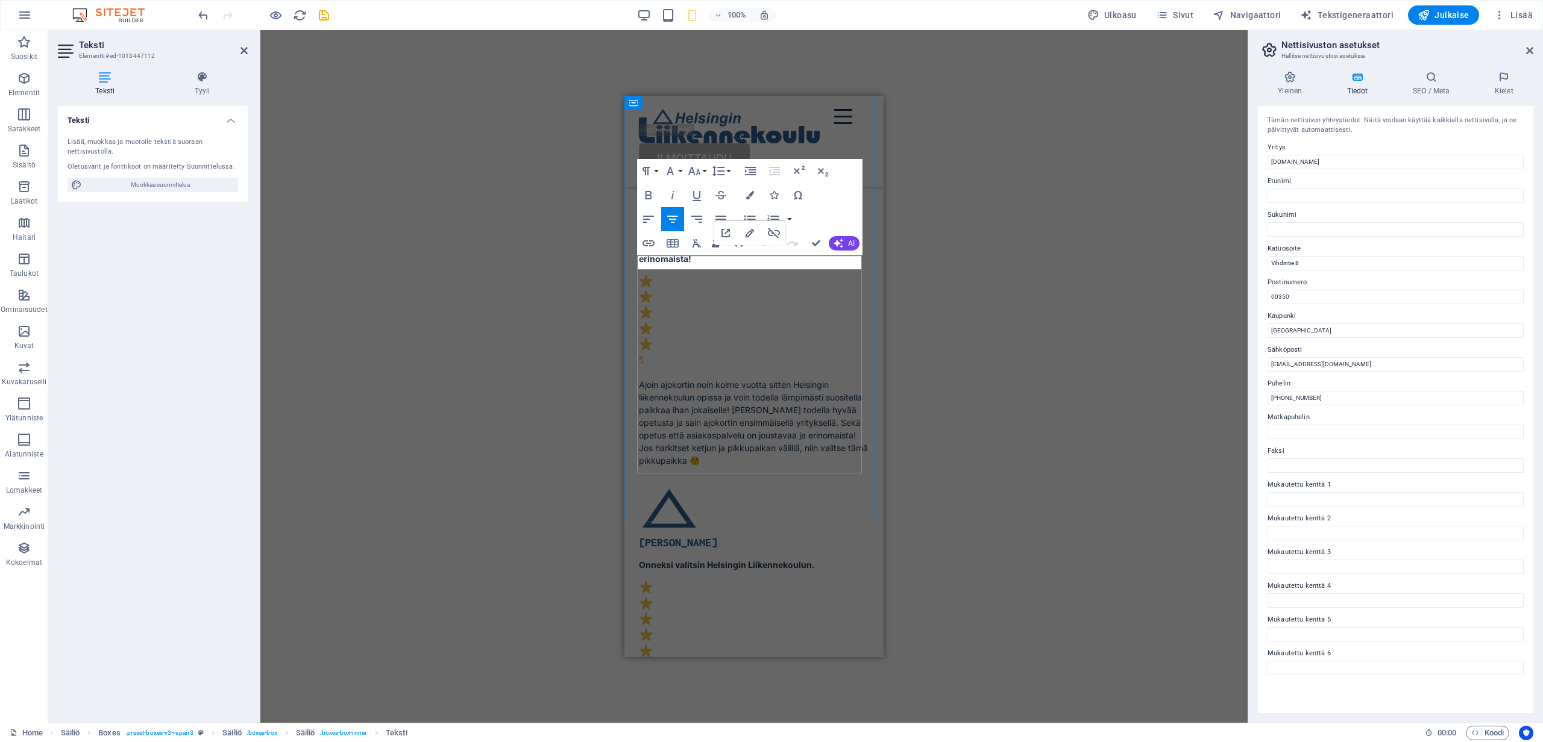
drag, startPoint x: 822, startPoint y: 261, endPoint x: 777, endPoint y: 263, distance: 45.2
click at [698, 171] on icon "button" at bounding box center [694, 171] width 13 height 8
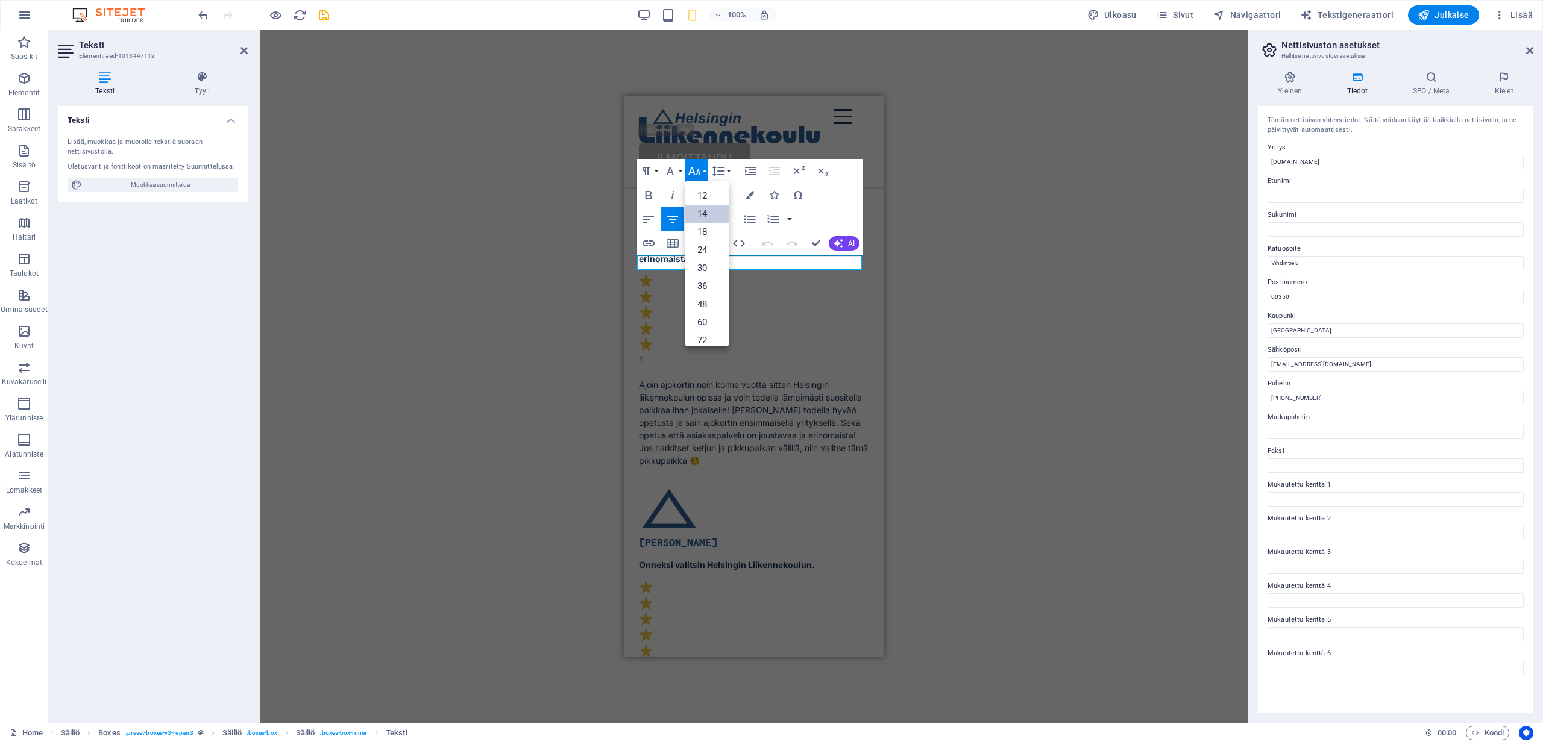
click at [702, 208] on link "14" at bounding box center [706, 214] width 43 height 18
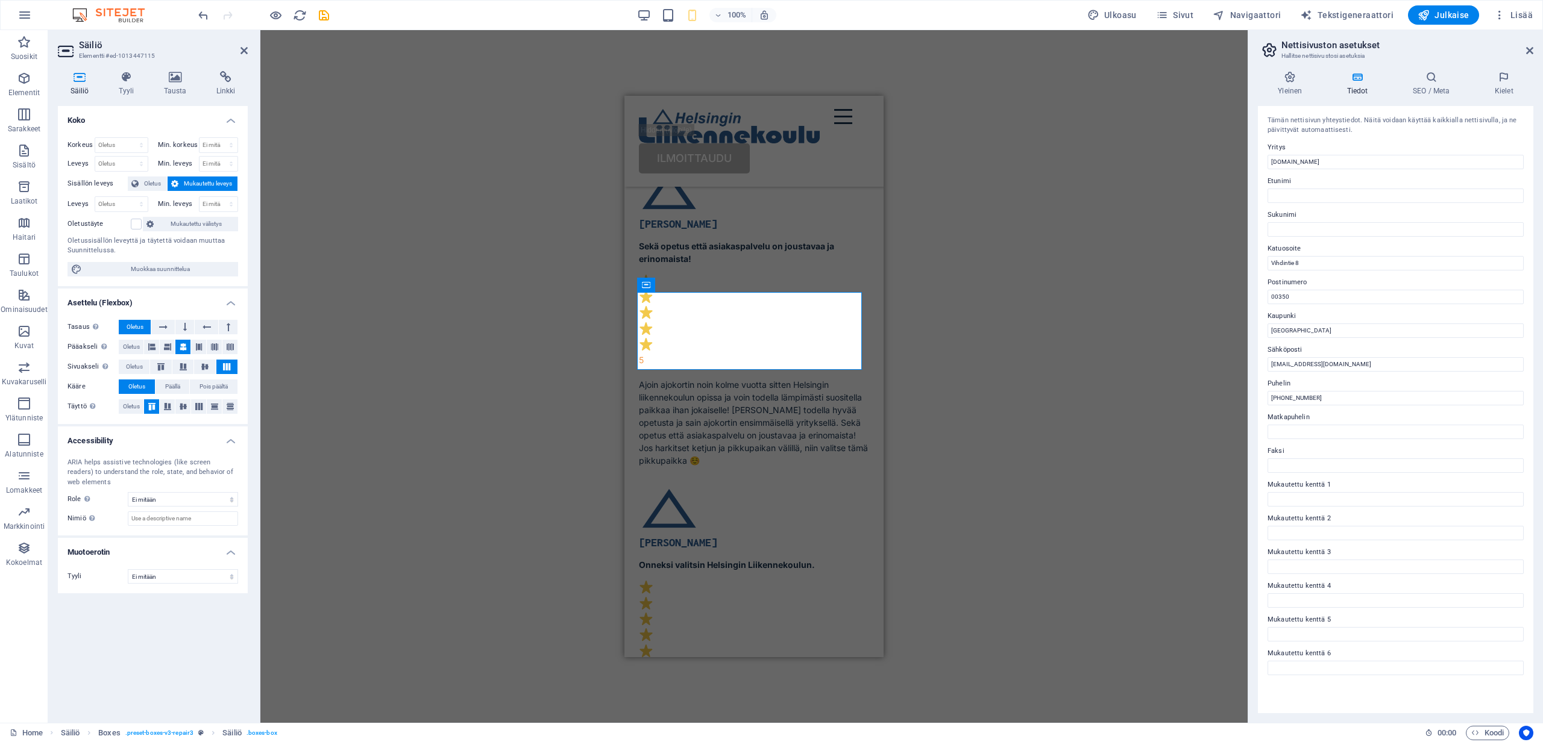
click at [1016, 366] on div "Vedä tähän korvataksesi nykyisen sisällön. Paina "Ctrl", jos haluat luoda uuden…" at bounding box center [753, 376] width 987 height 693
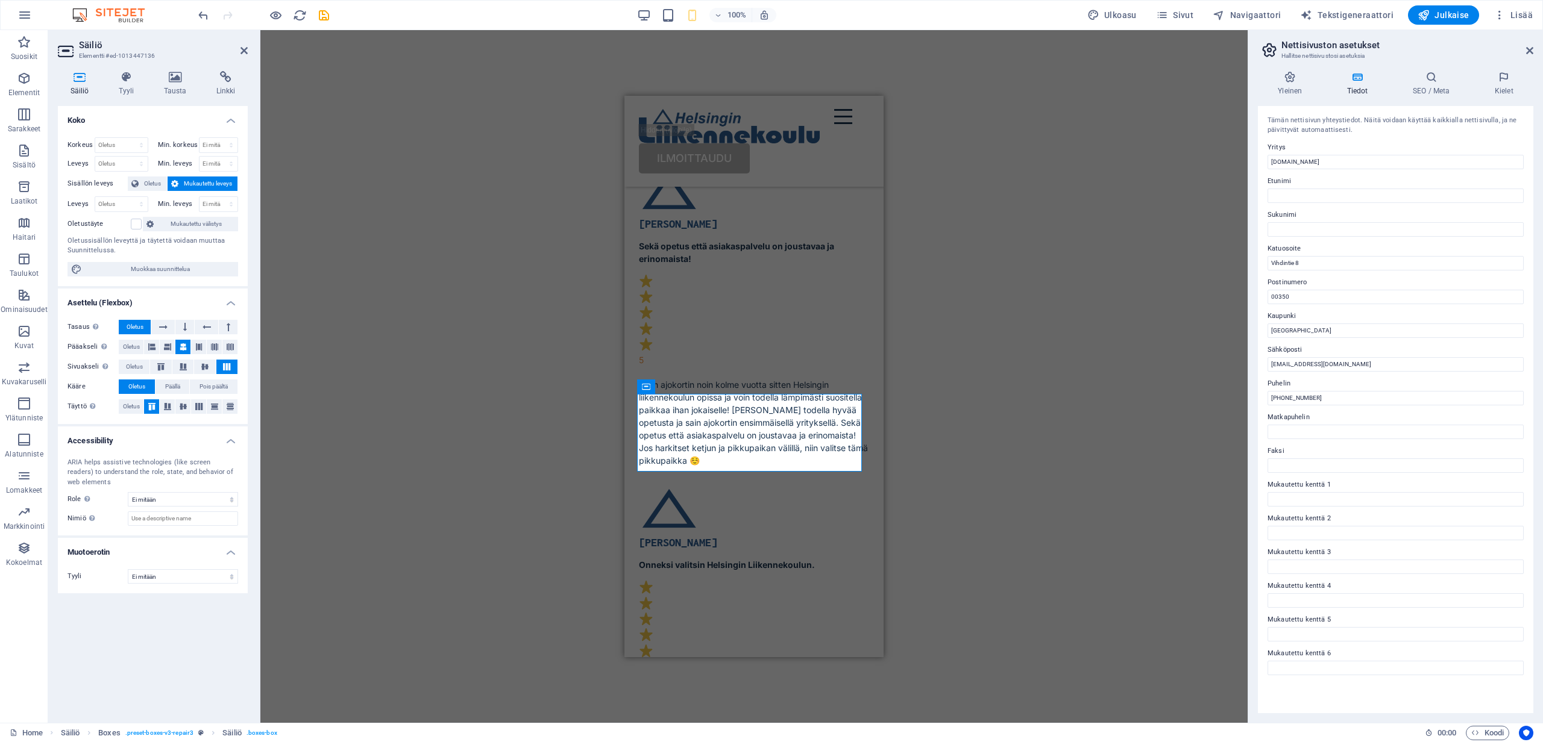
click at [488, 365] on div "Vedä tähän korvataksesi nykyisen sisällön. Paina "Ctrl", jos haluat luoda uuden…" at bounding box center [753, 376] width 987 height 693
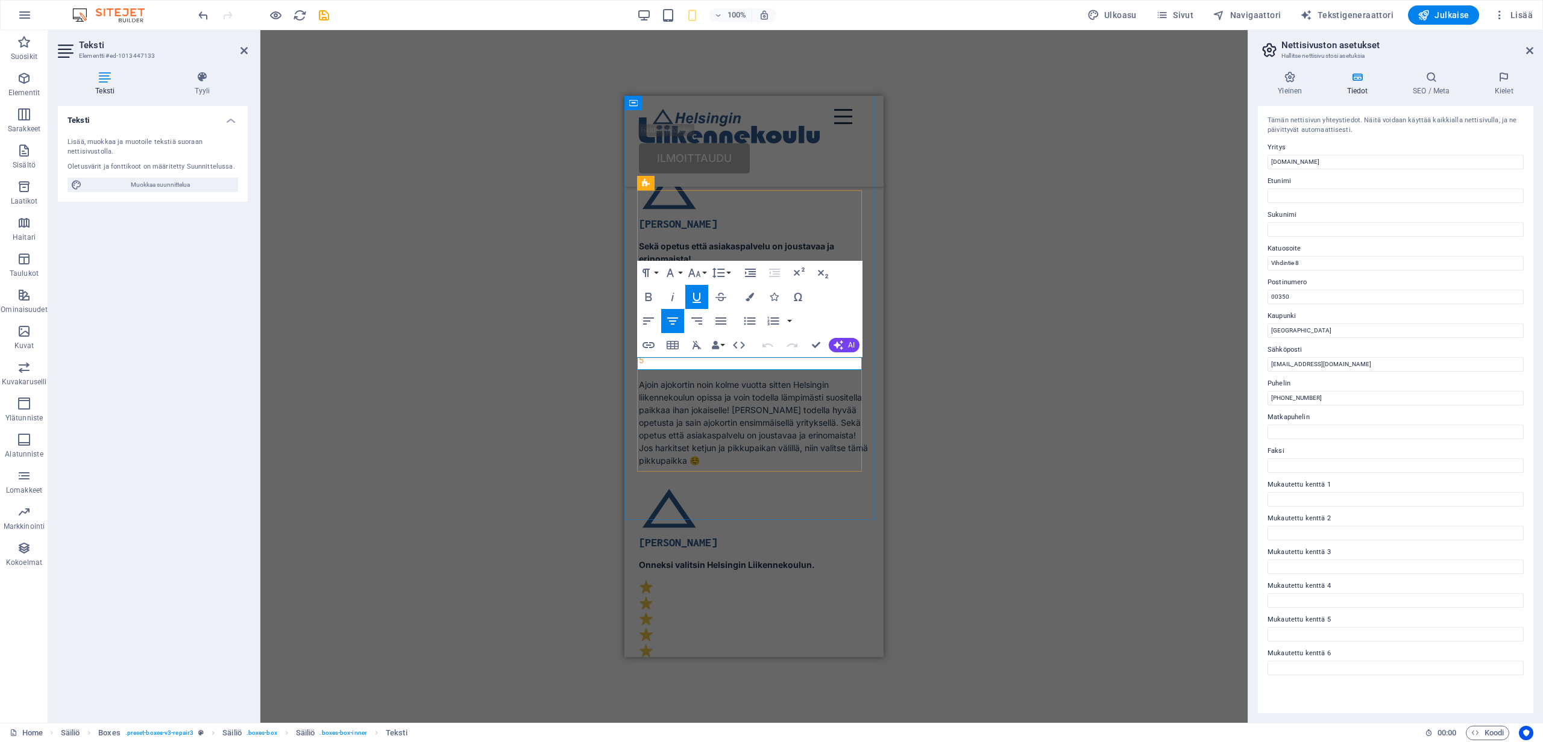
click at [700, 296] on icon "button" at bounding box center [696, 298] width 8 height 10
click at [705, 272] on button "Font Size" at bounding box center [696, 273] width 23 height 24
click at [704, 303] on link "18" at bounding box center [706, 308] width 43 height 18
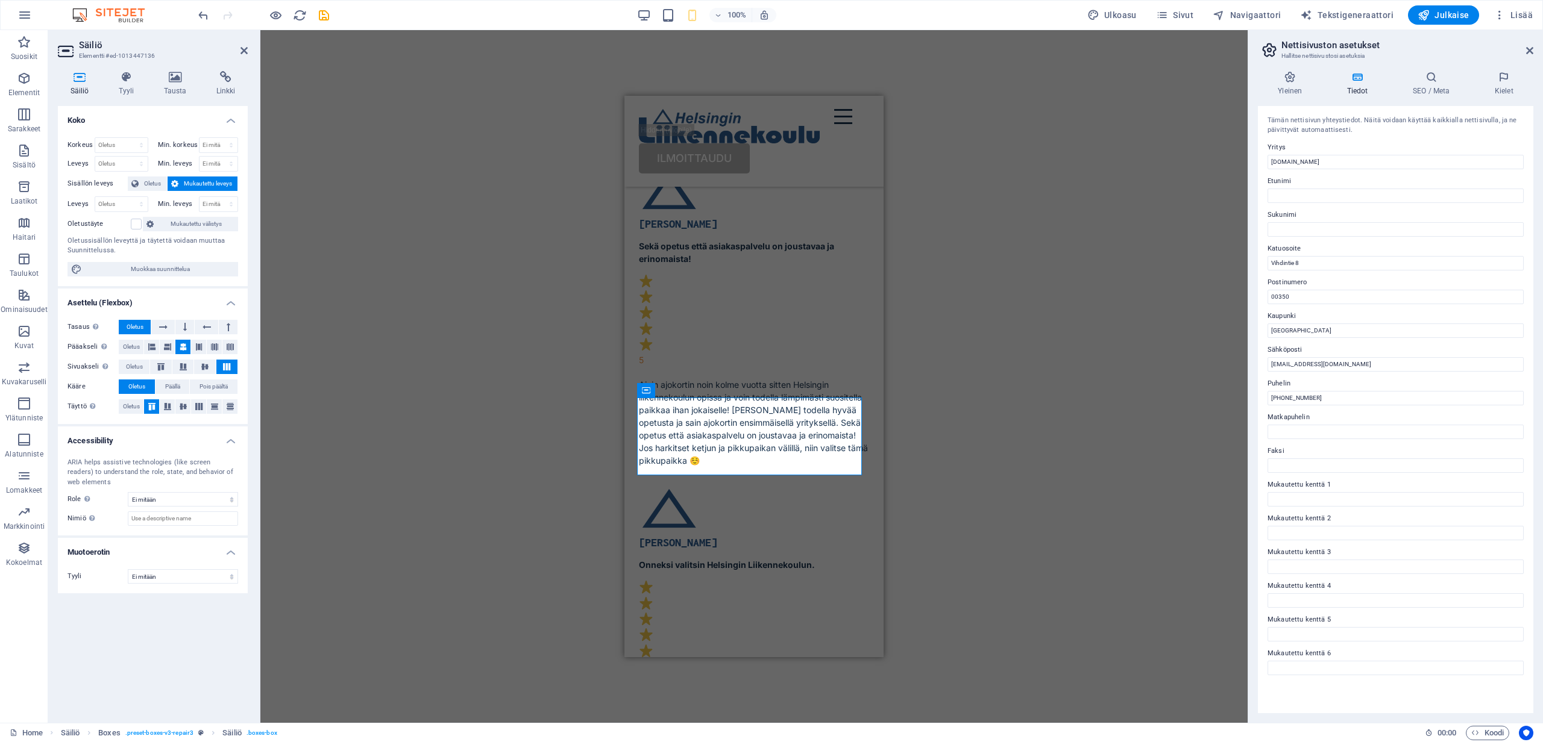
click at [910, 427] on div "Vedä tähän korvataksesi nykyisen sisällön. Paina "Ctrl", jos haluat luoda uuden…" at bounding box center [753, 376] width 987 height 693
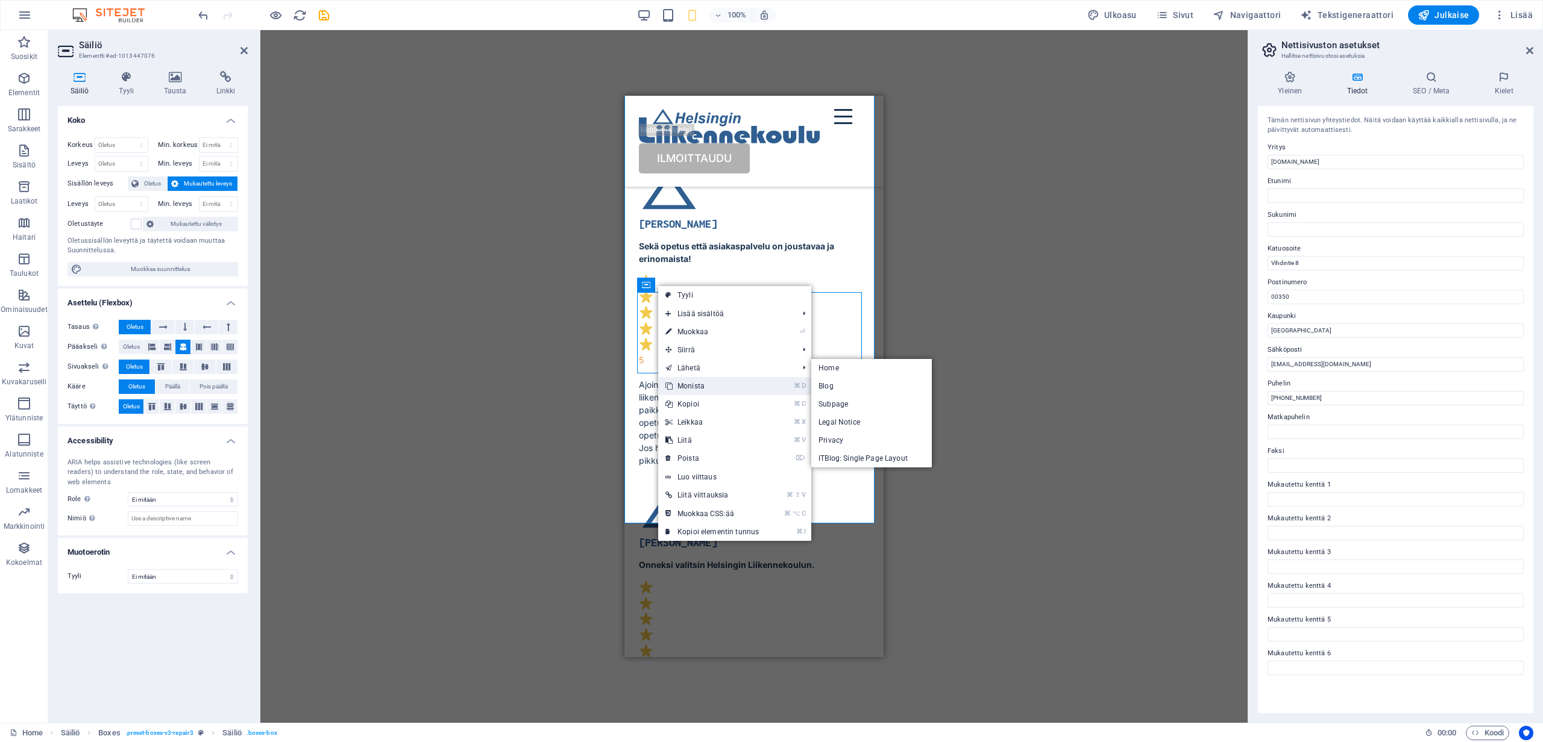
click at [700, 384] on link "⌘ D Monista" at bounding box center [712, 386] width 108 height 18
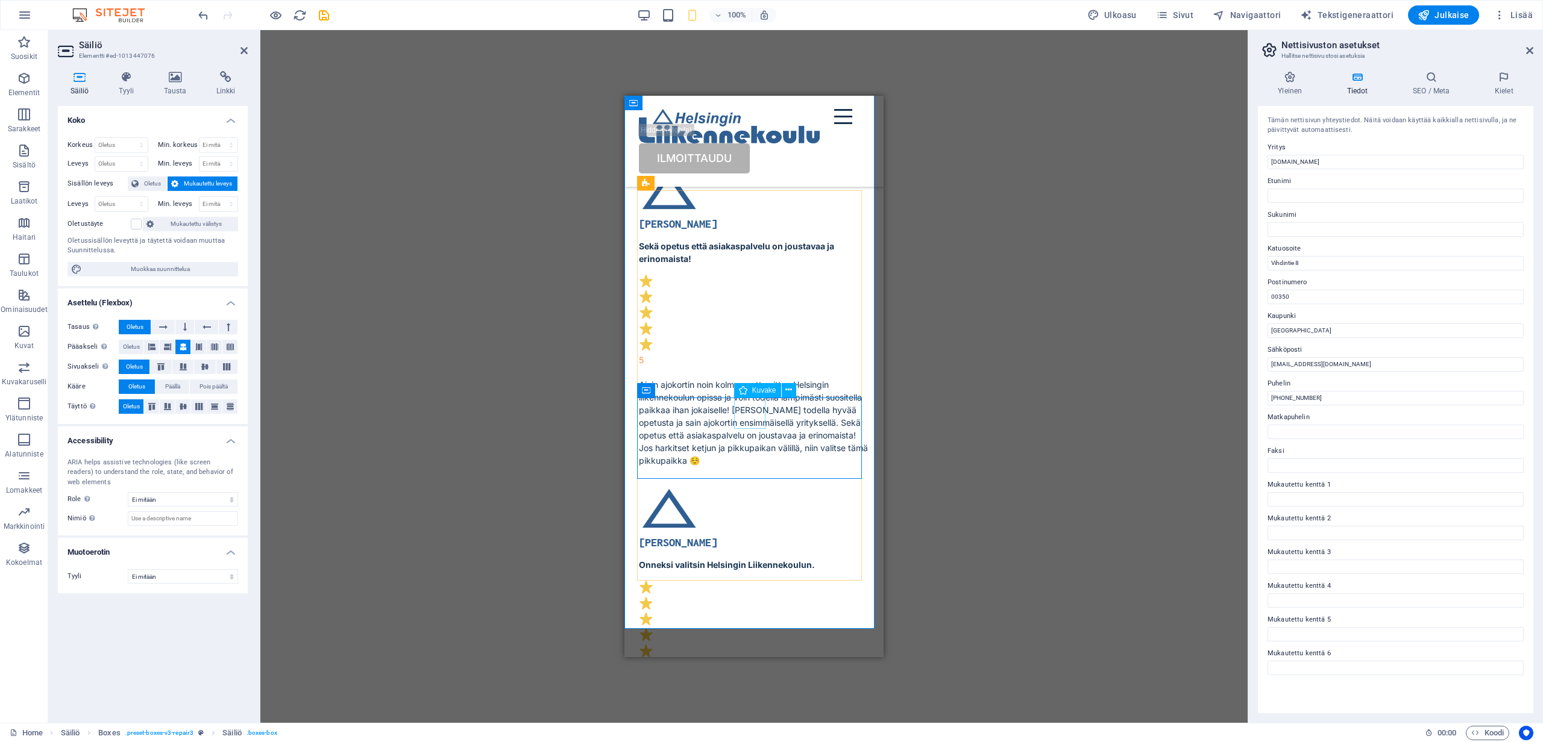
select select "xMidYMid"
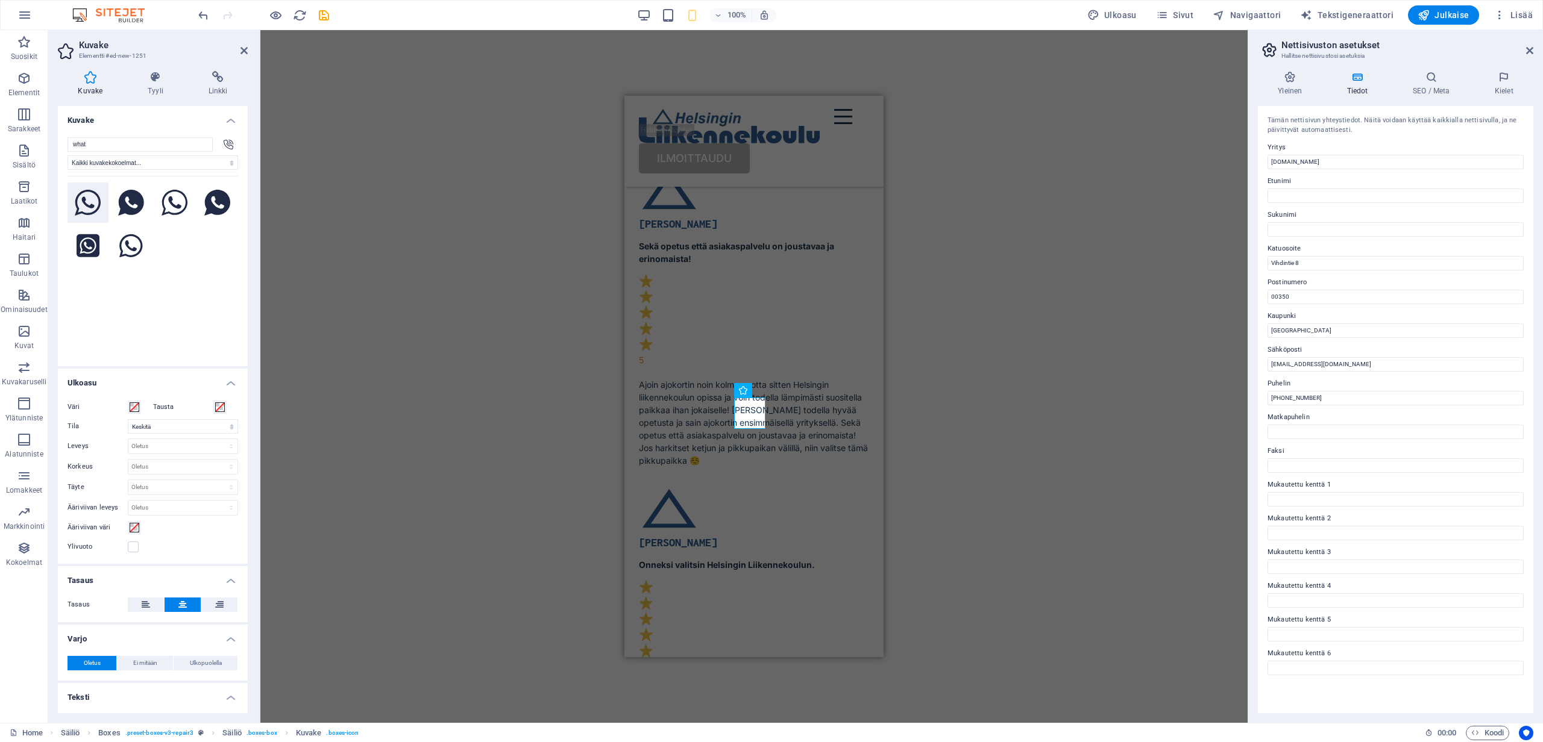
type input "what"
click at [92, 203] on icon at bounding box center [88, 203] width 27 height 27
click at [400, 434] on div "H1 Text on background Säiliö Välistys 2 columns Säiliö H3 Säiliö Boxes Säiliö S…" at bounding box center [753, 376] width 987 height 693
click at [927, 432] on div "H1 Text on background Säiliö Välistys 2 columns Säiliö H3 Säiliö Boxes Säiliö S…" at bounding box center [753, 376] width 987 height 693
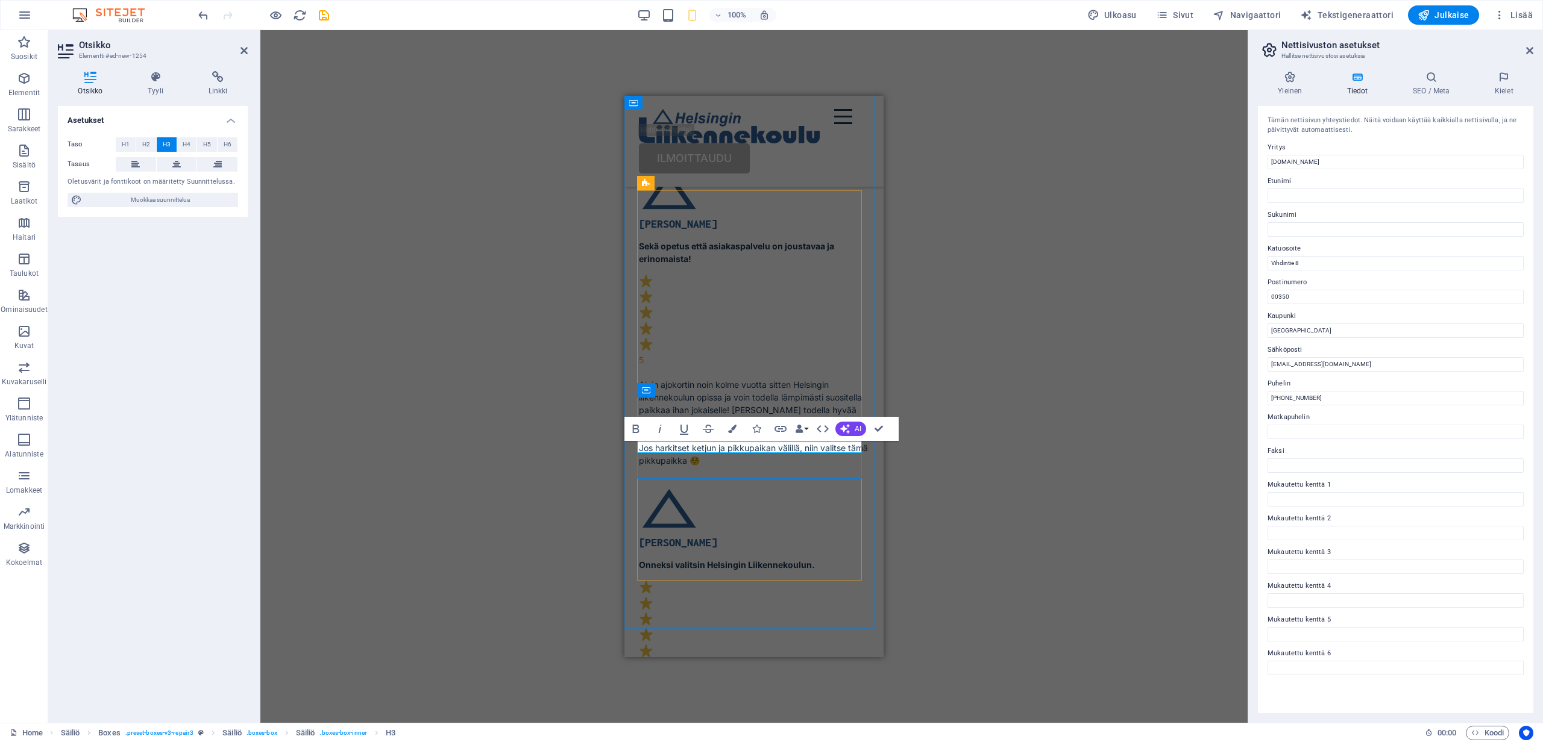
click at [467, 445] on div "H1 Text on background Säiliö Välistys 2 columns Säiliö H3 Säiliö Boxes Säiliö S…" at bounding box center [753, 376] width 987 height 693
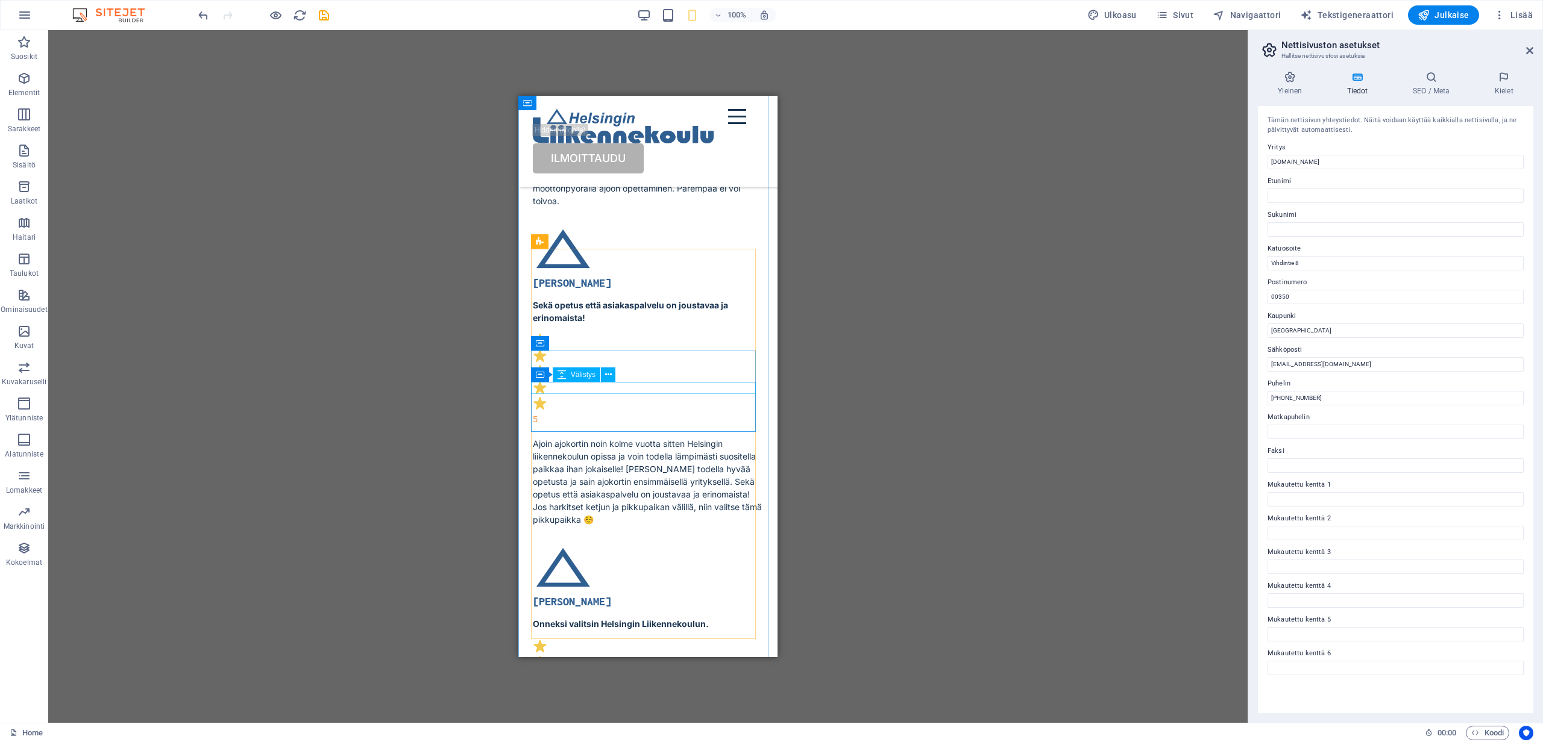
scroll to position [7727, 0]
click at [542, 450] on icon at bounding box center [540, 449] width 8 height 14
click at [577, 448] on icon at bounding box center [579, 449] width 7 height 13
click at [473, 371] on div "H1 Text on background Säiliö Välistys 2 columns Säiliö H3 Säiliö Boxes Säiliö S…" at bounding box center [647, 376] width 1199 height 693
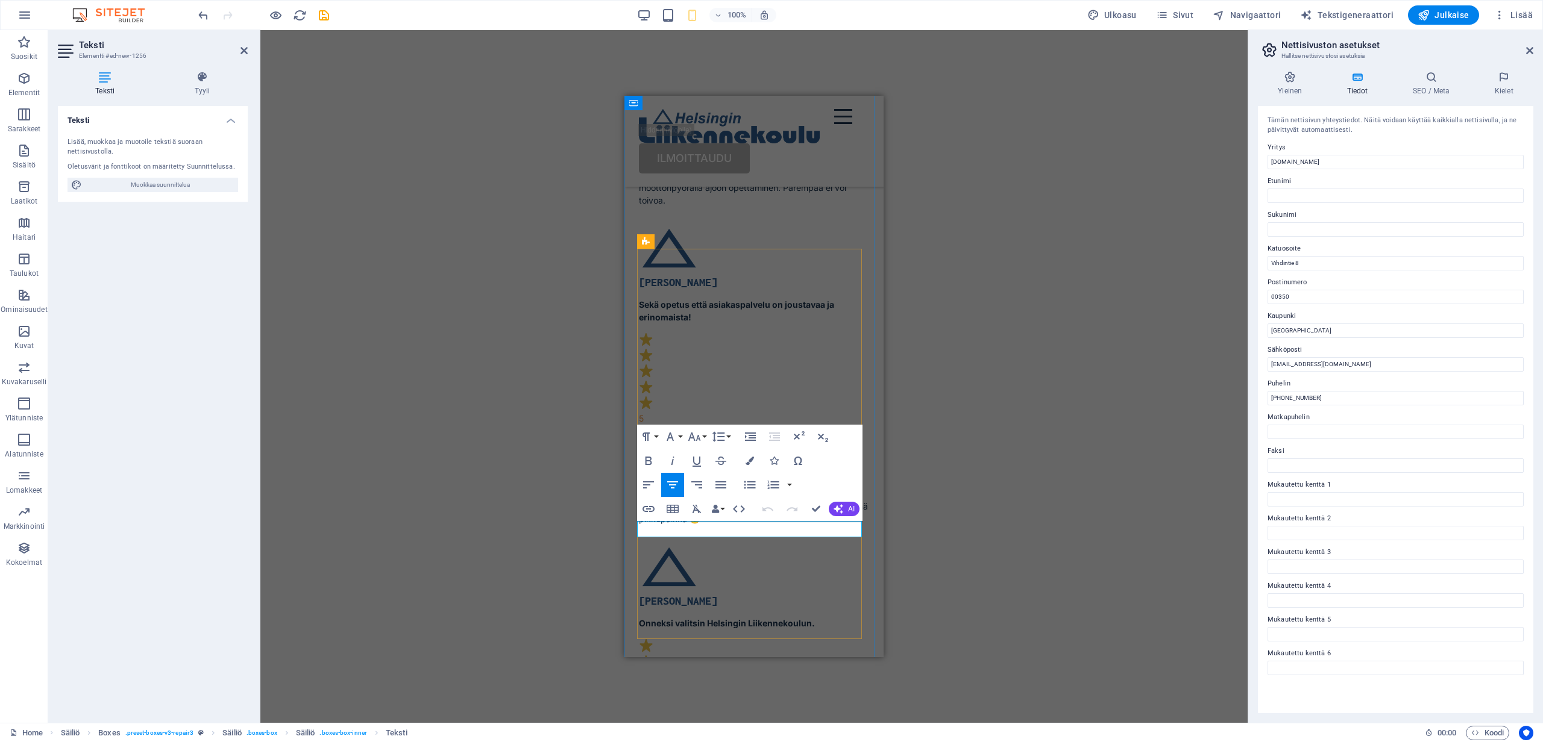
drag, startPoint x: 804, startPoint y: 530, endPoint x: 681, endPoint y: 525, distance: 123.6
click at [651, 510] on icon "button" at bounding box center [648, 509] width 14 height 14
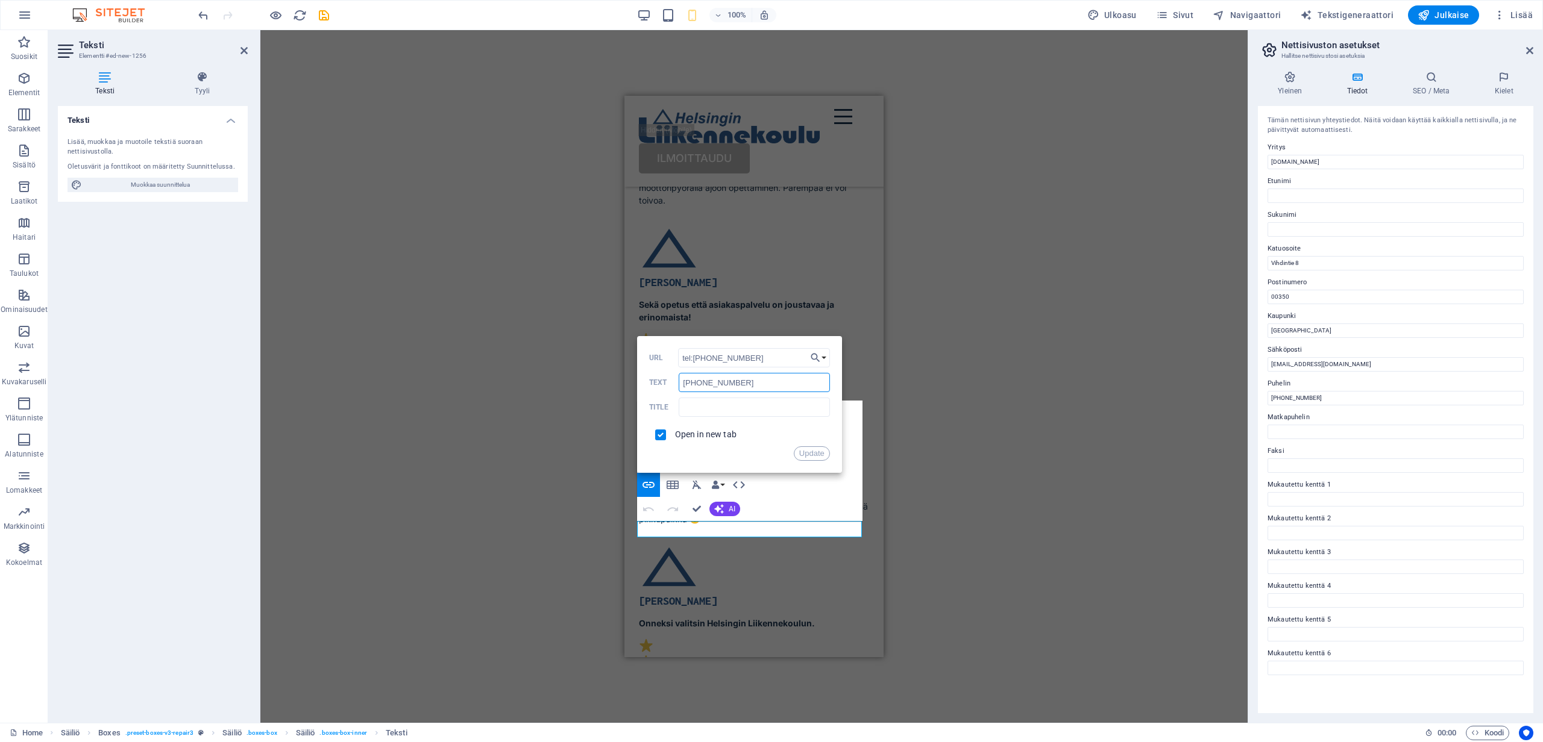
drag, startPoint x: 756, startPoint y: 381, endPoint x: 692, endPoint y: 384, distance: 63.9
click at [692, 384] on input "[PHONE_NUMBER]" at bounding box center [753, 382] width 151 height 19
drag, startPoint x: 764, startPoint y: 359, endPoint x: 680, endPoint y: 354, distance: 84.5
click at [680, 354] on input "tel:[PHONE_NUMBER]" at bounding box center [754, 357] width 152 height 19
paste input "https://api.whatsapp.com/send?phone="
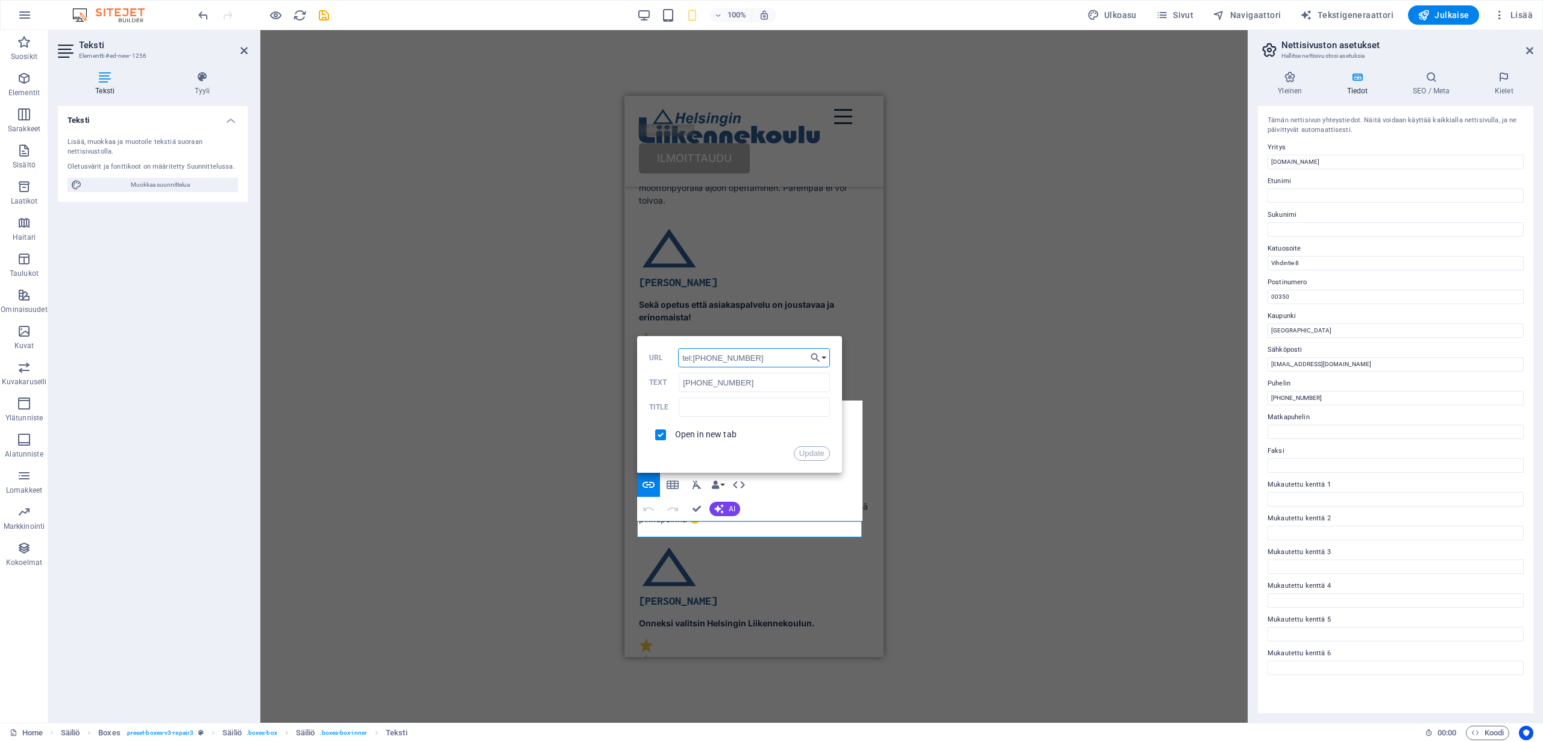
type input "https://api.whatsapp.com/send?phone=358405762015"
drag, startPoint x: 739, startPoint y: 360, endPoint x: 678, endPoint y: 363, distance: 61.0
click at [678, 363] on input "https://api.whatsapp.com/send?phone=358405762015" at bounding box center [754, 357] width 152 height 19
click at [806, 456] on button "Update" at bounding box center [812, 453] width 36 height 14
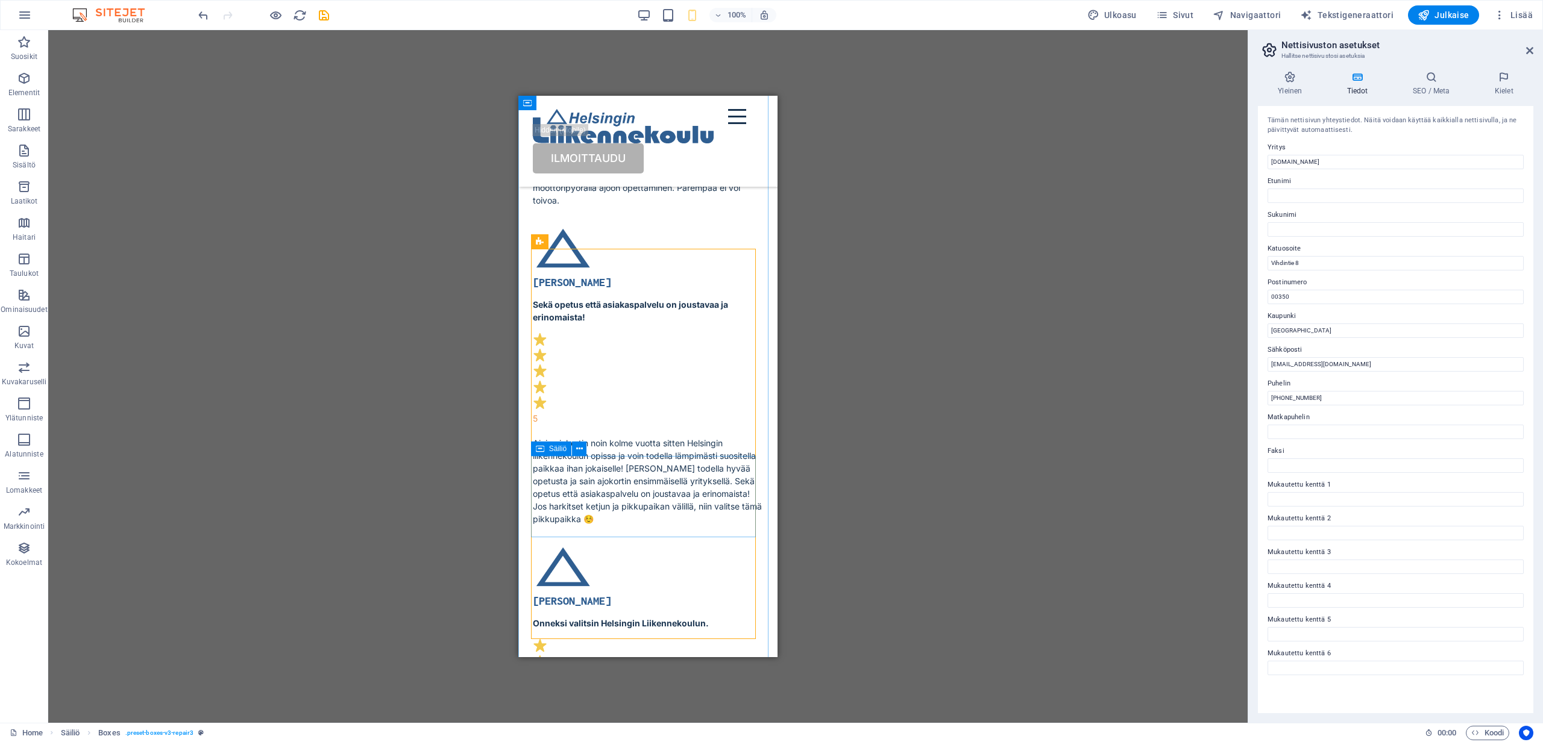
scroll to position [7753, 0]
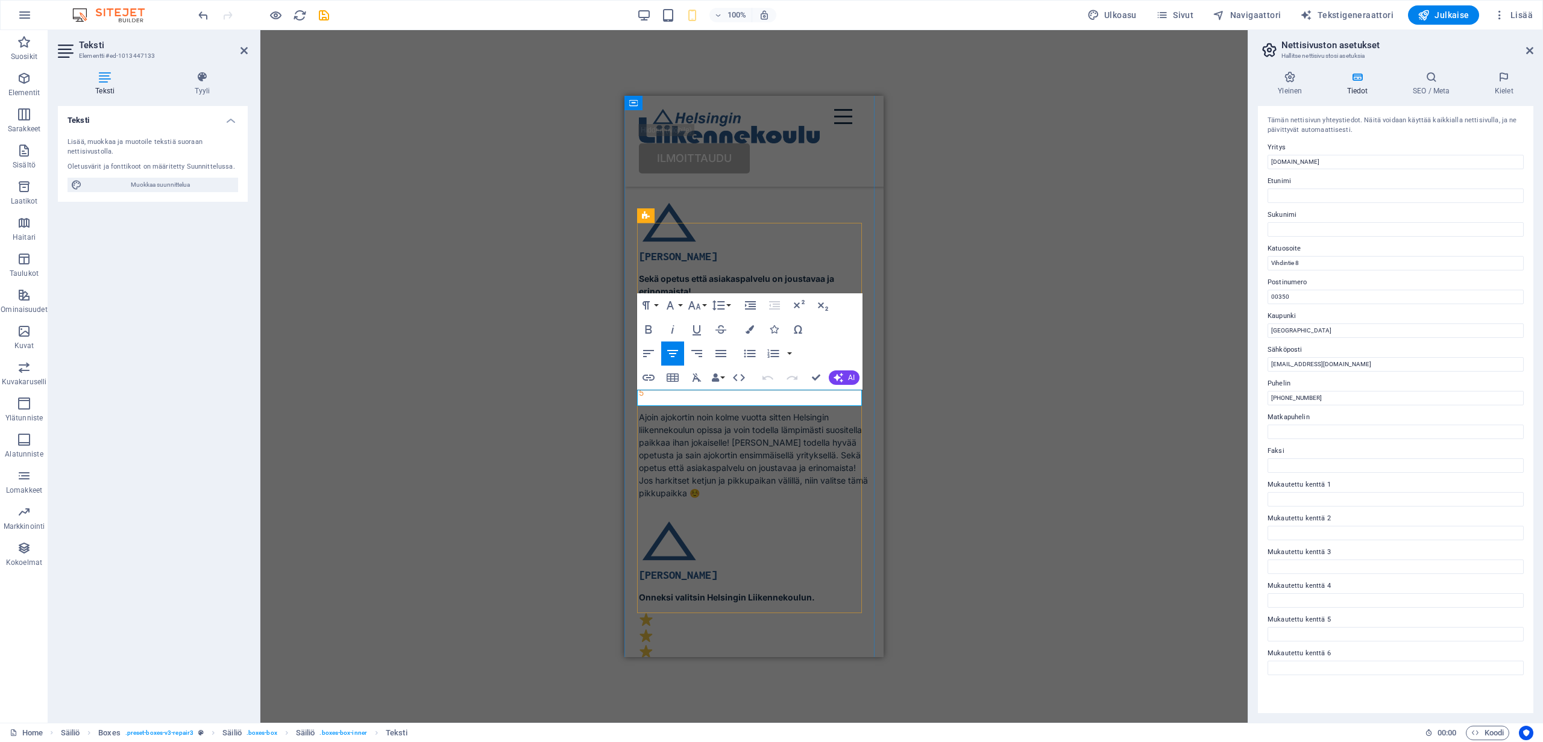
drag, startPoint x: 803, startPoint y: 398, endPoint x: 707, endPoint y: 395, distance: 95.9
drag, startPoint x: 704, startPoint y: 398, endPoint x: 762, endPoint y: 399, distance: 57.3
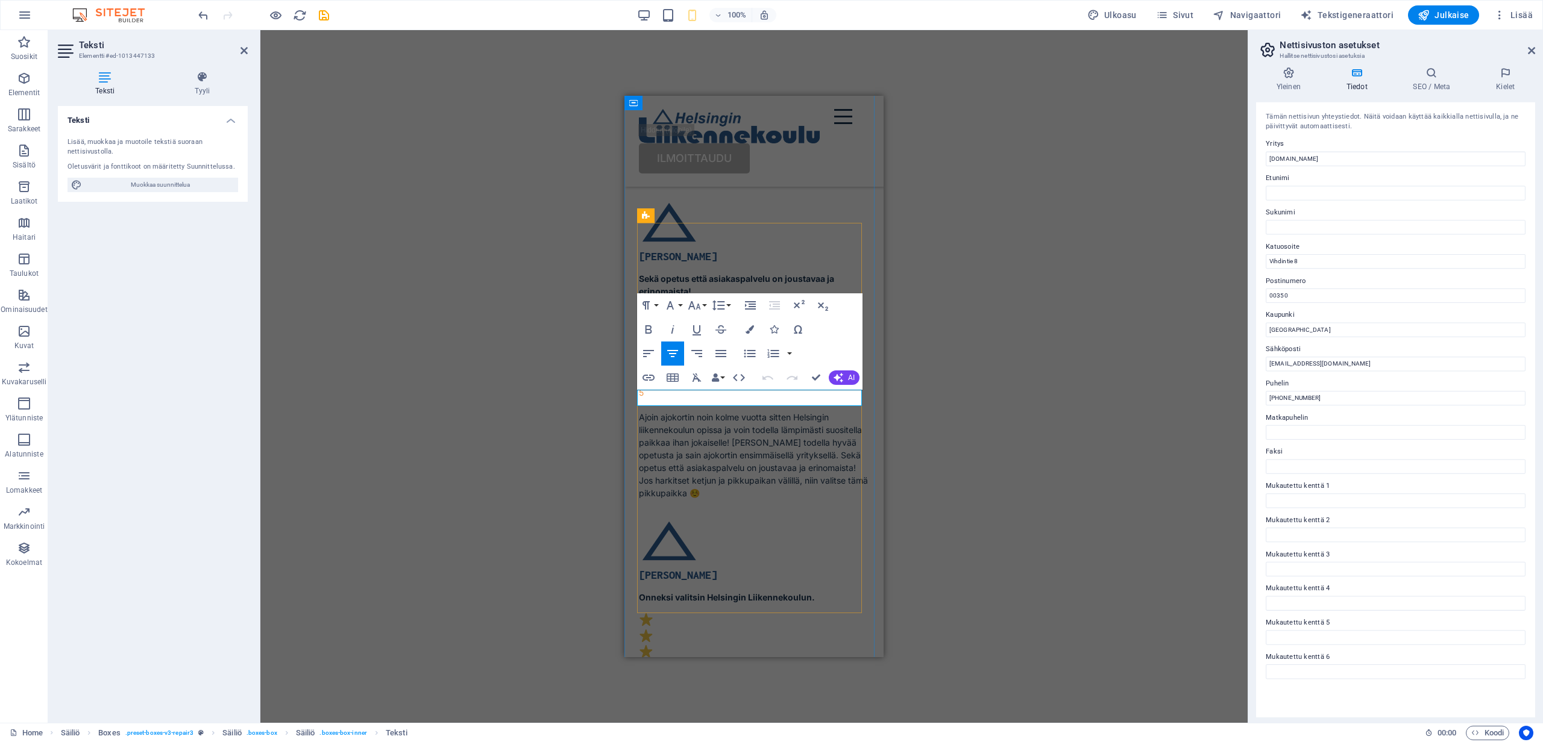
click at [705, 307] on button "Font Size" at bounding box center [696, 305] width 23 height 24
click at [710, 325] on link "14" at bounding box center [706, 322] width 43 height 18
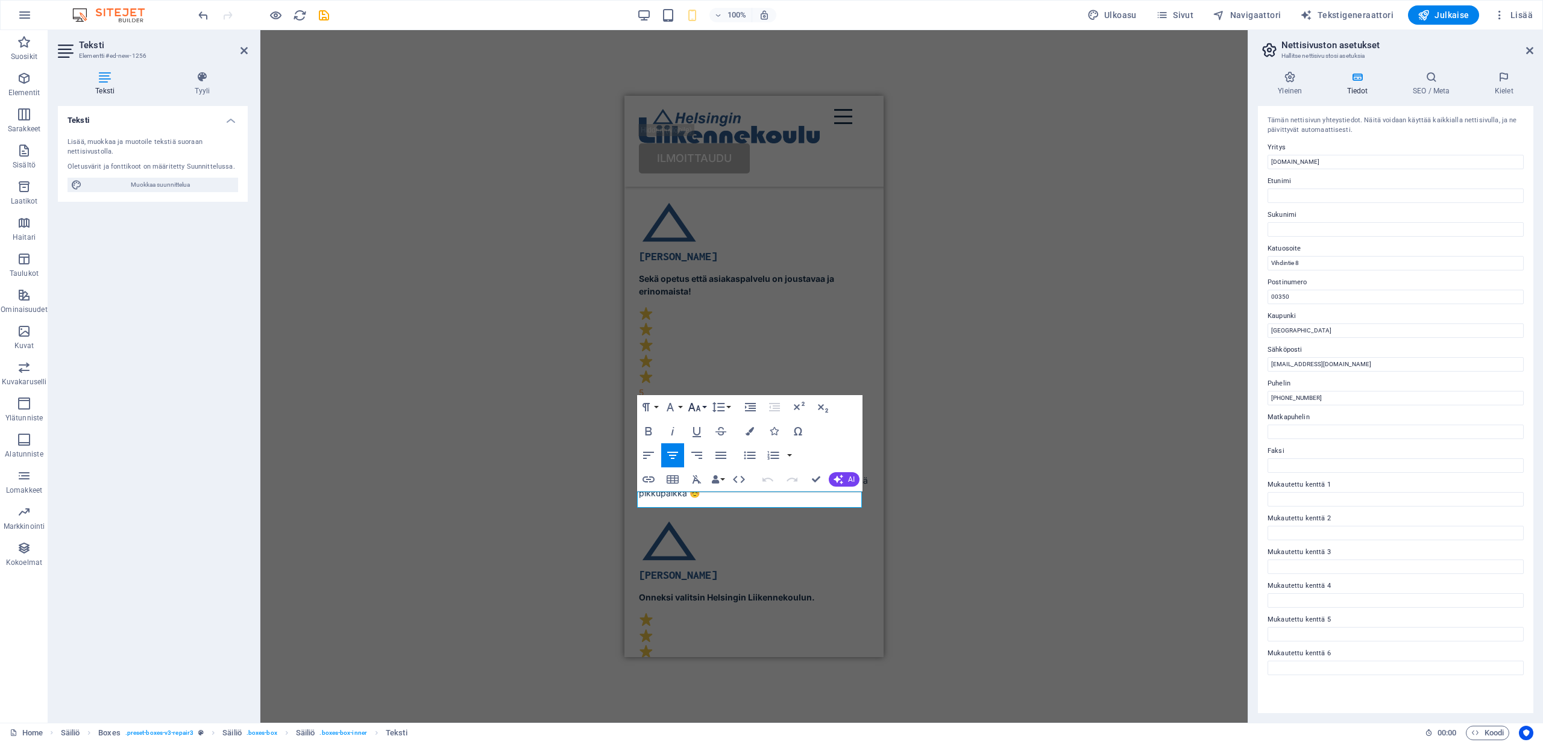
click at [701, 409] on icon "button" at bounding box center [694, 407] width 14 height 14
click at [703, 427] on link "14" at bounding box center [706, 424] width 43 height 18
click at [735, 504] on div at bounding box center [735, 504] width 0 height 0
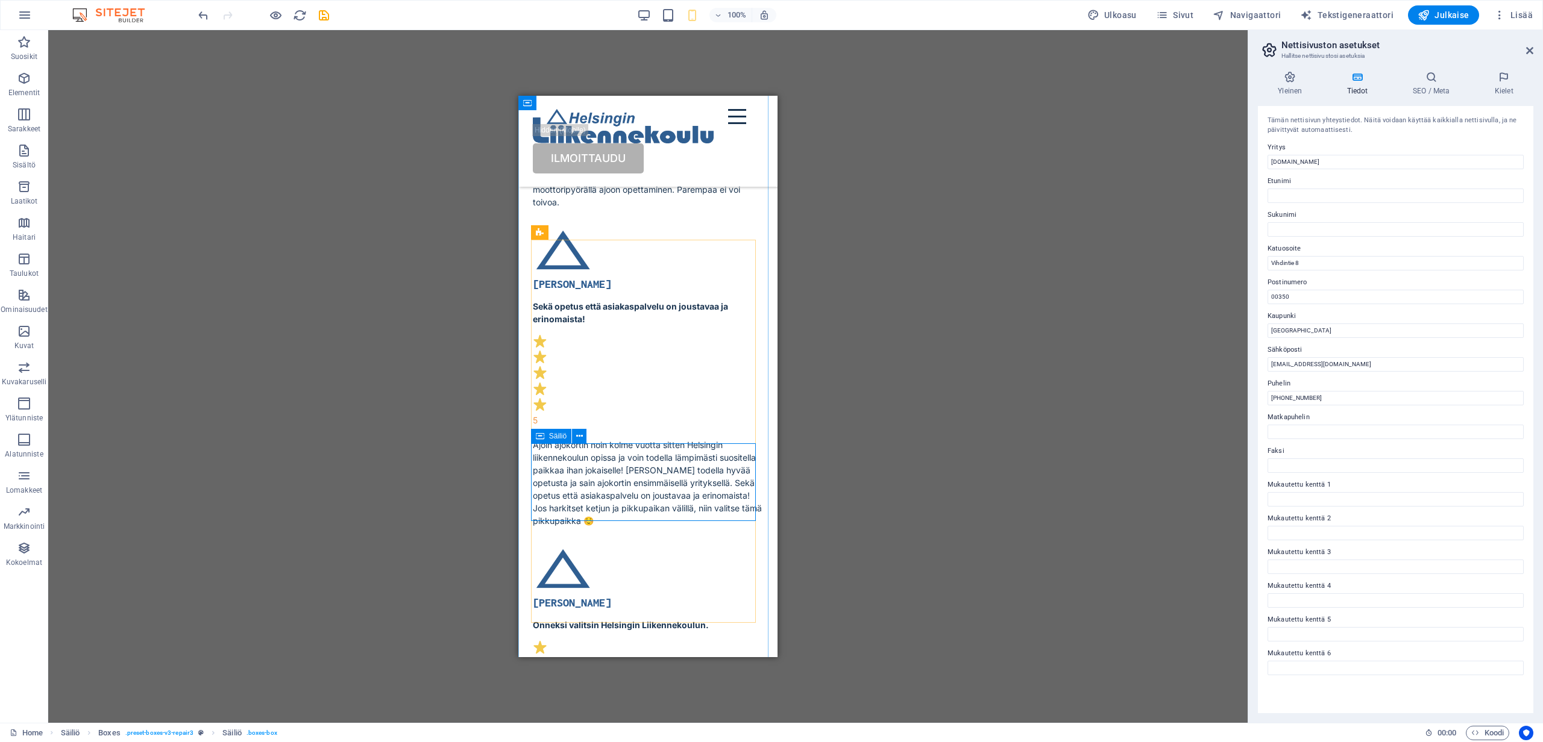
scroll to position [7739, 0]
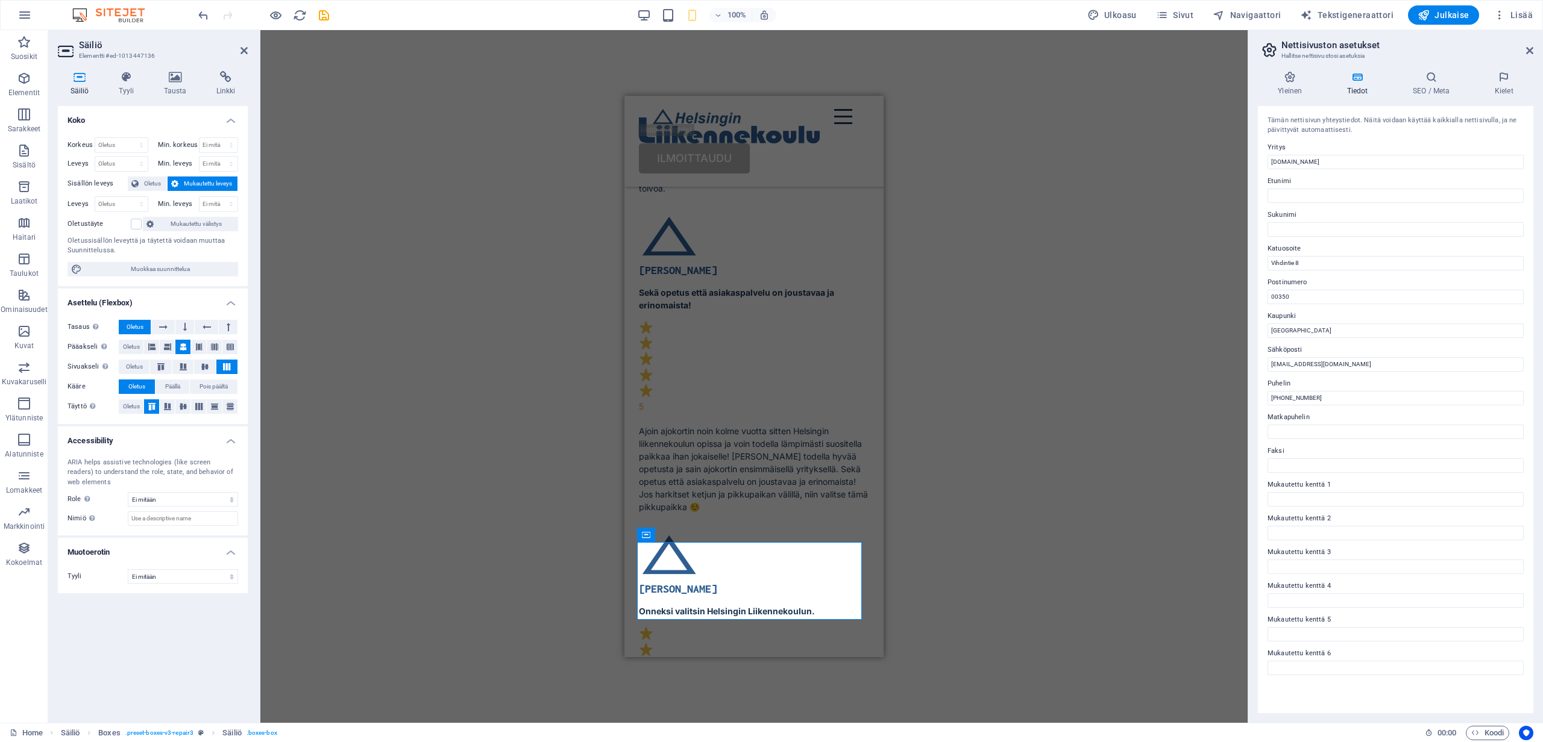
click at [989, 562] on div "Vedä tähän korvataksesi nykyisen sisällön. Paina "Ctrl", jos haluat luoda uuden…" at bounding box center [753, 376] width 987 height 693
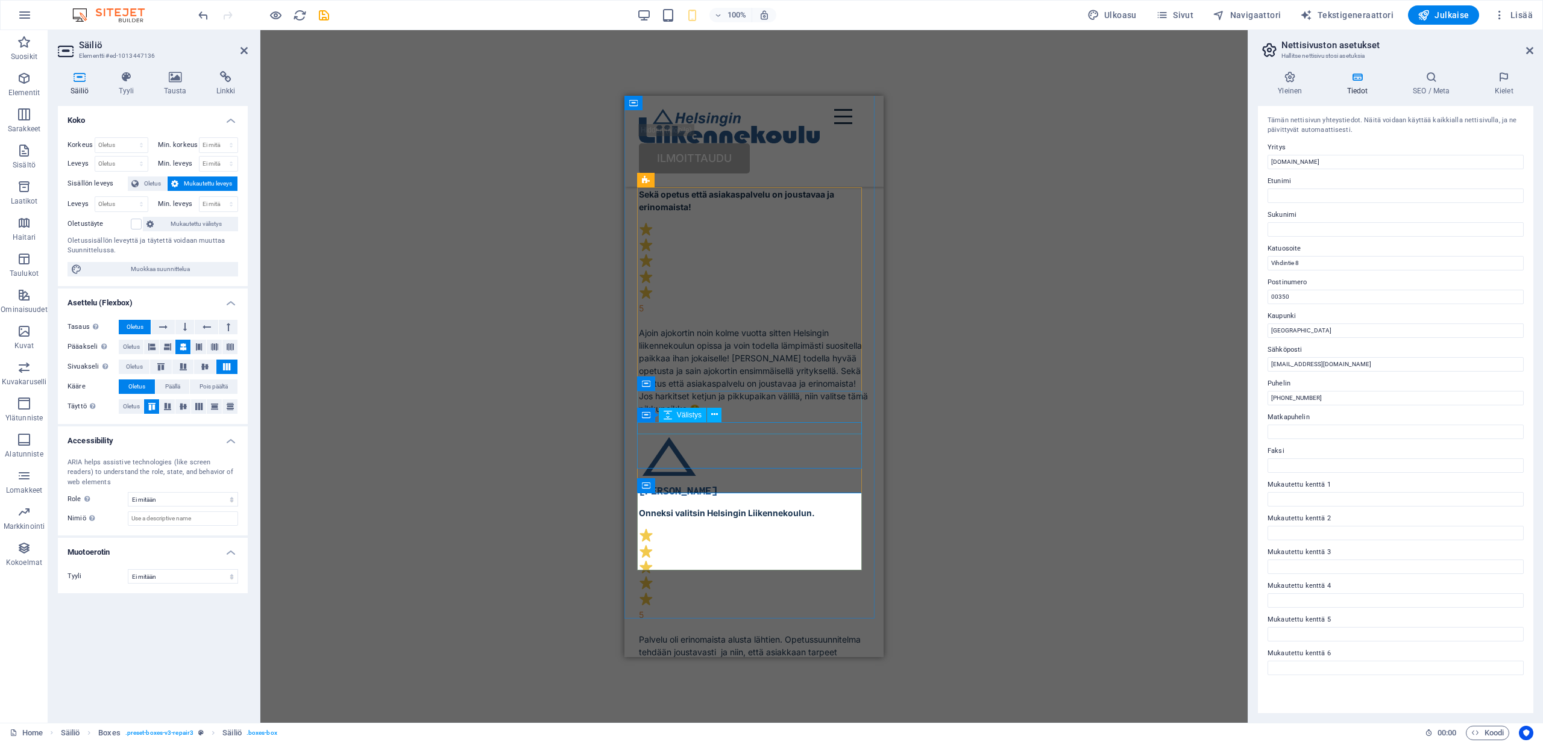
scroll to position [7913, 0]
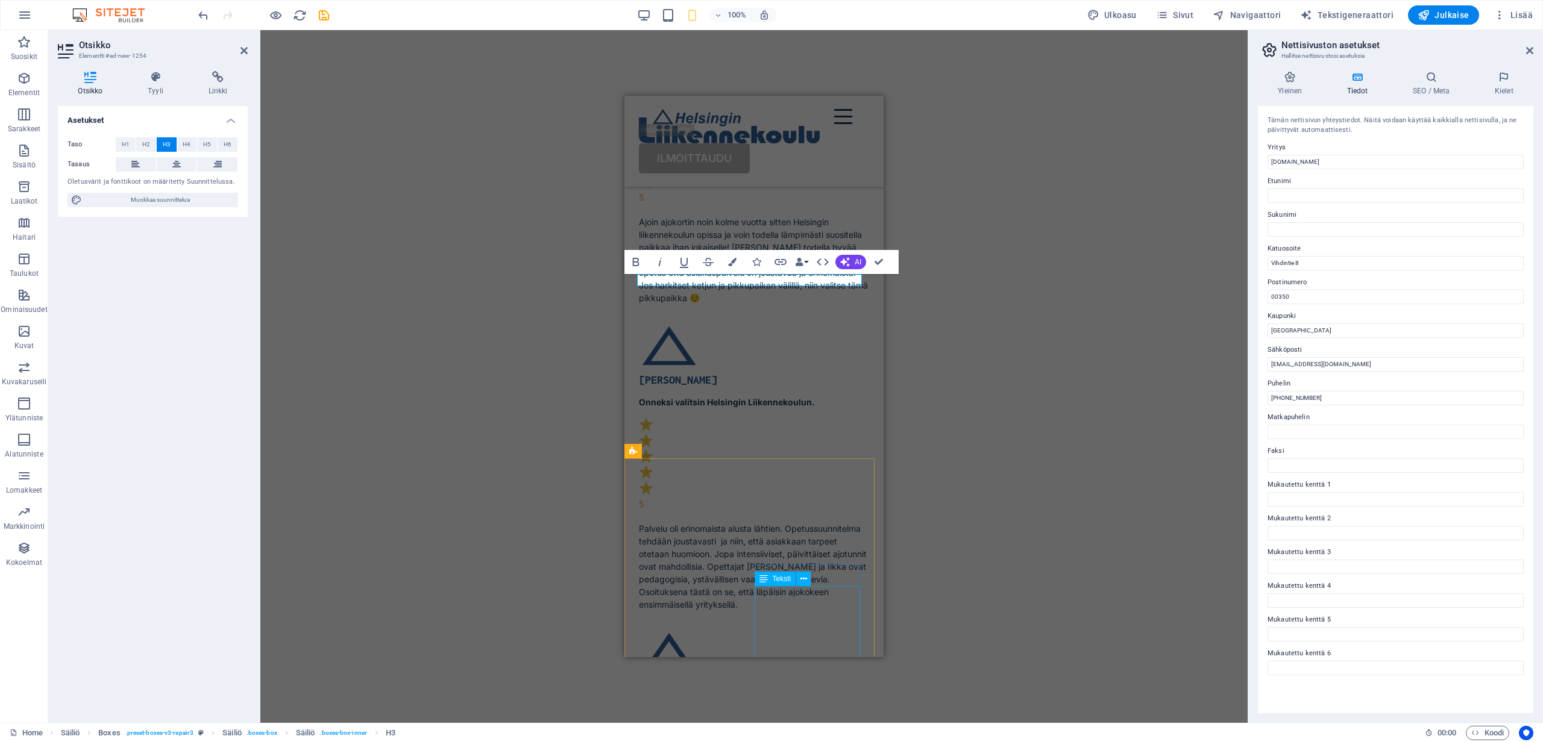
scroll to position [8049, 0]
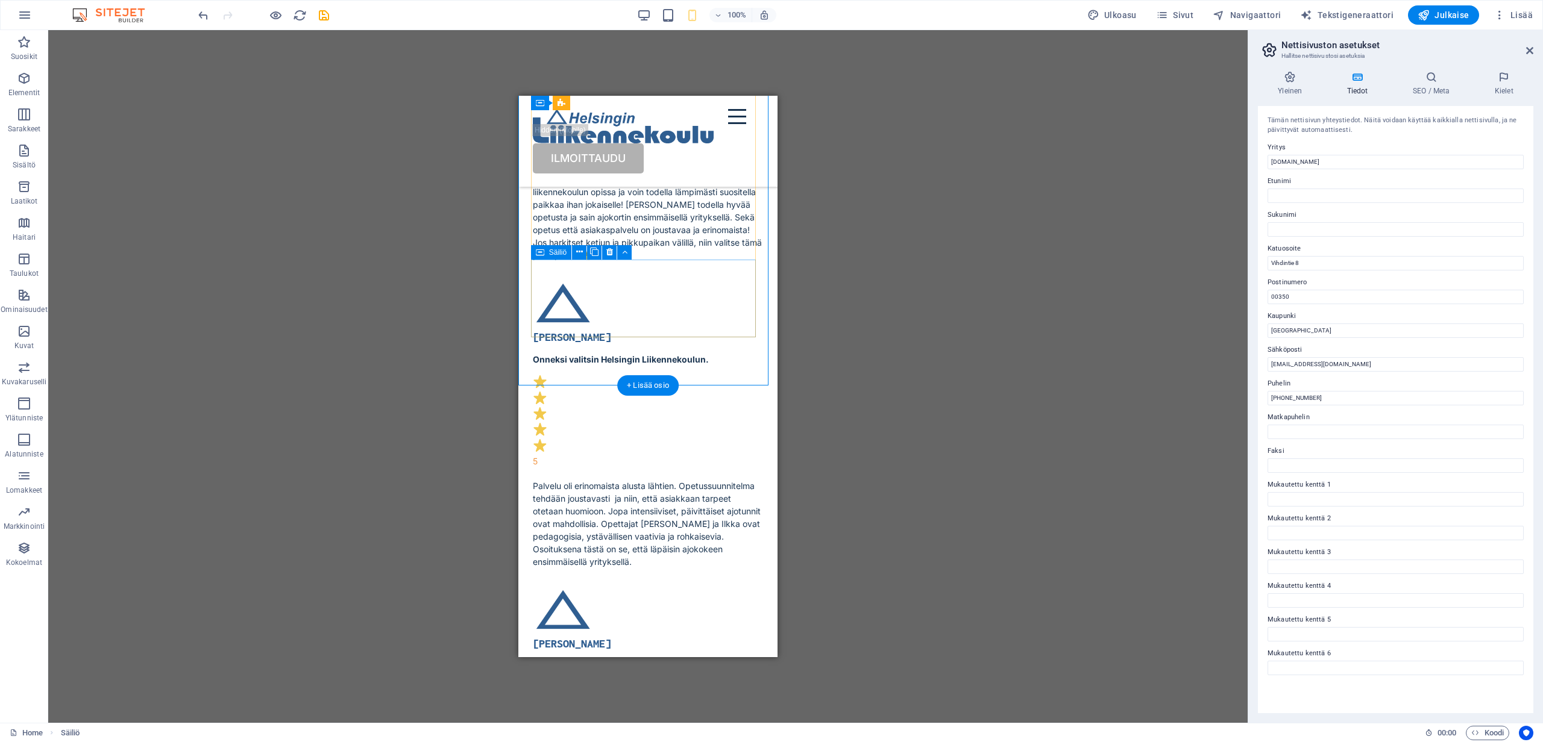
scroll to position [7988, 0]
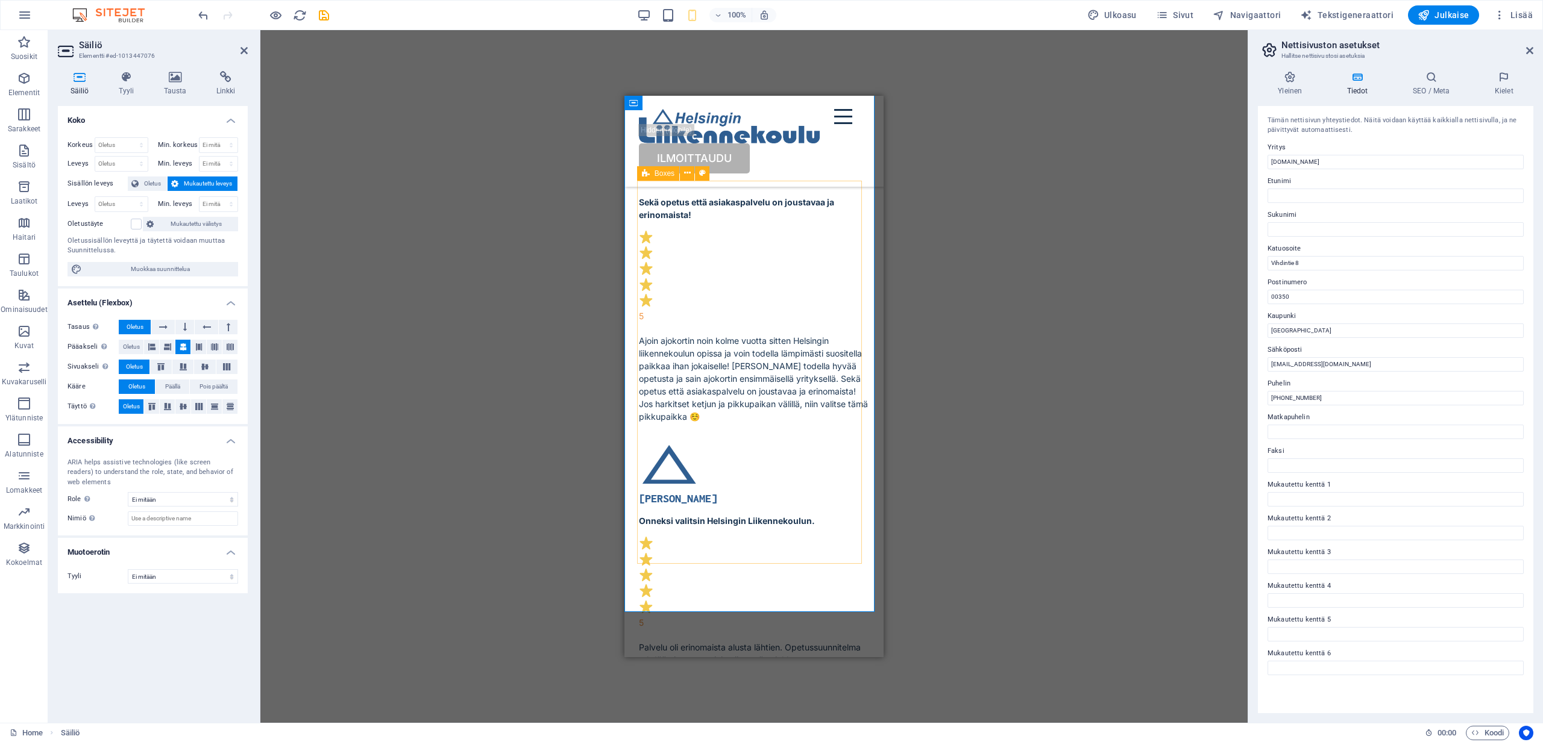
scroll to position [7795, 0]
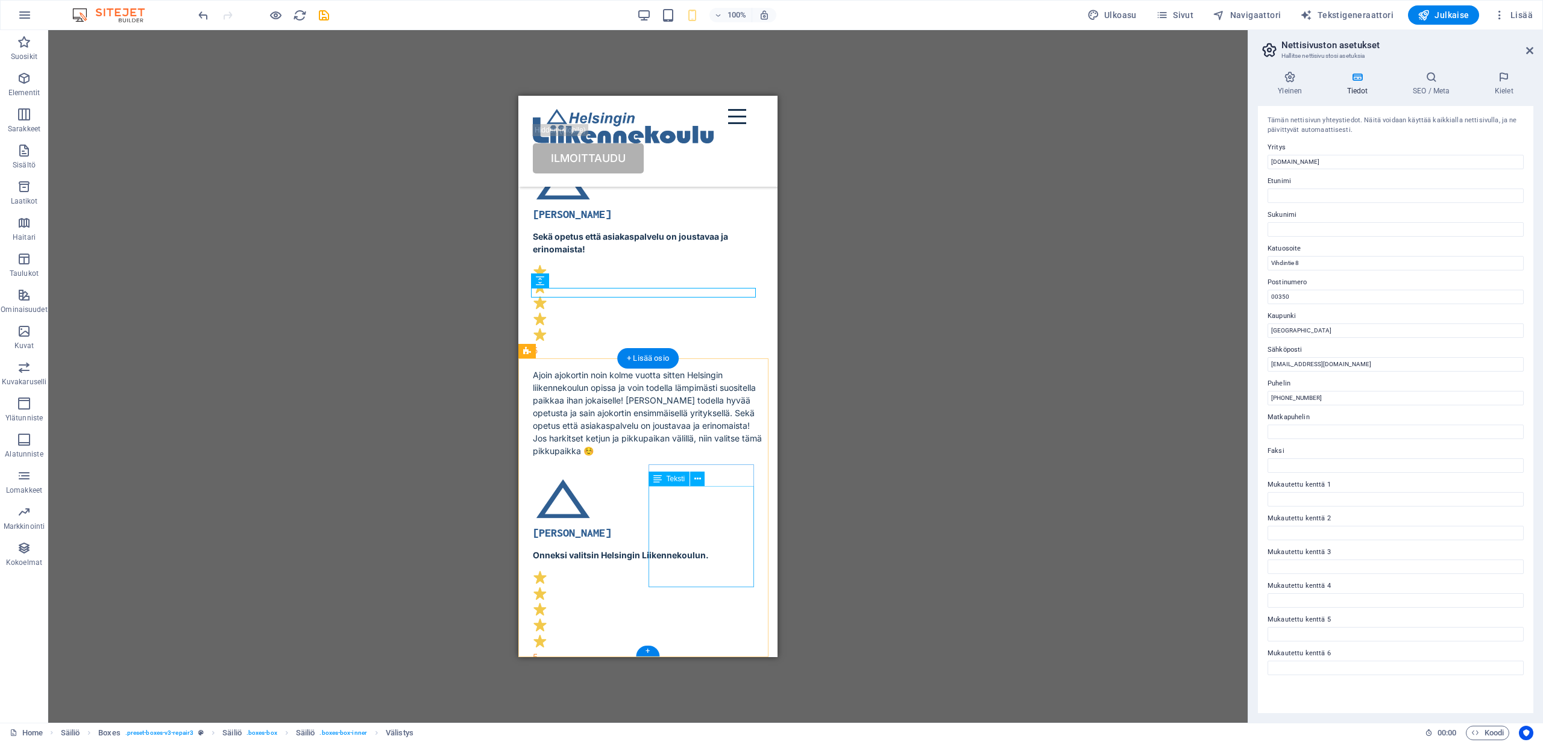
scroll to position [8049, 0]
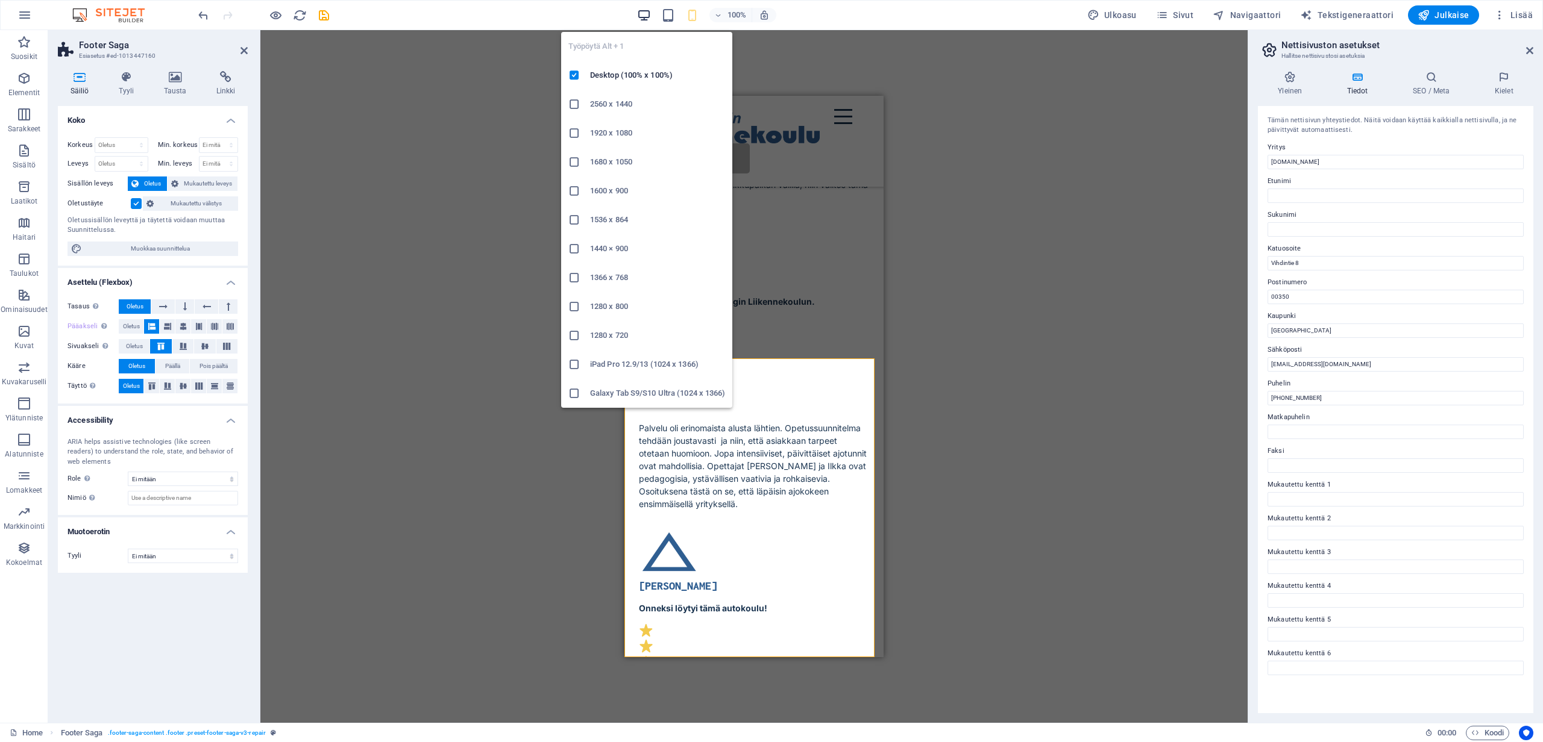
click at [647, 15] on icon "button" at bounding box center [644, 15] width 14 height 14
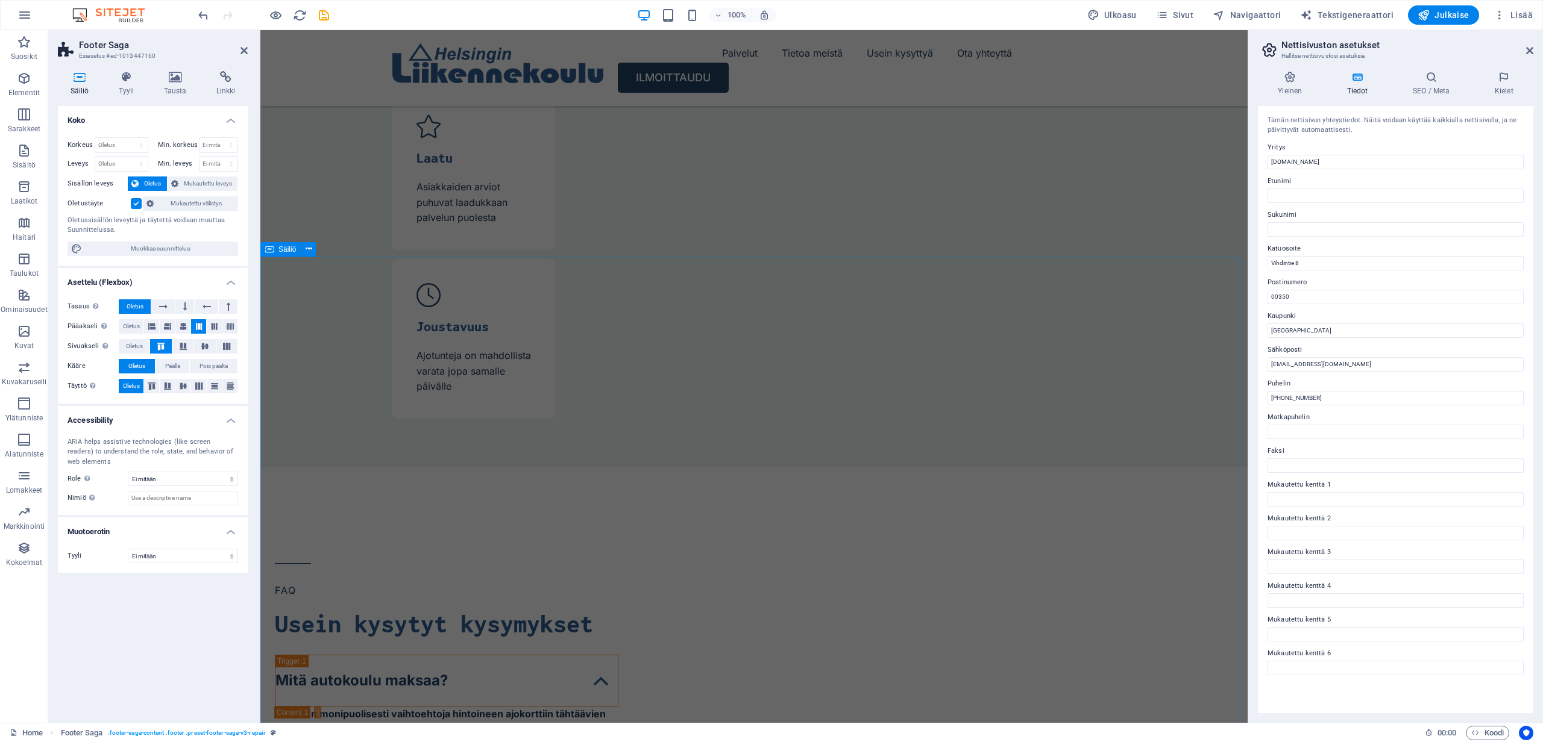
scroll to position [4023, 0]
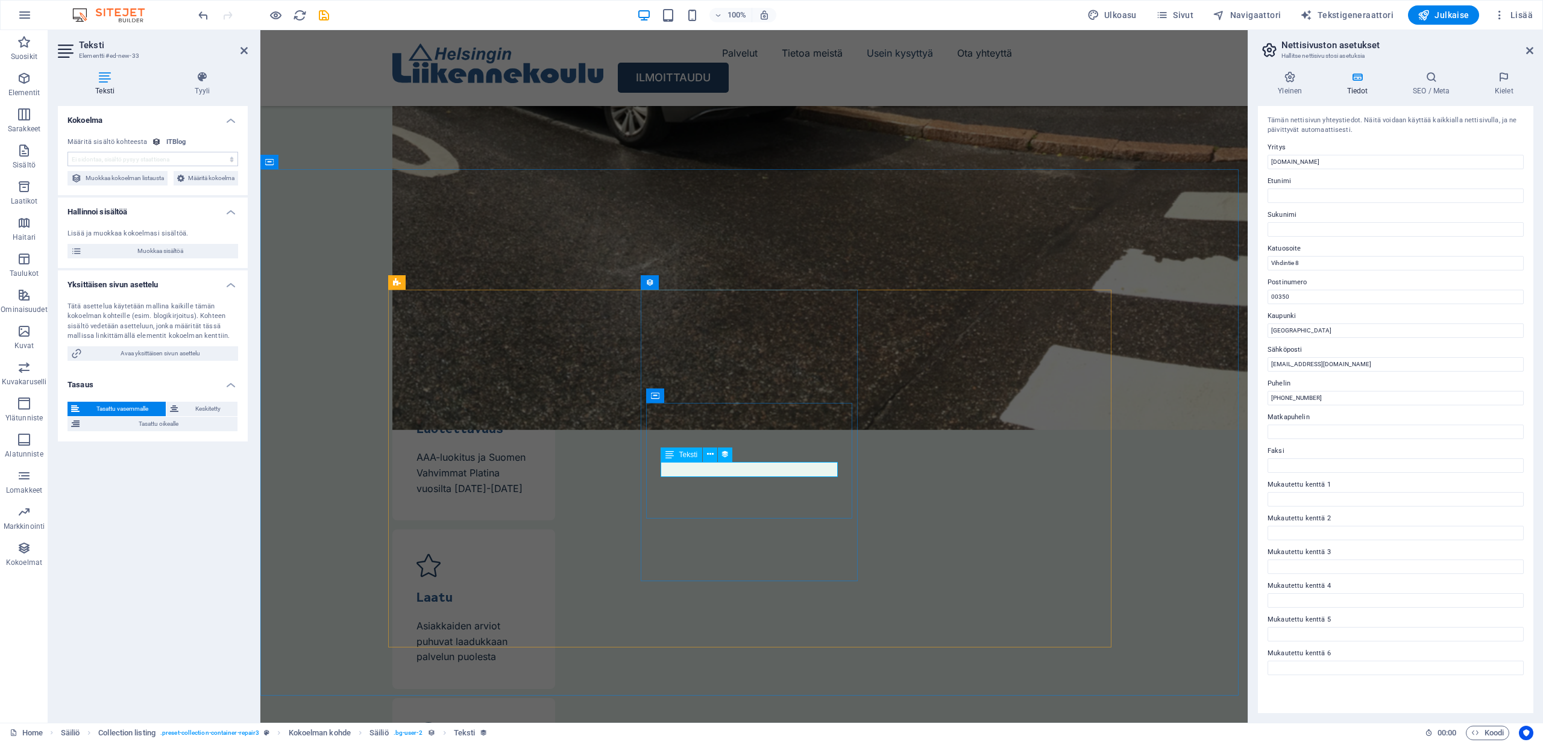
select select "short-description"
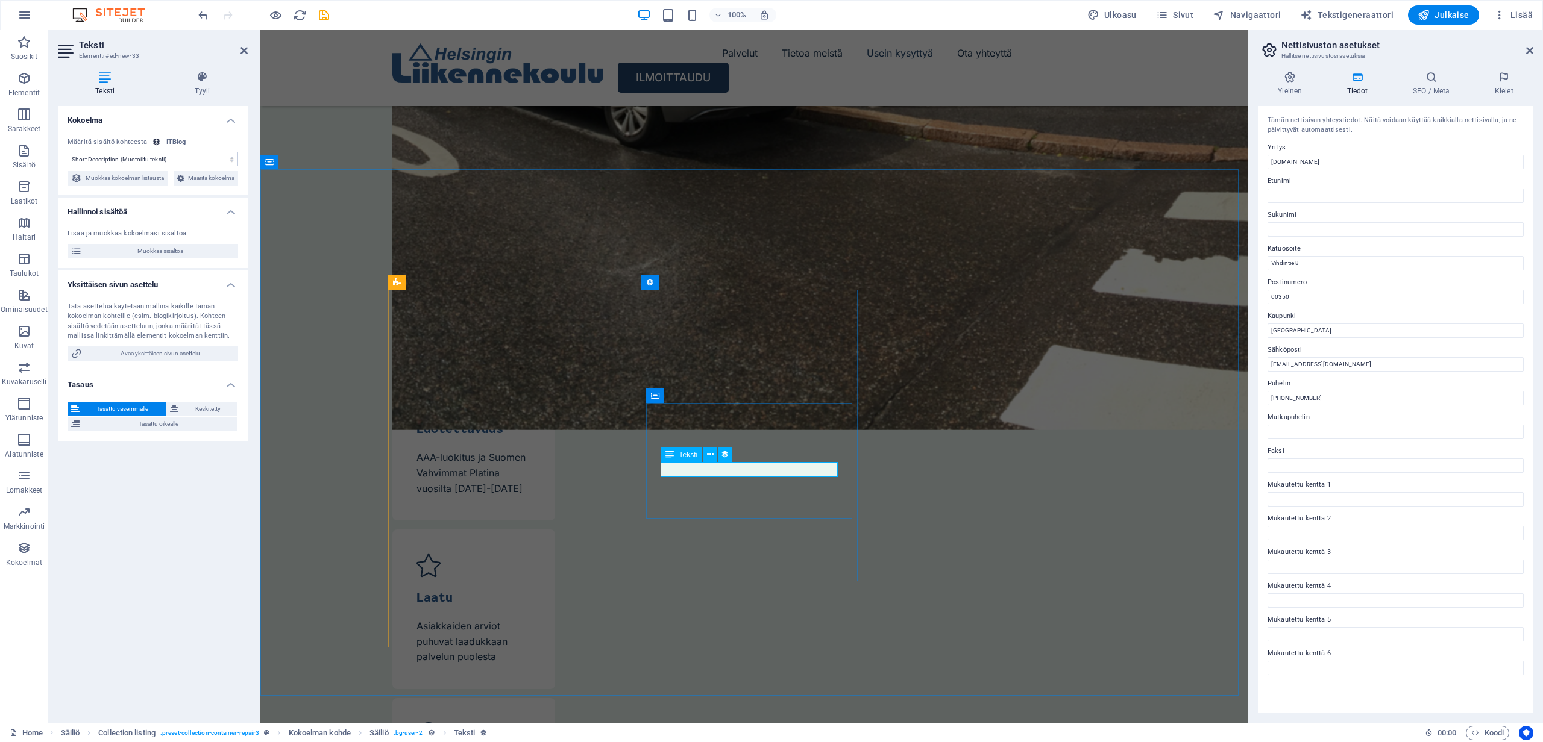
click at [160, 258] on span "Muokkaa sisältöä" at bounding box center [160, 251] width 149 height 14
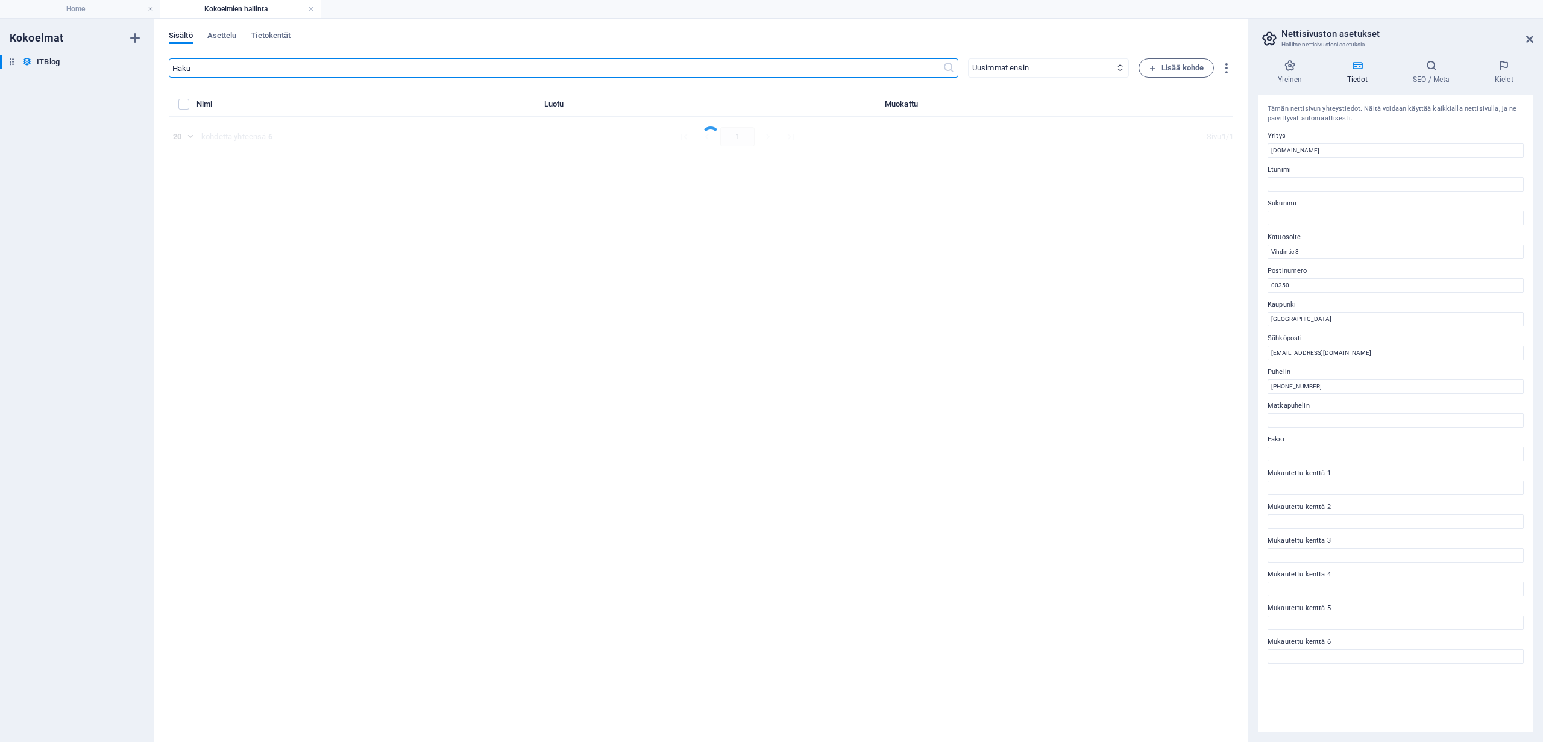
select select "Mobile"
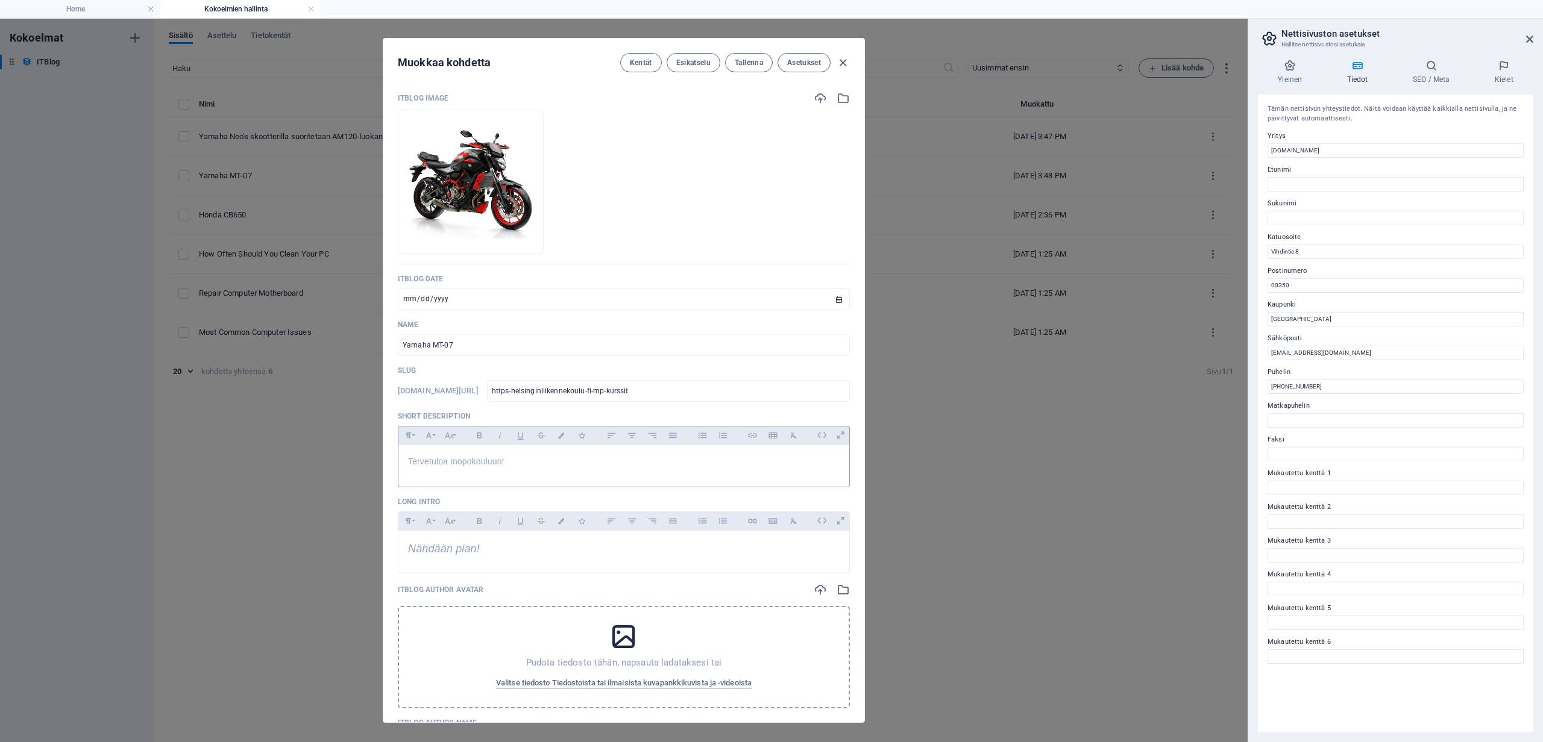
click at [522, 466] on p "Tervetuloa mopokouluun!" at bounding box center [623, 461] width 431 height 13
drag, startPoint x: 501, startPoint y: 463, endPoint x: 451, endPoint y: 461, distance: 49.4
click at [451, 461] on p "Tervetuloa mopokouluun!" at bounding box center [623, 461] width 431 height 13
click at [451, 464] on span "Tervetuloa moottoripyöräkurssille!" at bounding box center [472, 462] width 128 height 10
click at [755, 66] on span "Tallenna" at bounding box center [749, 63] width 28 height 10
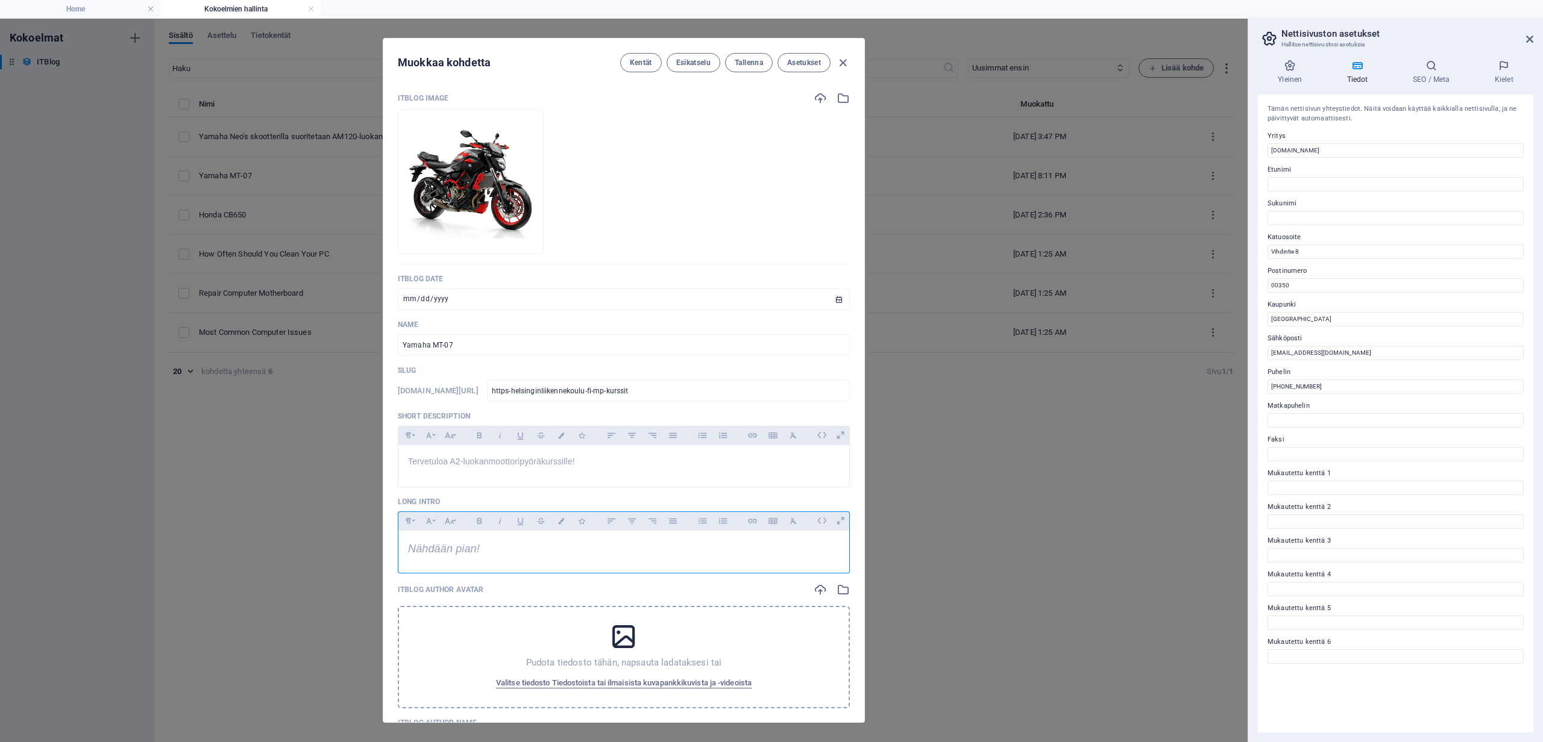
click at [475, 553] on span "Nähdään pian!" at bounding box center [444, 549] width 72 height 12
click at [752, 63] on span "Tallenna" at bounding box center [749, 63] width 28 height 10
click at [842, 61] on icon "button" at bounding box center [843, 63] width 14 height 14
type input "2025-10-05"
type input "https-helsinginliikennekoulu-fi-mp-kurssit"
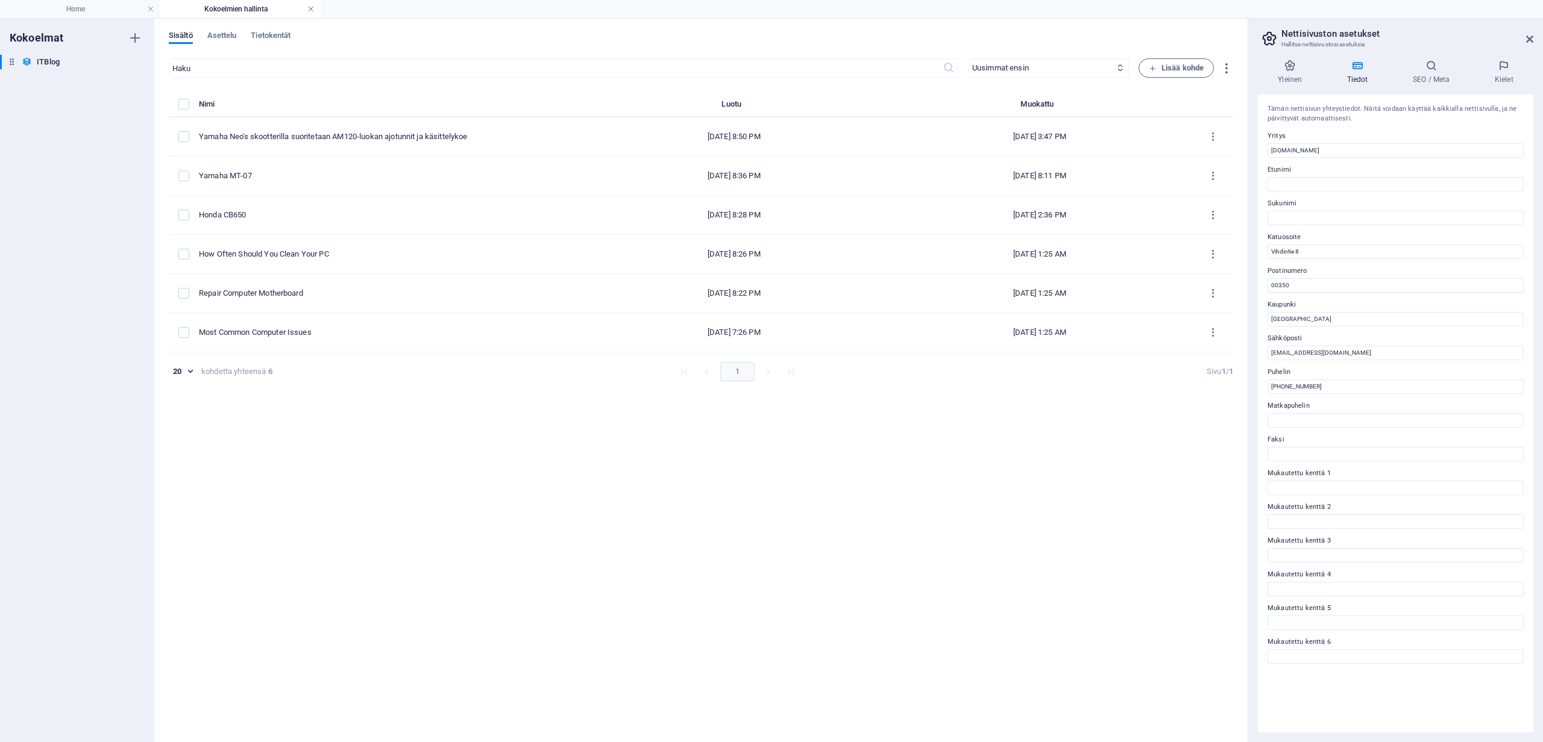
click at [309, 9] on link at bounding box center [310, 9] width 7 height 11
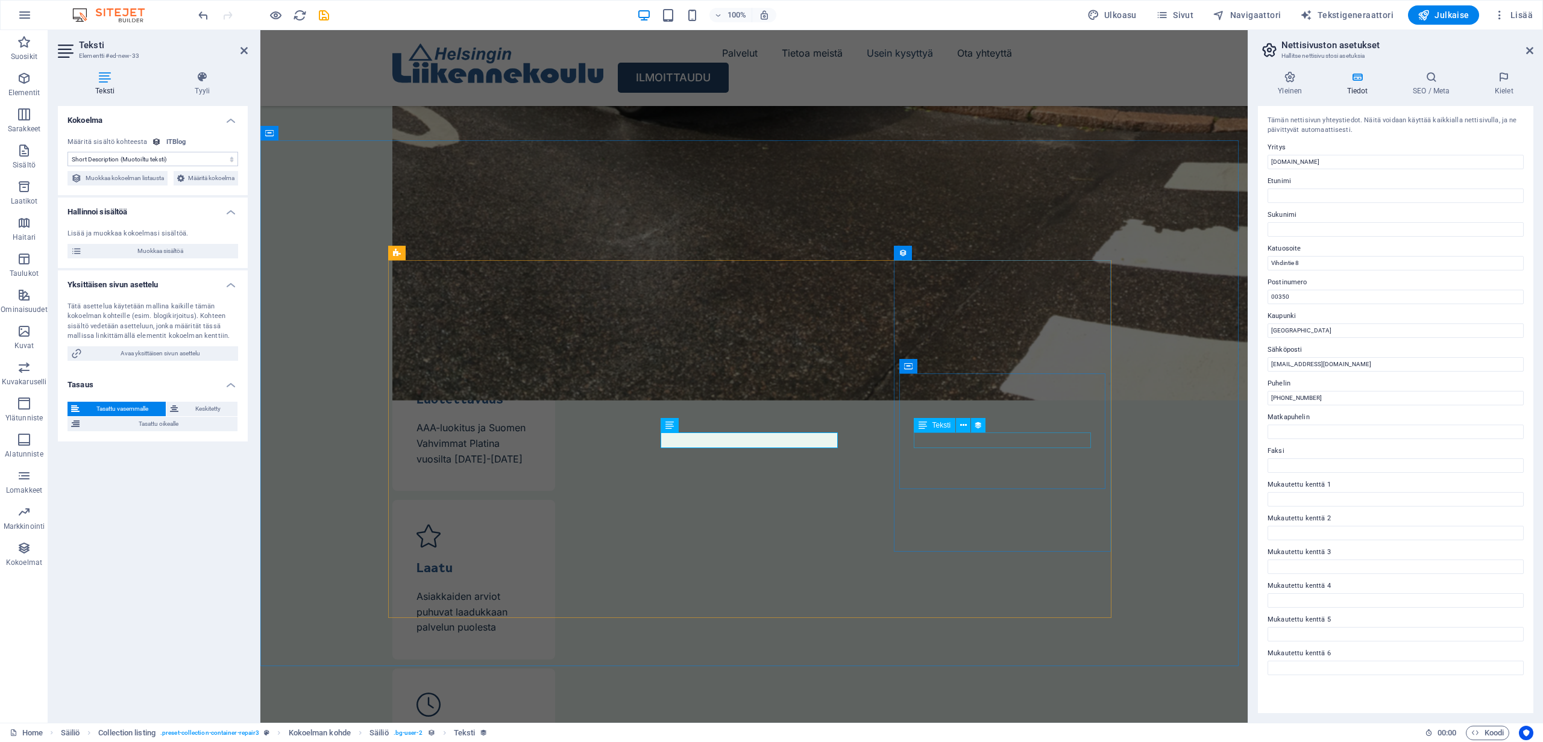
select select "short-description"
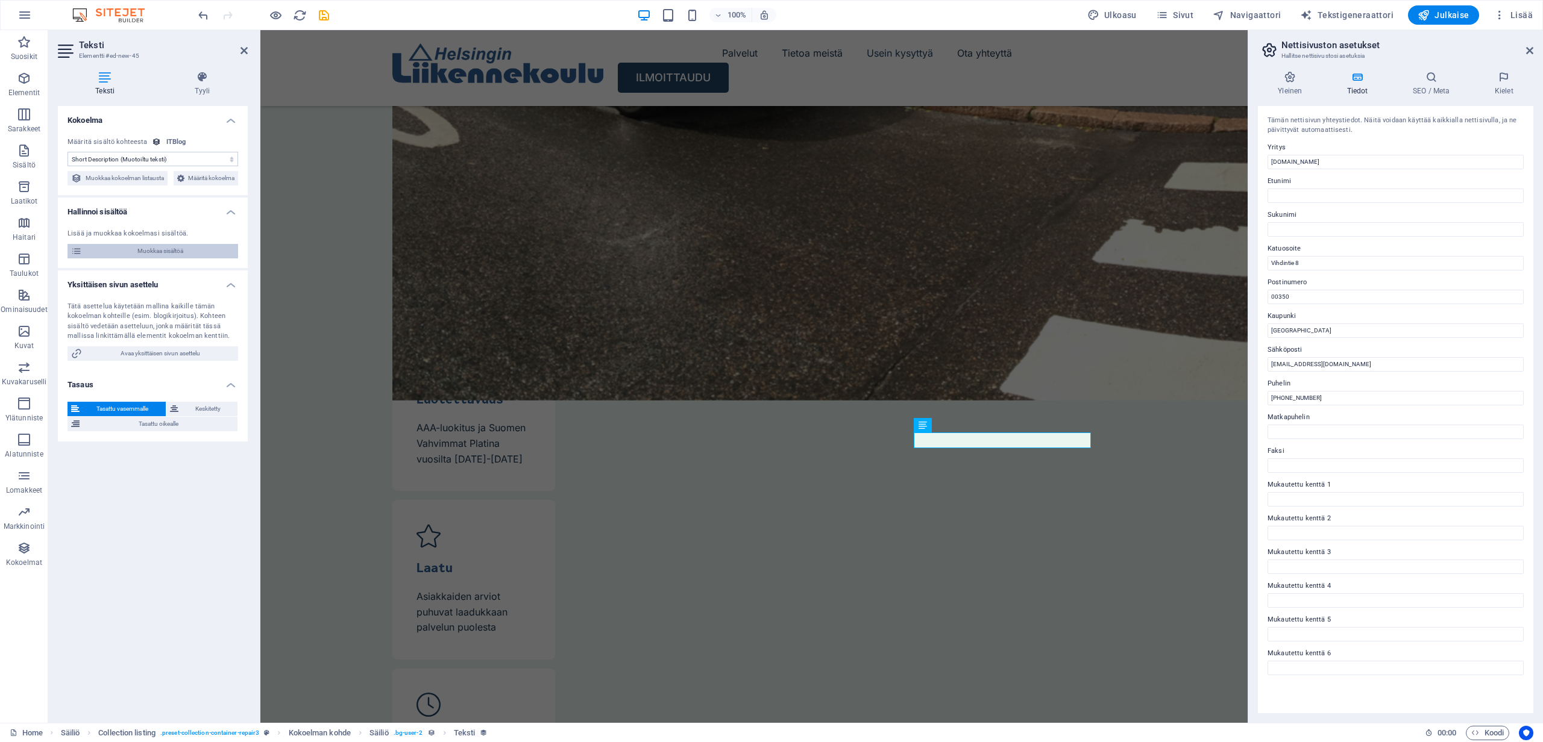
click at [149, 258] on span "Muokkaa sisältöä" at bounding box center [160, 251] width 149 height 14
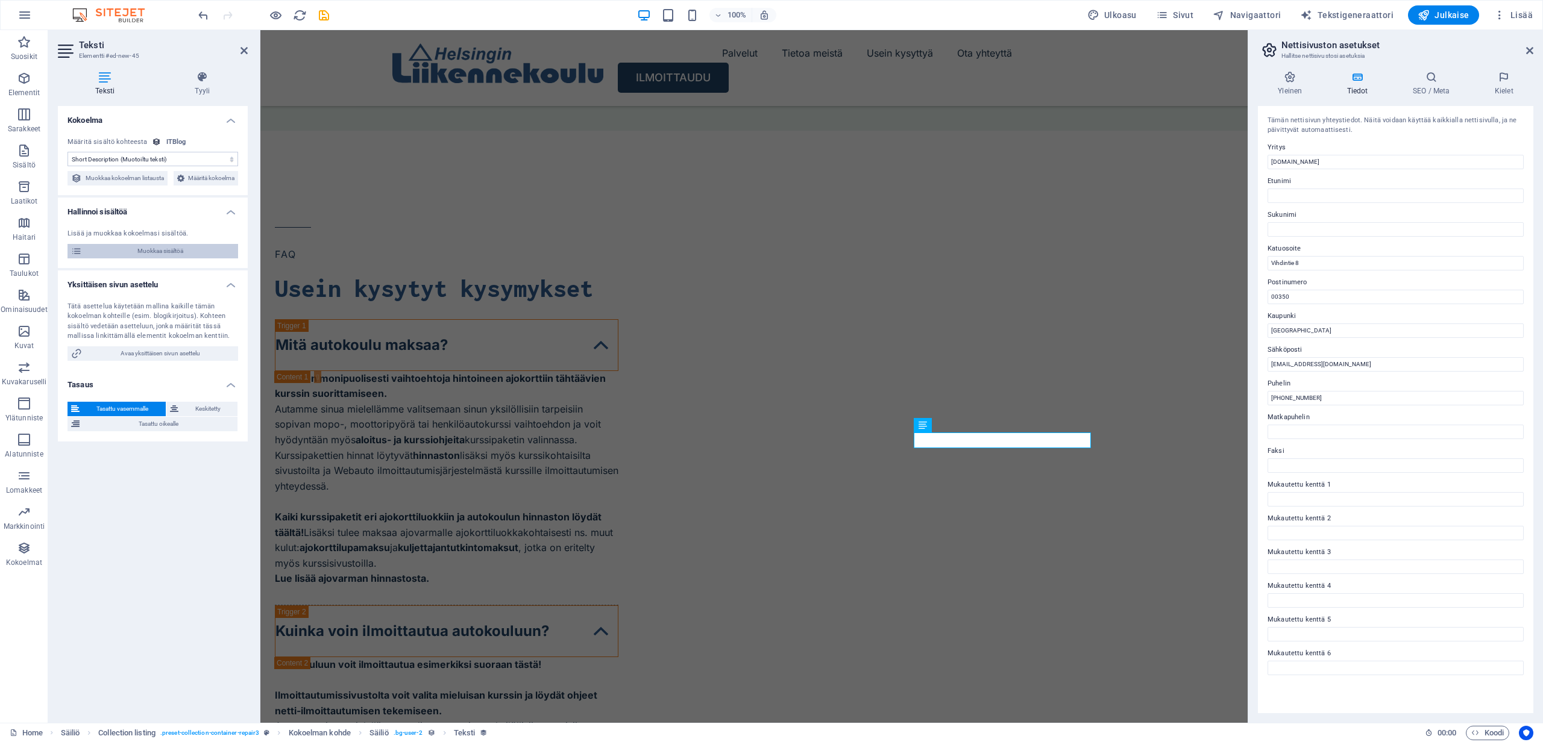
select select "Mobile"
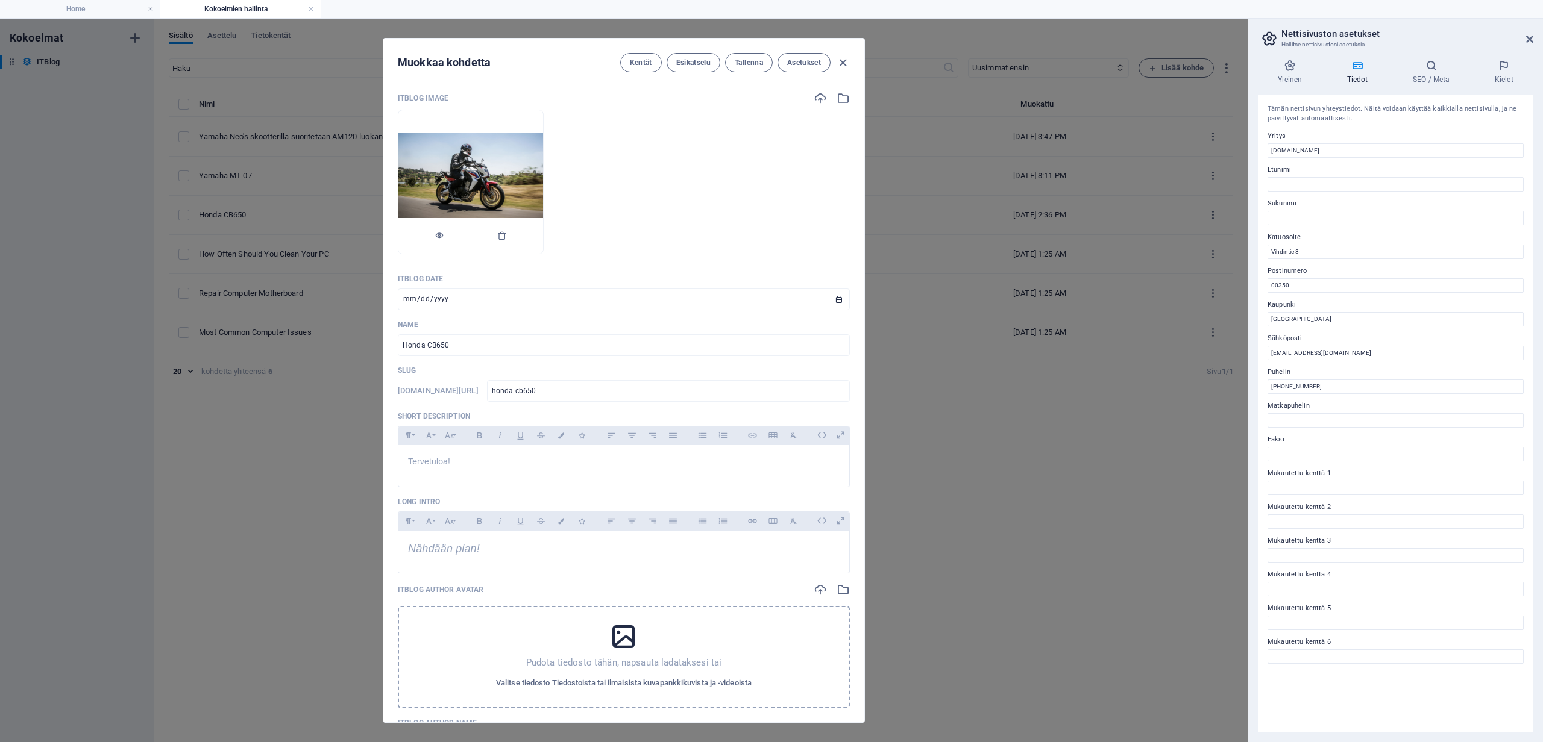
scroll to position [0, 0]
click at [460, 462] on p "Tervetuloa!" at bounding box center [623, 461] width 431 height 13
click at [477, 550] on span "Nähdään pian!" at bounding box center [444, 549] width 72 height 12
click at [744, 62] on span "Tallenna" at bounding box center [749, 63] width 28 height 10
click at [839, 63] on icon "button" at bounding box center [843, 63] width 14 height 14
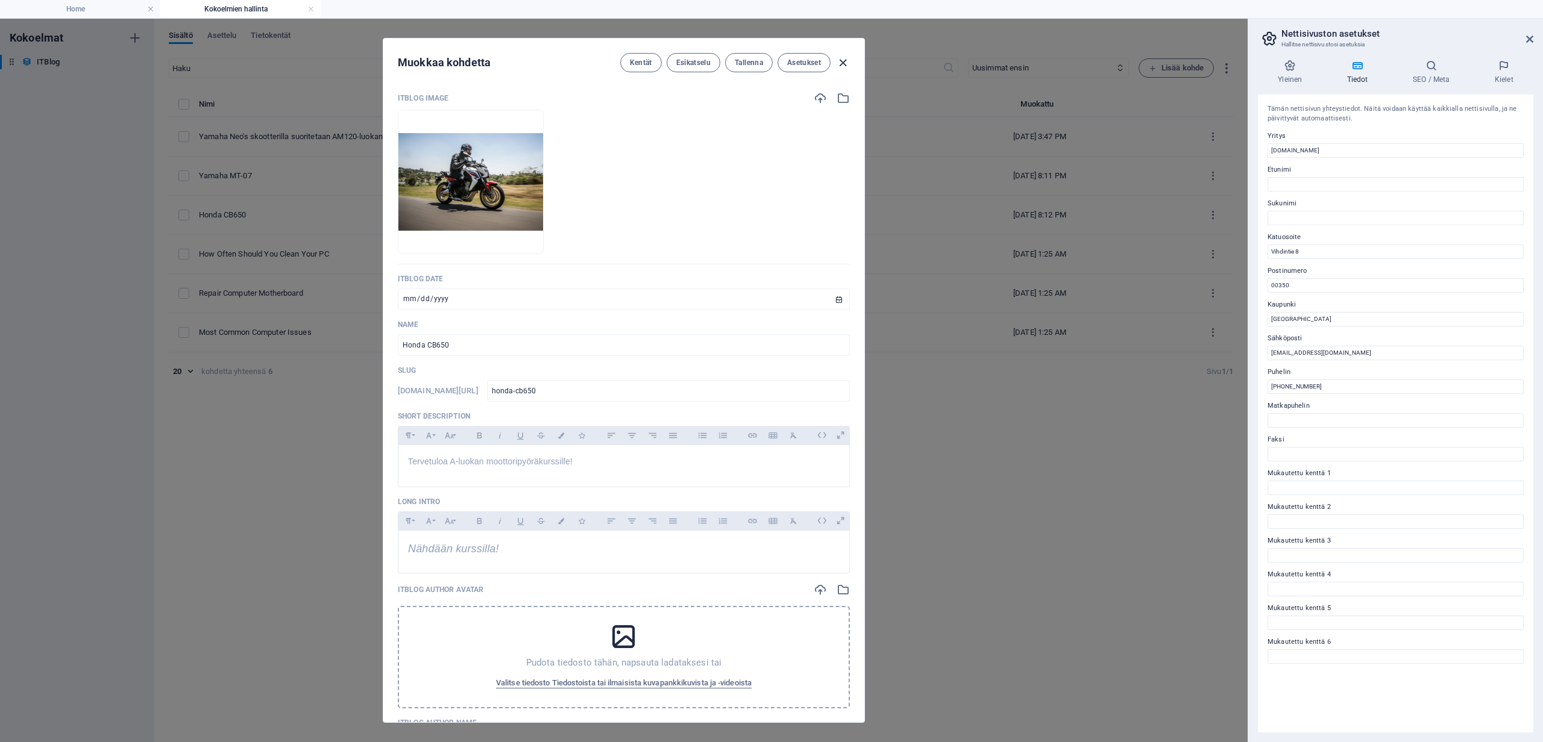
type input "2025-10-05"
type input "honda-cb650"
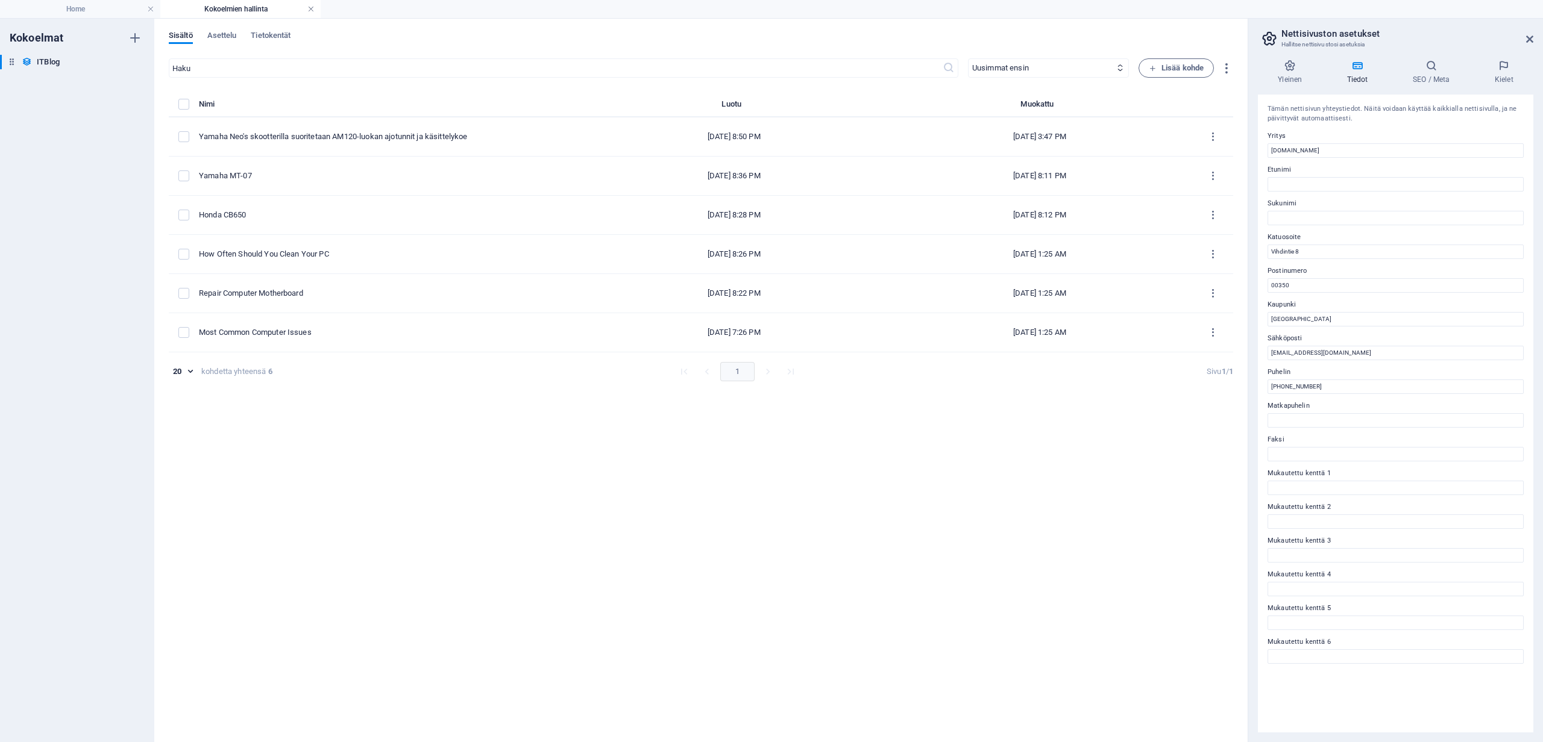
click at [310, 11] on link at bounding box center [310, 9] width 7 height 11
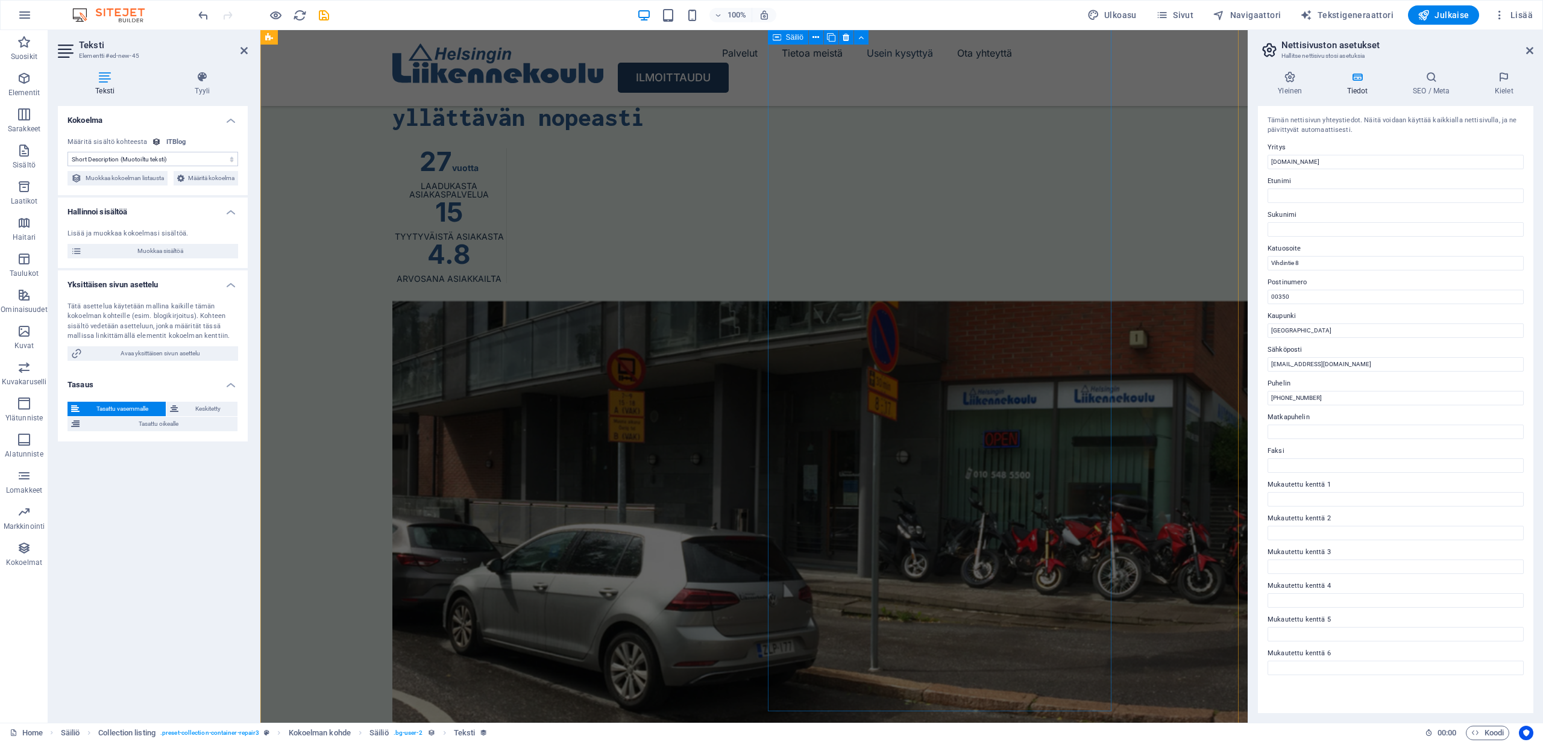
scroll to position [3433, 0]
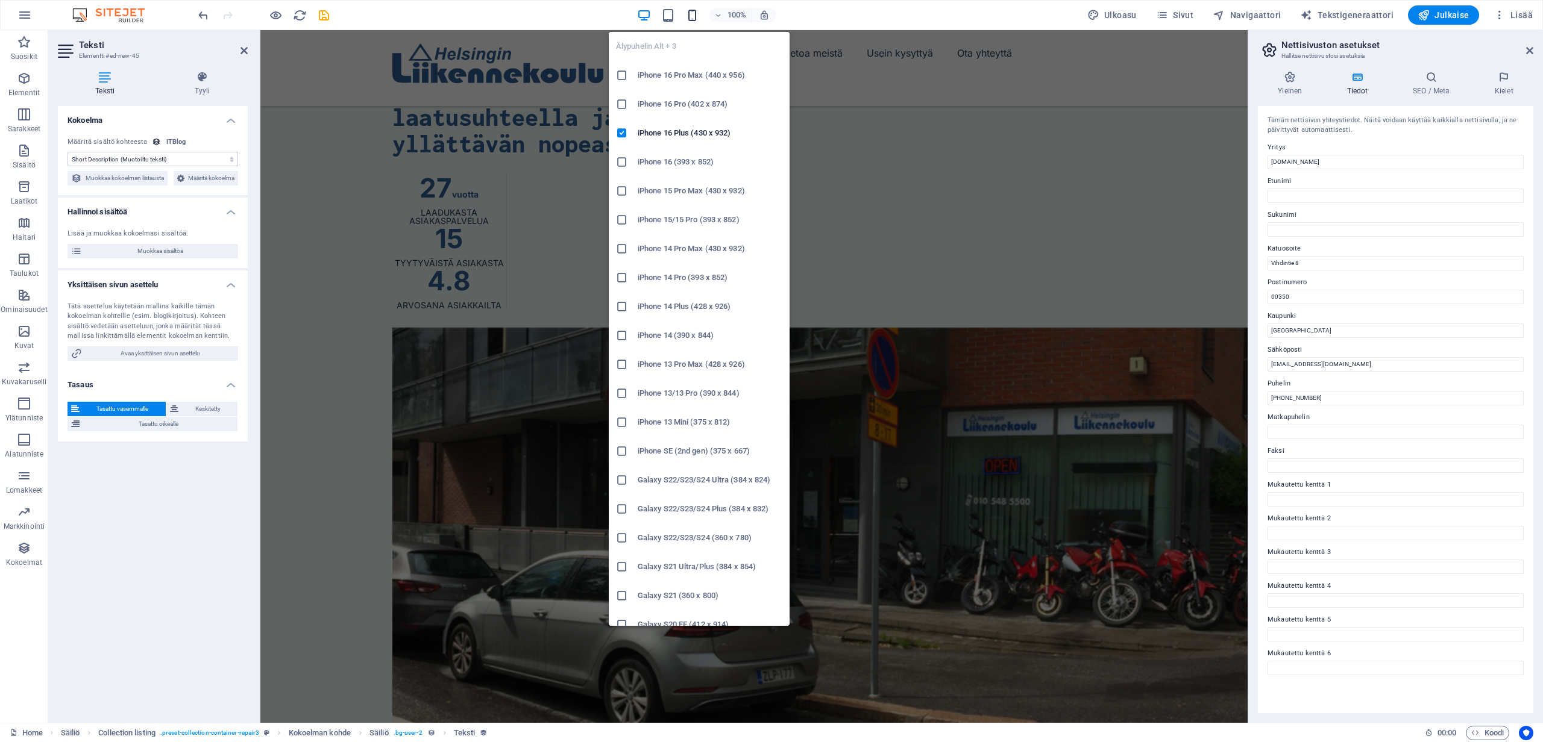
click at [698, 14] on icon "button" at bounding box center [692, 15] width 14 height 14
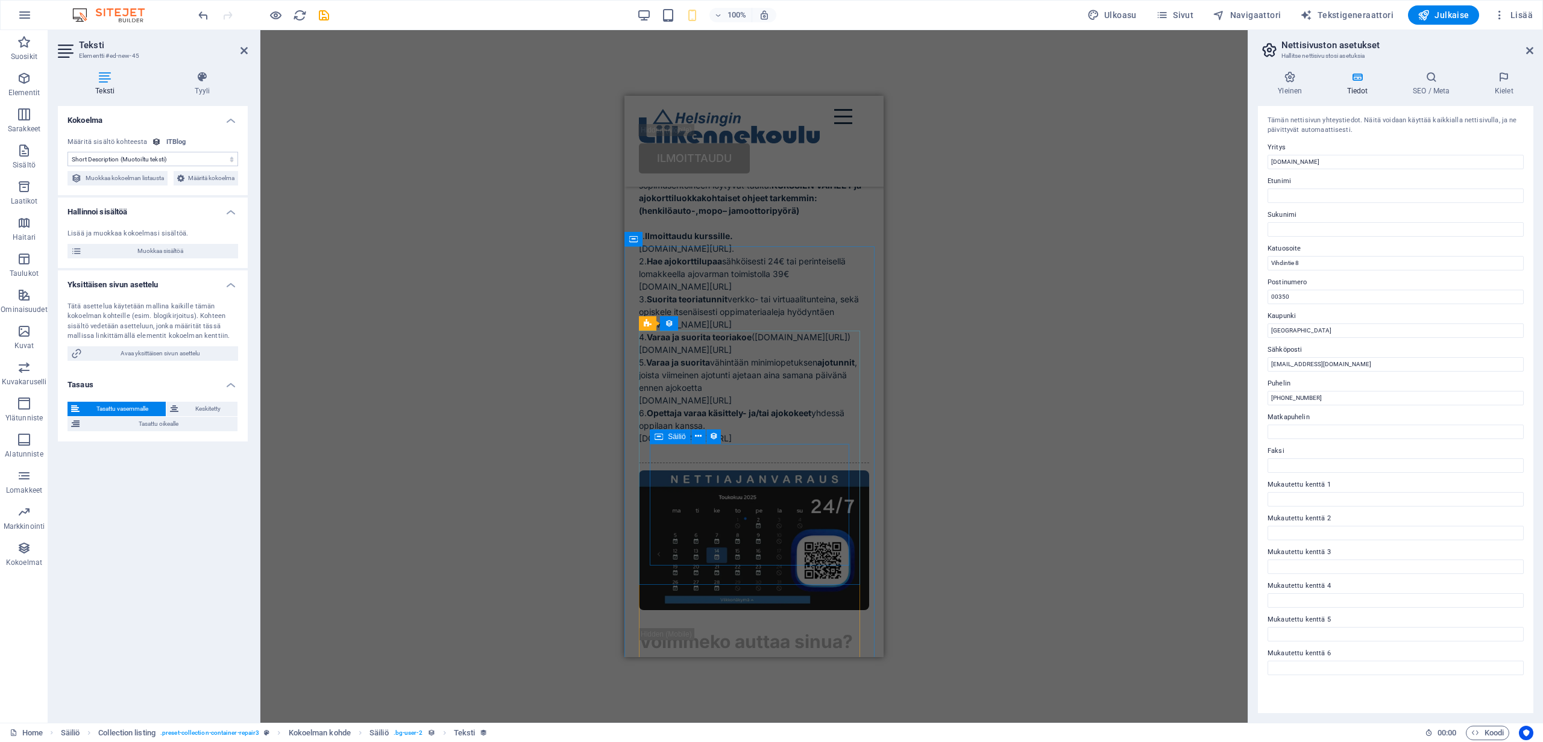
scroll to position [4928, 0]
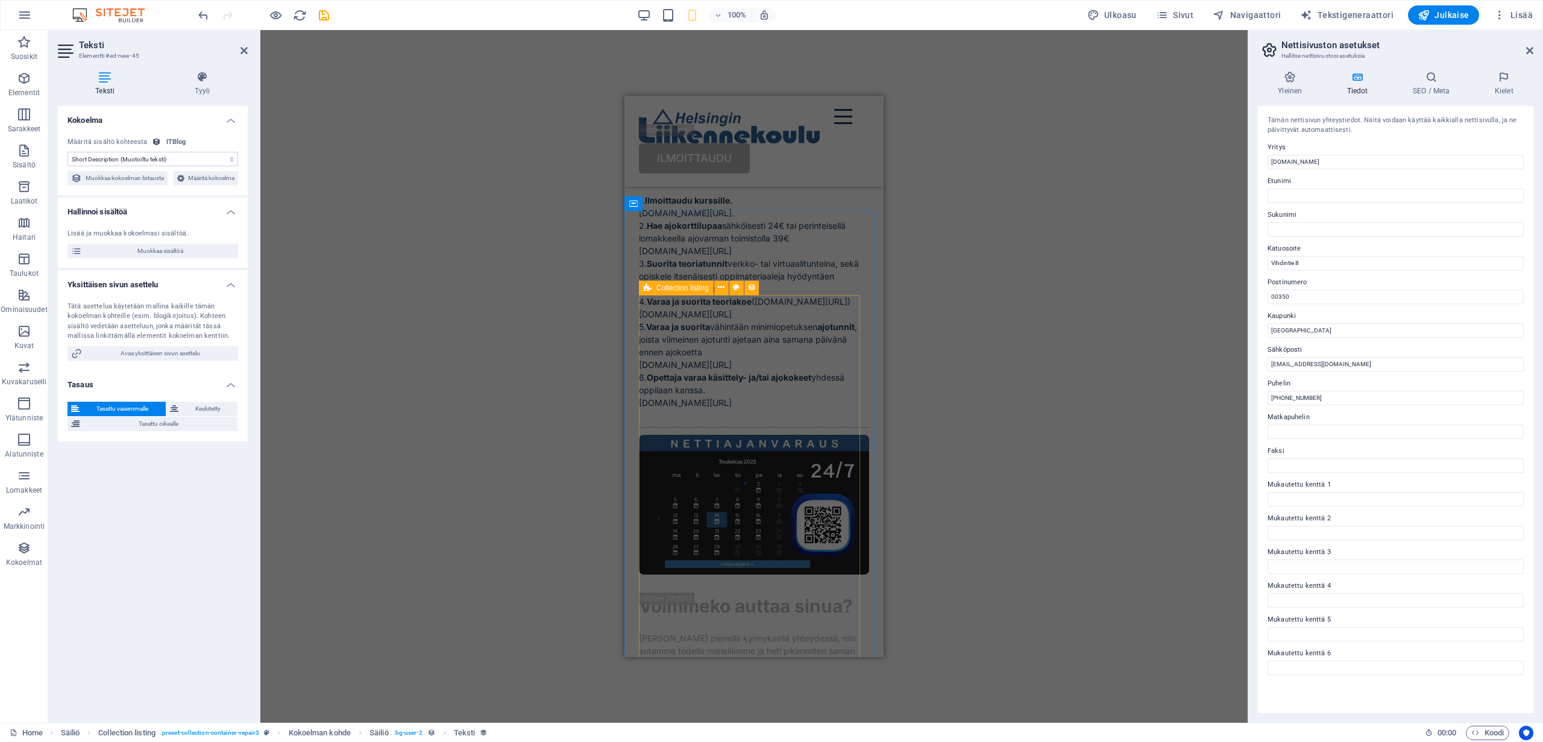
click at [660, 286] on span "Collection listing" at bounding box center [682, 287] width 52 height 7
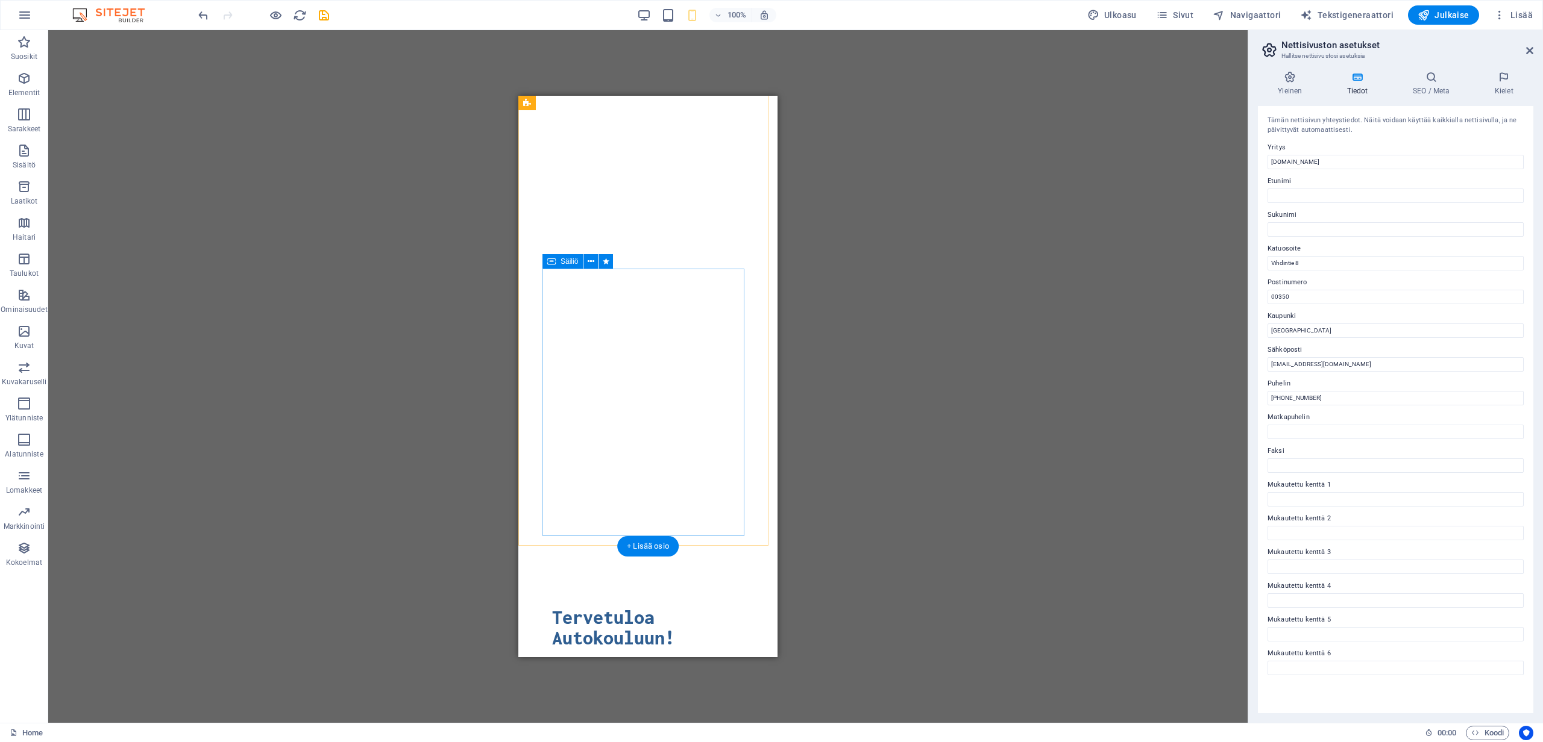
scroll to position [0, 0]
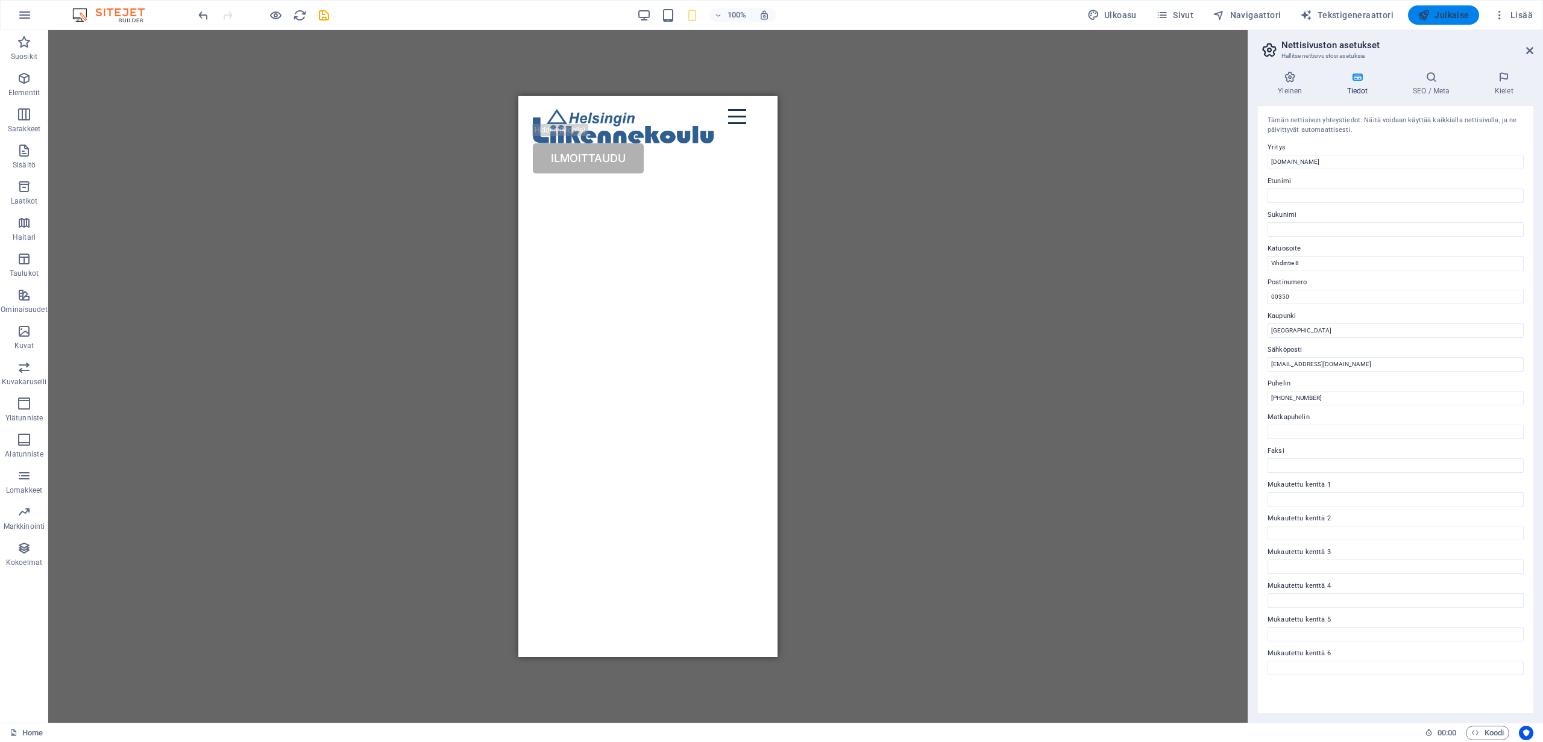
click at [1448, 16] on span "Julkaise" at bounding box center [1443, 15] width 52 height 12
